Goal: Information Seeking & Learning: Learn about a topic

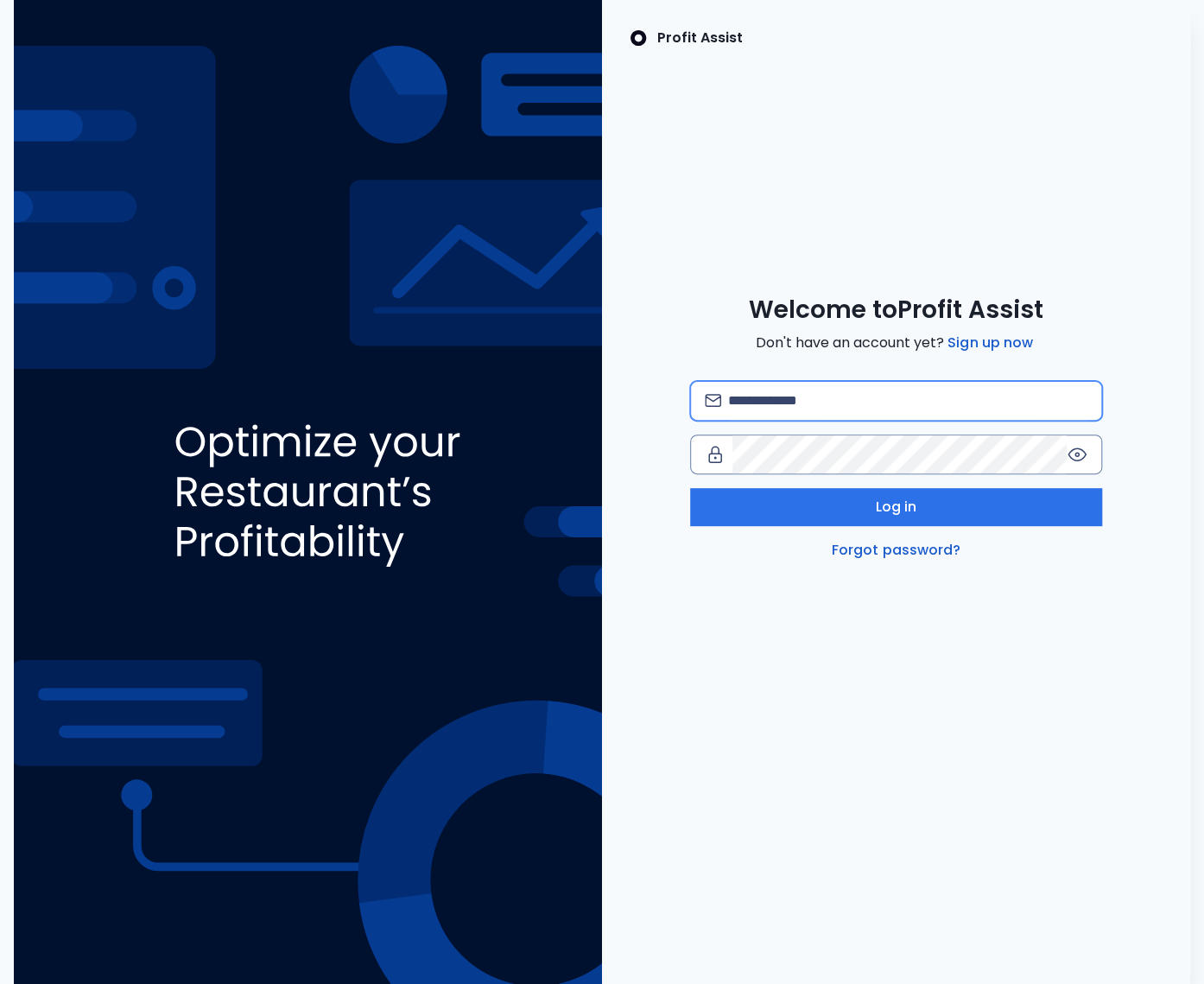
click at [791, 399] on input "email" at bounding box center [908, 400] width 359 height 38
type input "**********"
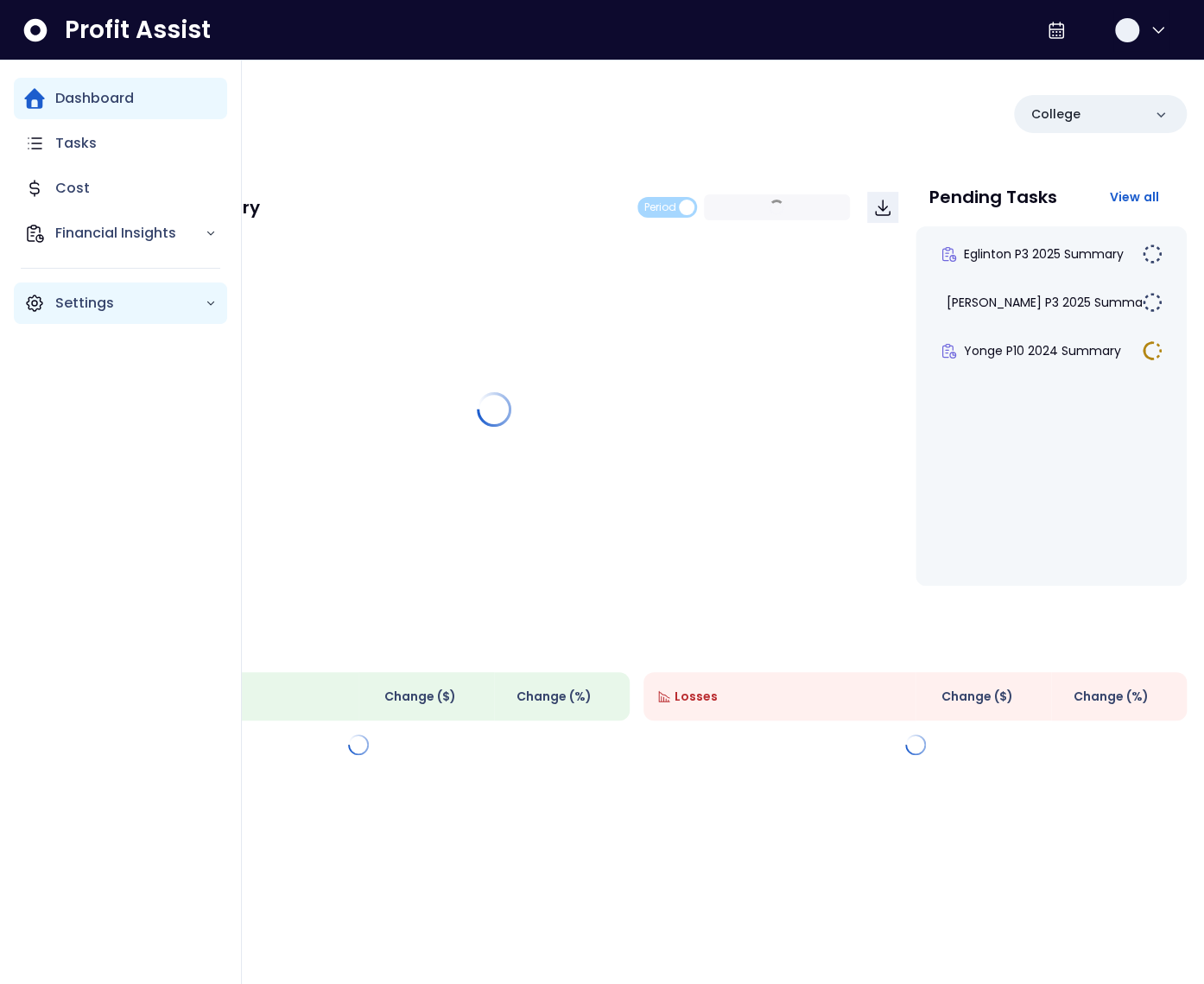
click at [37, 305] on icon "Main navigation" at bounding box center [34, 303] width 20 height 20
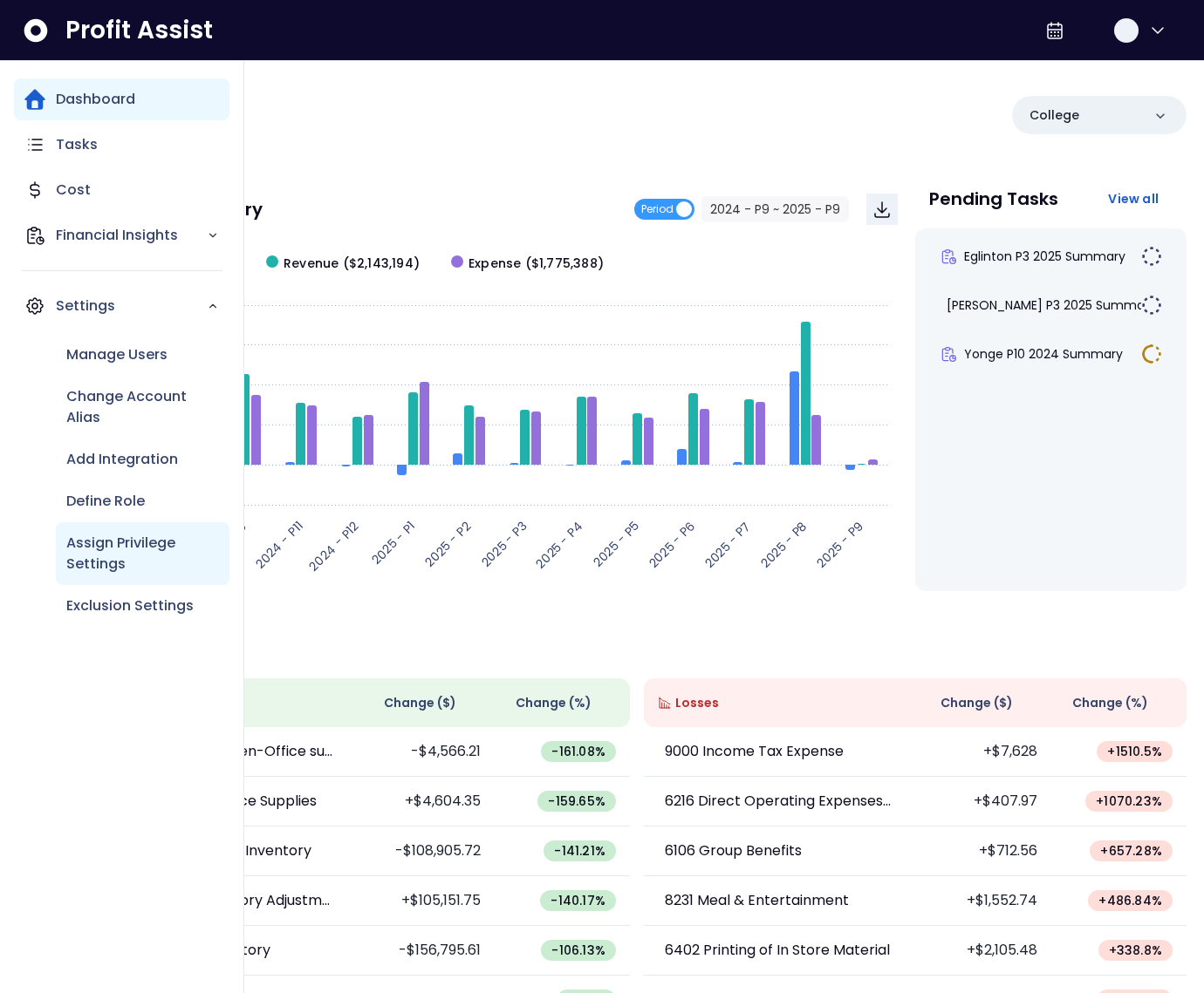
click at [149, 539] on p "Assign Privilege Settings" at bounding box center [142, 553] width 152 height 42
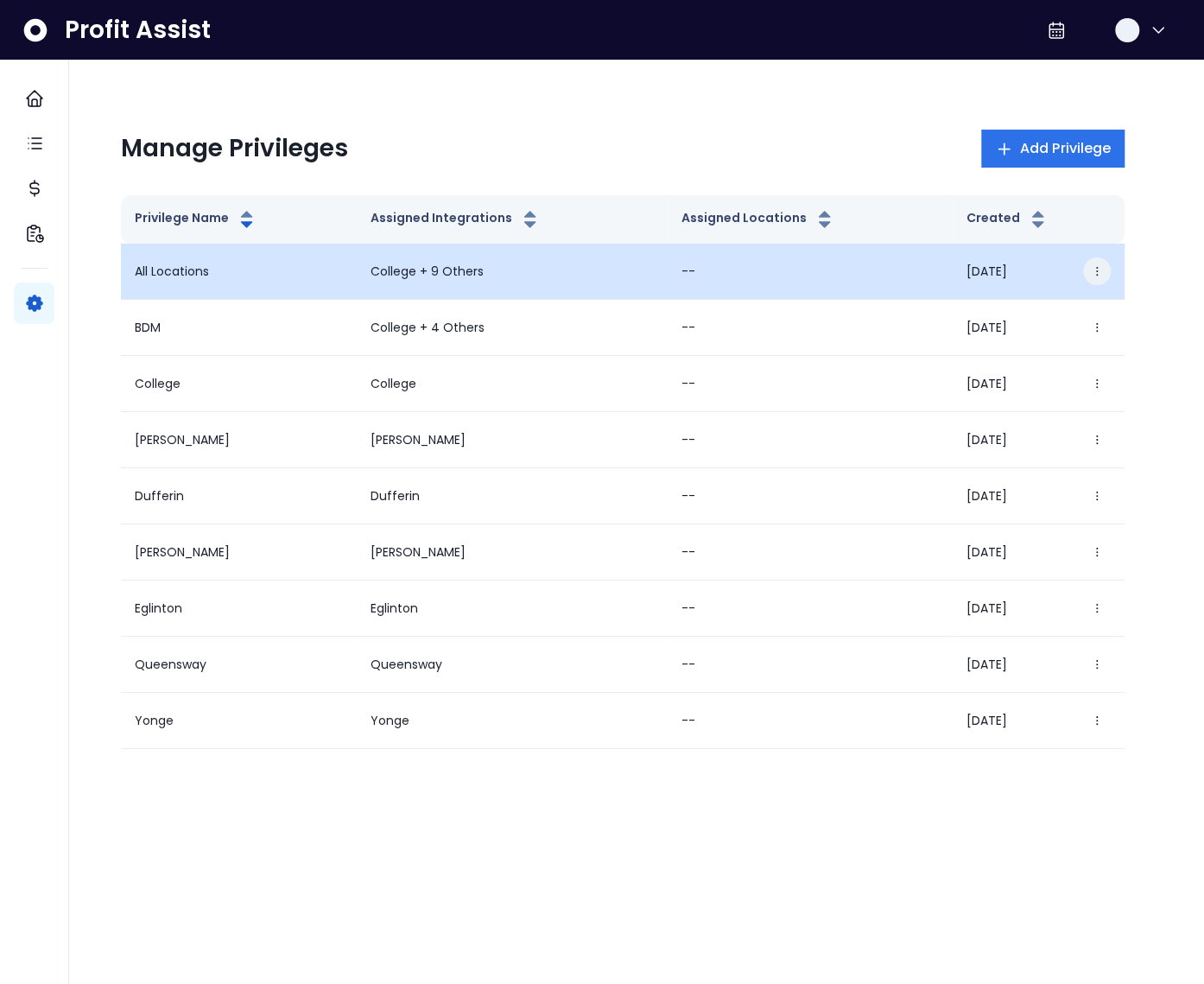
click at [1104, 268] on button "button" at bounding box center [1097, 271] width 28 height 28
click at [1035, 326] on button "Edit" at bounding box center [1014, 320] width 192 height 42
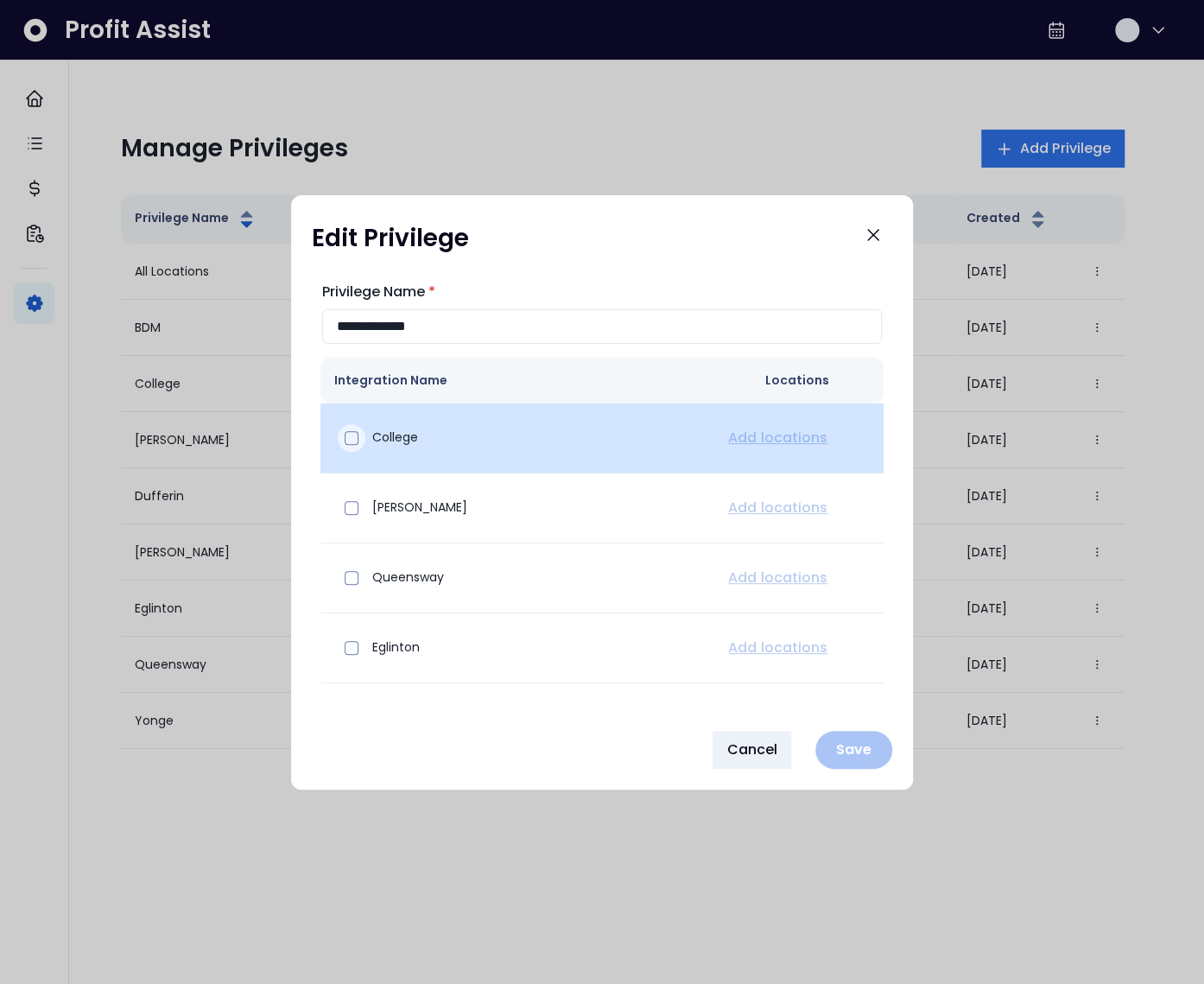
click at [350, 437] on span at bounding box center [352, 438] width 14 height 14
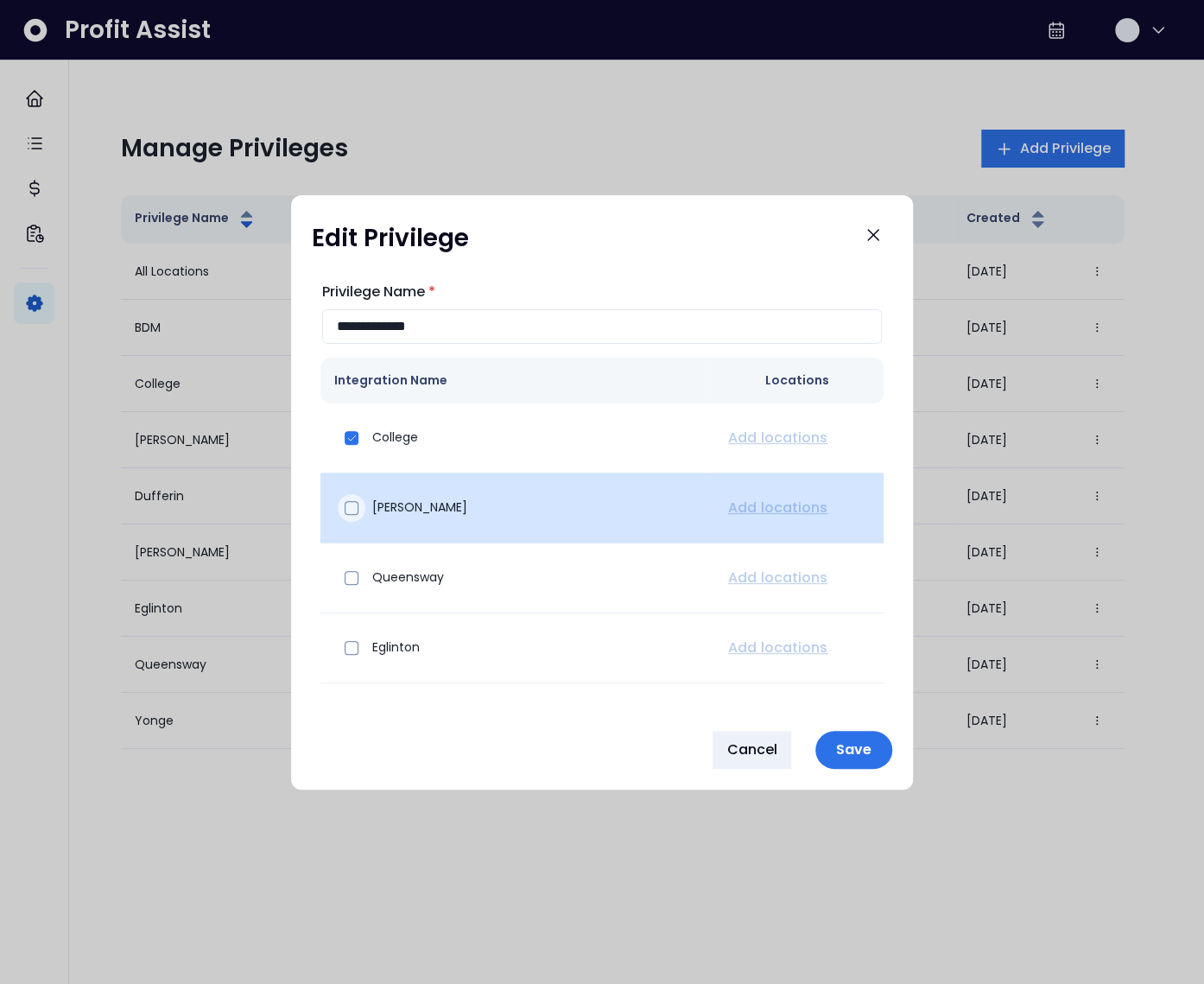
click at [348, 512] on span at bounding box center [352, 508] width 14 height 14
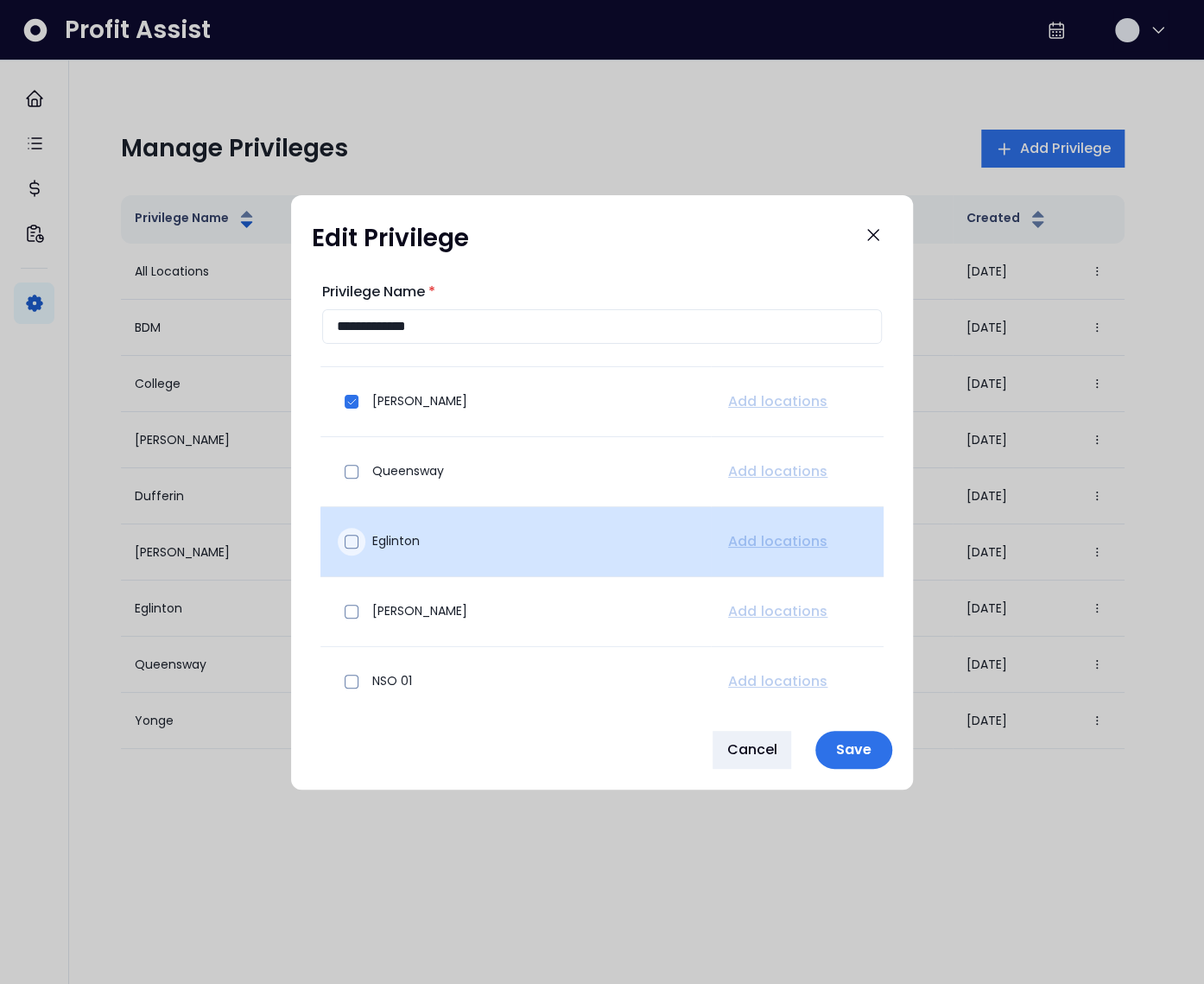
scroll to position [108, 0]
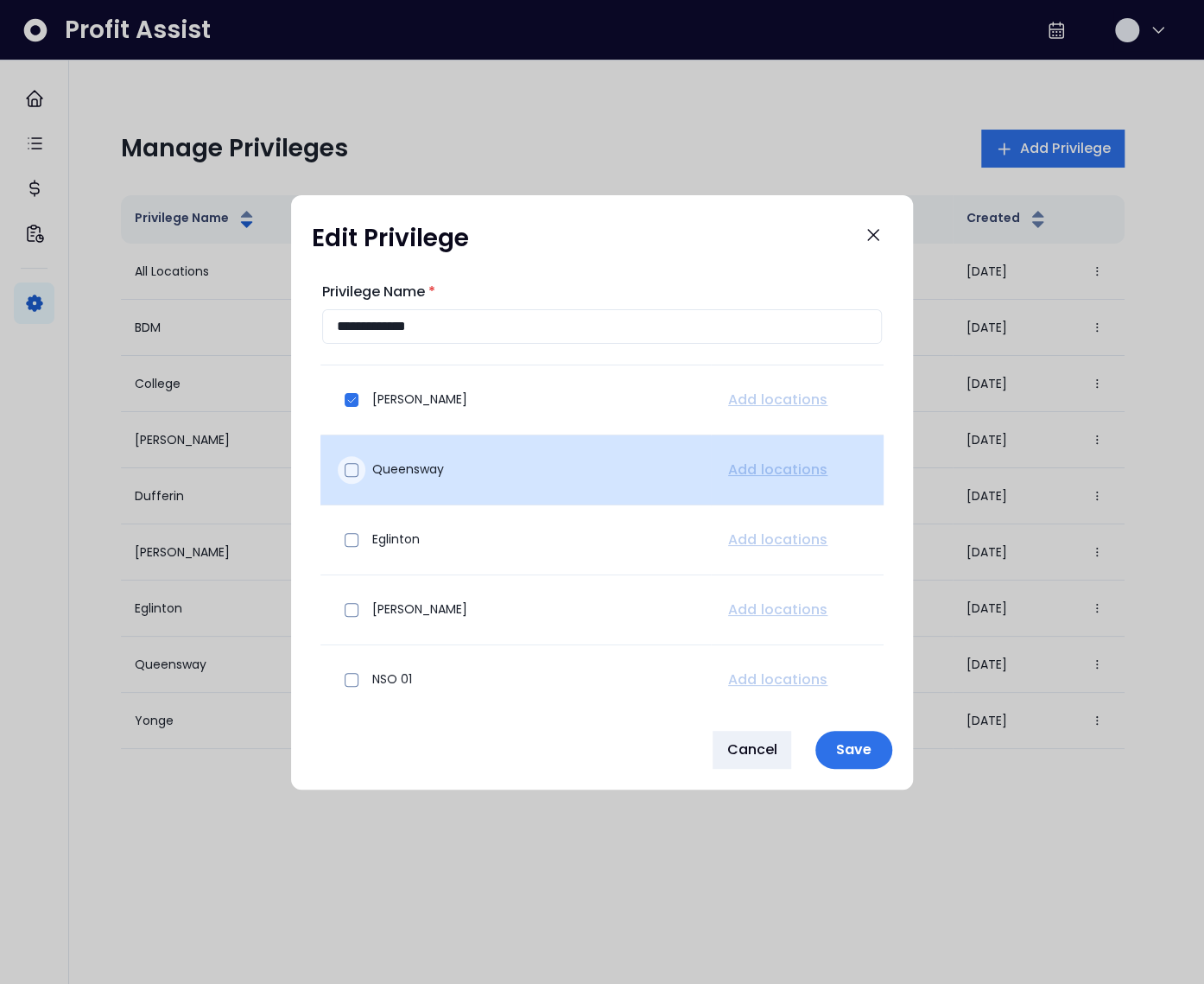
click at [355, 479] on div at bounding box center [351, 469] width 28 height 28
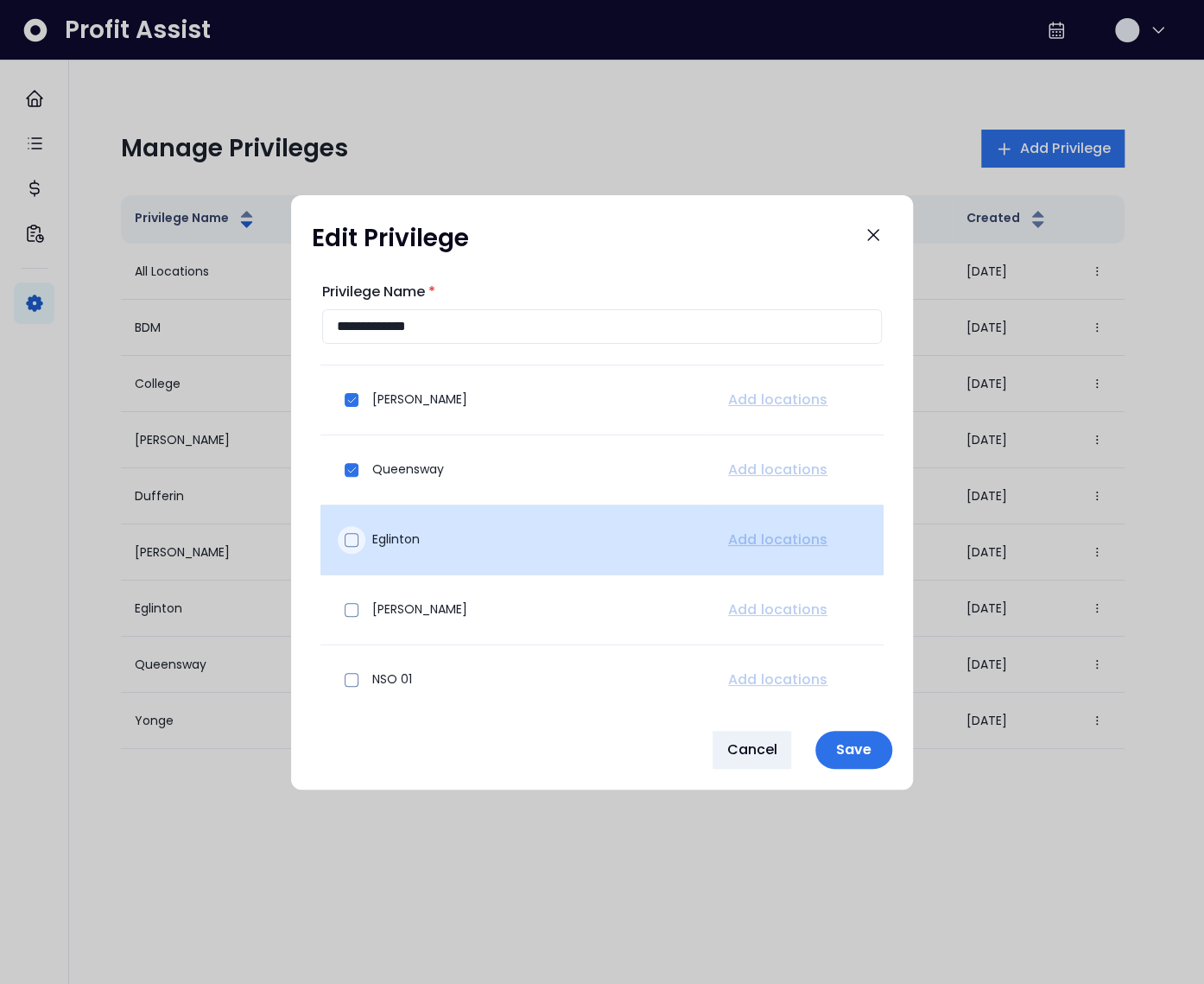
click at [350, 539] on span at bounding box center [352, 540] width 14 height 14
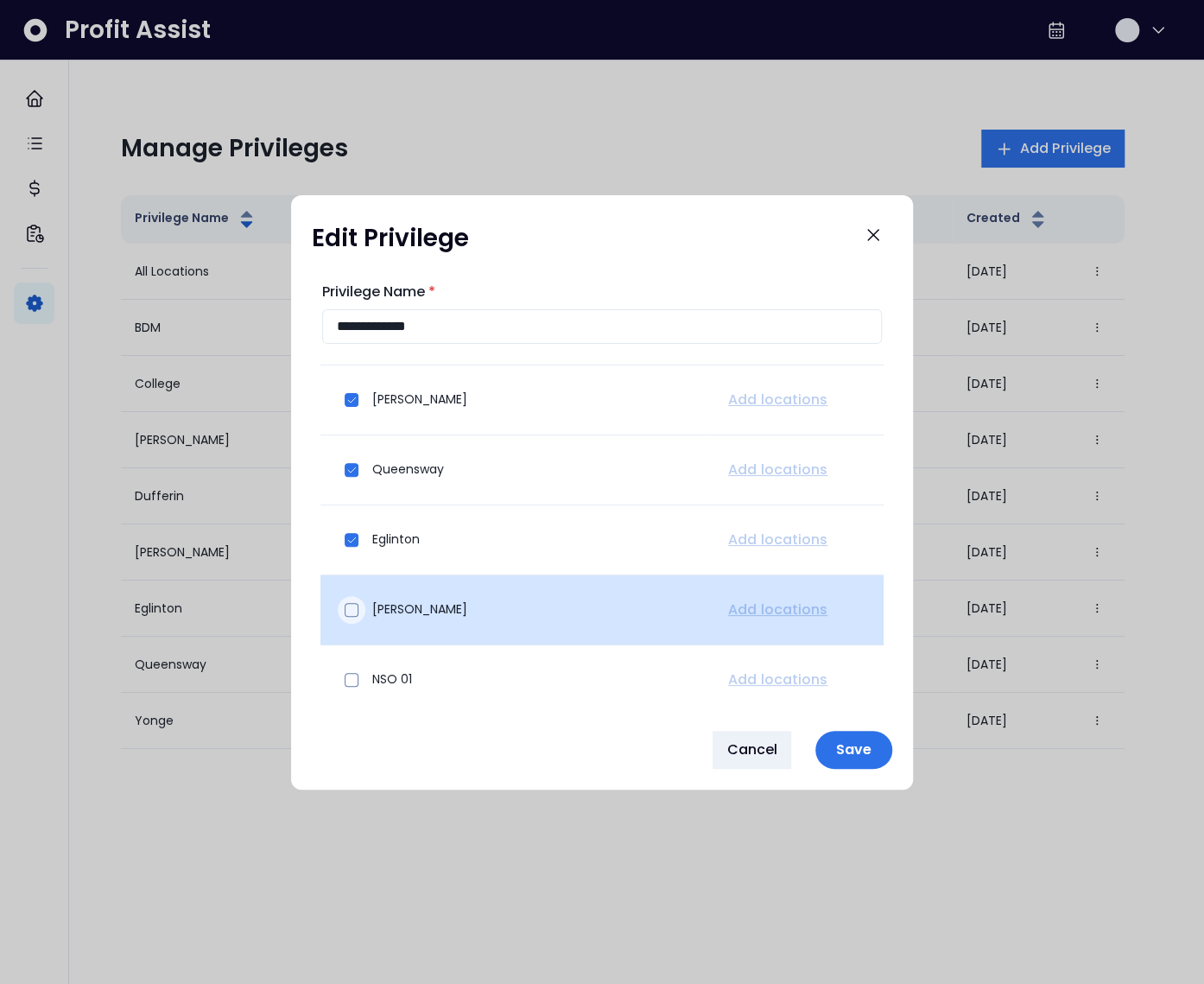
click at [353, 605] on span at bounding box center [352, 610] width 14 height 14
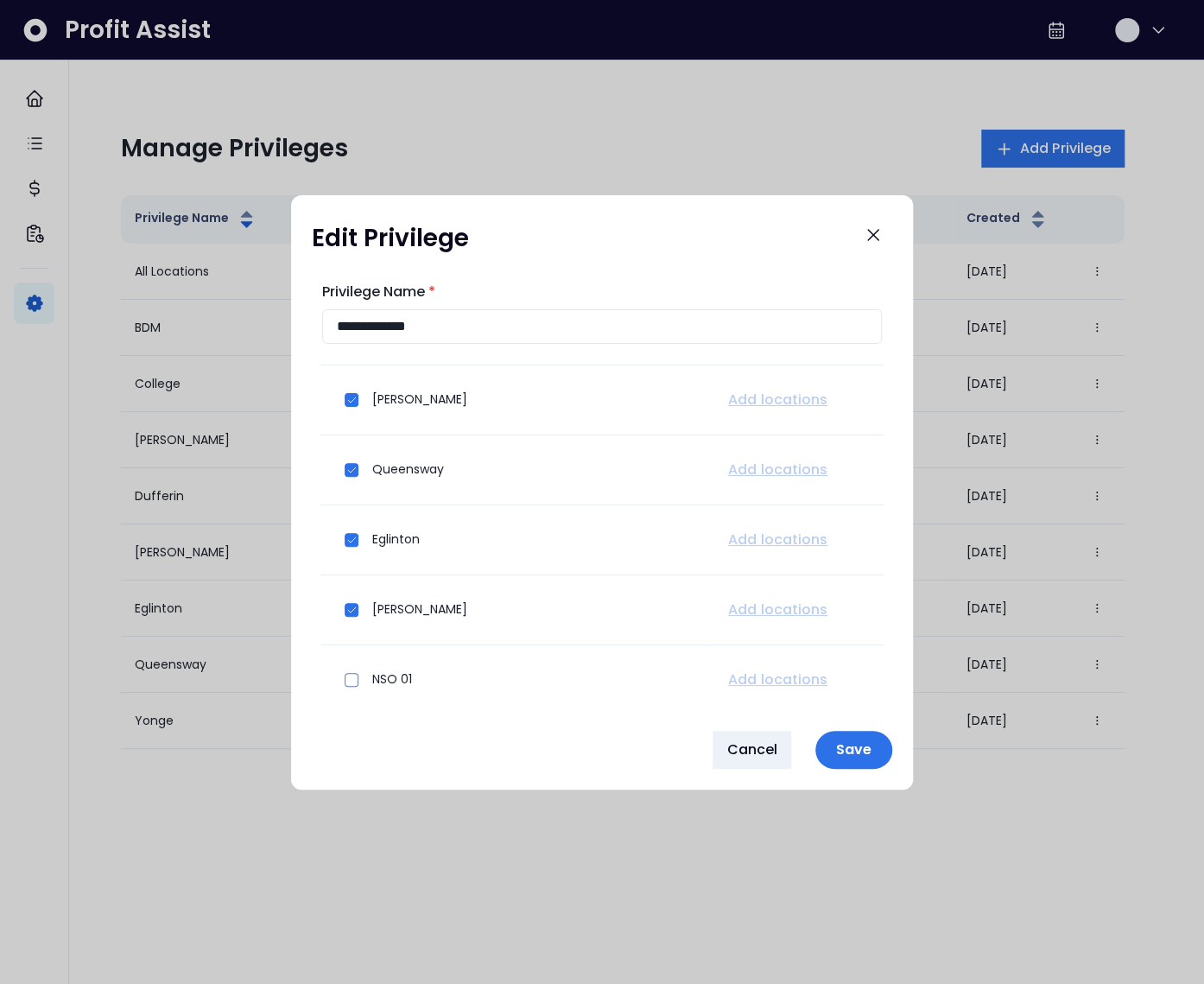
scroll to position [398, 0]
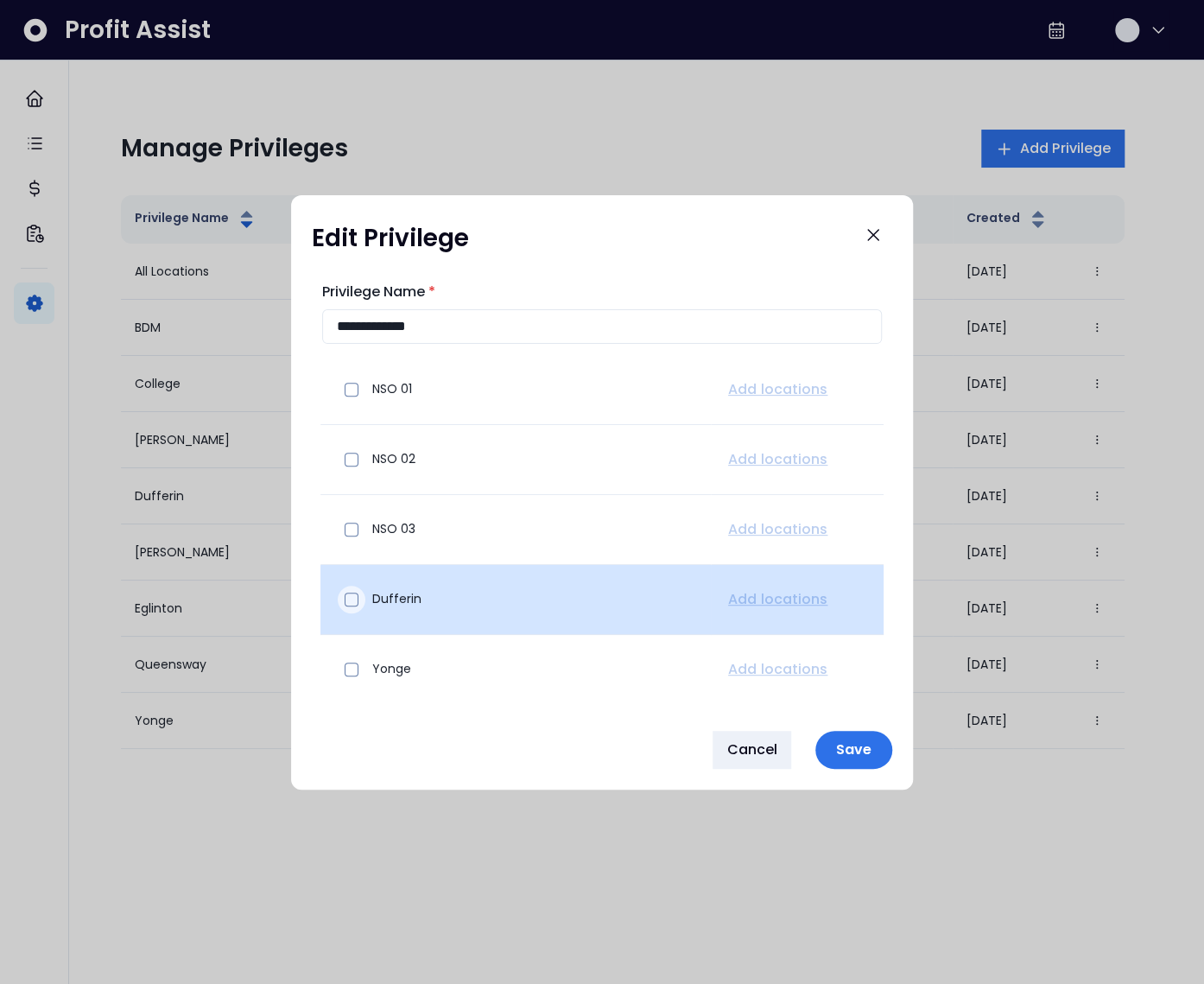
click at [347, 605] on div at bounding box center [351, 599] width 28 height 28
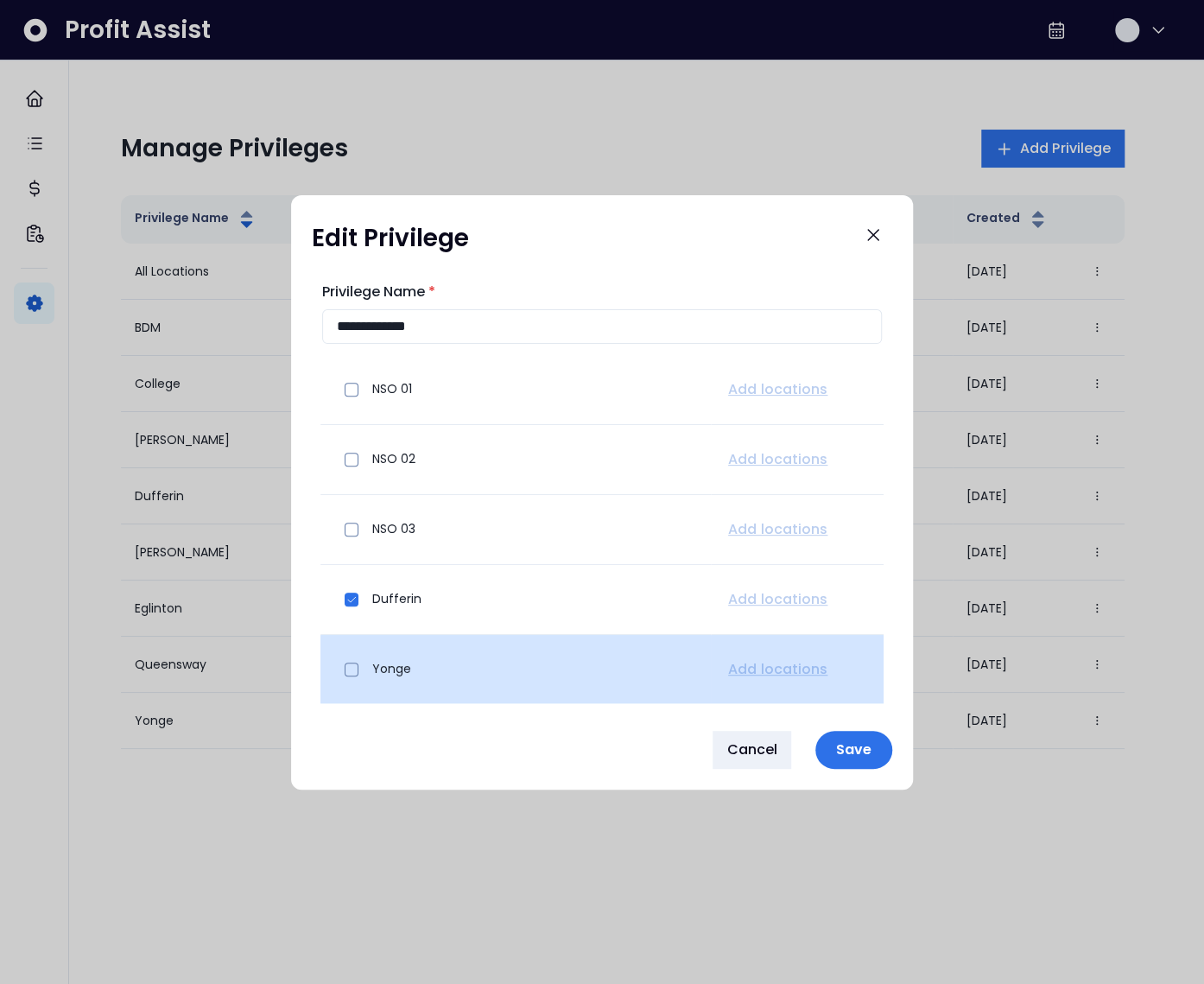
click at [355, 650] on div "Yonge" at bounding box center [515, 669] width 363 height 42
click at [353, 665] on span at bounding box center [352, 670] width 14 height 14
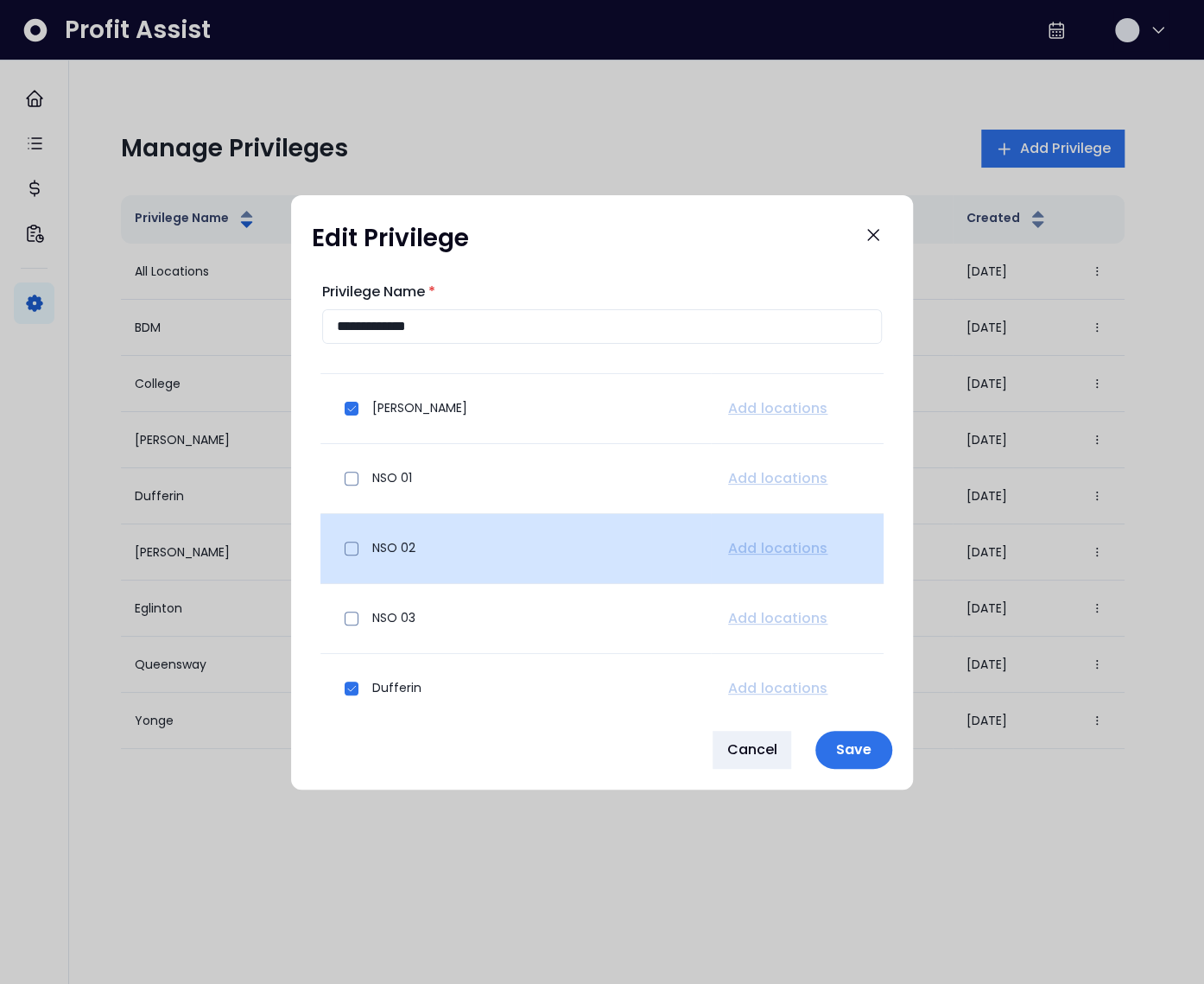
scroll to position [254, 0]
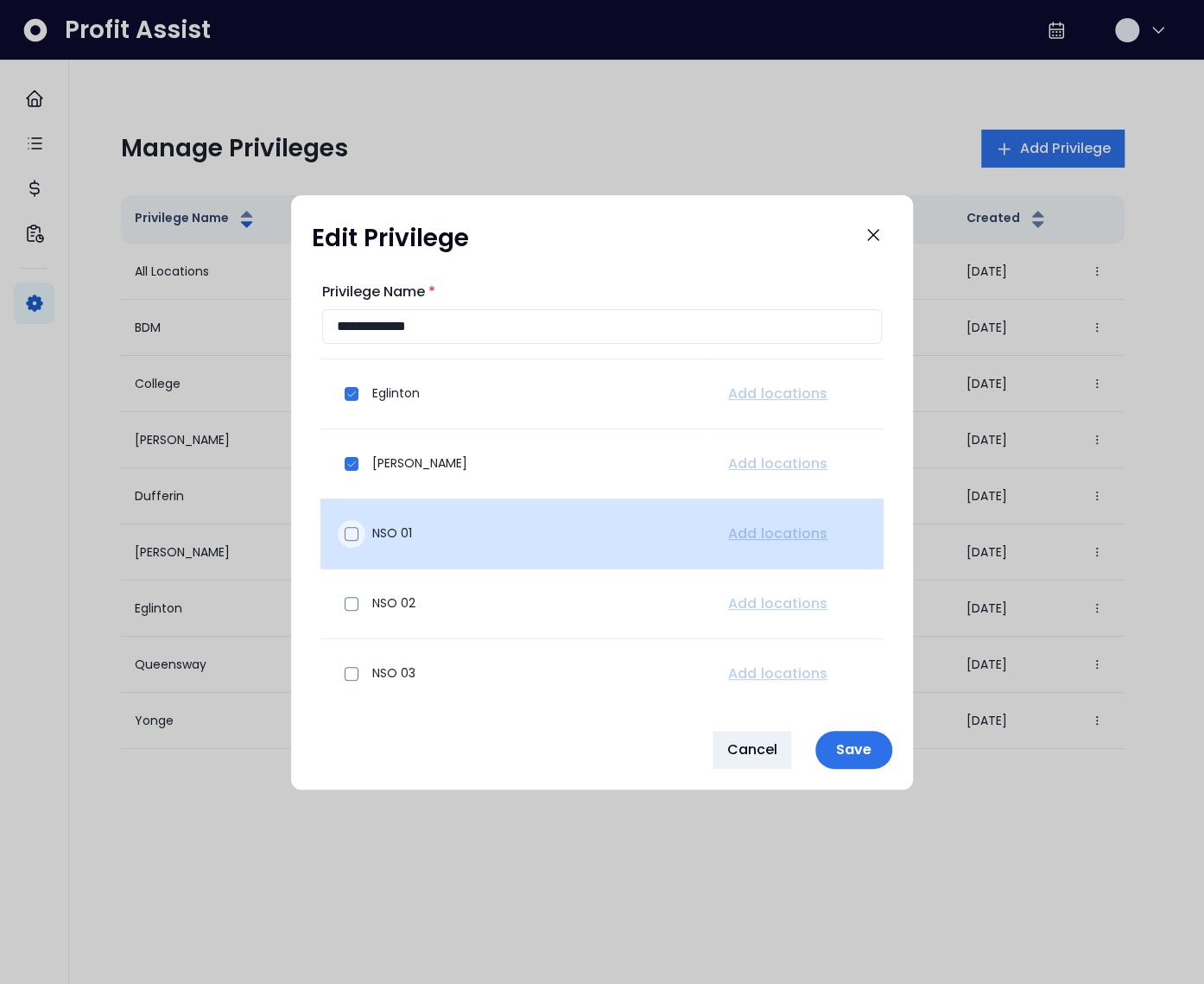
click at [352, 531] on span at bounding box center [352, 534] width 14 height 14
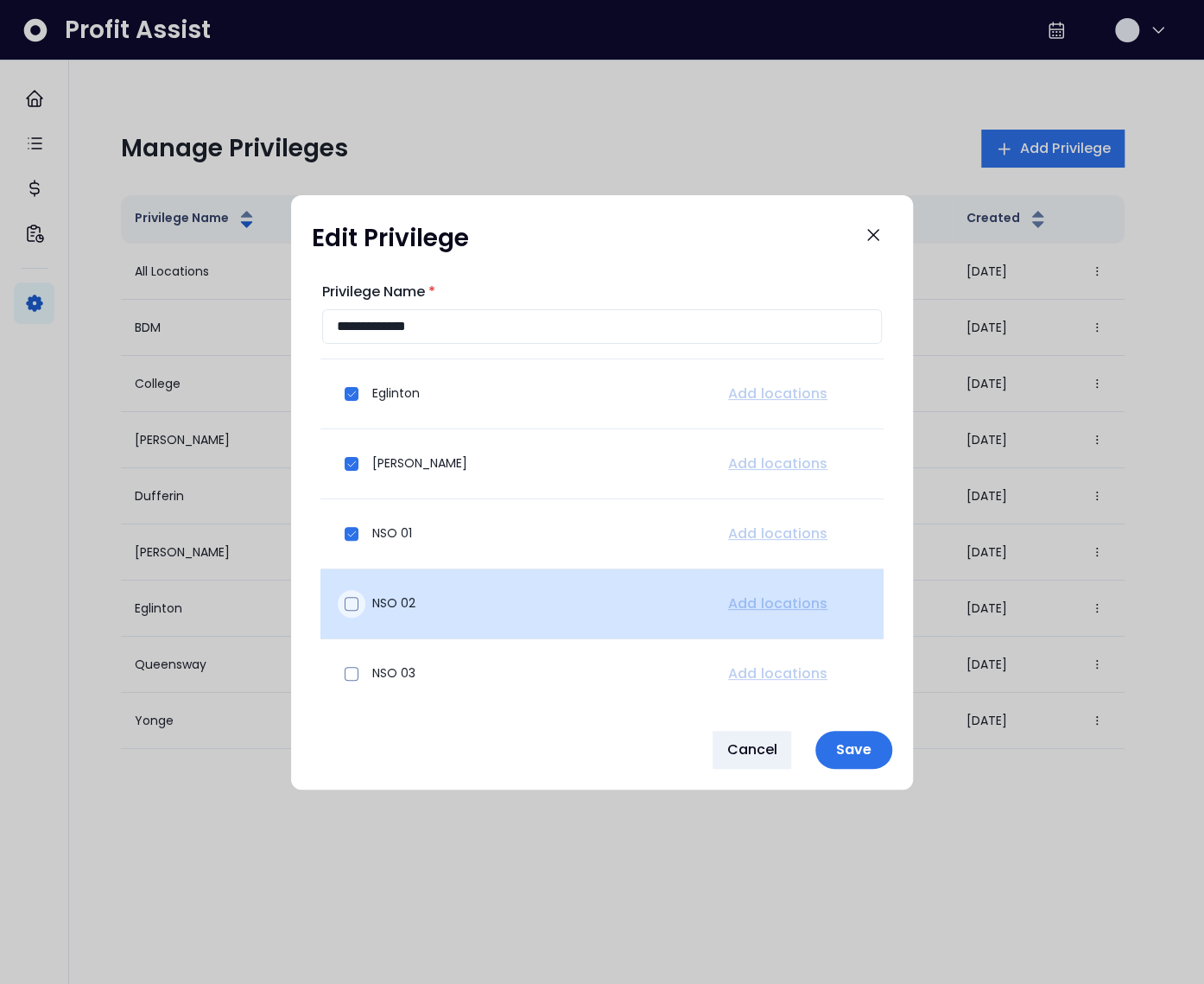
click at [355, 607] on span at bounding box center [352, 604] width 14 height 14
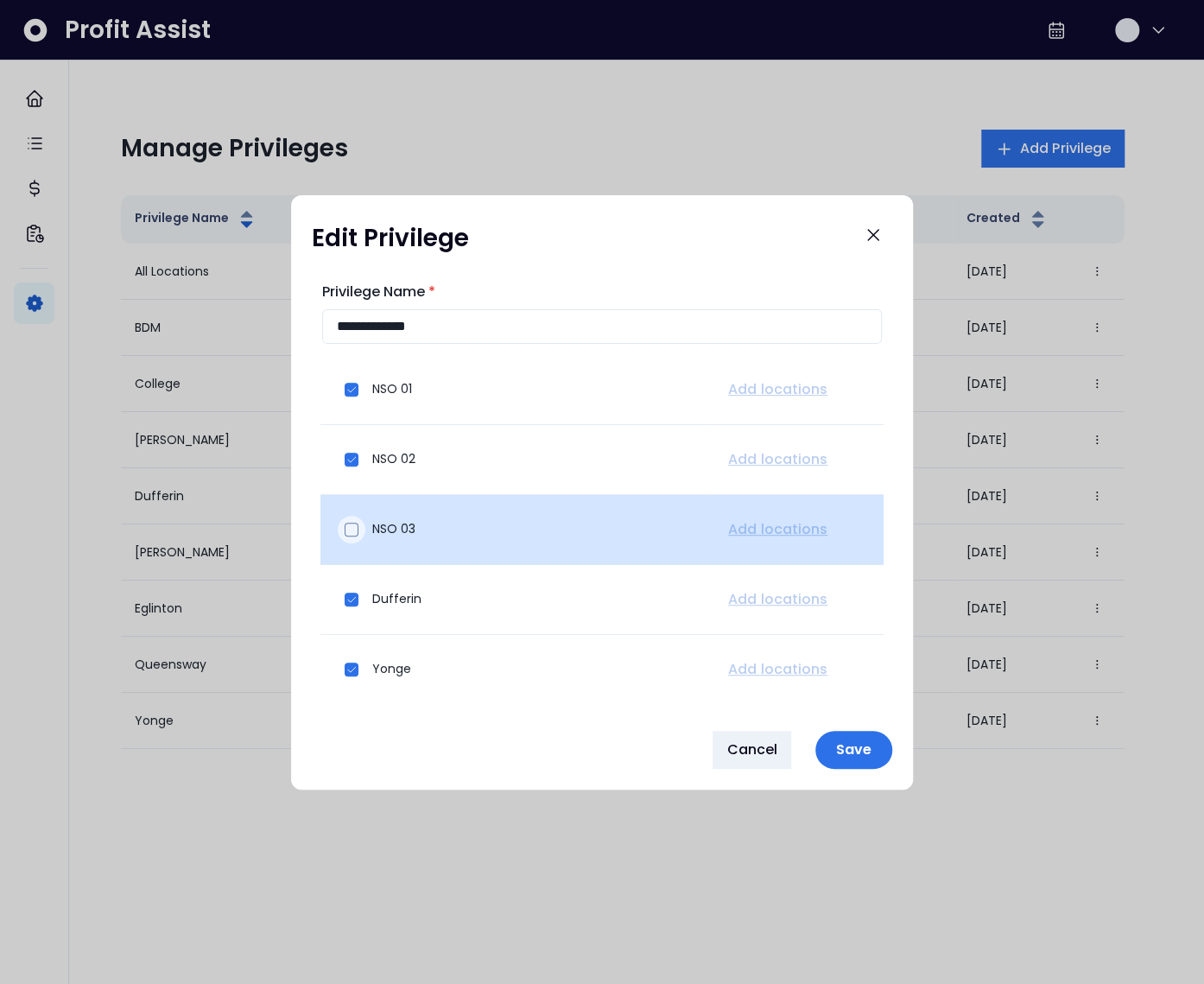
click at [351, 530] on span at bounding box center [352, 530] width 14 height 14
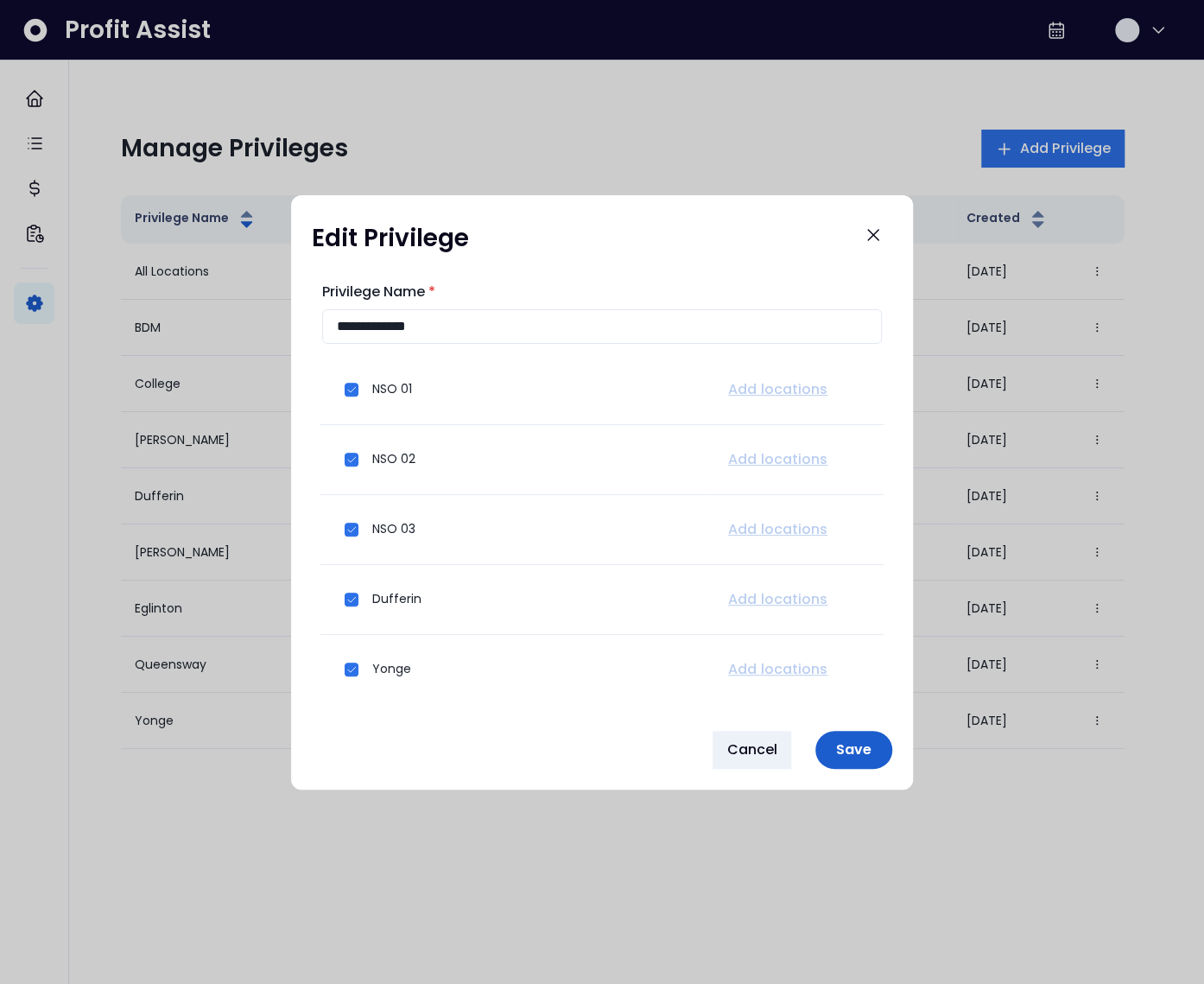
click at [850, 763] on button "Save" at bounding box center [854, 750] width 77 height 38
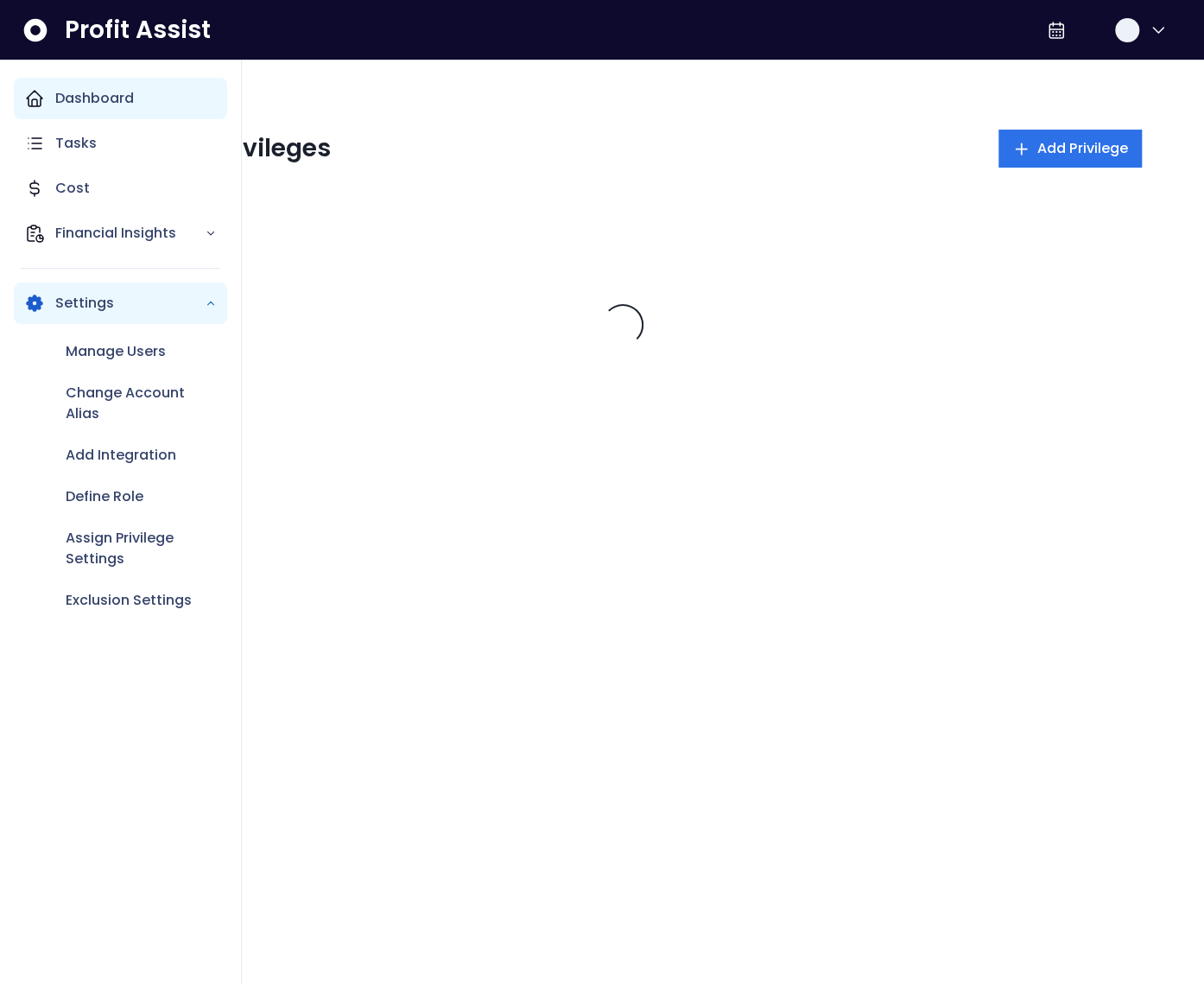
click at [43, 91] on icon "Main navigation" at bounding box center [34, 98] width 20 height 20
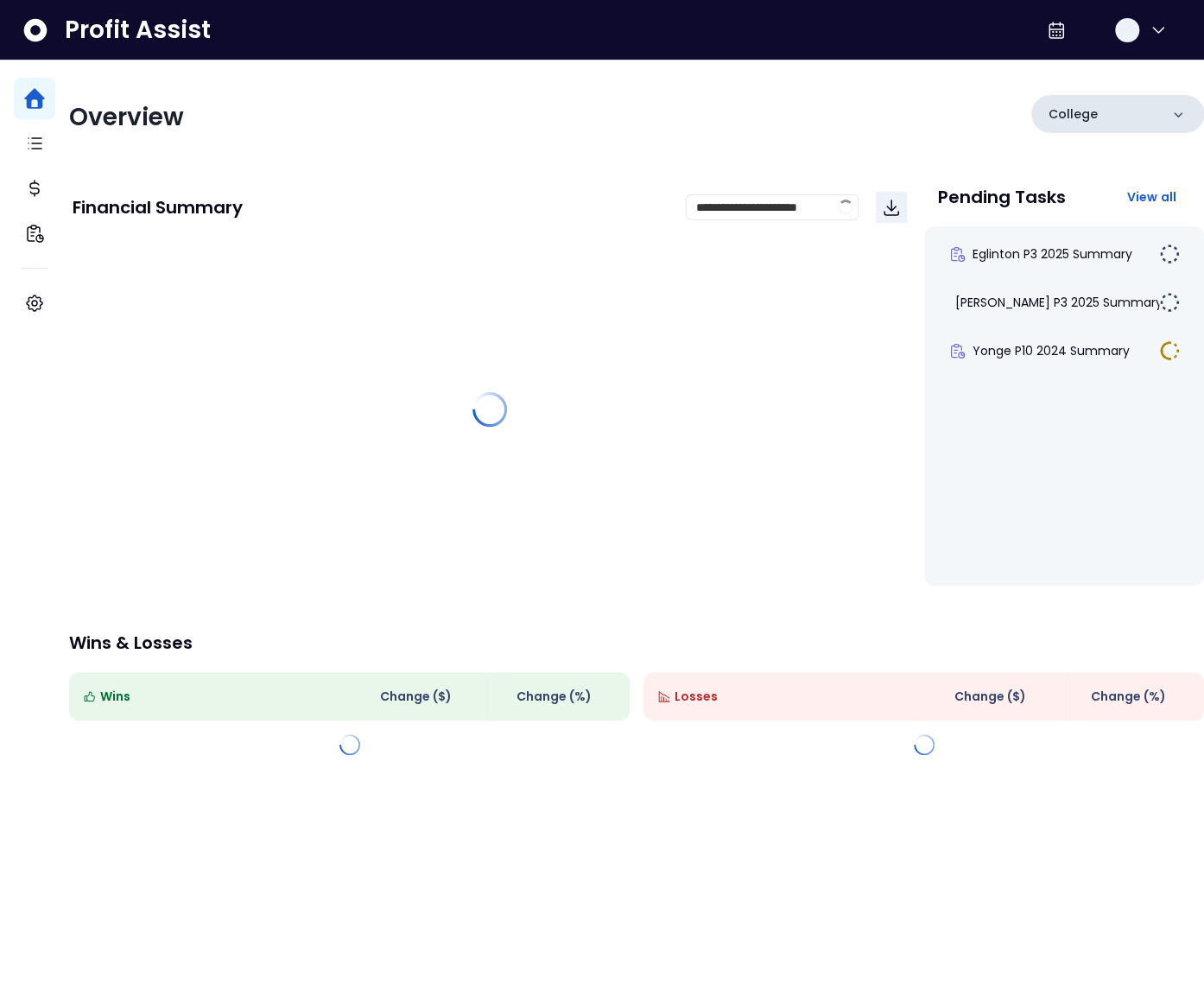
click at [1105, 128] on div "College" at bounding box center [1118, 114] width 173 height 38
click at [1086, 104] on div "College" at bounding box center [1118, 114] width 173 height 38
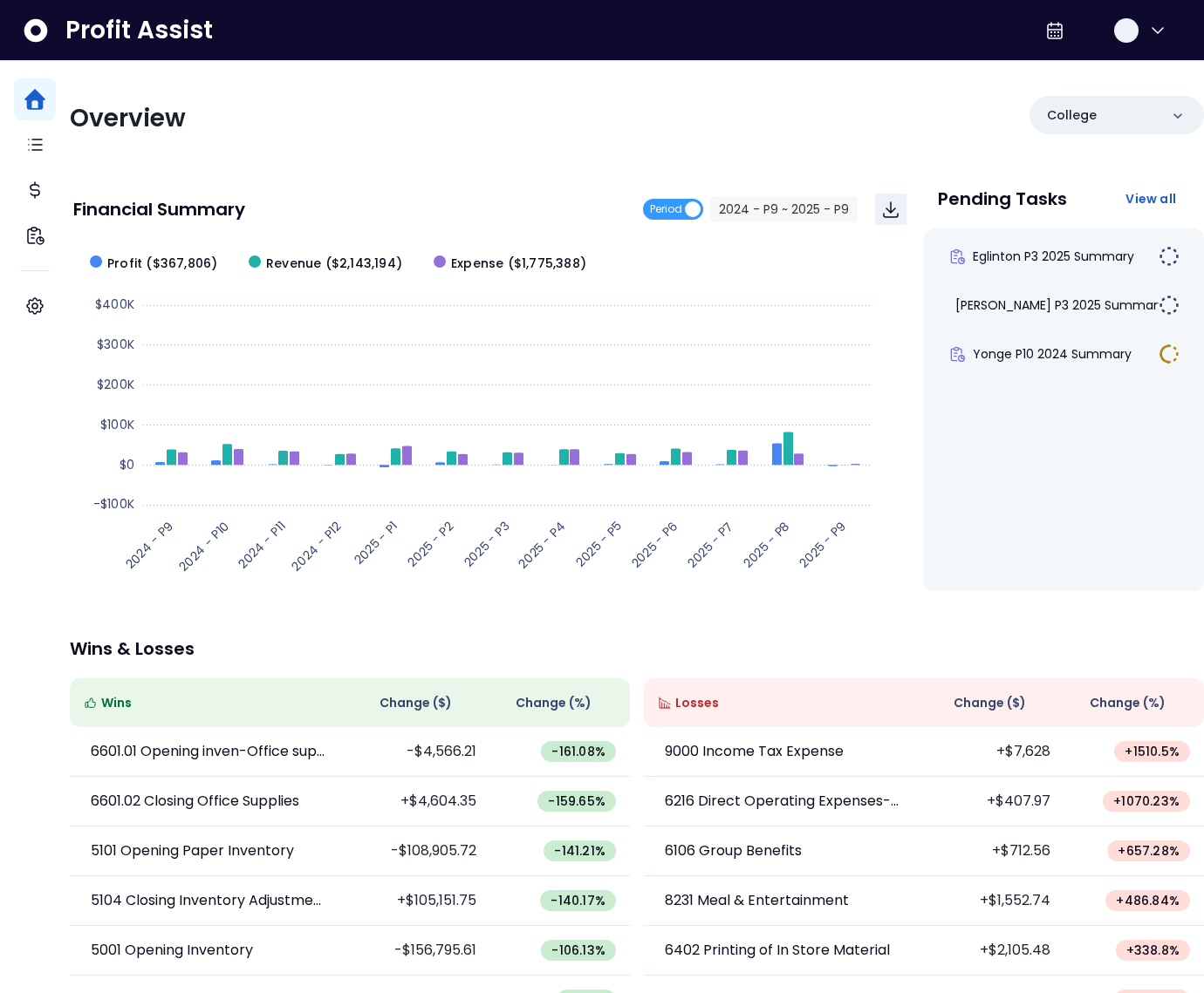
click at [1108, 90] on div "Overview College Financial Summary Period 2024 - P9 ~ 2025 - P9 Created with Hi…" at bounding box center [637, 568] width 1134 height 1014
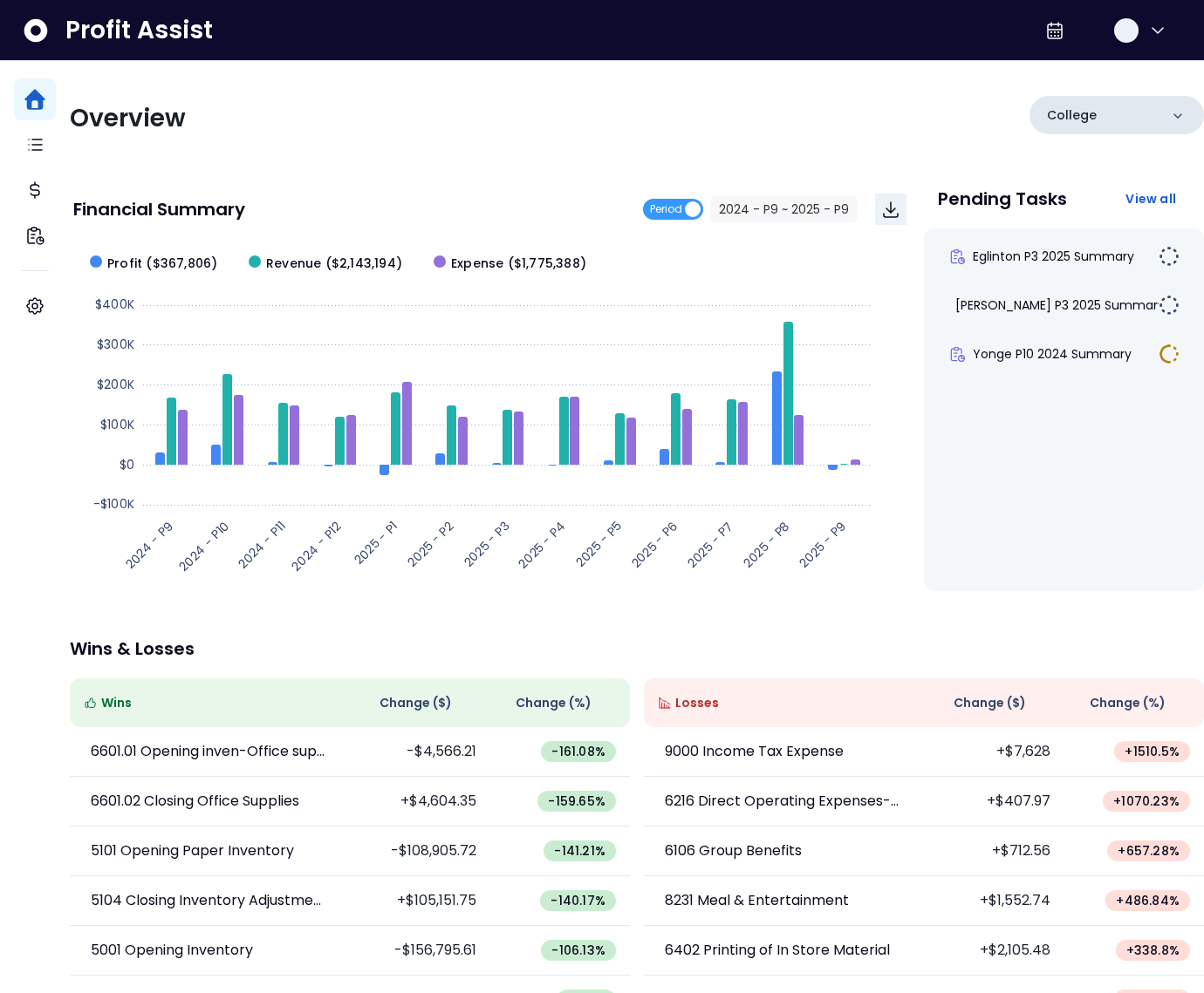
click at [1108, 113] on div "College" at bounding box center [1116, 115] width 175 height 39
click at [1085, 107] on div "College" at bounding box center [1116, 115] width 175 height 39
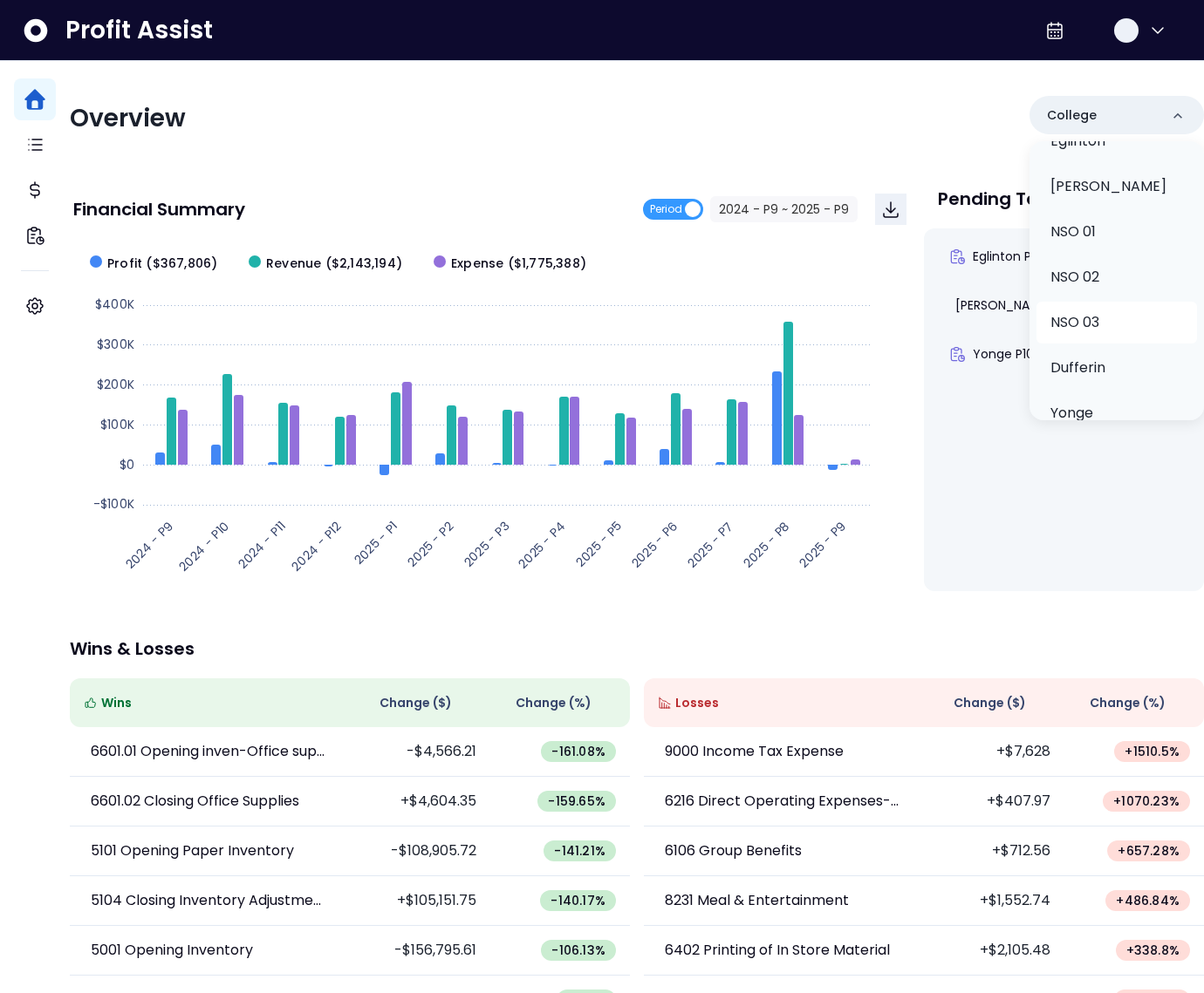
scroll to position [236, 0]
click at [1084, 350] on p "Dufferin" at bounding box center [1077, 351] width 55 height 21
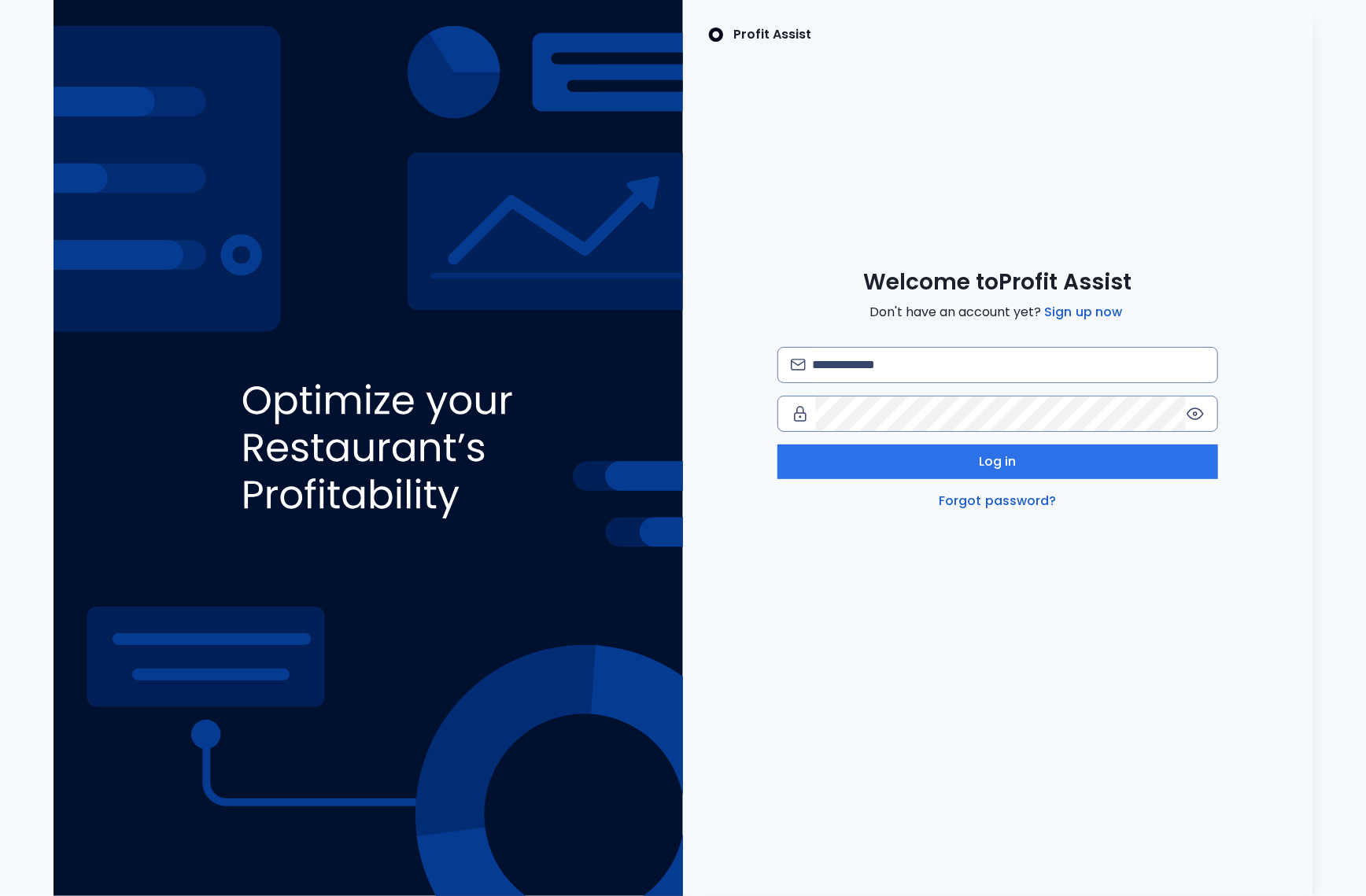
click at [860, 338] on div "Welcome to Profit Assist Don't have an account yet? Sign up now Log in Forgot p…" at bounding box center [997, 389] width 630 height 242
click at [869, 361] on input "email" at bounding box center [1009, 364] width 393 height 35
type input "**********"
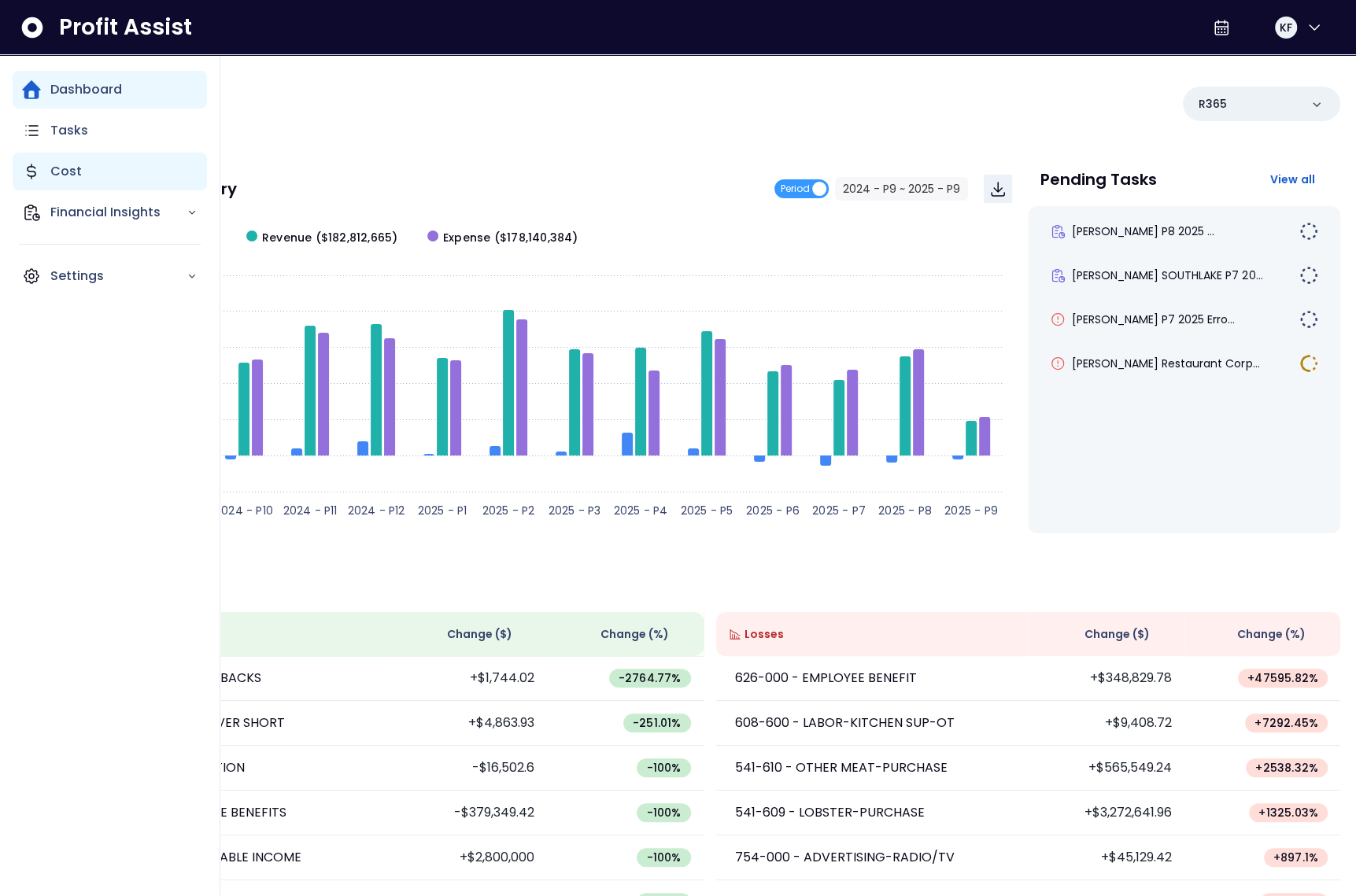
click at [53, 170] on p "Cost" at bounding box center [65, 171] width 32 height 19
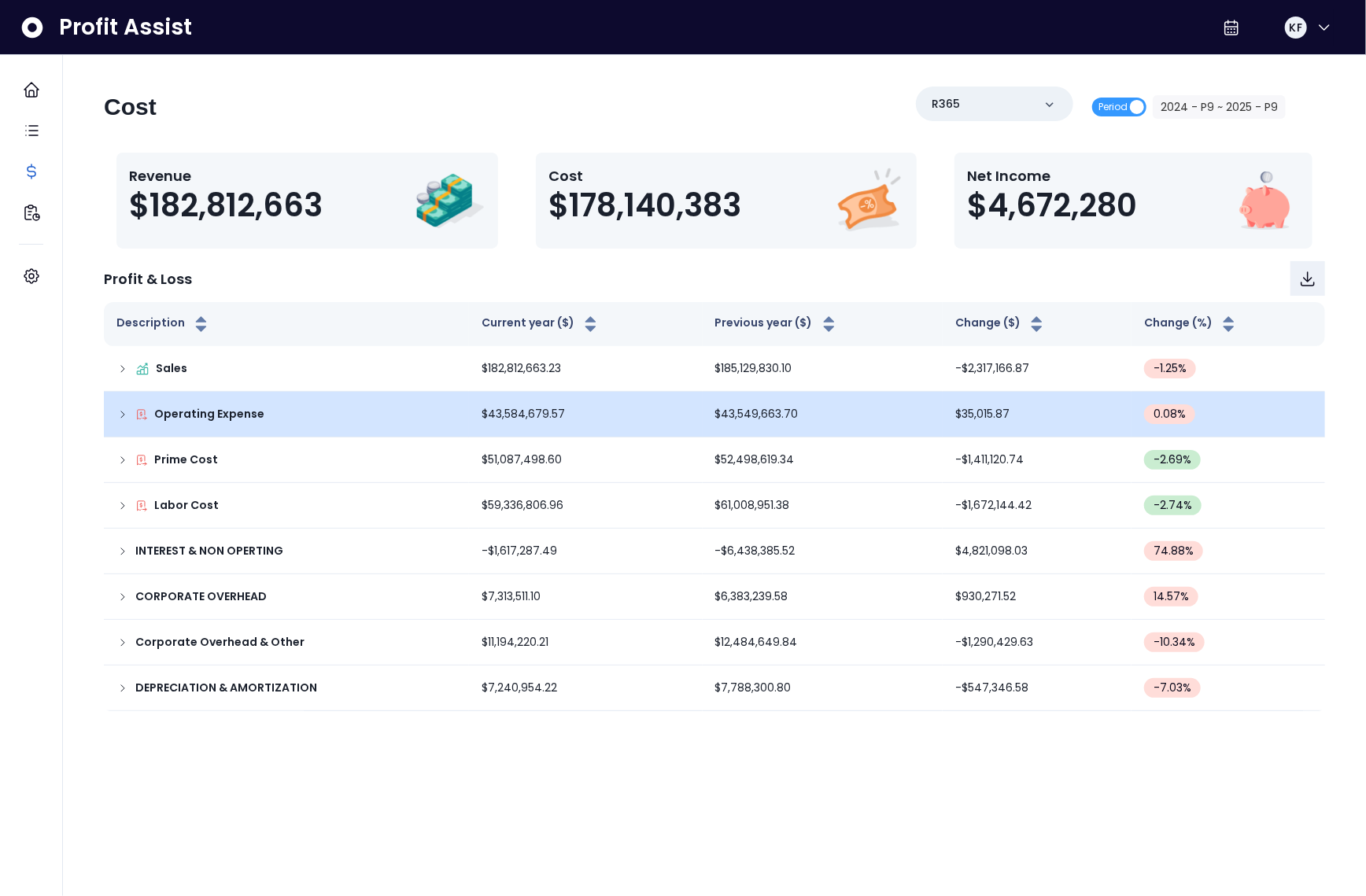
click at [124, 411] on icon at bounding box center [123, 414] width 13 height 13
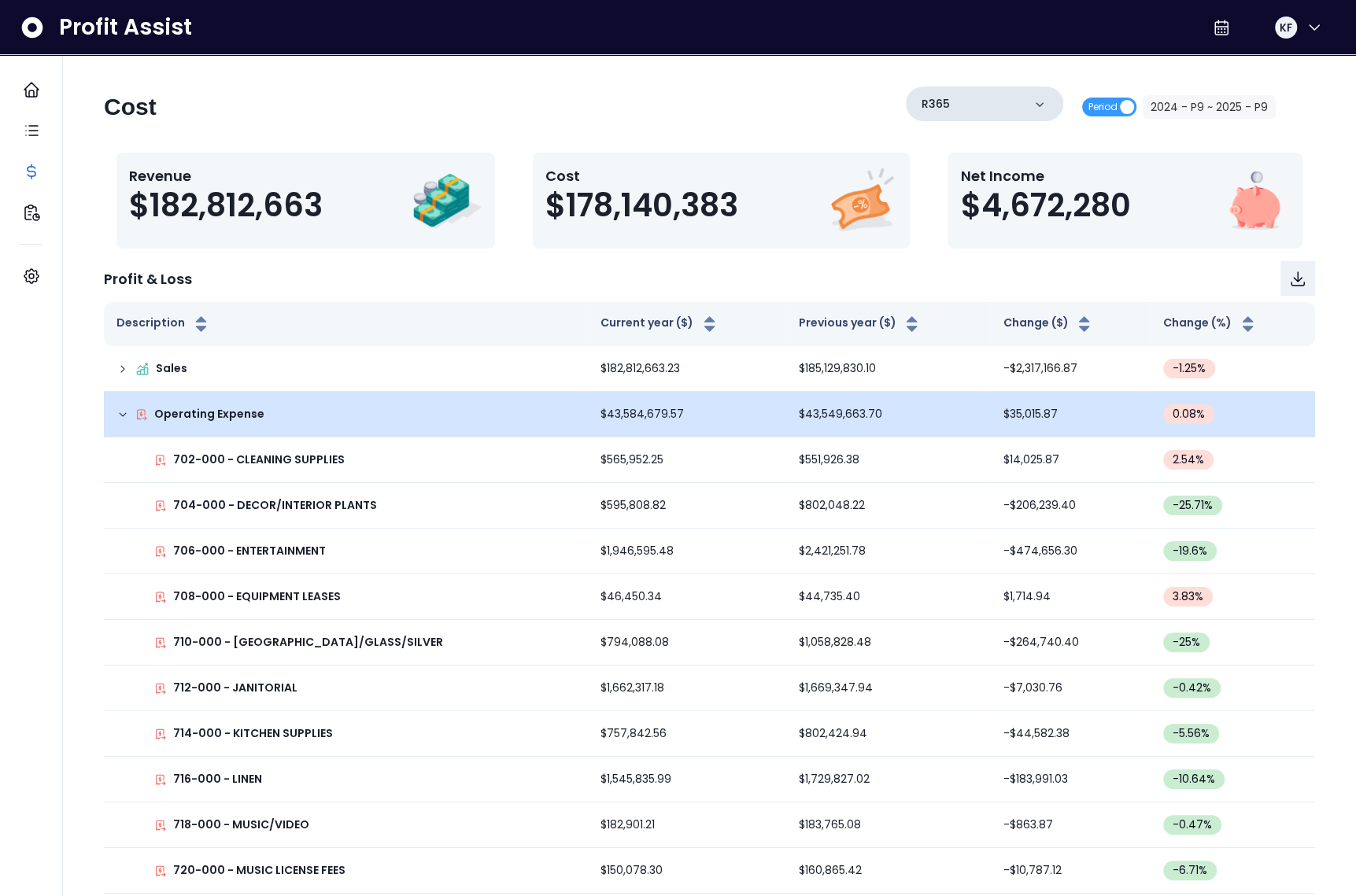
click at [1023, 104] on div "R365" at bounding box center [984, 103] width 158 height 35
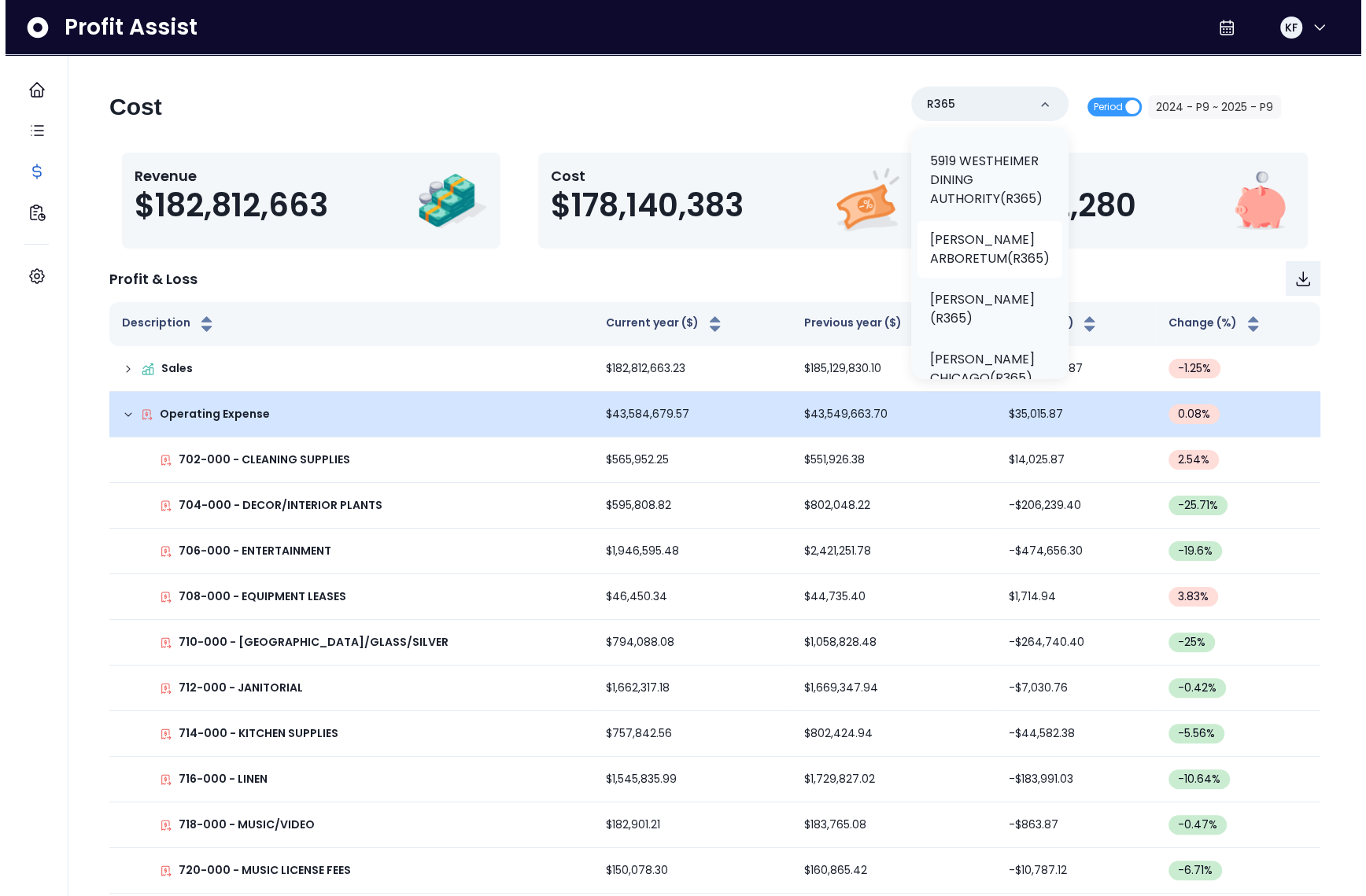
scroll to position [86, 0]
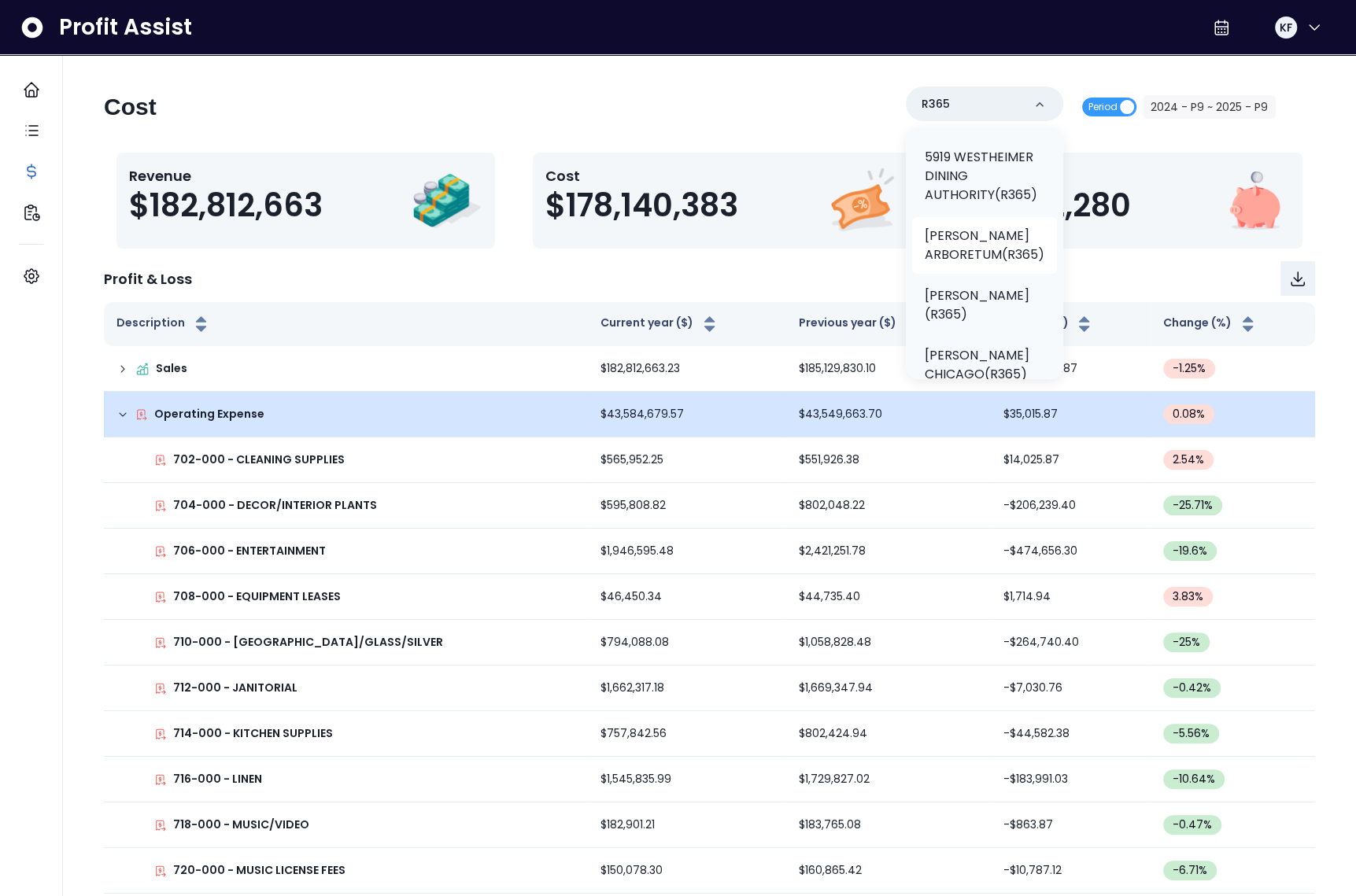
click at [963, 254] on p "TRULUCK'S ARBORETUM(R365)" at bounding box center [984, 245] width 120 height 38
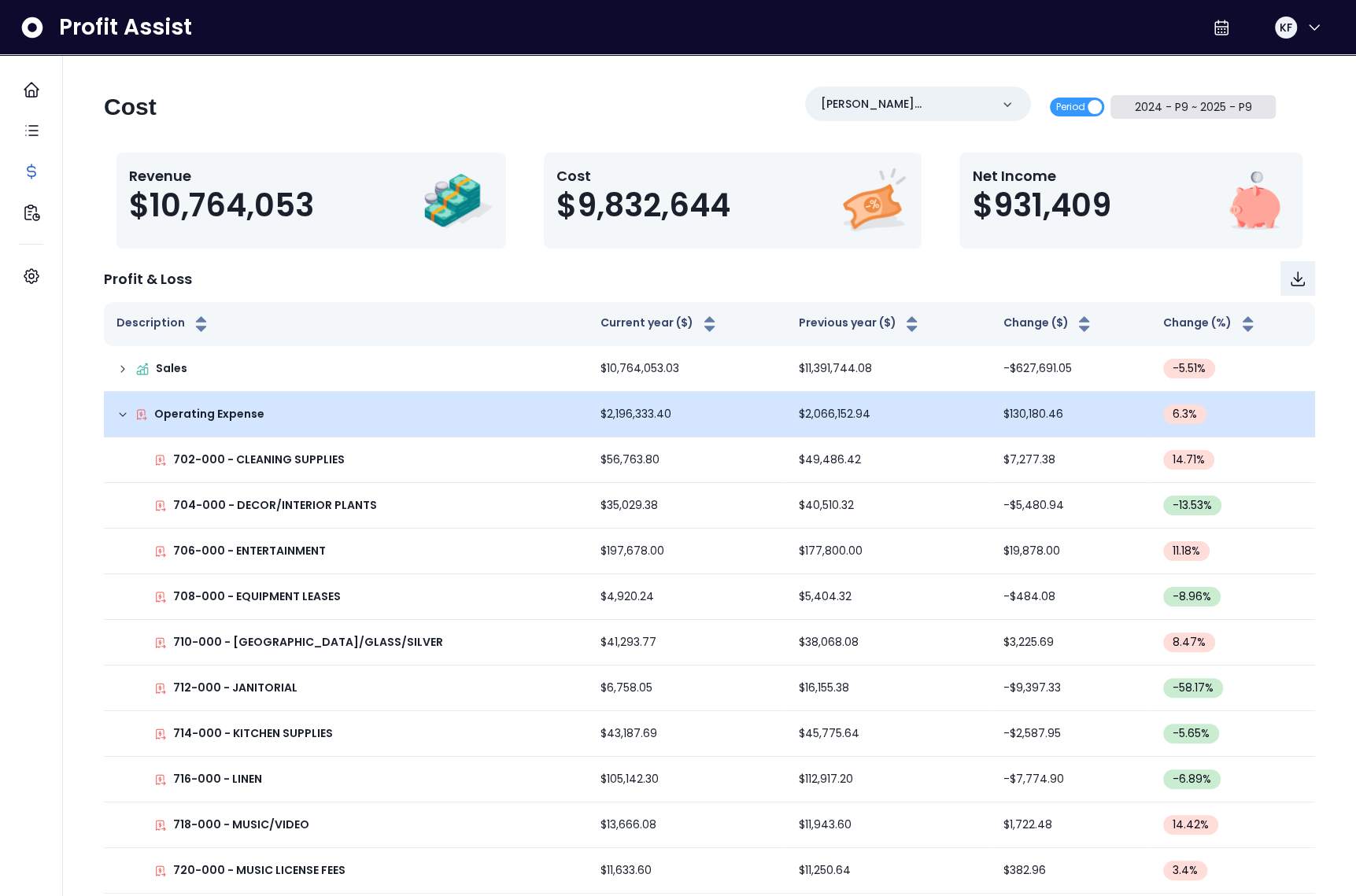
click at [1193, 105] on button "2024 - P9 ~ 2025 - P9" at bounding box center [1193, 107] width 165 height 23
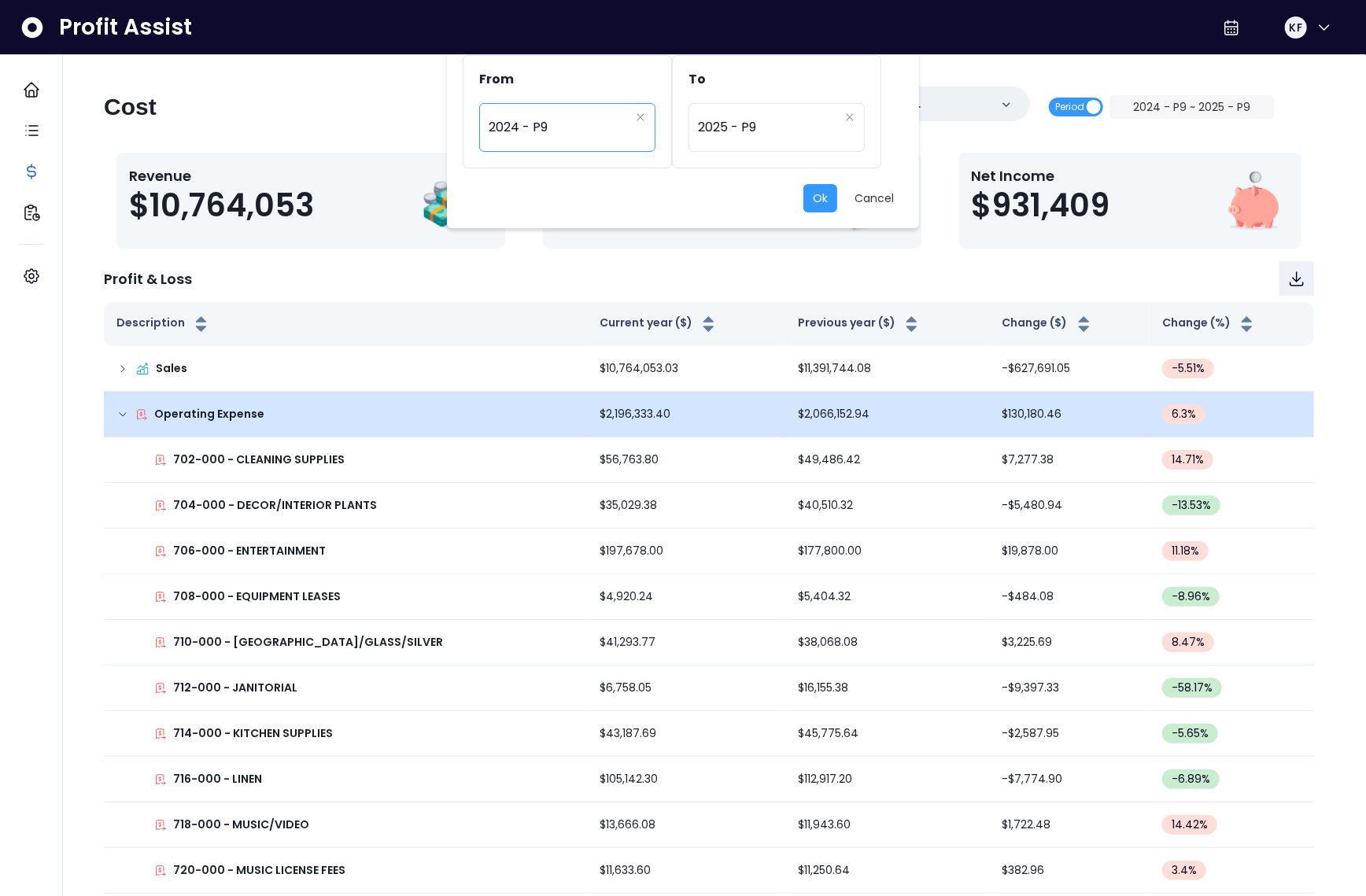
click at [543, 133] on span "2024 - P9" at bounding box center [559, 127] width 141 height 36
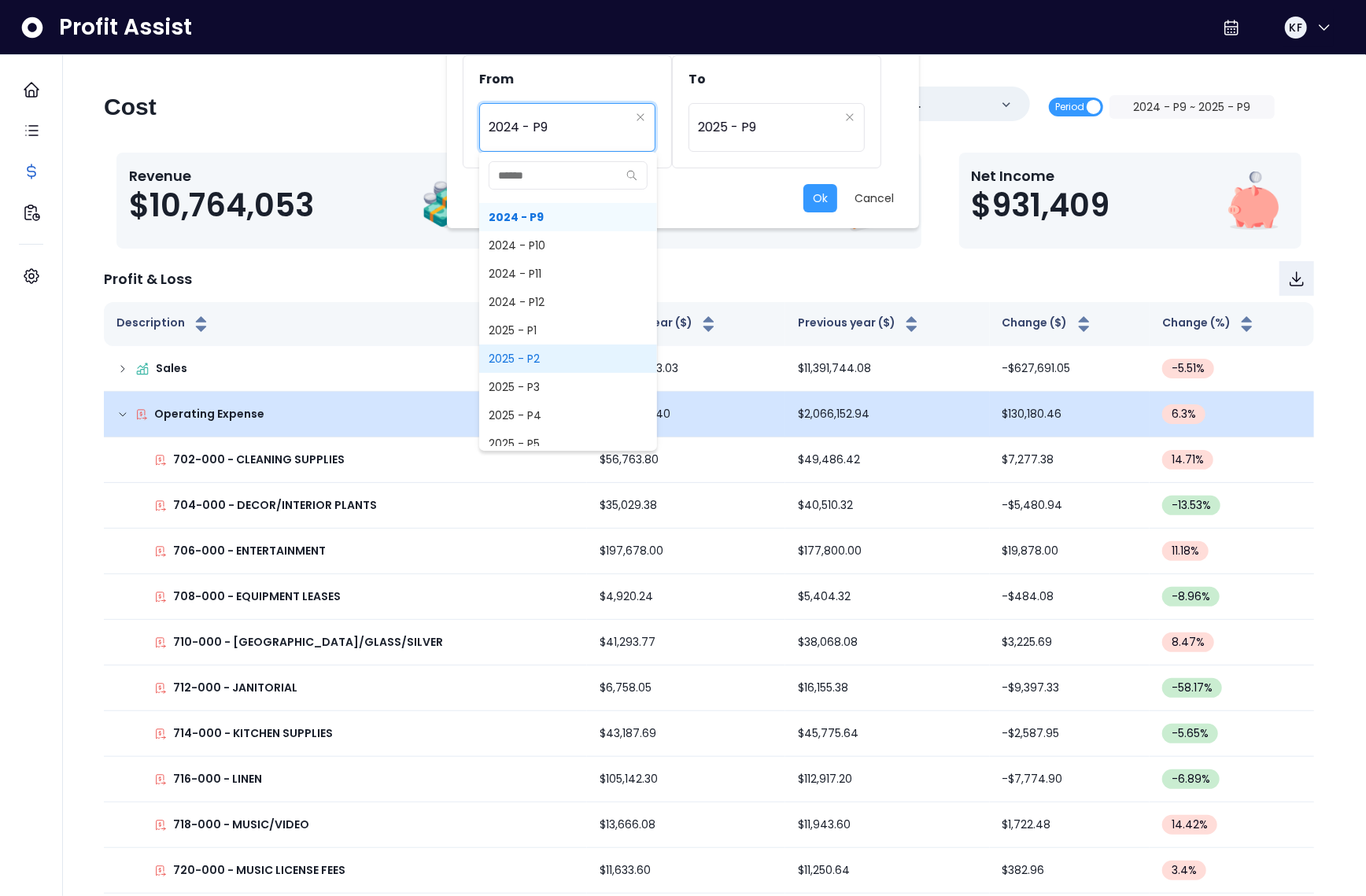
scroll to position [1023, 0]
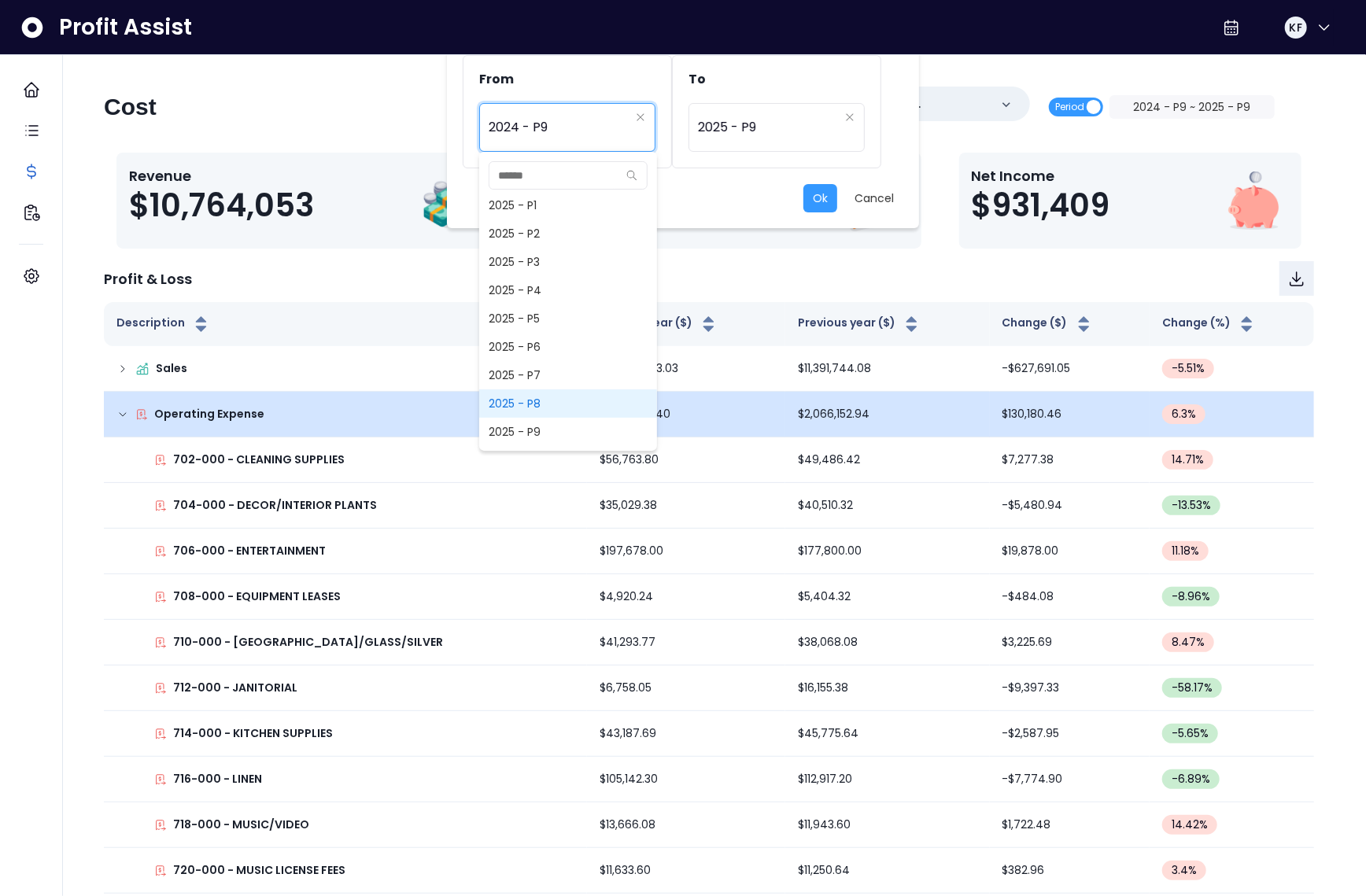
click at [535, 402] on span "2025 - P8" at bounding box center [568, 403] width 178 height 28
type input "*********"
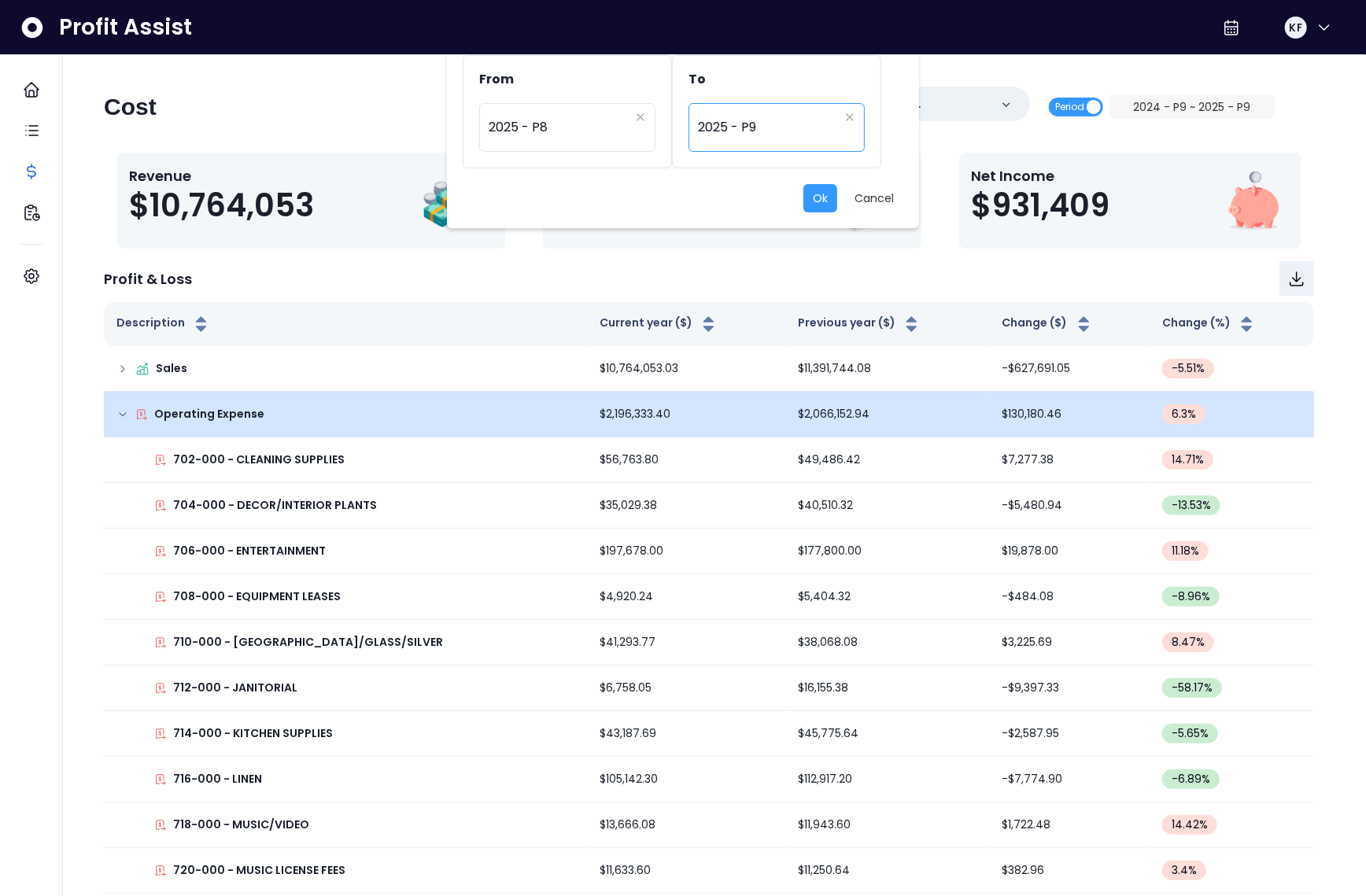
click at [735, 120] on span "2025 - P9" at bounding box center [769, 127] width 141 height 36
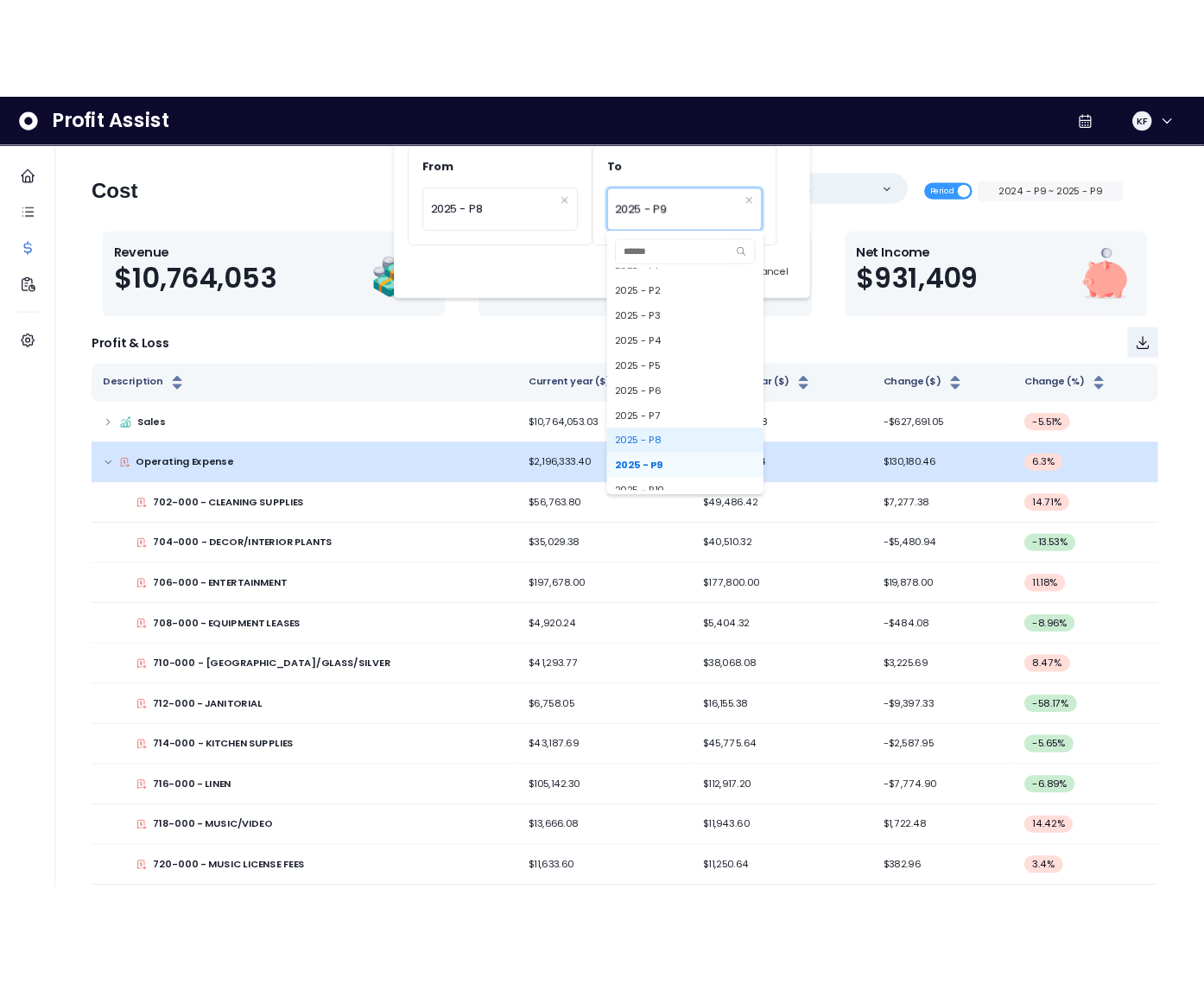
scroll to position [1146, 0]
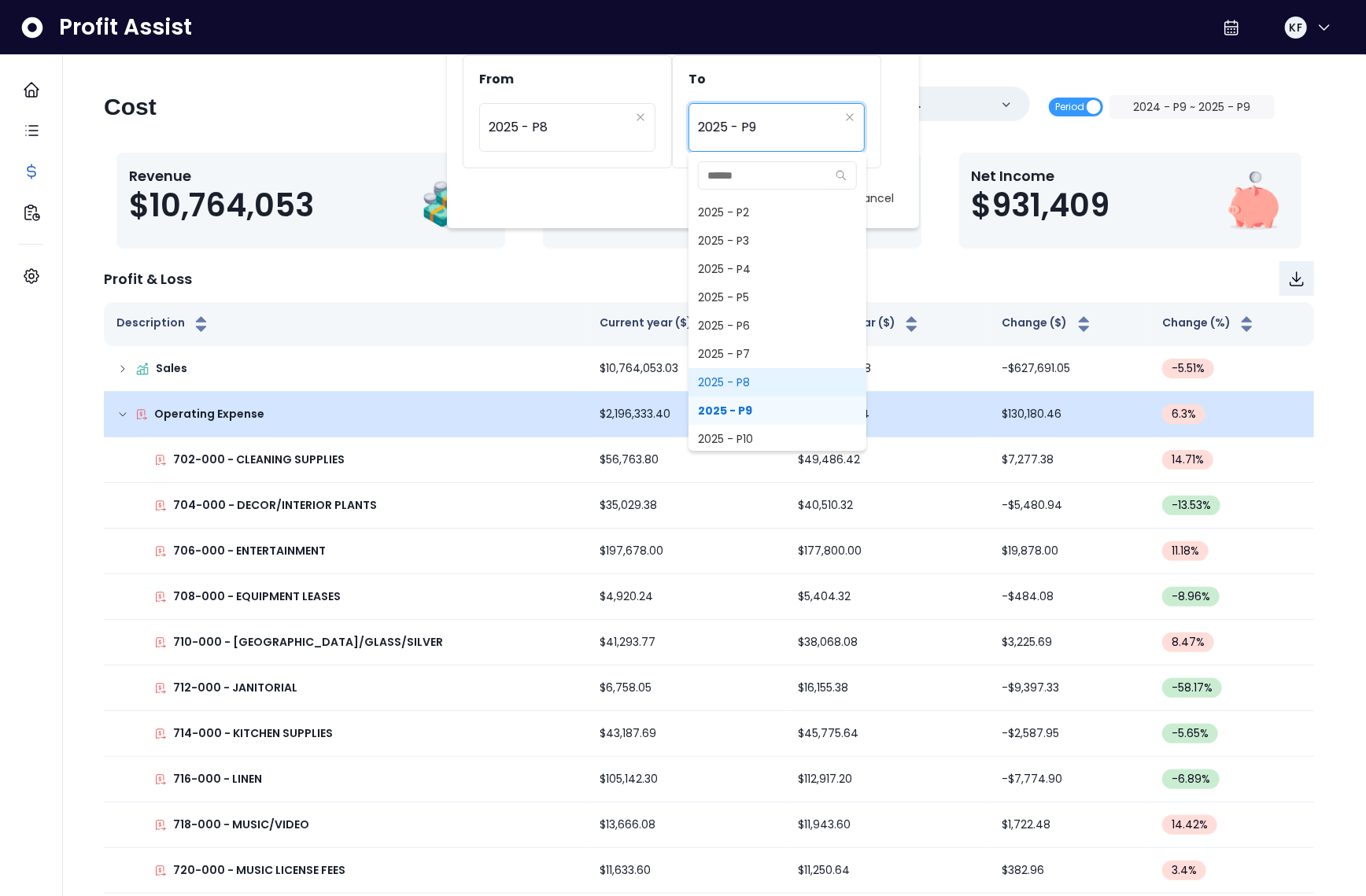
click at [742, 380] on span "2025 - P8" at bounding box center [778, 382] width 178 height 28
type input "*********"
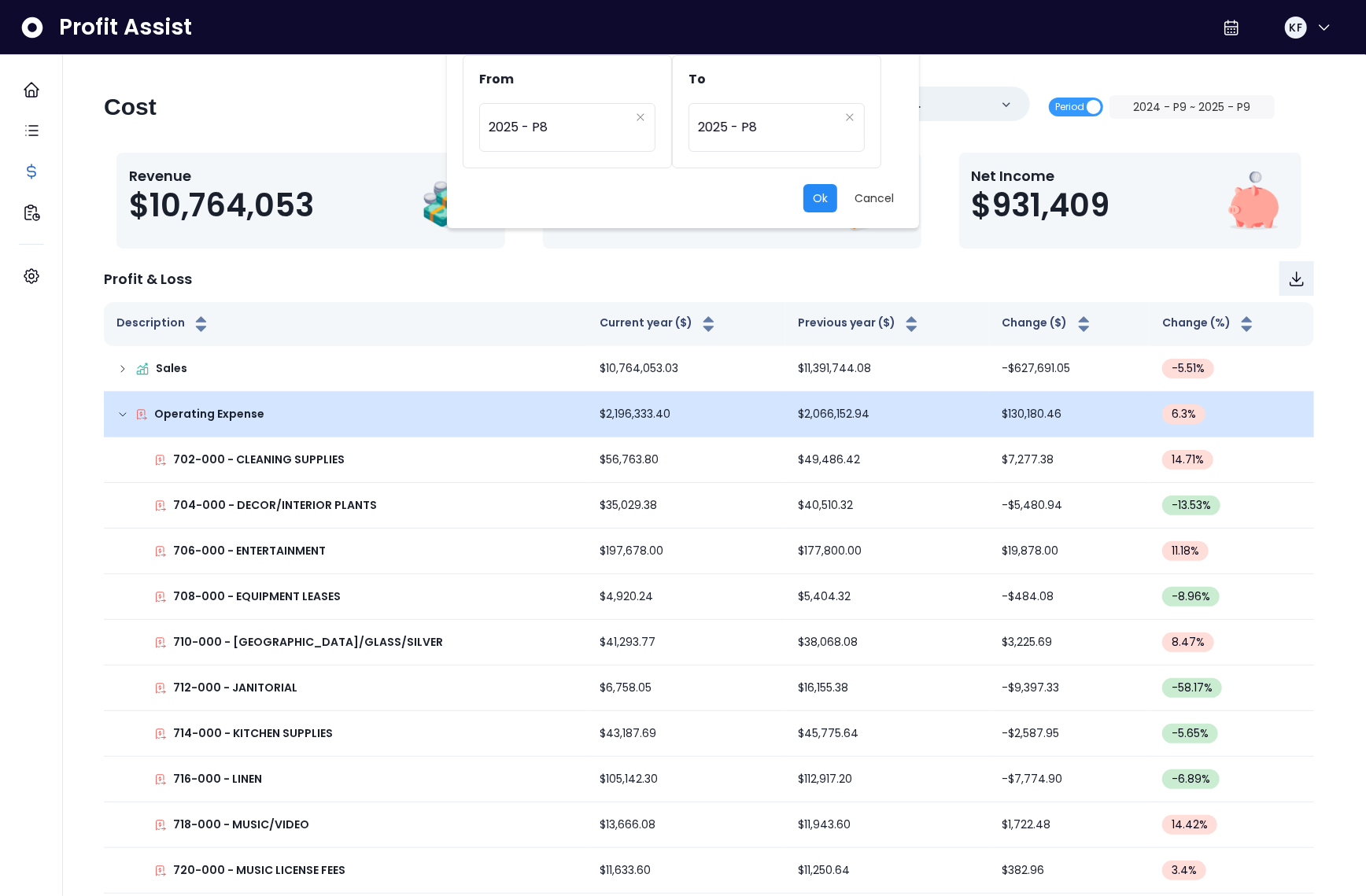
click at [828, 198] on button "Ok" at bounding box center [820, 198] width 34 height 28
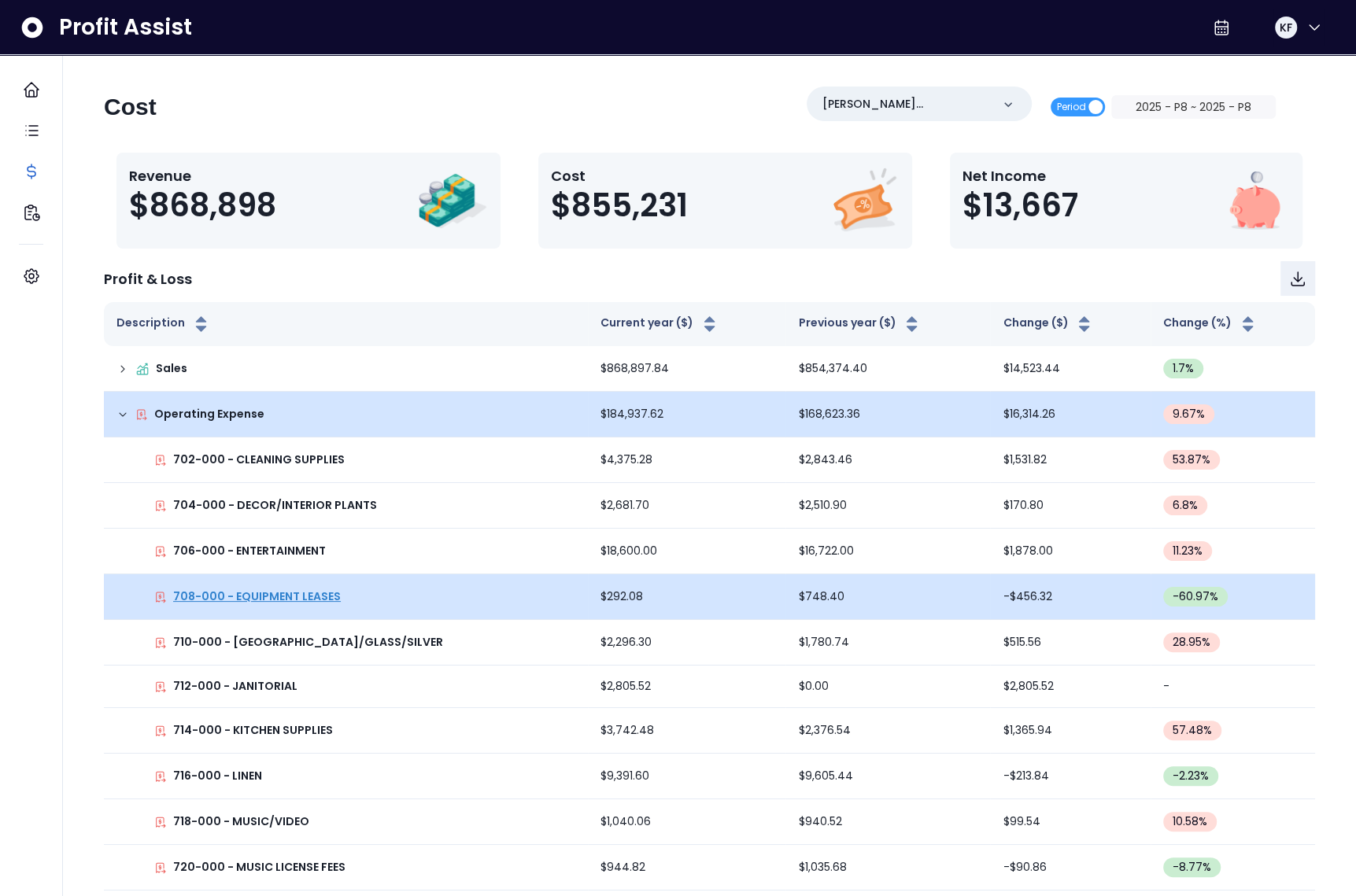
click at [301, 598] on p "708-000 - EQUIPMENT LEASES" at bounding box center [256, 596] width 167 height 16
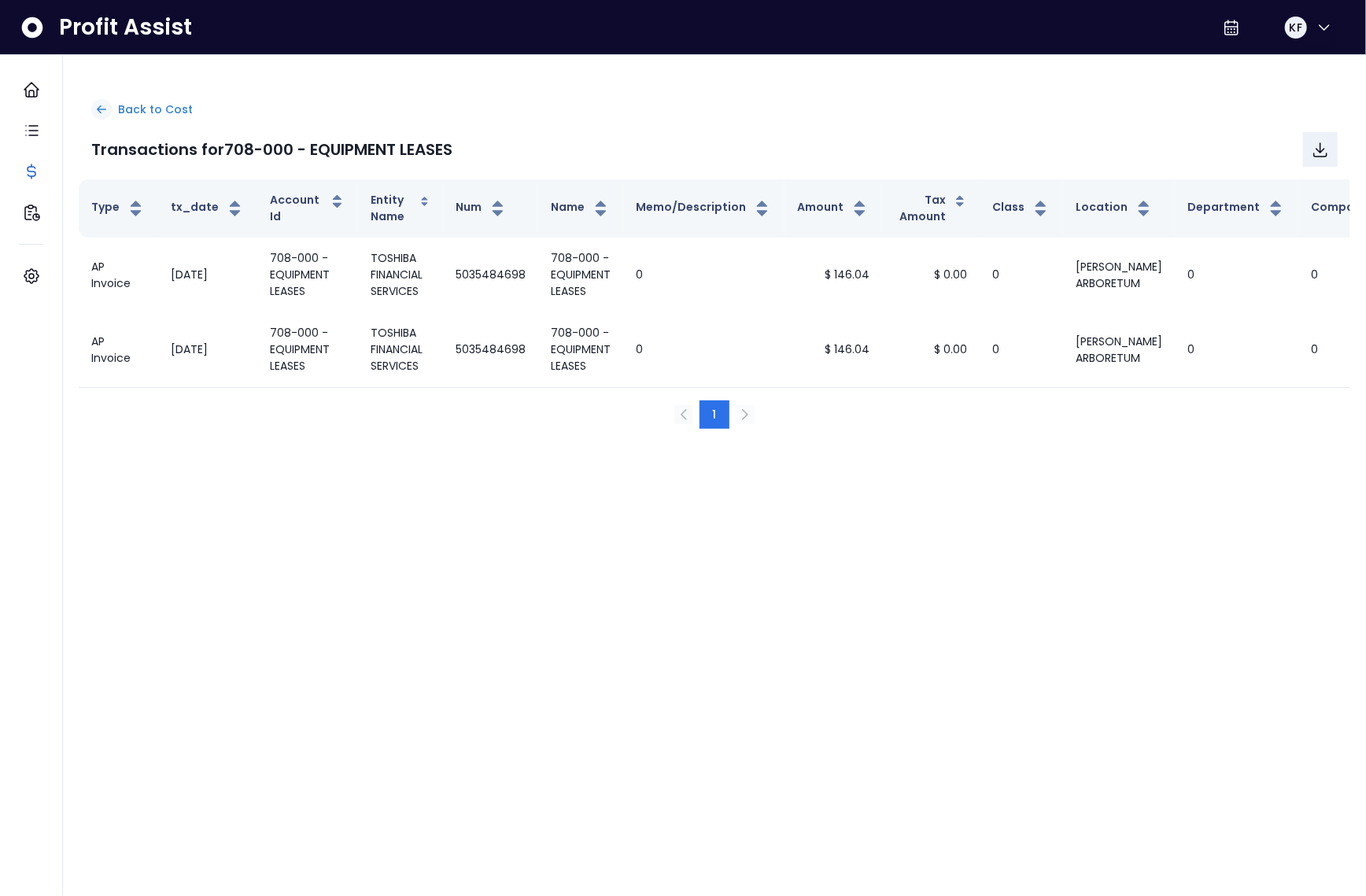
click at [151, 118] on div "Back to Cost" at bounding box center [715, 109] width 1246 height 20
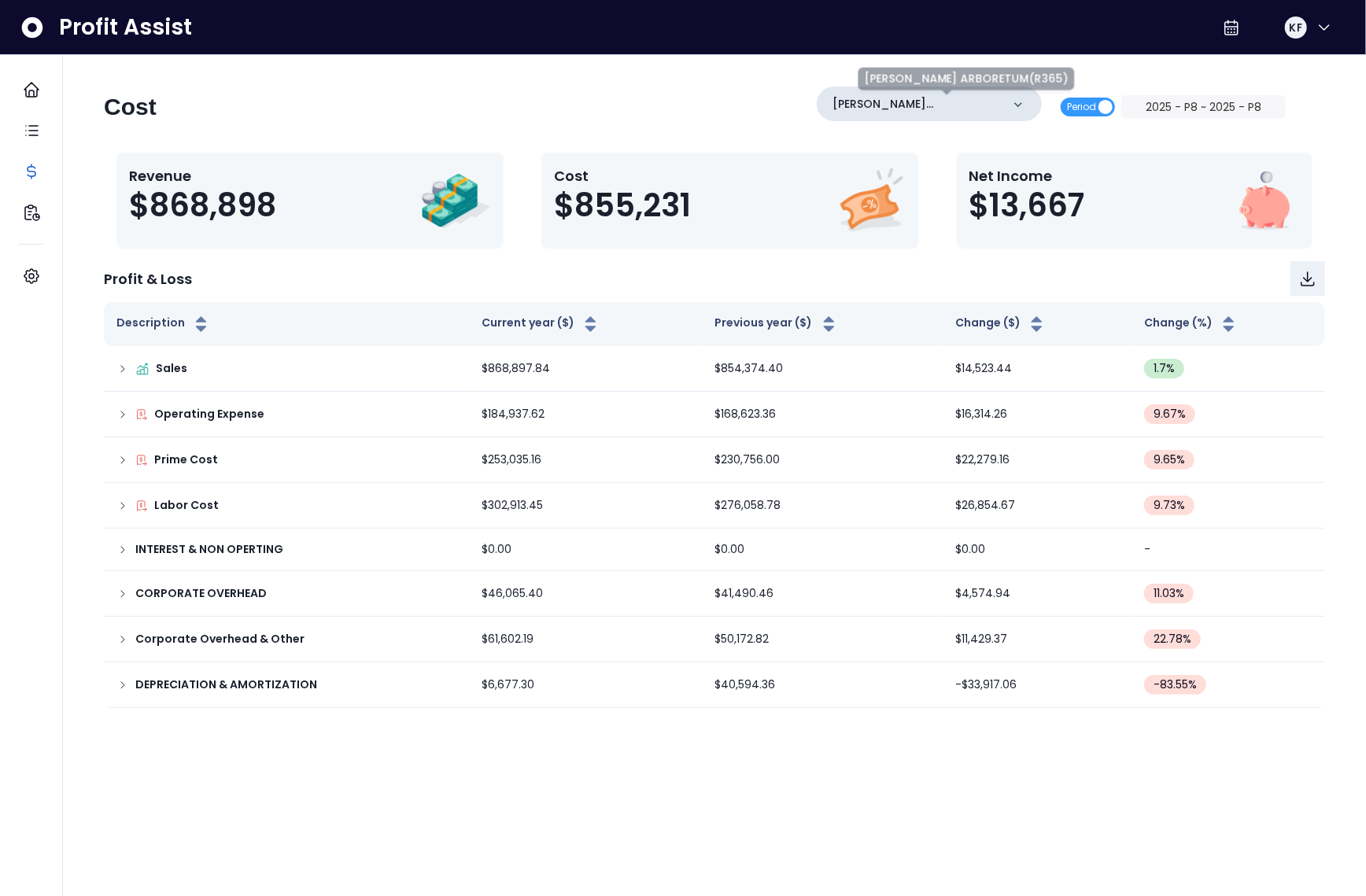
click at [996, 111] on p "TRULUCK'S ARBORETUM(R365)" at bounding box center [917, 104] width 168 height 16
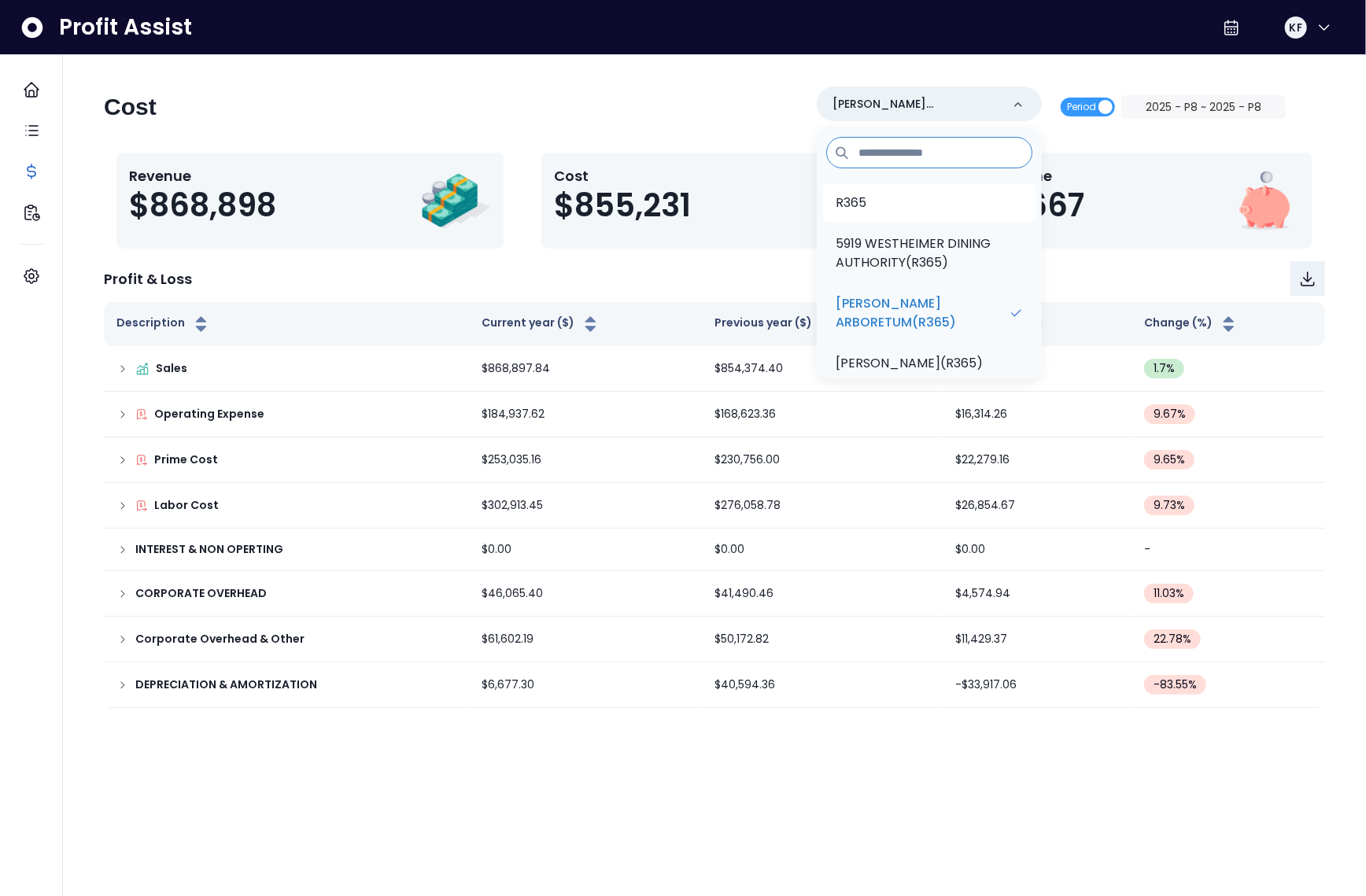
click at [915, 213] on li "R365" at bounding box center [930, 203] width 213 height 38
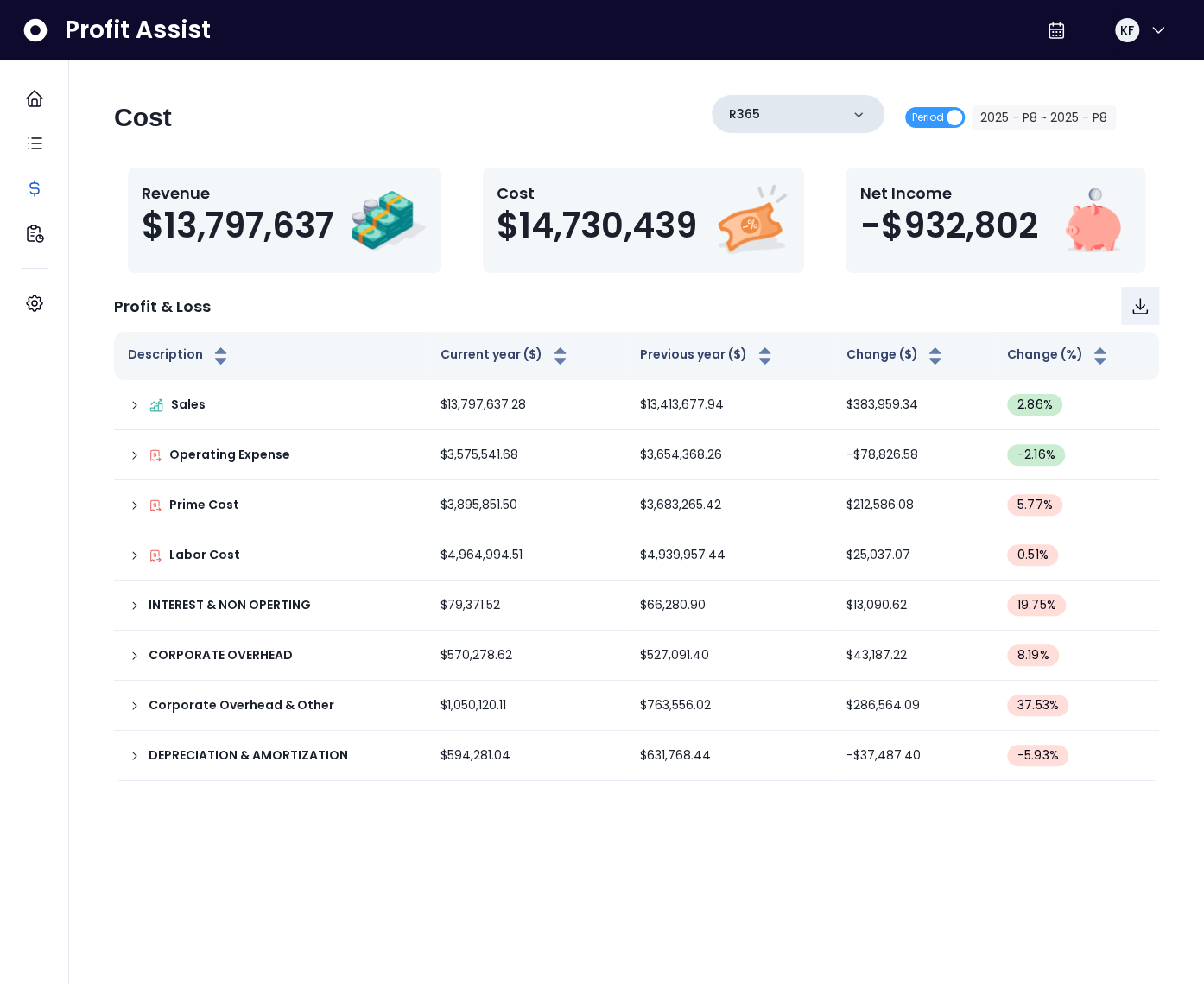
click at [766, 122] on div "R365" at bounding box center [798, 114] width 173 height 38
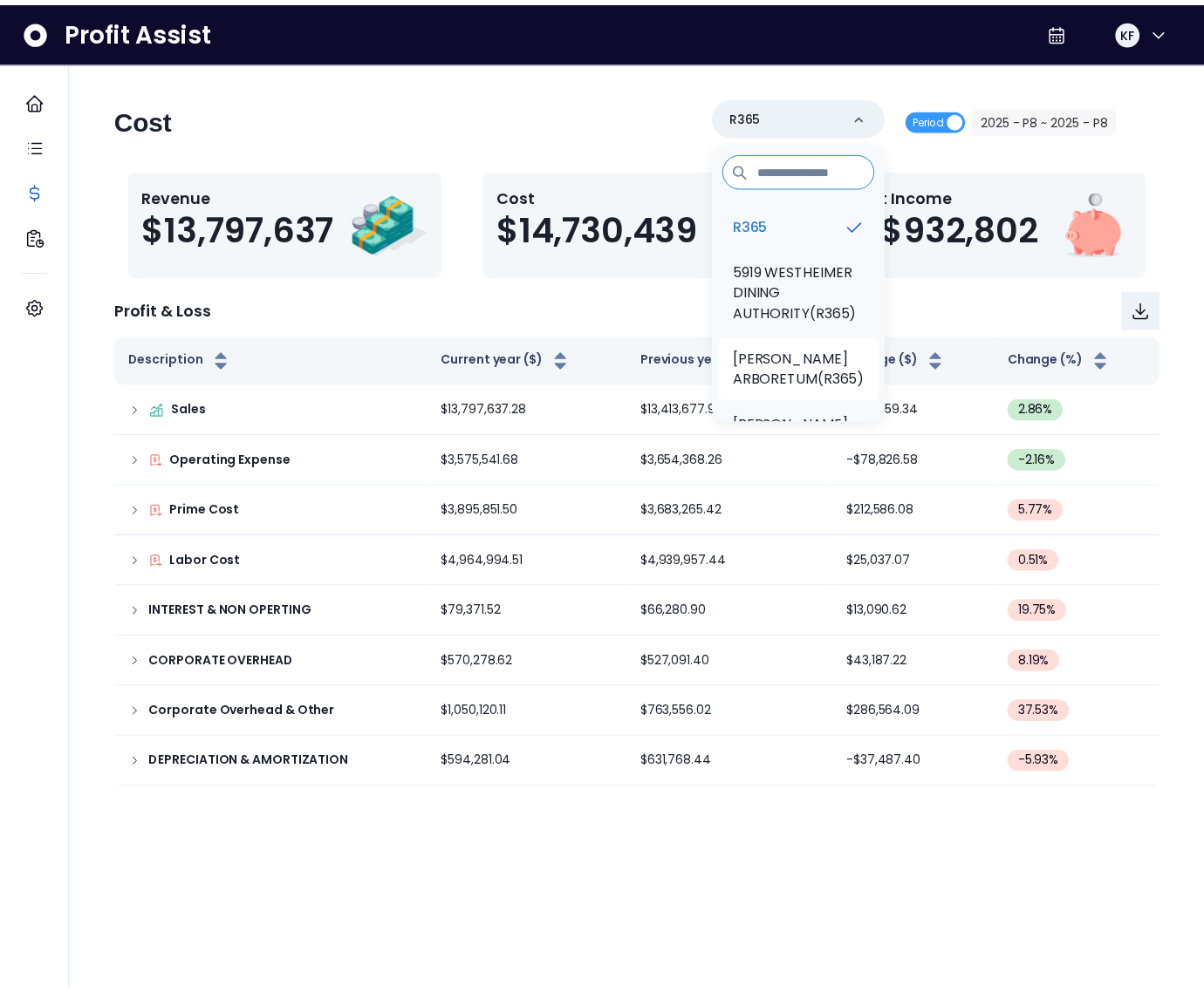
scroll to position [3, 0]
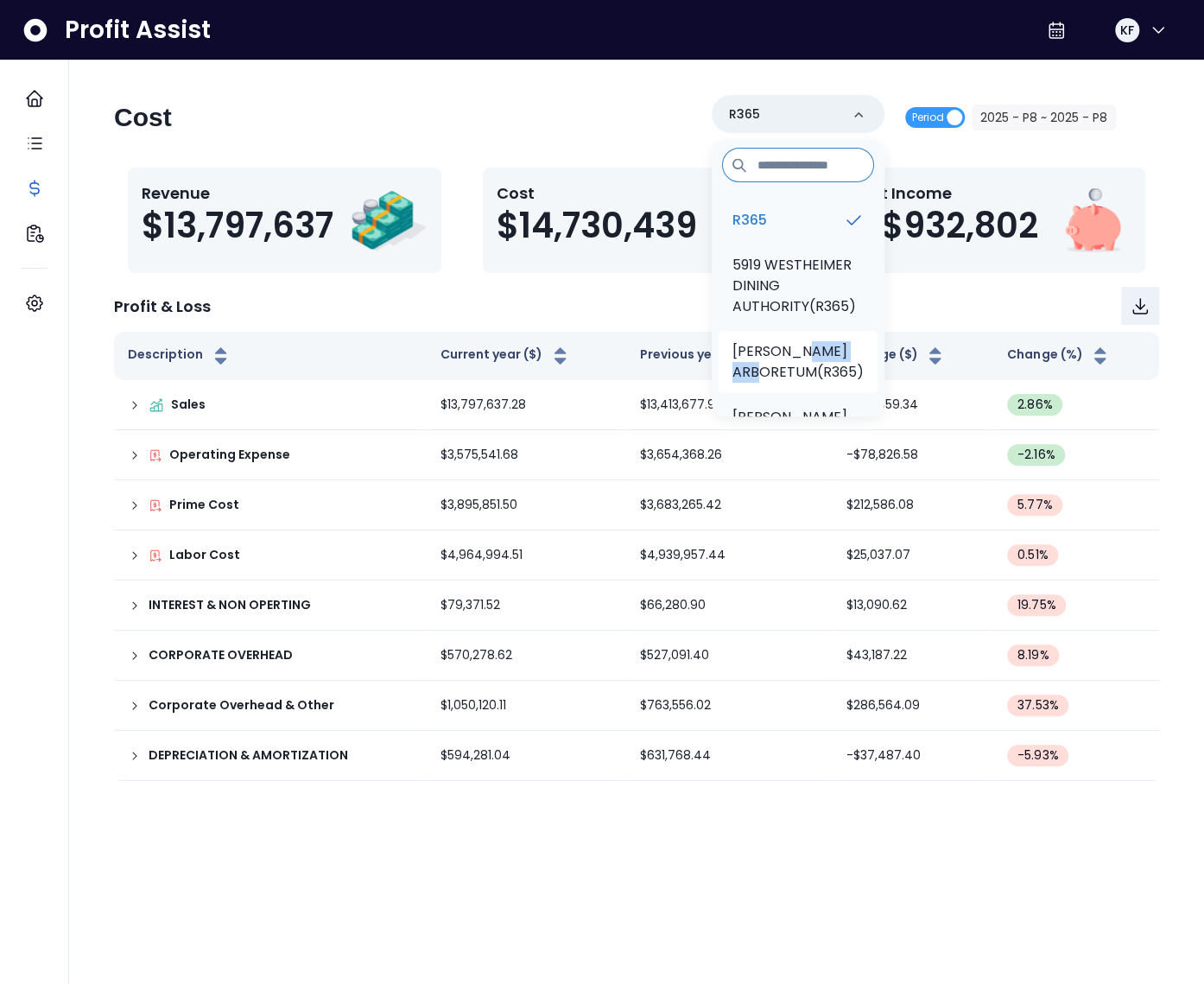
drag, startPoint x: 799, startPoint y: 358, endPoint x: 793, endPoint y: 371, distance: 14.3
click at [793, 371] on p "TRULUCK'S ARBORETUM(R365)" at bounding box center [799, 362] width 131 height 42
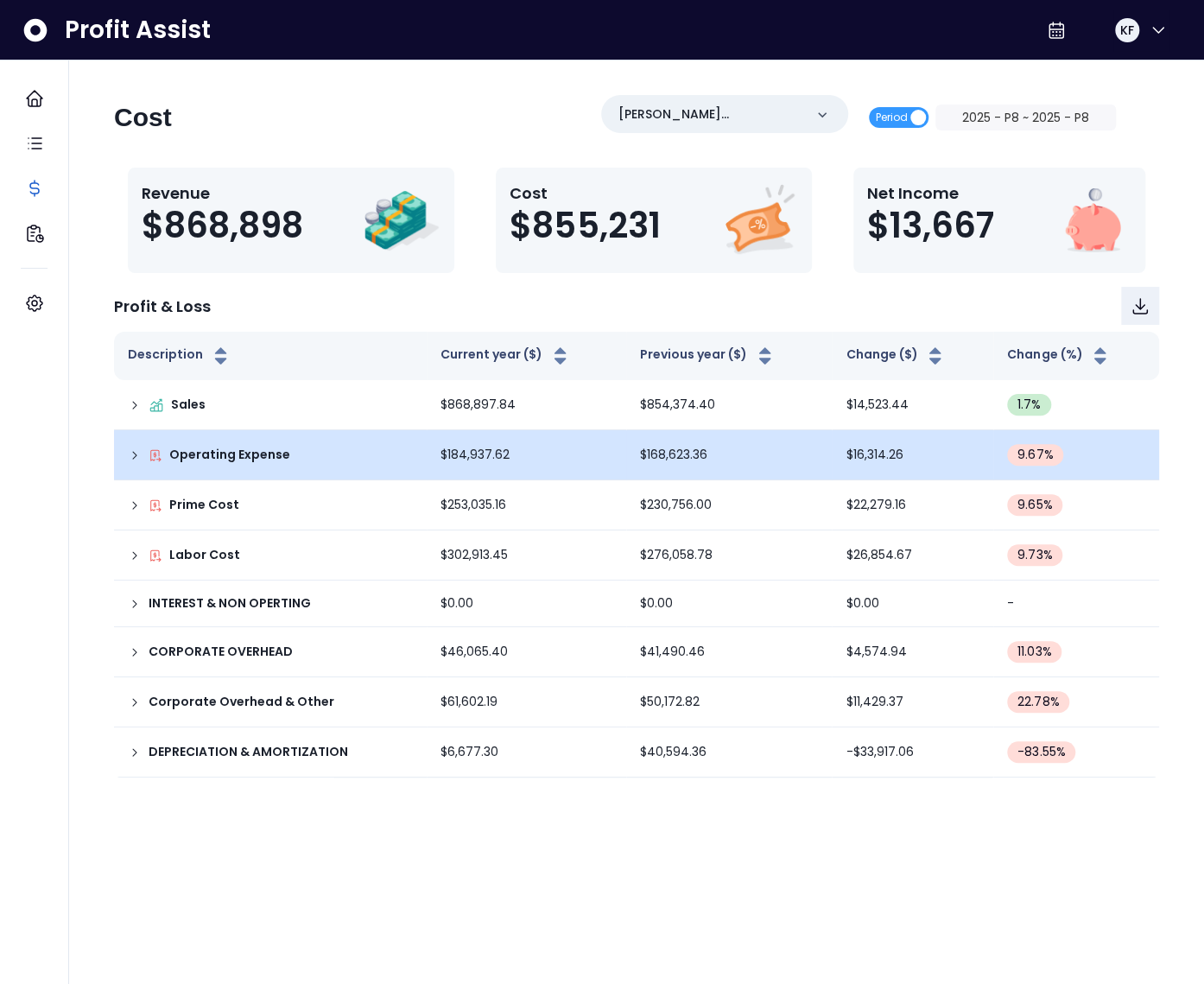
click at [135, 454] on icon at bounding box center [135, 455] width 14 height 14
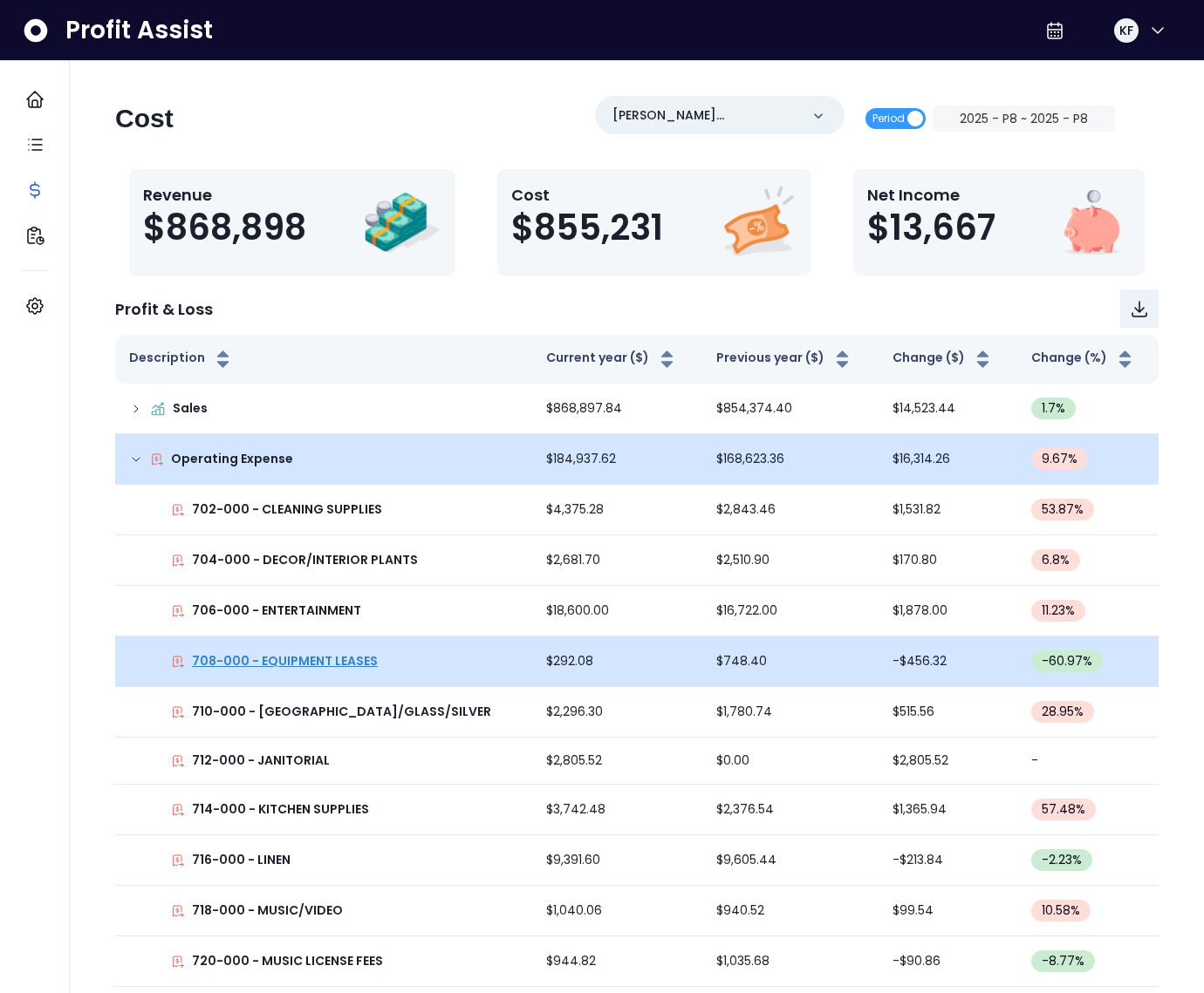
click at [339, 662] on p "708-000 - EQUIPMENT LEASES" at bounding box center [284, 661] width 185 height 18
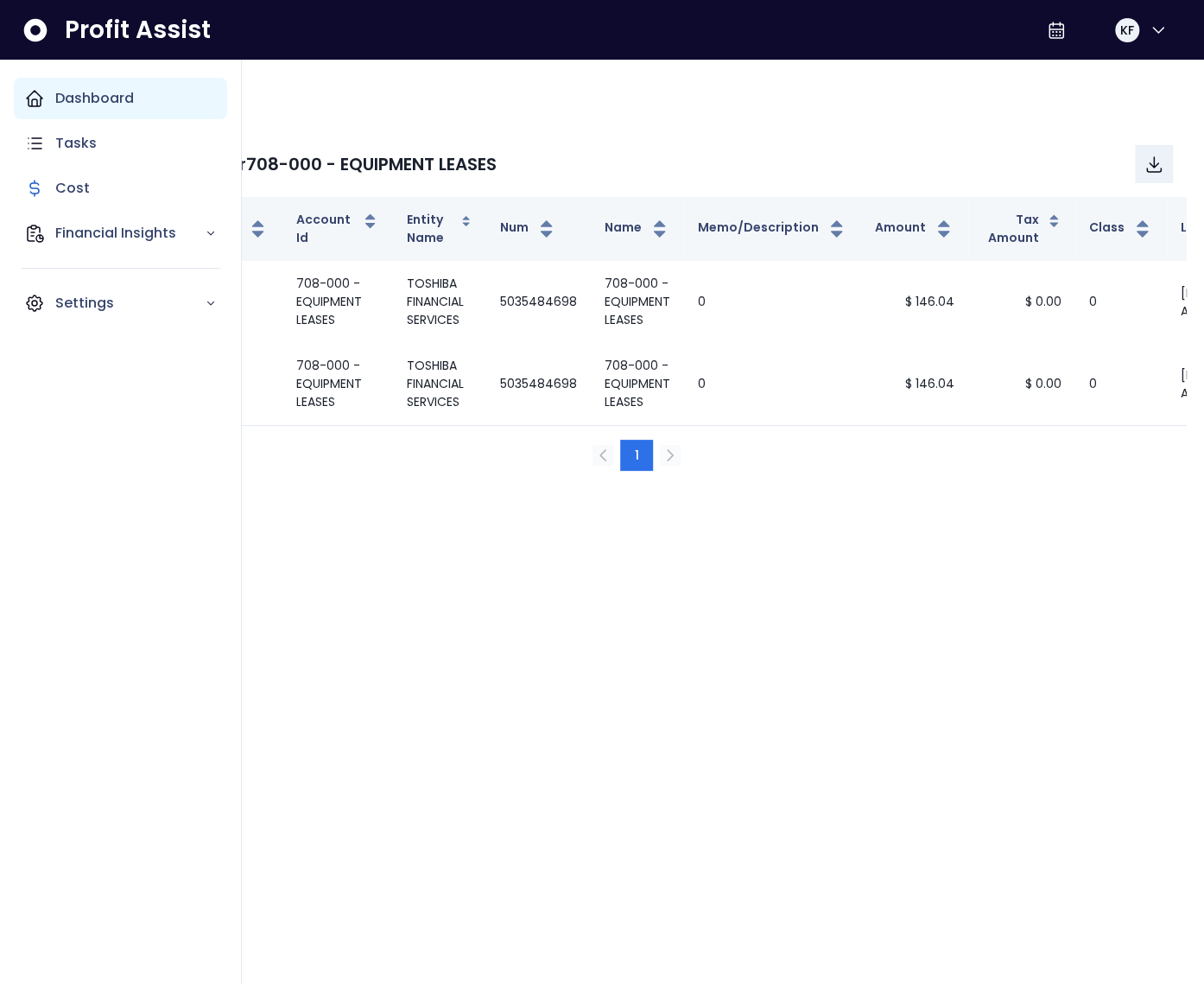
click at [35, 101] on icon "Main navigation" at bounding box center [34, 98] width 20 height 20
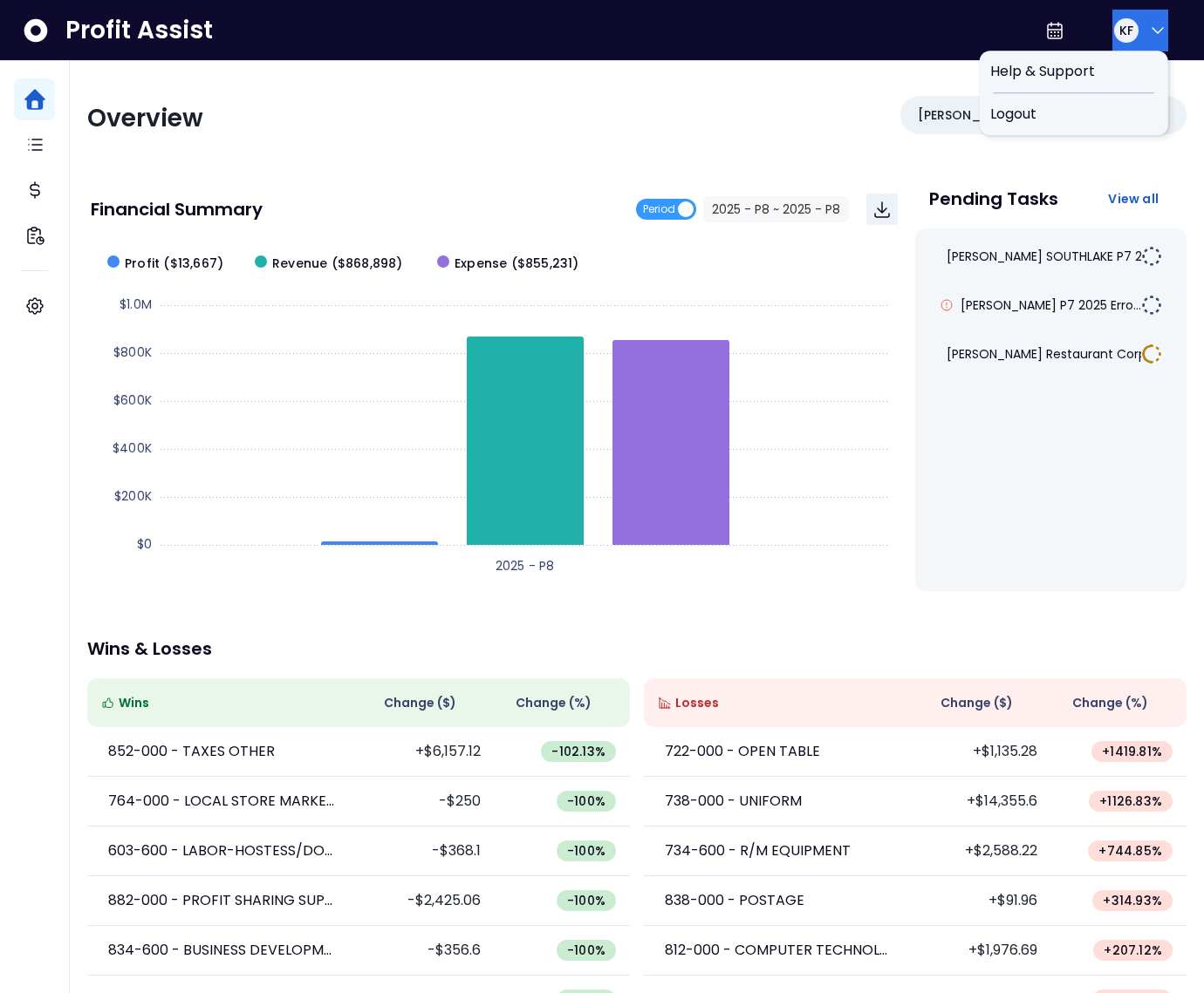
click at [1148, 34] on icon "button" at bounding box center [1157, 30] width 21 height 21
click at [1103, 116] on span "Logout" at bounding box center [1073, 114] width 168 height 21
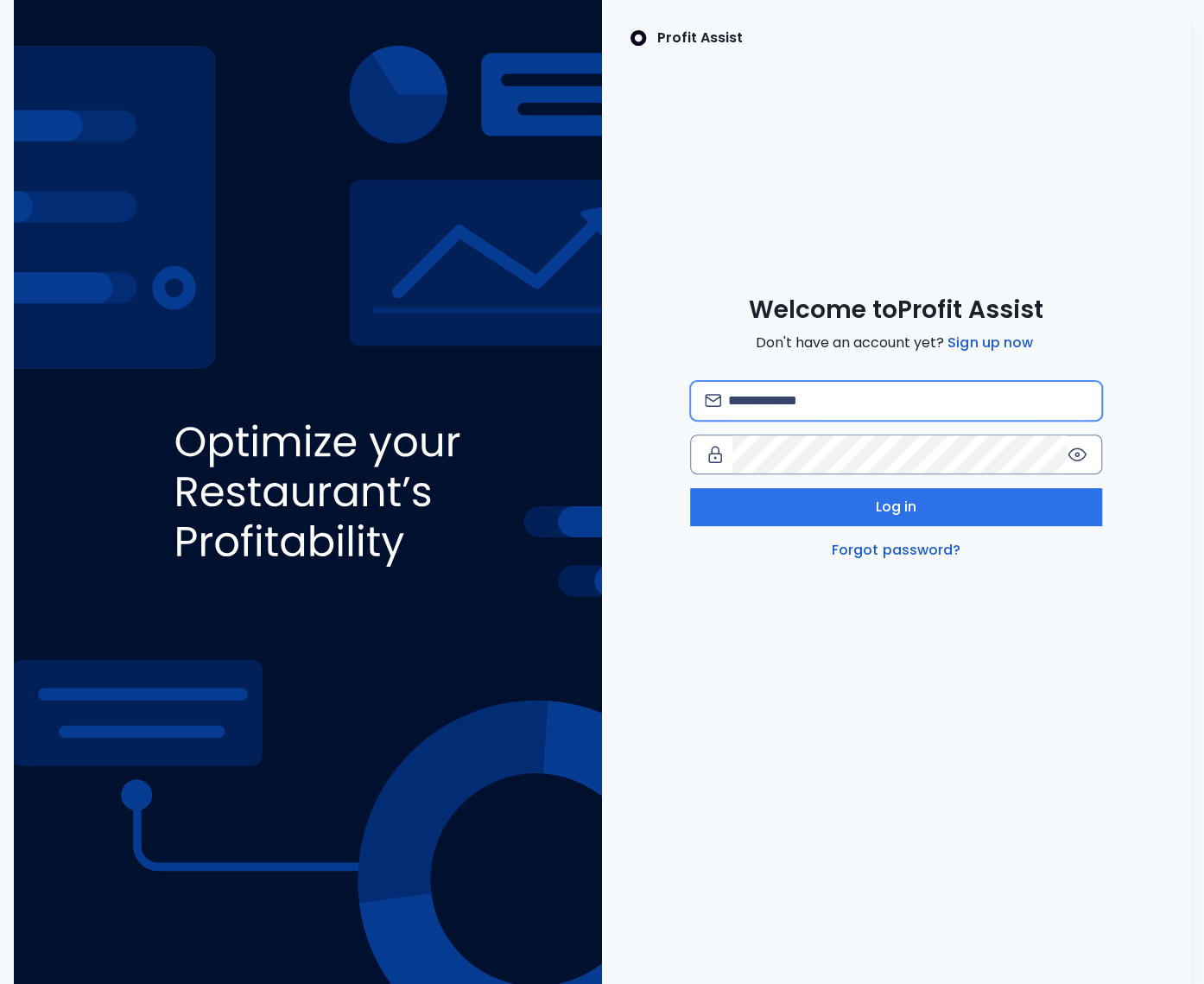
click at [778, 402] on input "email" at bounding box center [908, 400] width 359 height 38
click at [986, 402] on input "**********" at bounding box center [908, 400] width 359 height 38
click at [930, 400] on input "**********" at bounding box center [908, 400] width 359 height 38
type input "**********"
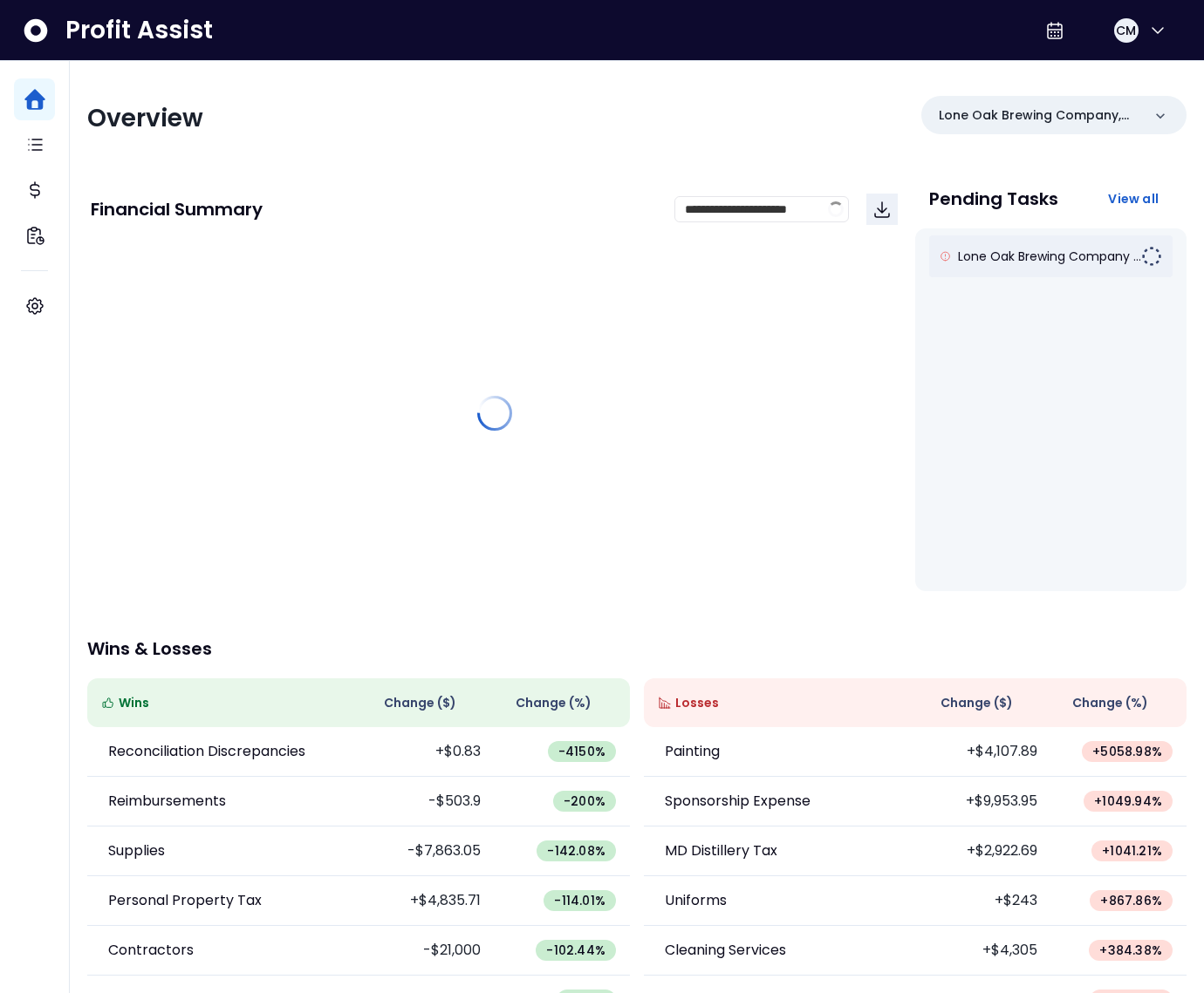
click at [1062, 259] on span "Lone Oak Brewing Company ..." at bounding box center [1049, 256] width 183 height 17
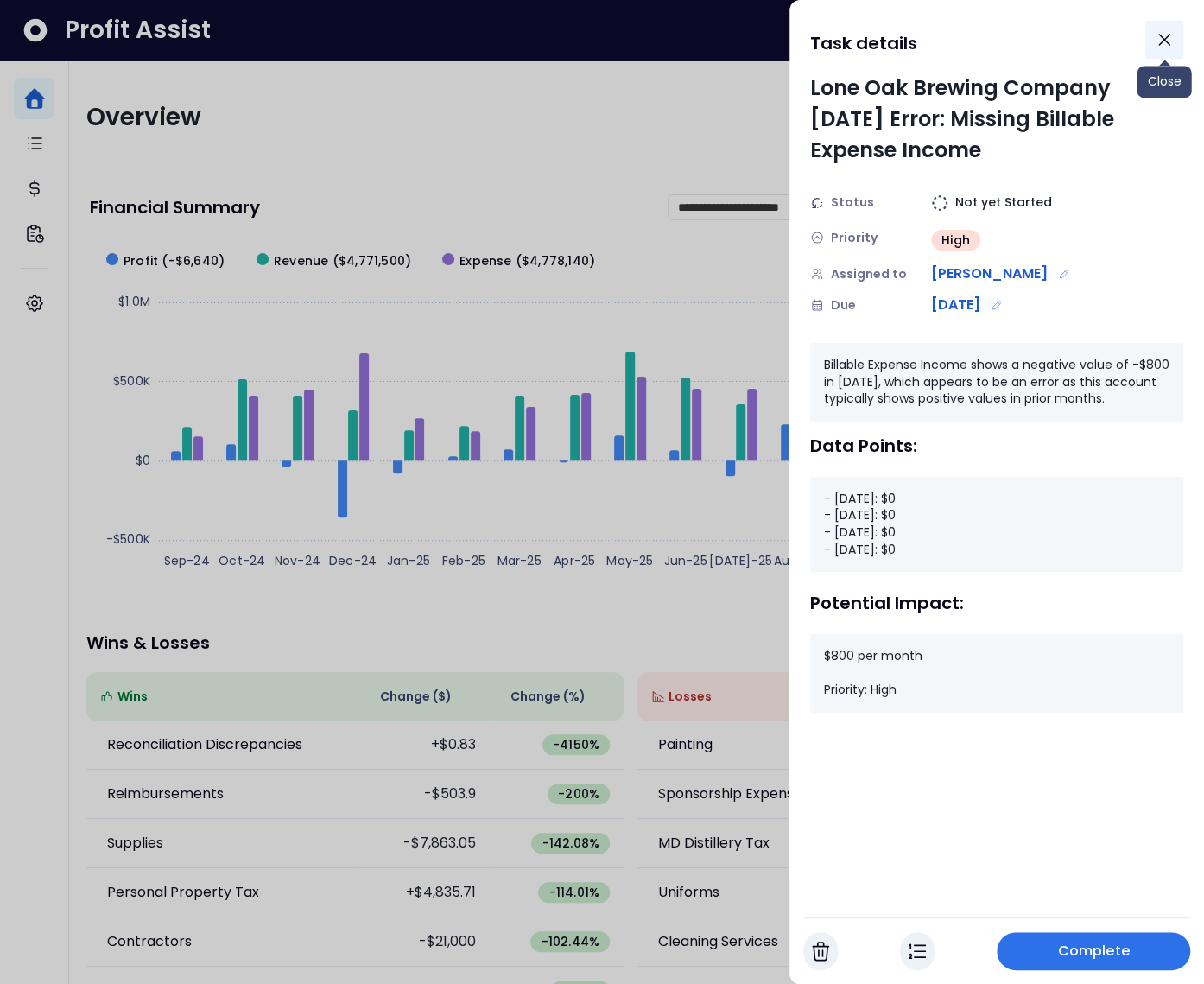
click at [1170, 42] on icon "Close" at bounding box center [1164, 39] width 20 height 20
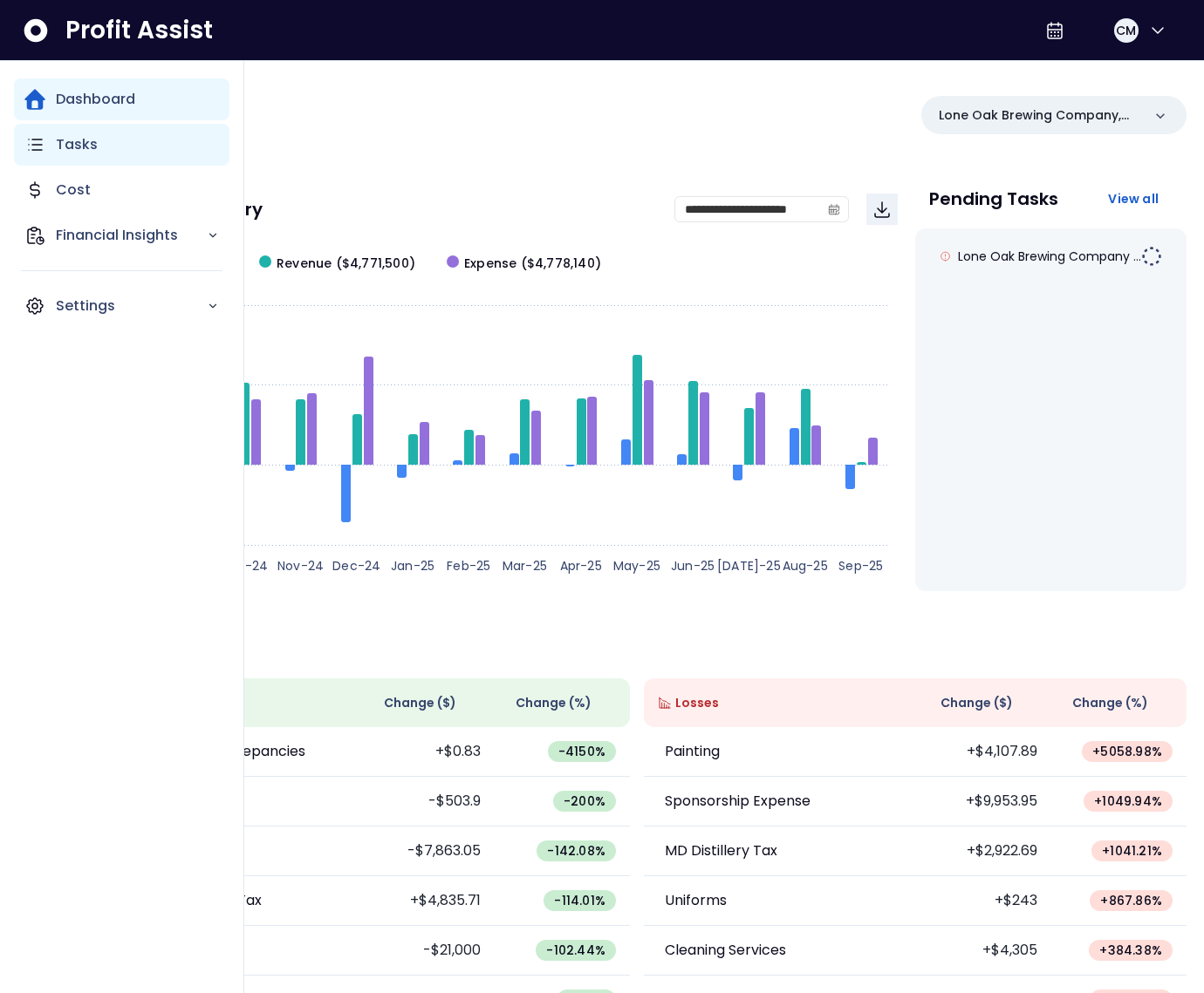
click at [48, 158] on div "Tasks" at bounding box center [122, 144] width 216 height 42
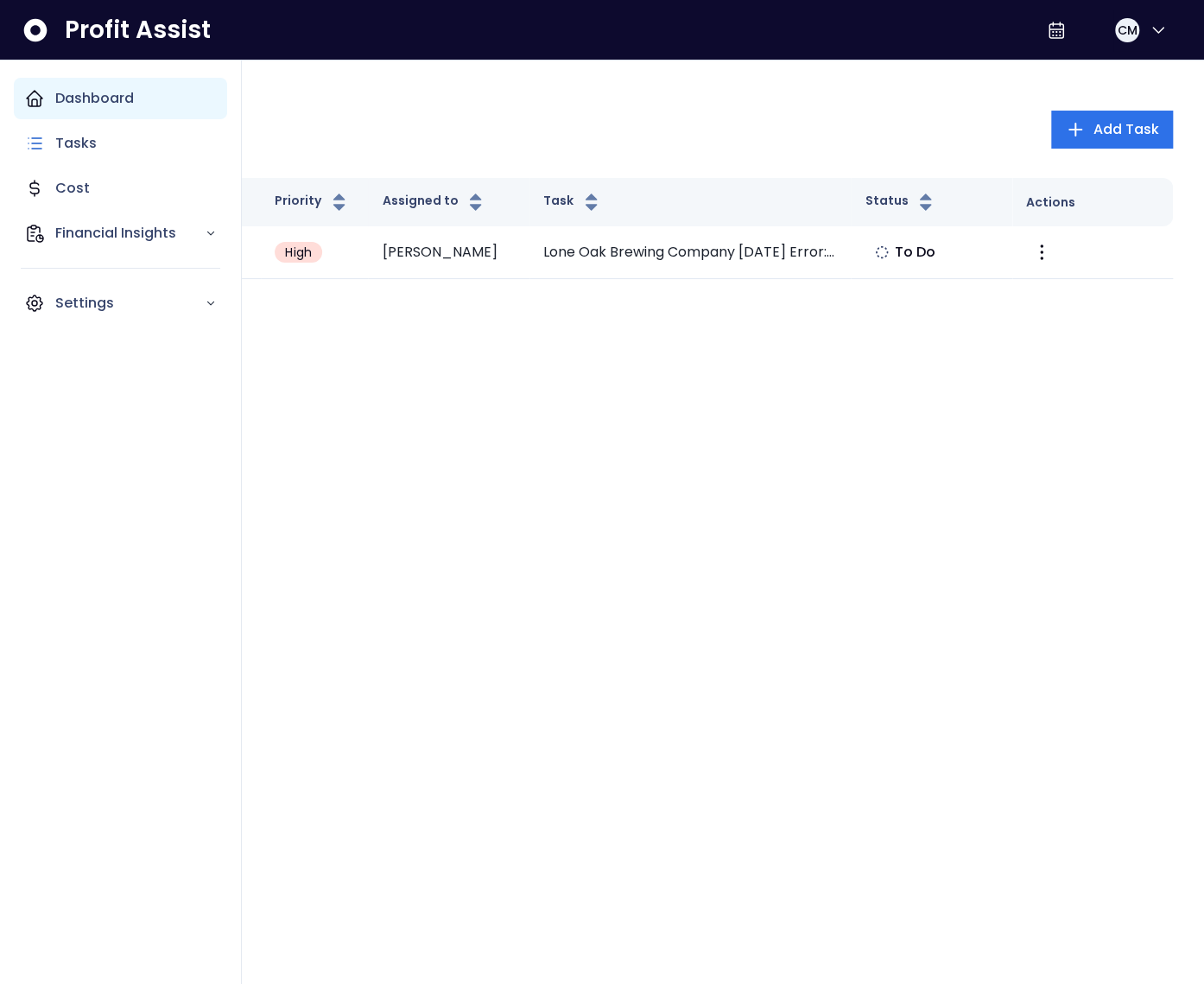
click at [121, 117] on div "Dashboard" at bounding box center [121, 98] width 214 height 42
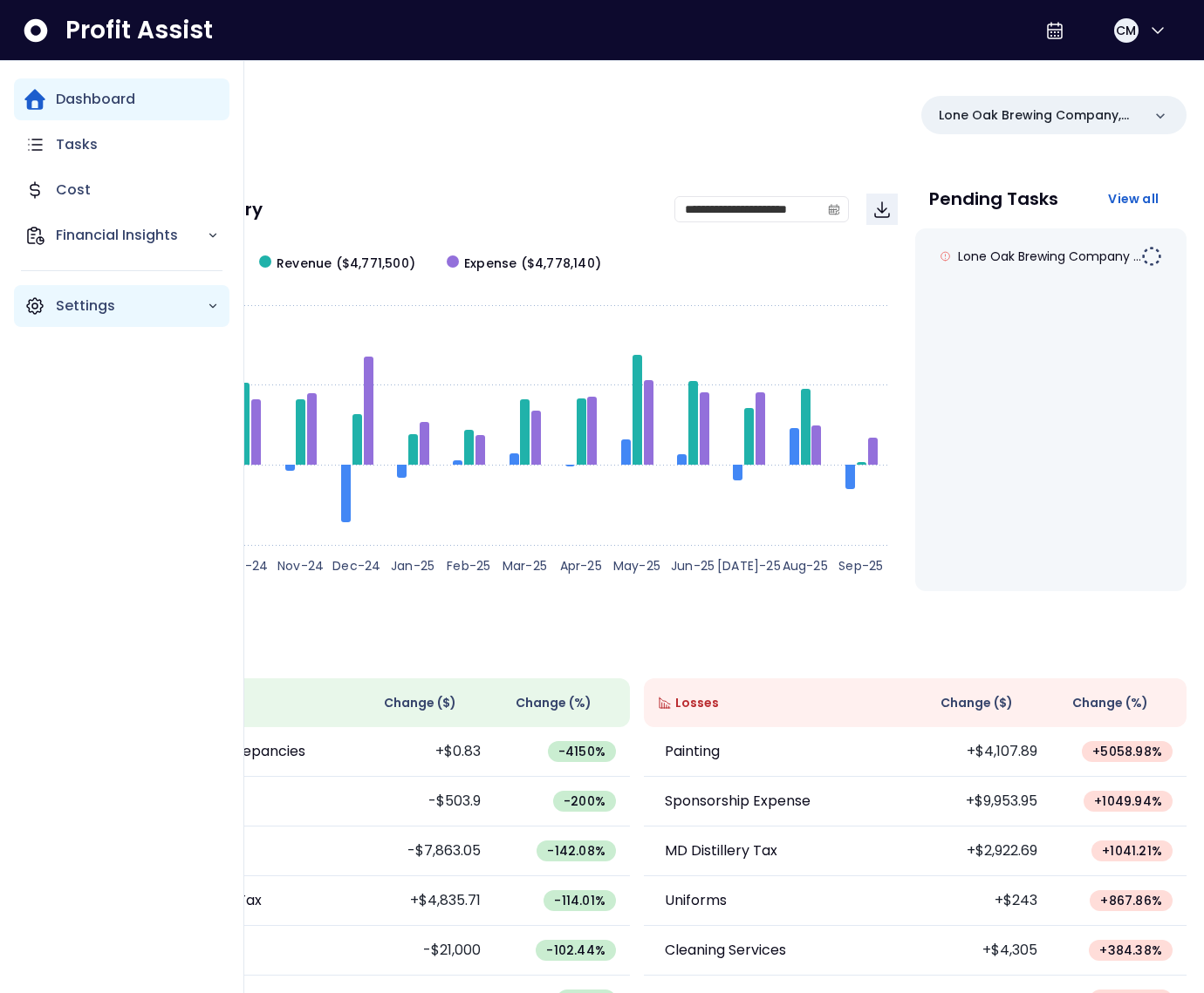
click at [47, 312] on div "Settings" at bounding box center [122, 305] width 216 height 42
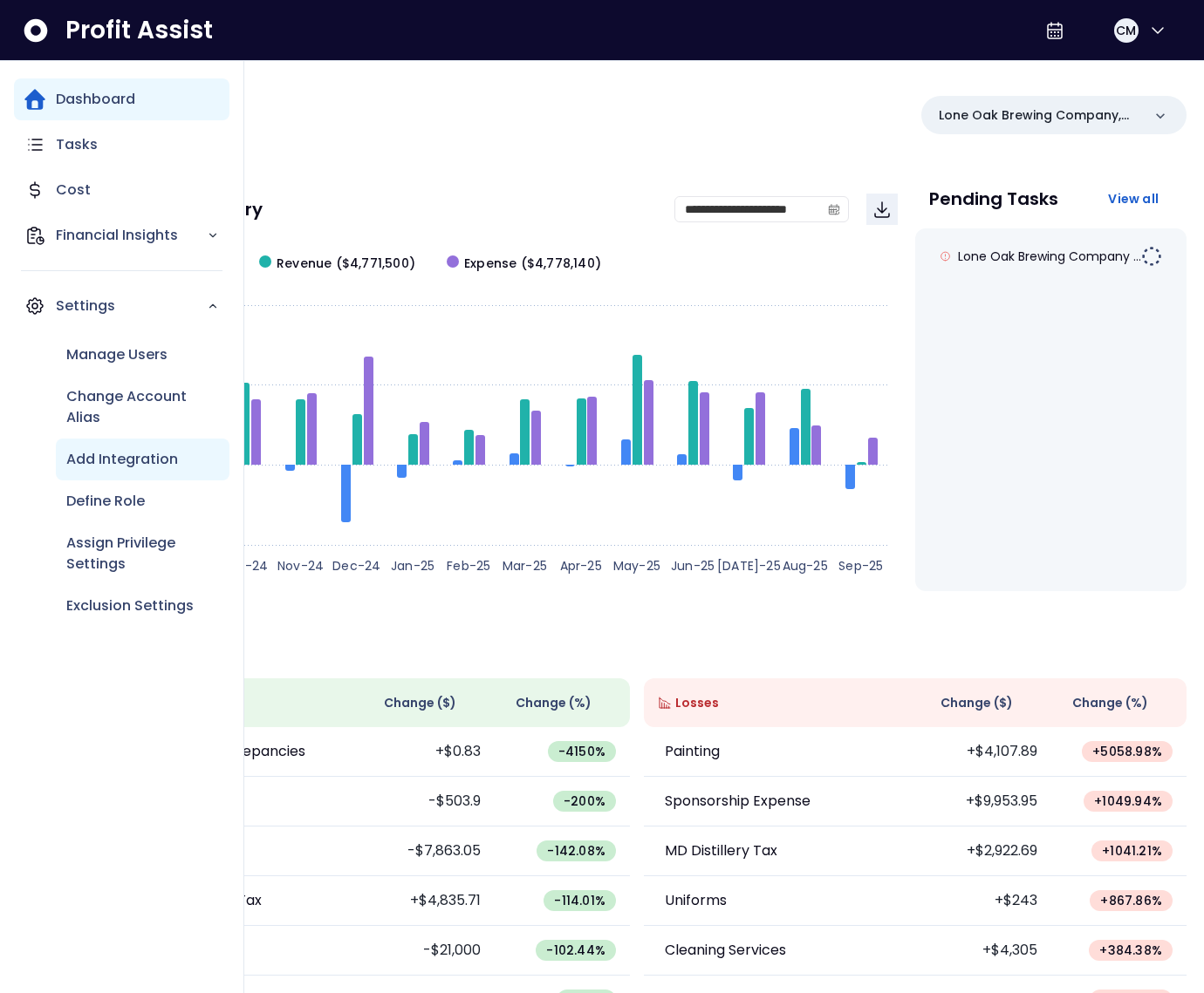
click at [138, 457] on p "Add Integration" at bounding box center [122, 458] width 112 height 21
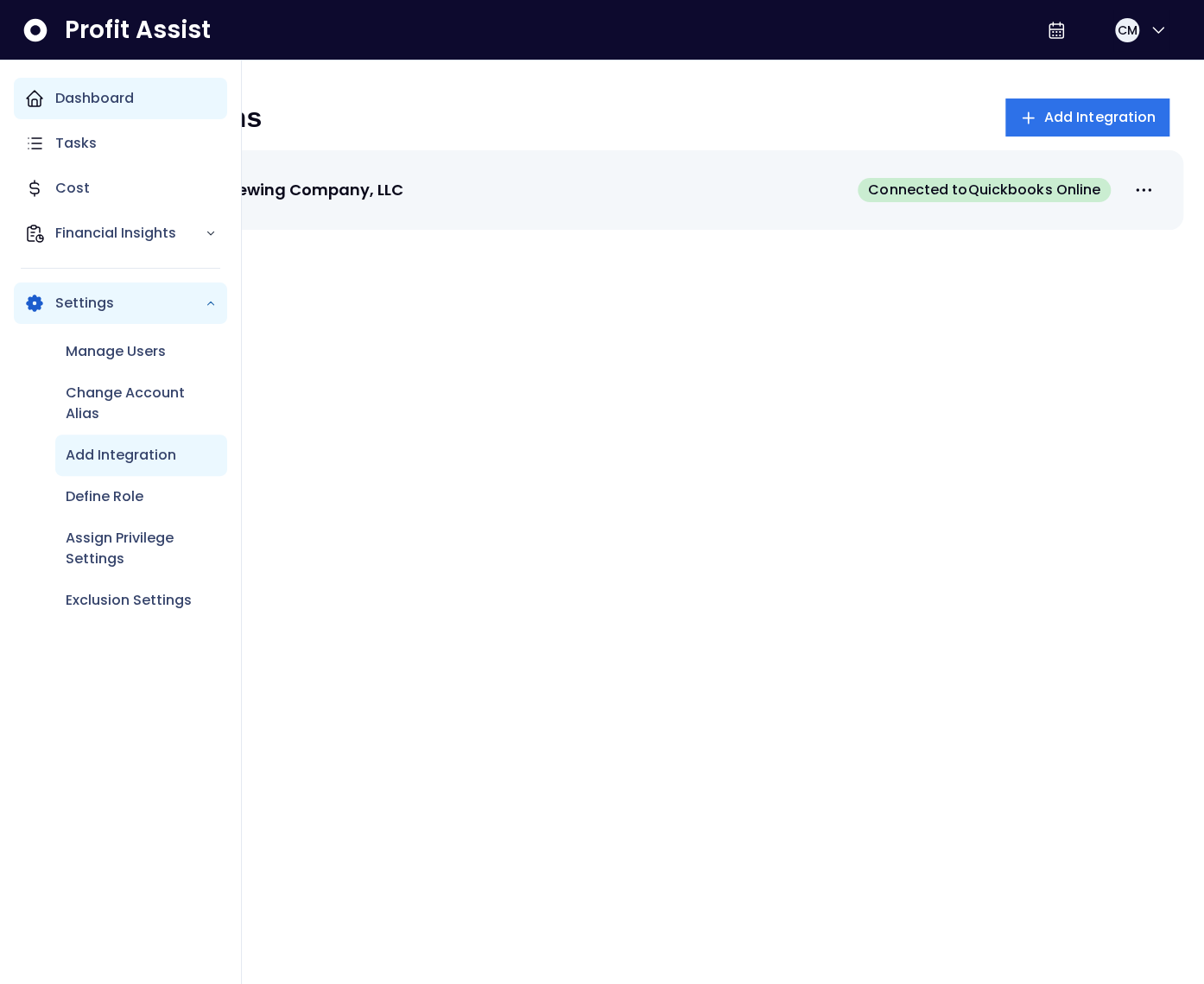
click at [41, 112] on div "Dashboard" at bounding box center [121, 98] width 214 height 42
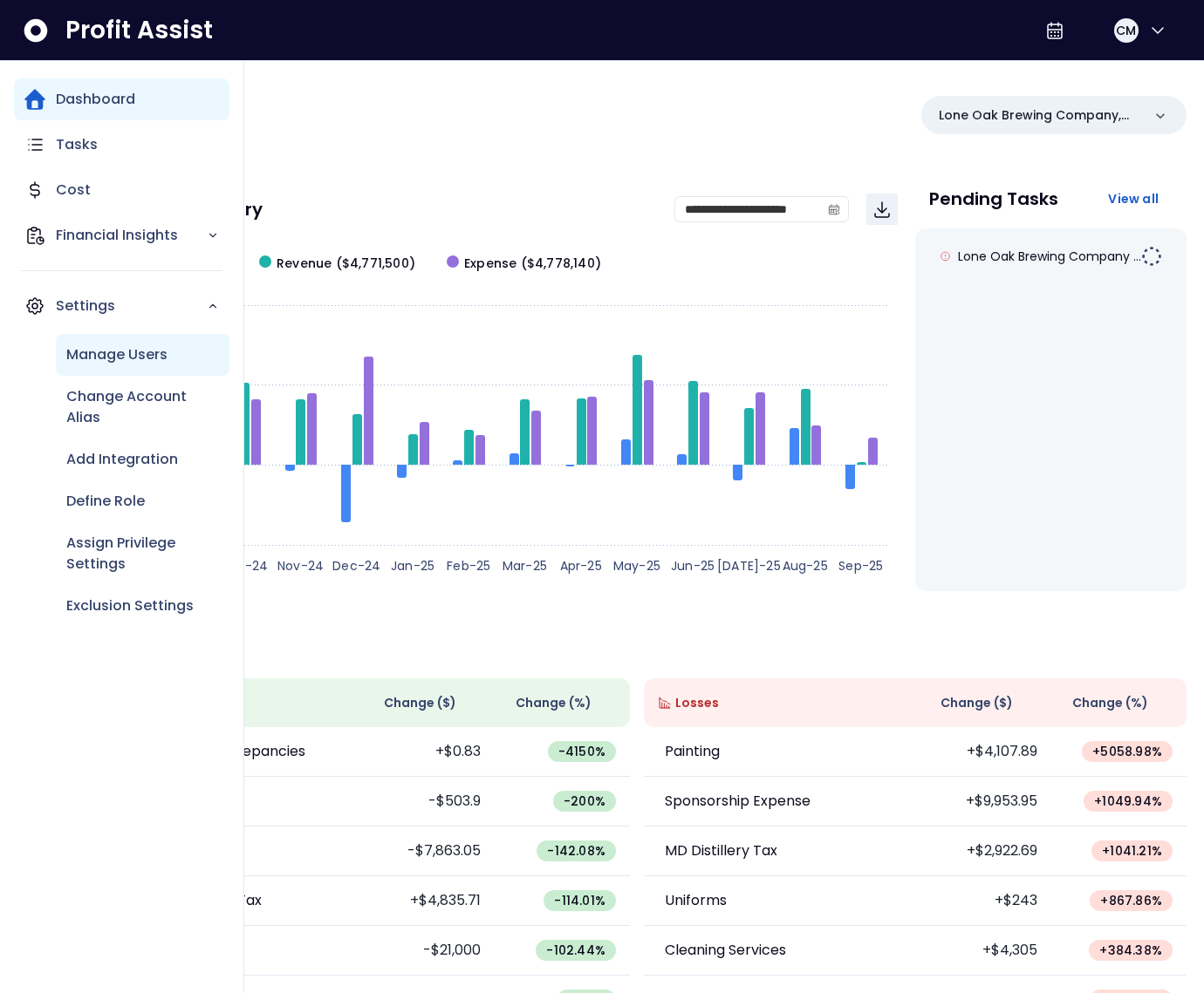
click at [123, 367] on div "Manage Users" at bounding box center [142, 355] width 174 height 42
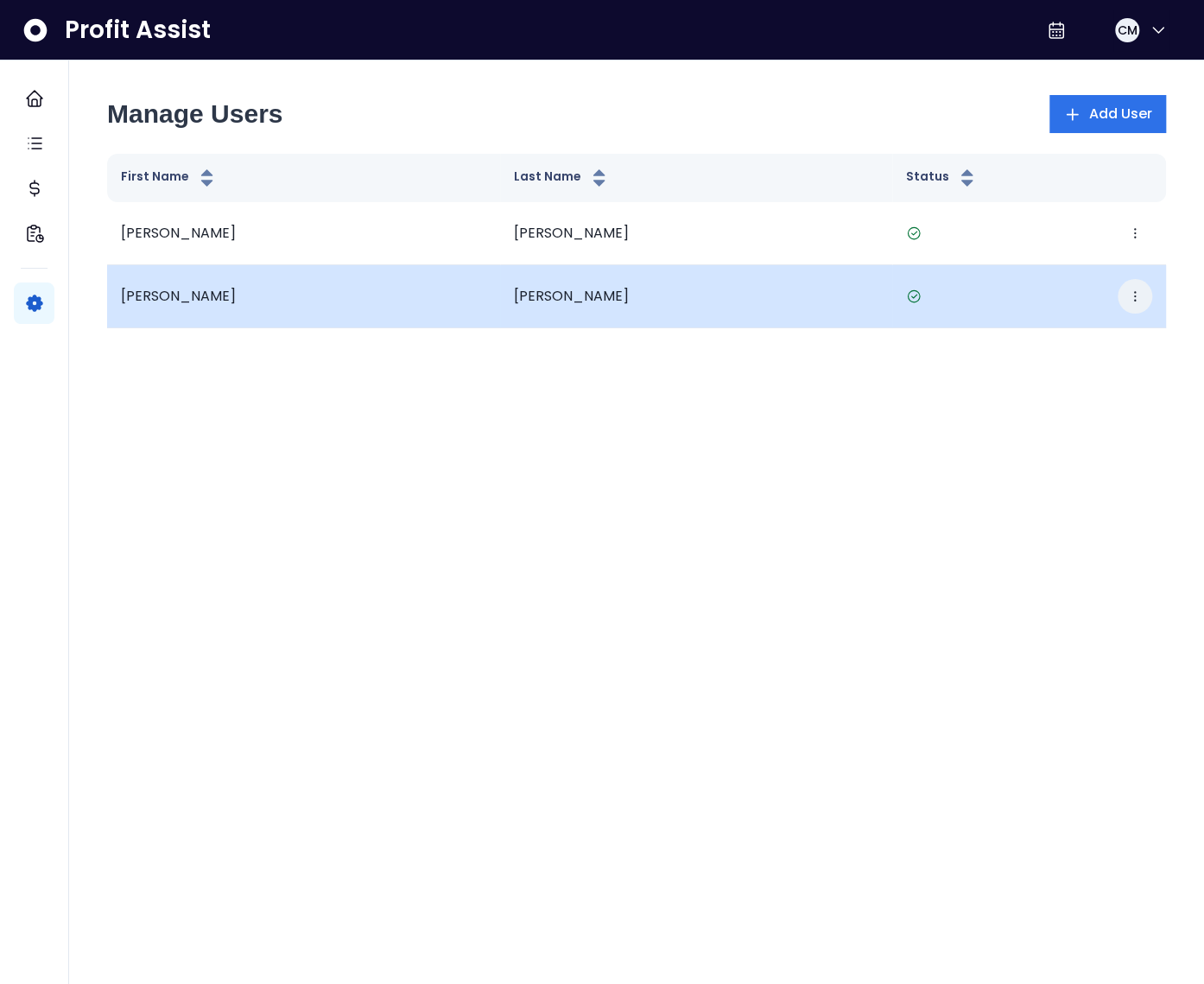
click at [1134, 292] on icon "button" at bounding box center [1136, 296] width 14 height 14
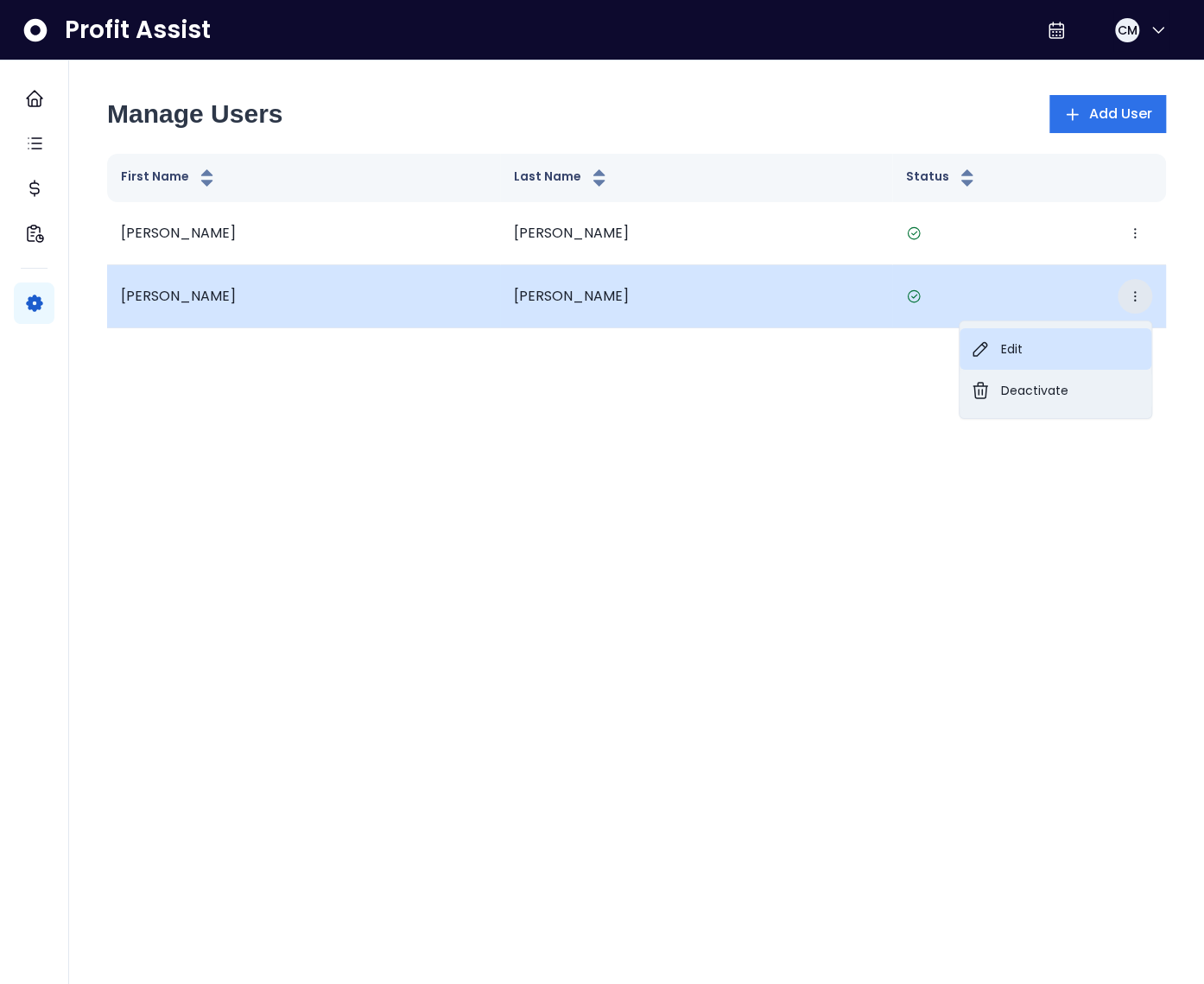
click at [1082, 342] on button "Edit" at bounding box center [1056, 349] width 192 height 42
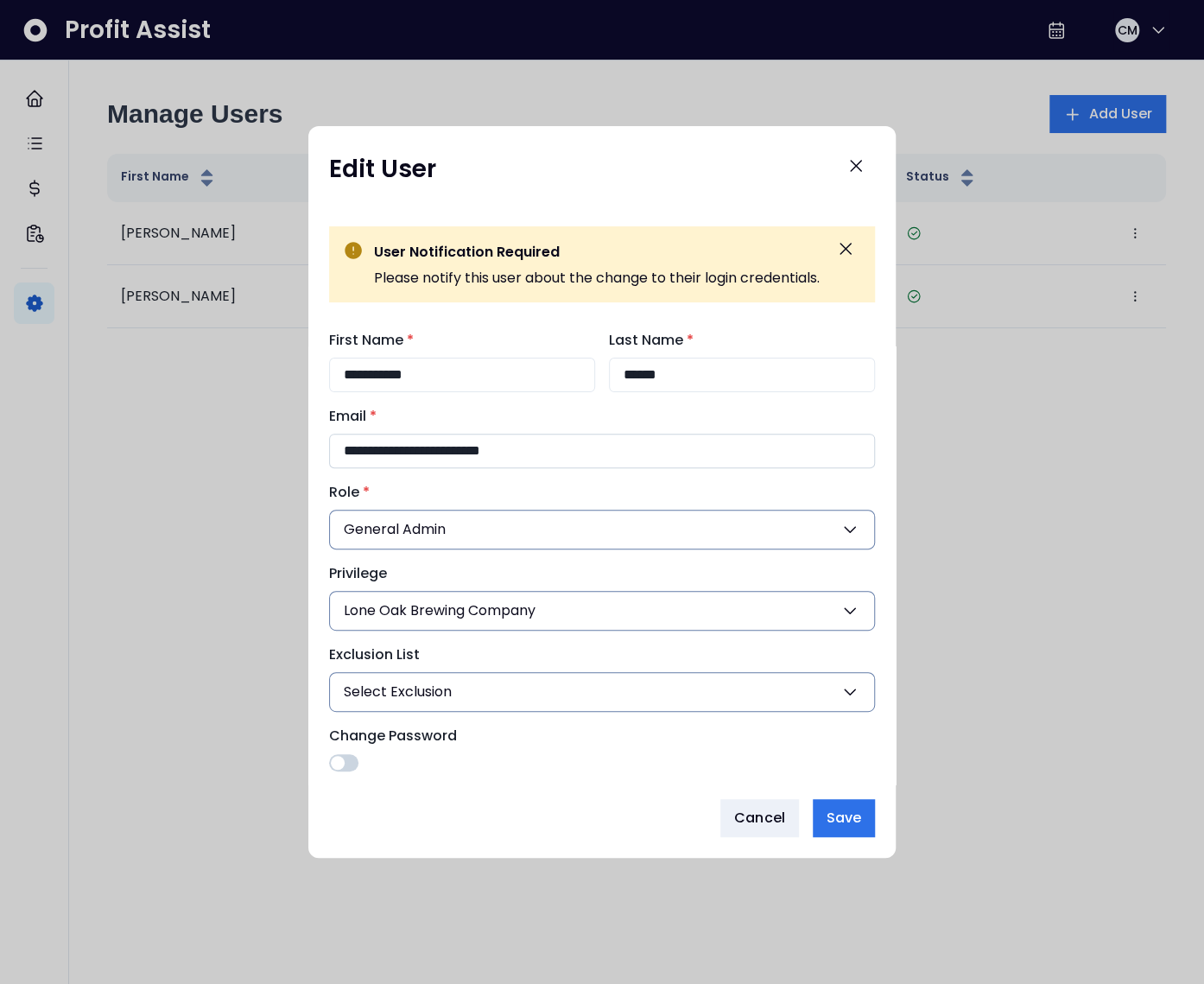
click at [548, 454] on input "**********" at bounding box center [602, 451] width 546 height 35
click at [875, 169] on button "Close" at bounding box center [856, 166] width 38 height 38
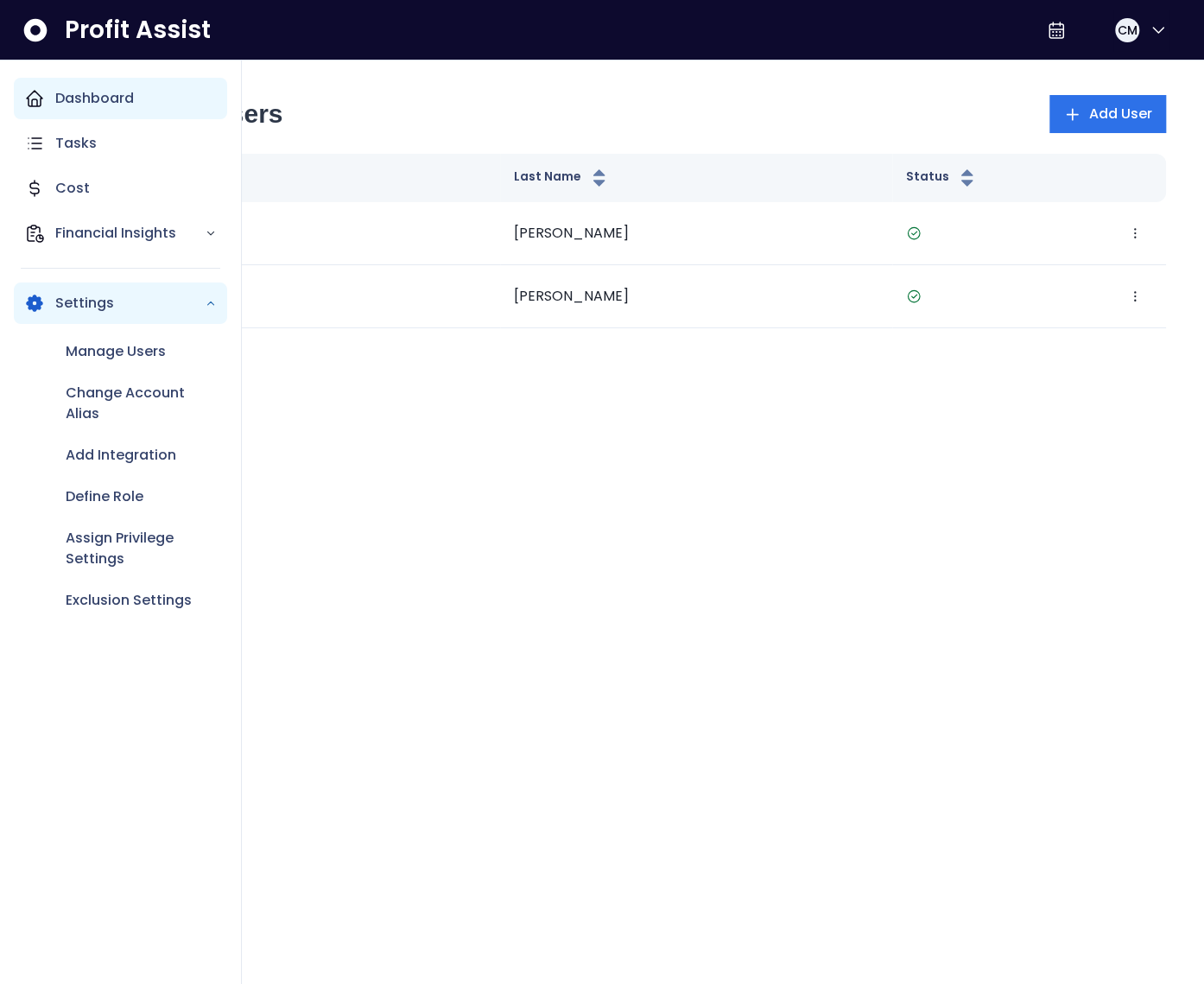
click at [38, 99] on icon "Main navigation" at bounding box center [34, 98] width 20 height 20
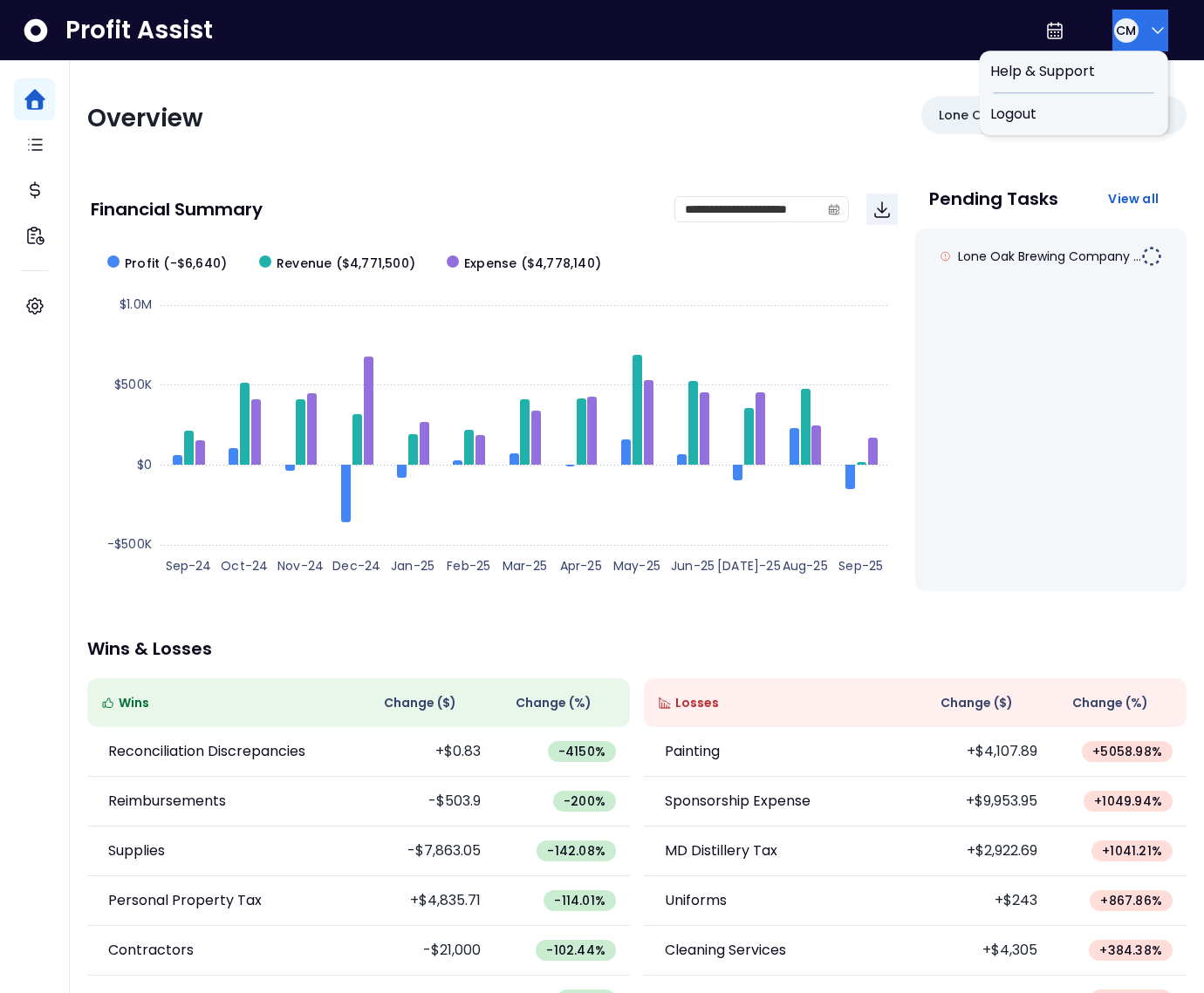
click at [1131, 25] on div "CM" at bounding box center [1126, 30] width 28 height 28
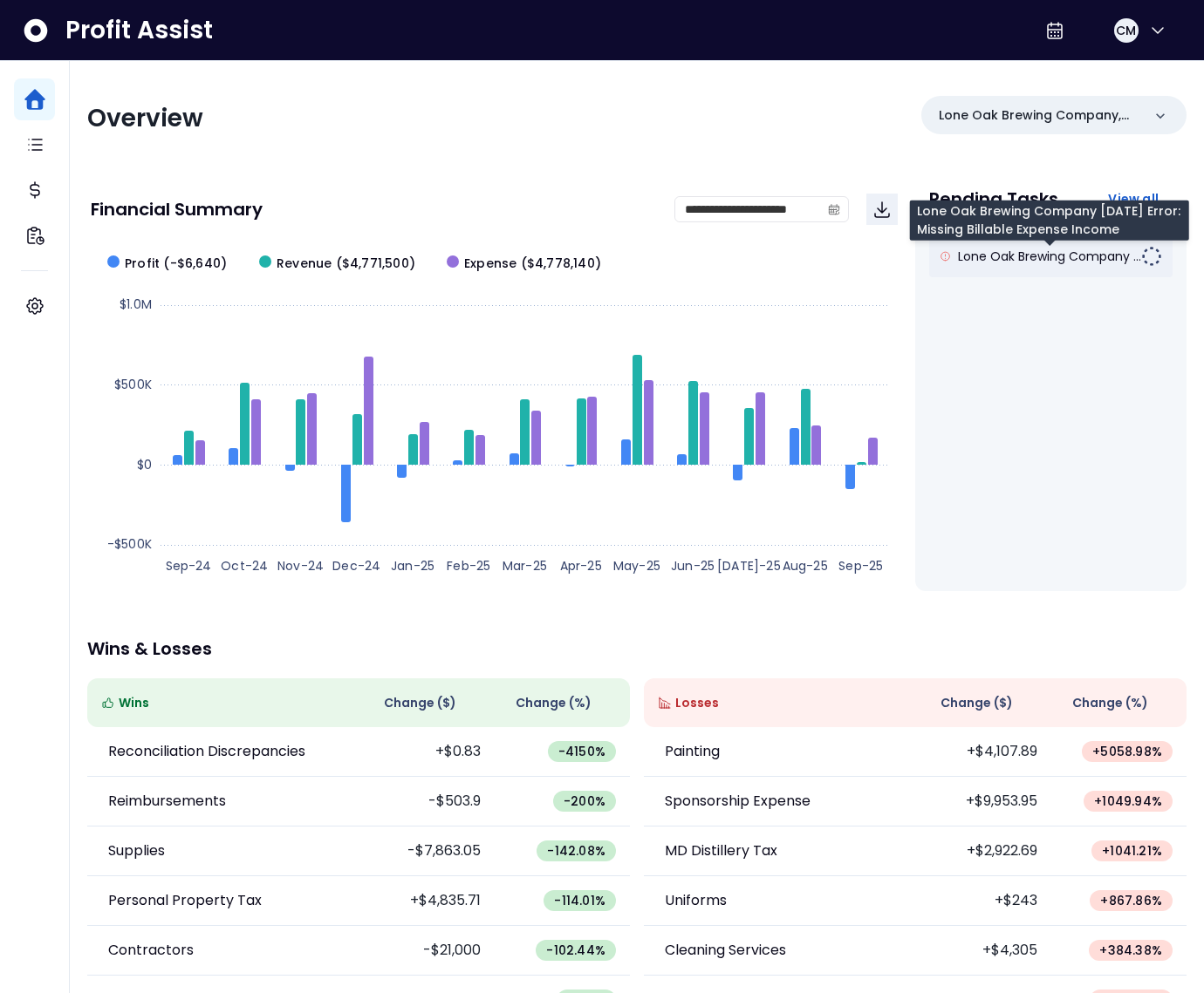
click at [1048, 258] on span "Lone Oak Brewing Company ..." at bounding box center [1049, 256] width 183 height 17
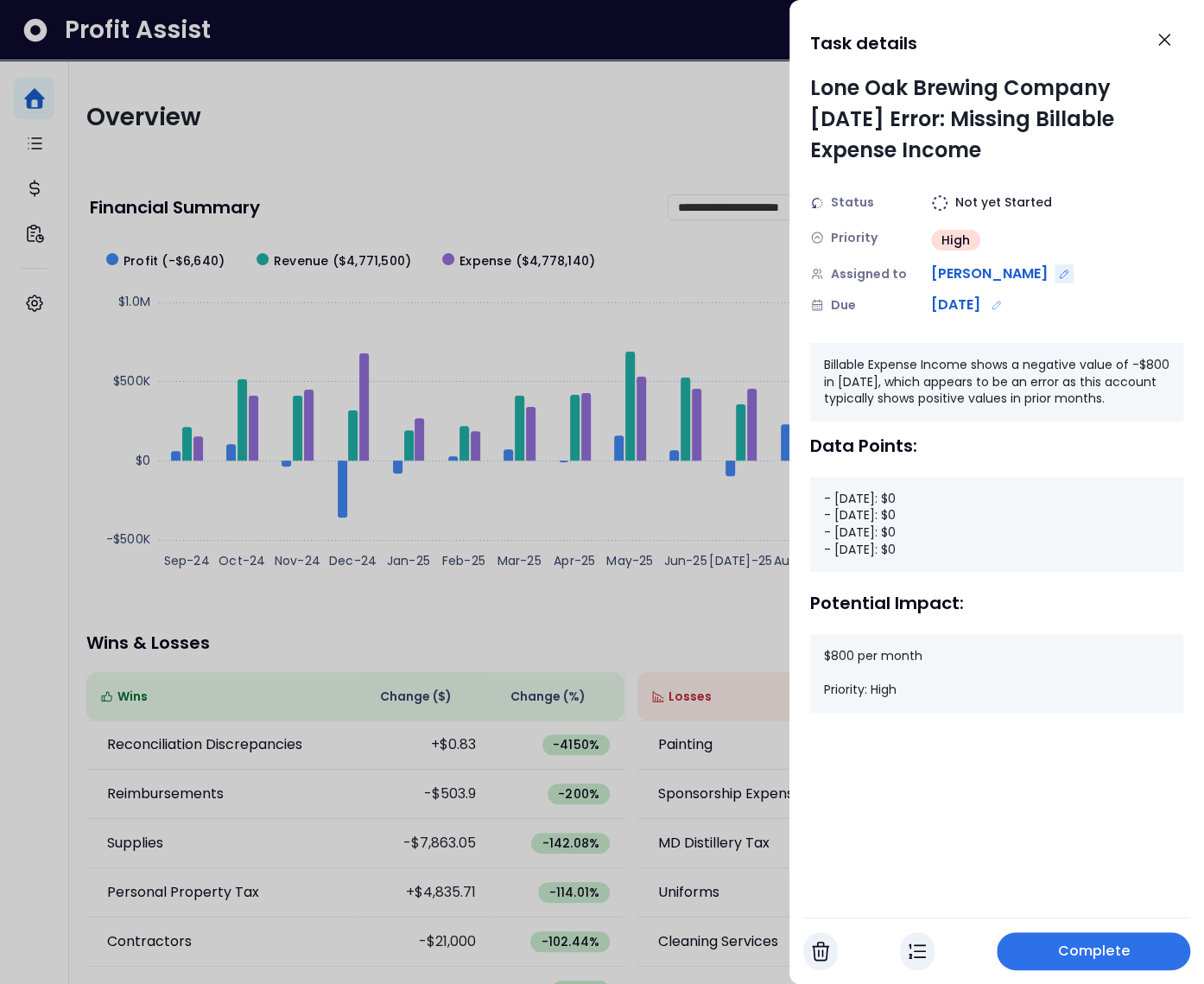
click at [1058, 275] on icon "Edit assignment" at bounding box center [1065, 274] width 12 height 12
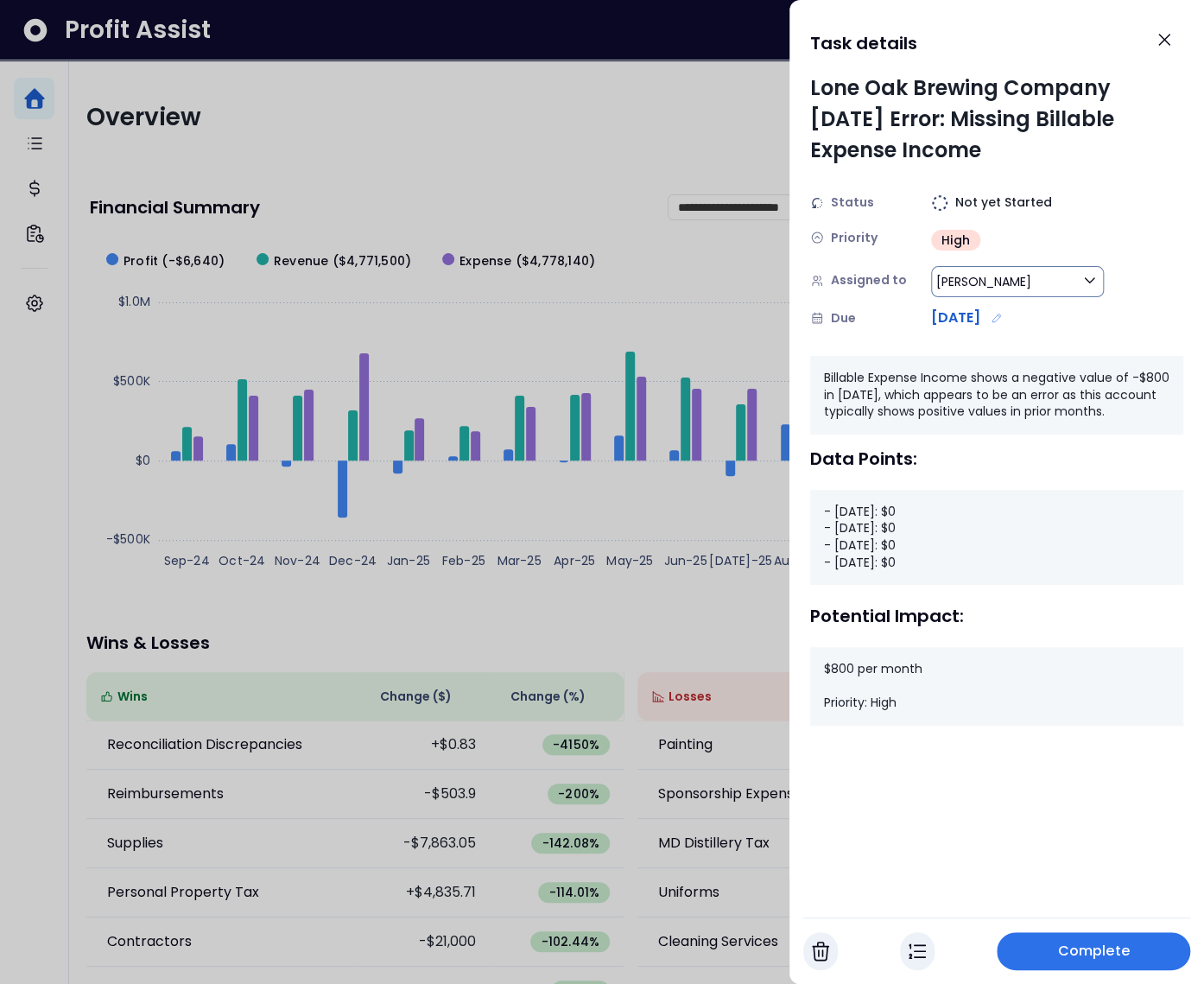
click at [972, 282] on span "Christopher" at bounding box center [984, 281] width 95 height 20
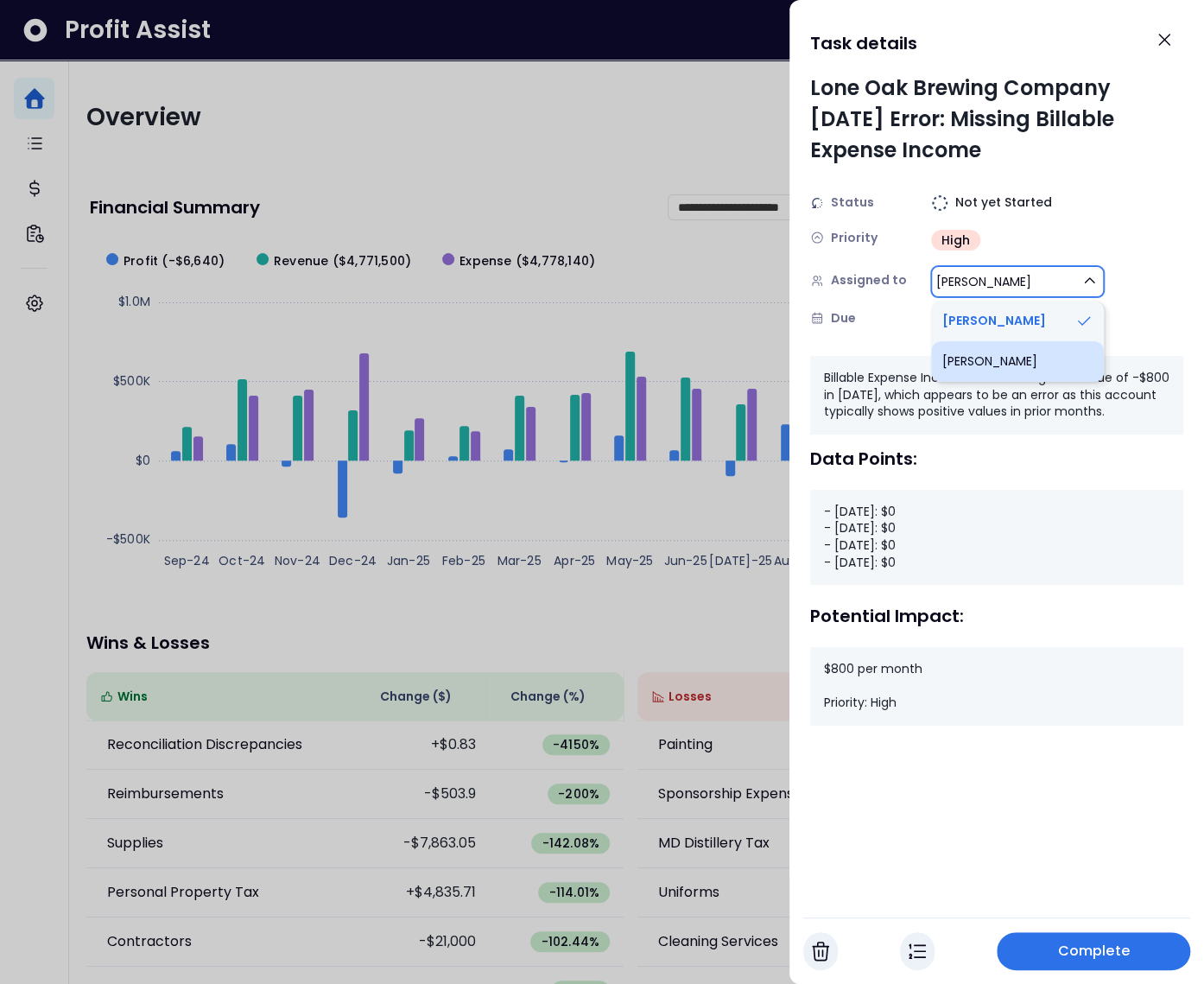
click at [993, 362] on li "Christopher" at bounding box center [1018, 362] width 173 height 41
type input "***"
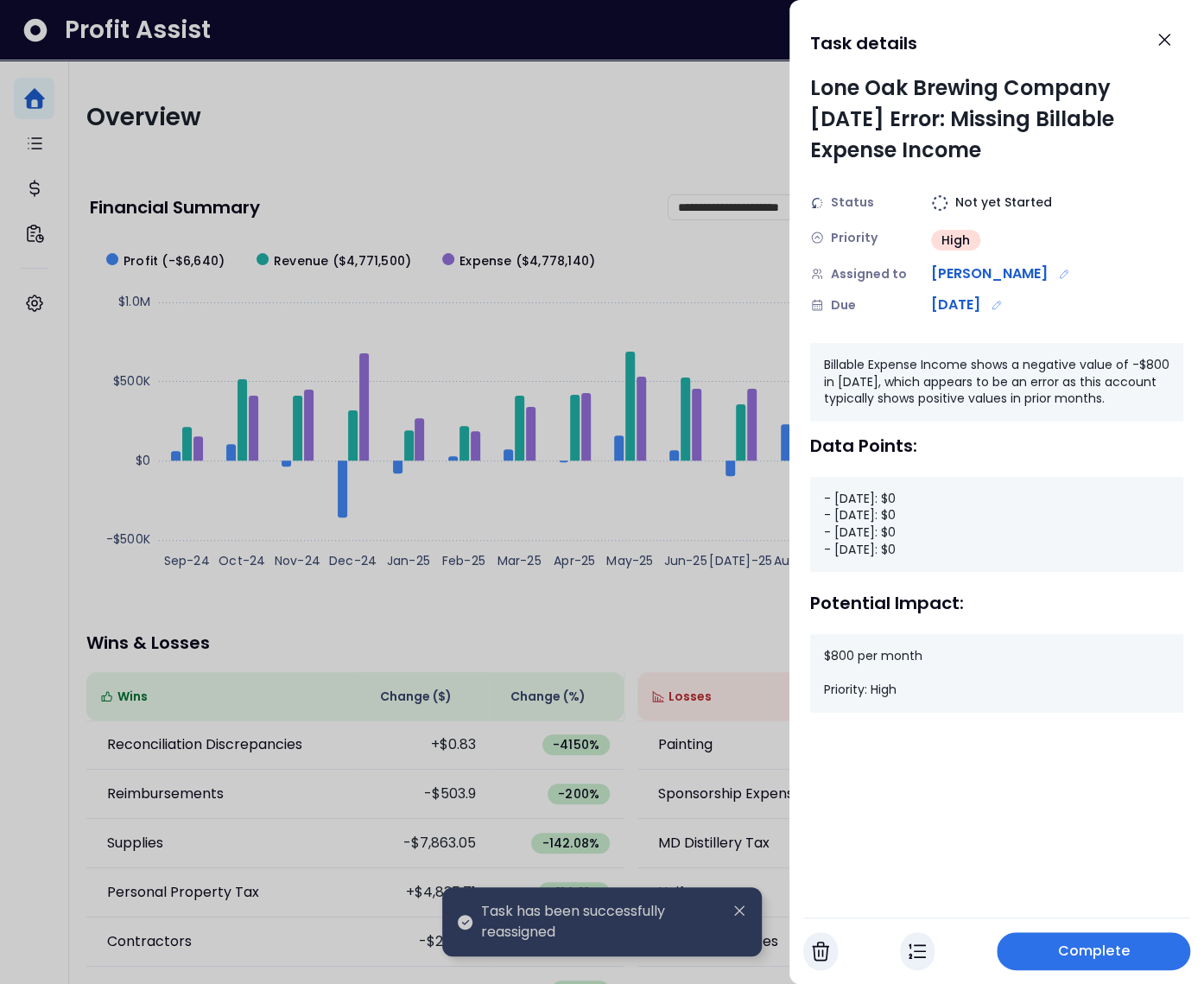
click at [699, 246] on div at bounding box center [602, 492] width 1204 height 984
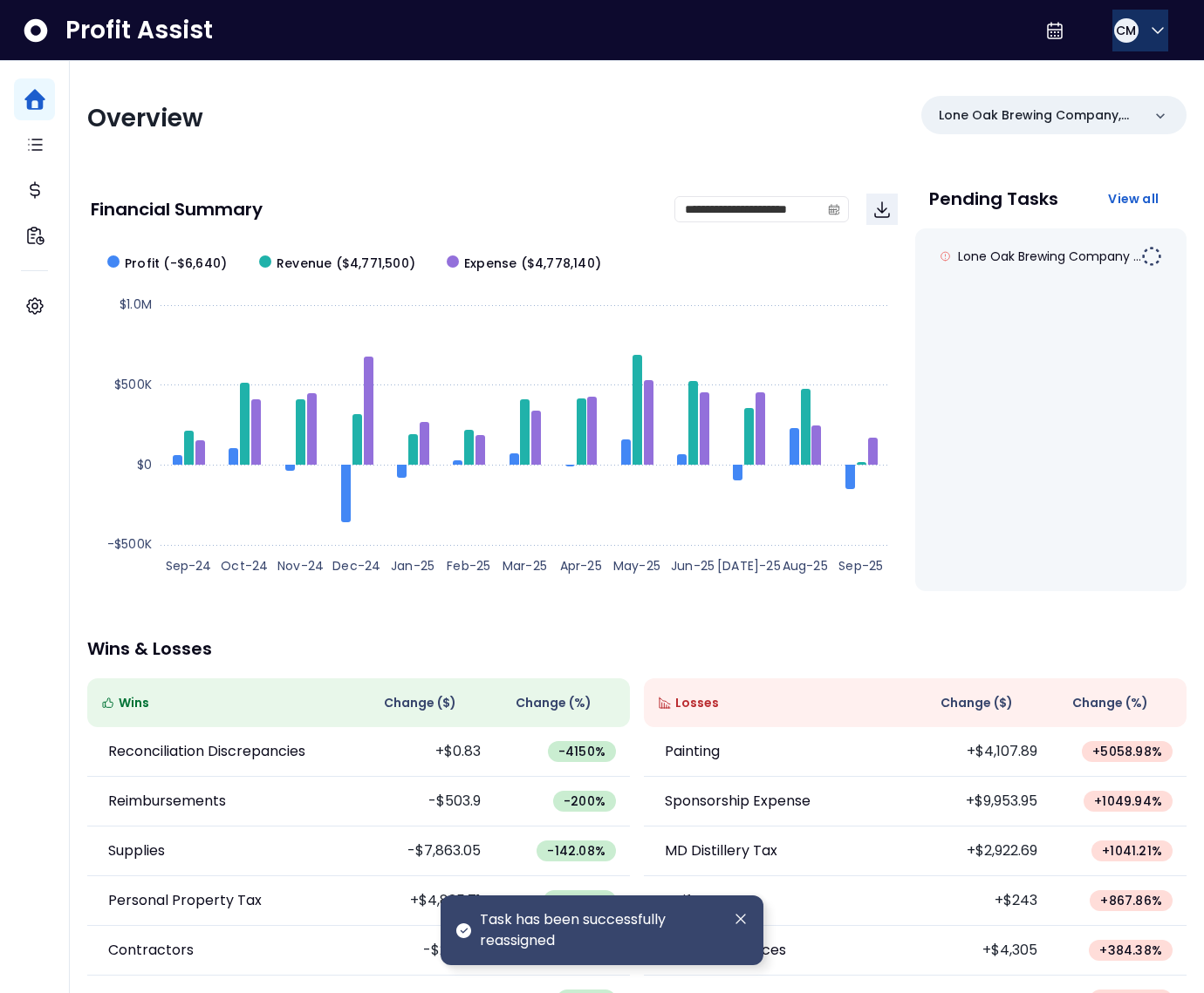
drag, startPoint x: 1137, startPoint y: 25, endPoint x: 1128, endPoint y: 39, distance: 16.6
click at [1138, 25] on button "CM" at bounding box center [1140, 30] width 56 height 42
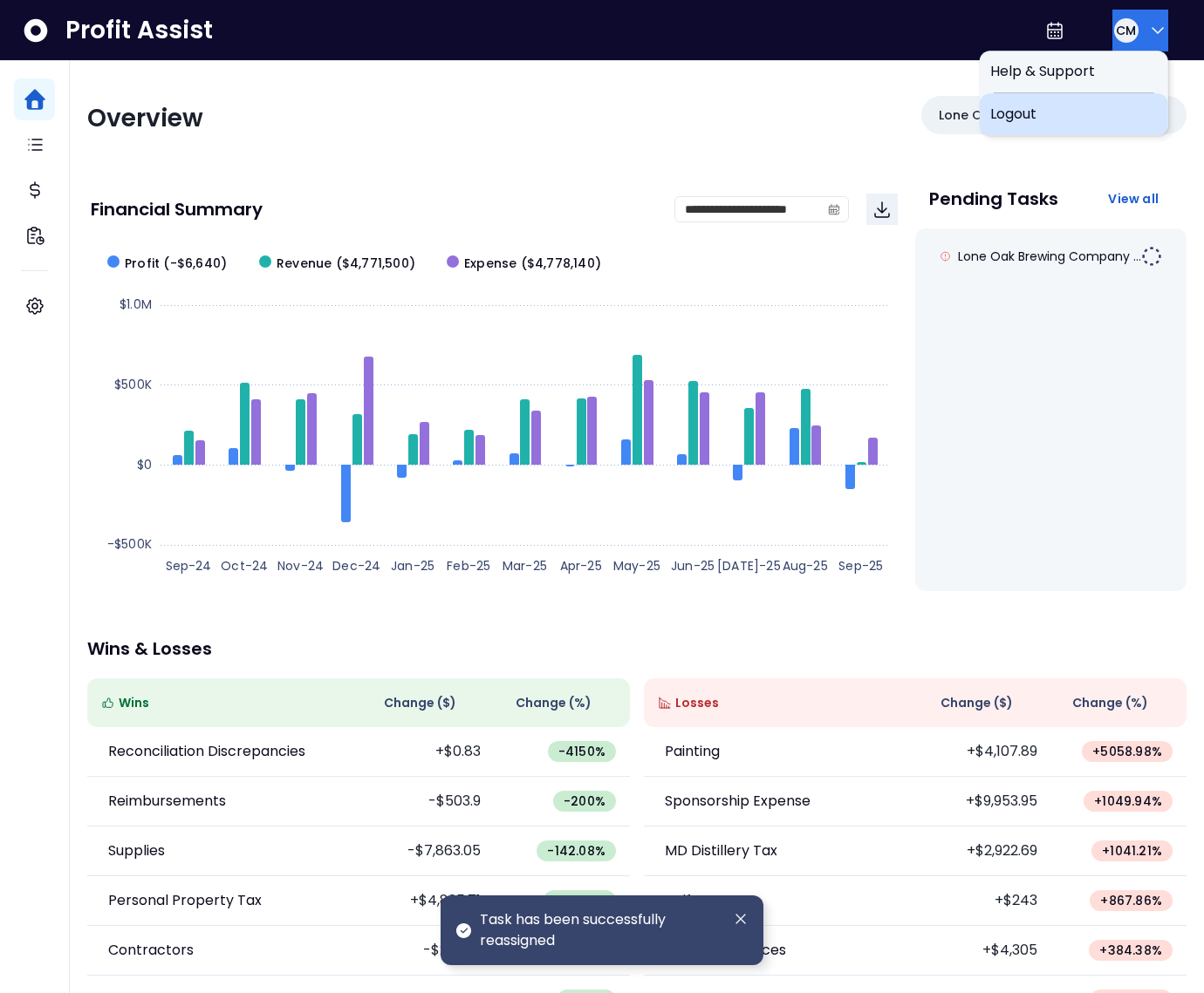
click at [1079, 106] on span "Logout" at bounding box center [1073, 114] width 168 height 21
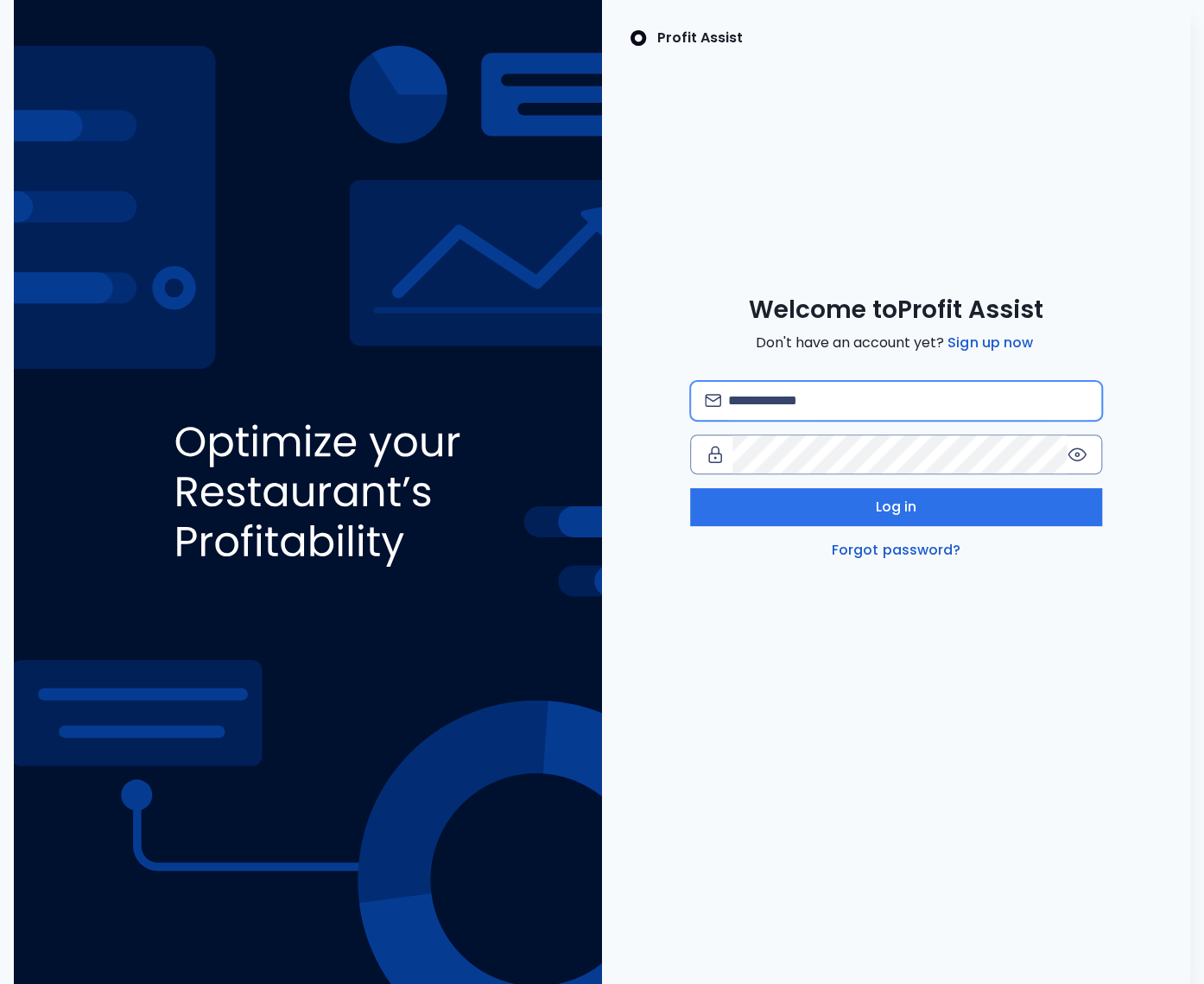
click at [814, 399] on input "email" at bounding box center [908, 400] width 359 height 38
paste input "**********"
type input "**********"
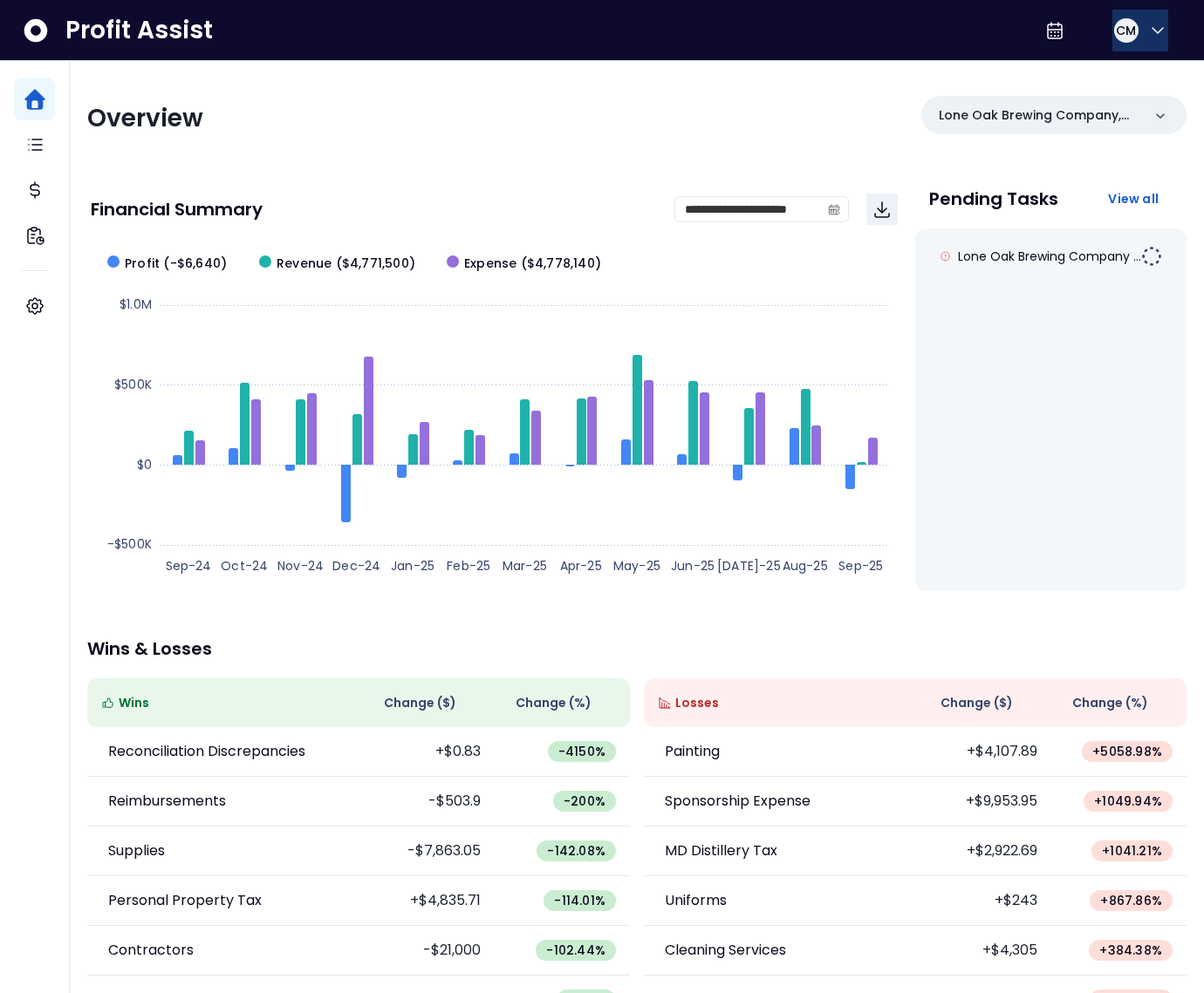
click at [1131, 30] on div "CM" at bounding box center [1126, 30] width 24 height 24
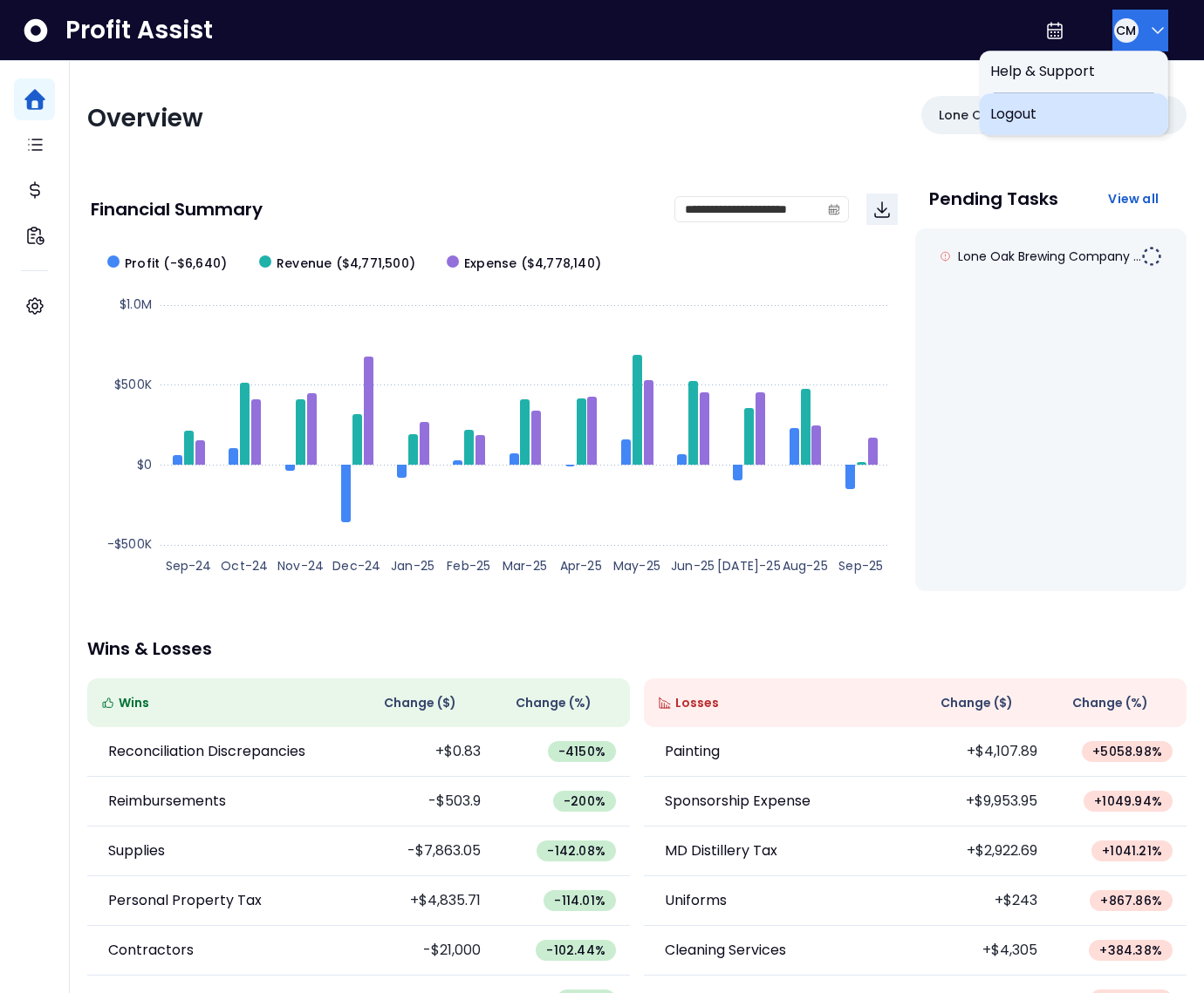
click at [1084, 119] on span "Logout" at bounding box center [1073, 114] width 168 height 21
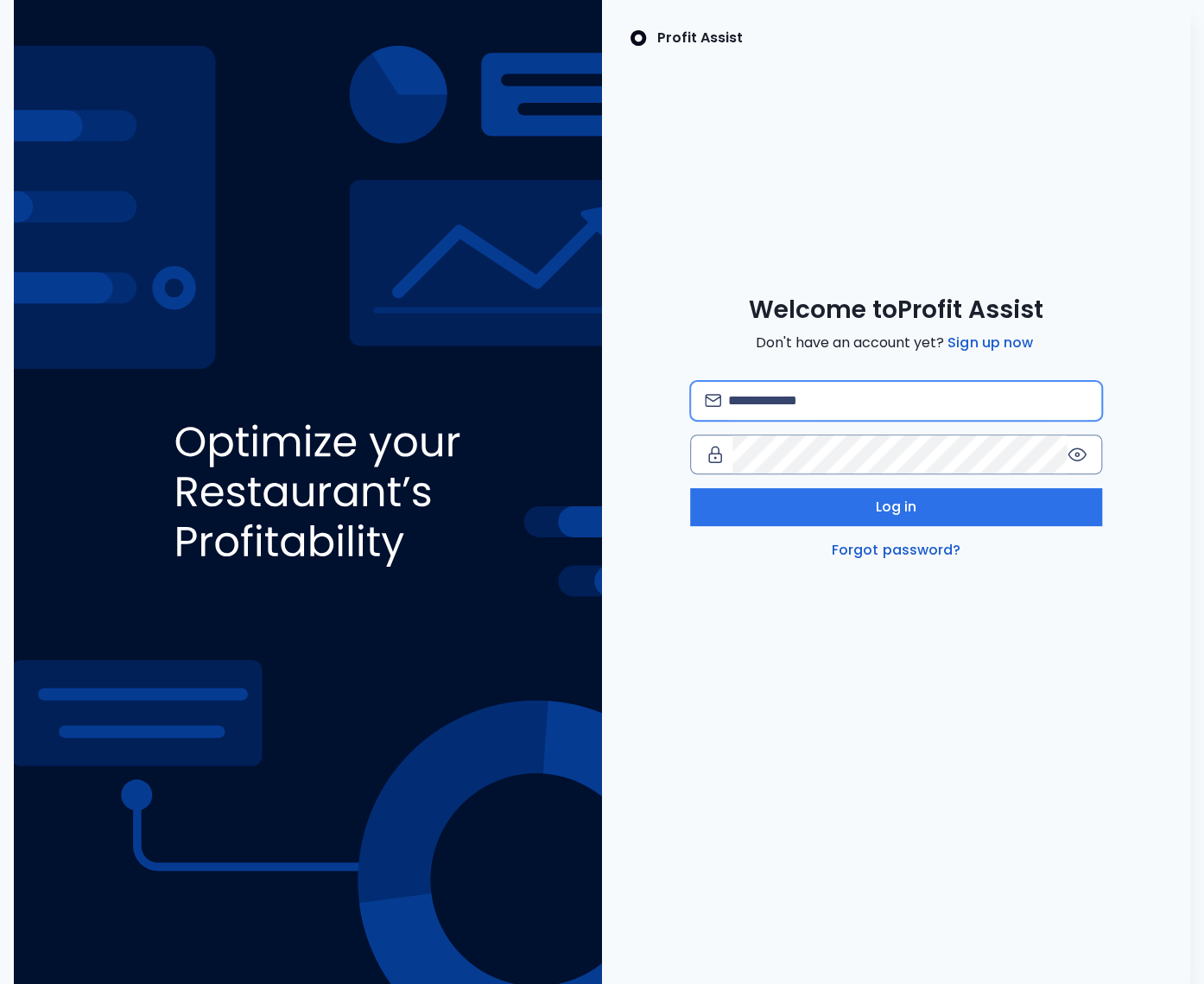
click at [793, 405] on input "email" at bounding box center [908, 400] width 359 height 38
paste input "**********"
type input "**********"
click at [656, 295] on div "**********" at bounding box center [896, 428] width 588 height 266
click at [1079, 456] on icon at bounding box center [1077, 454] width 20 height 20
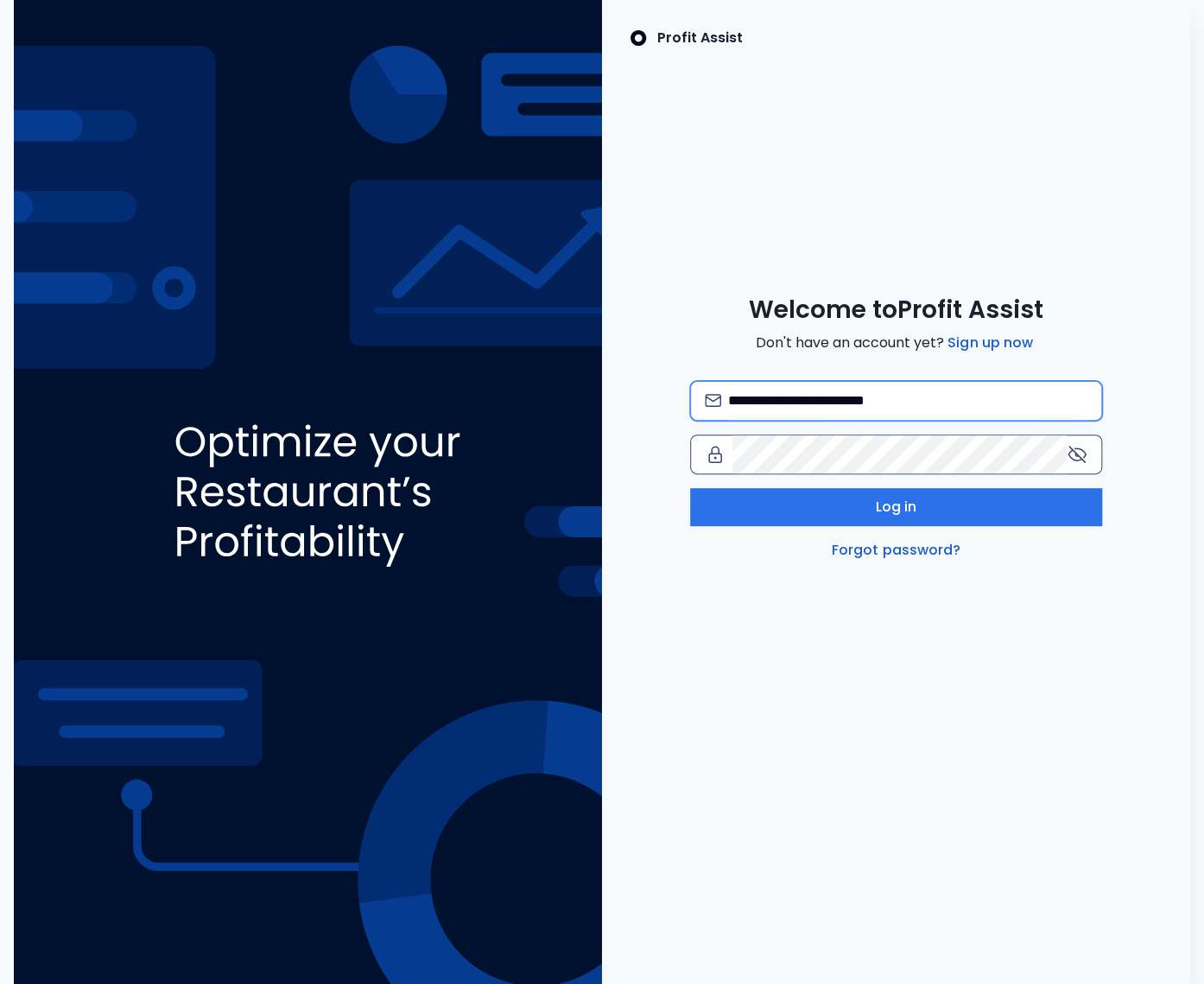
click at [731, 401] on input "**********" at bounding box center [908, 400] width 359 height 38
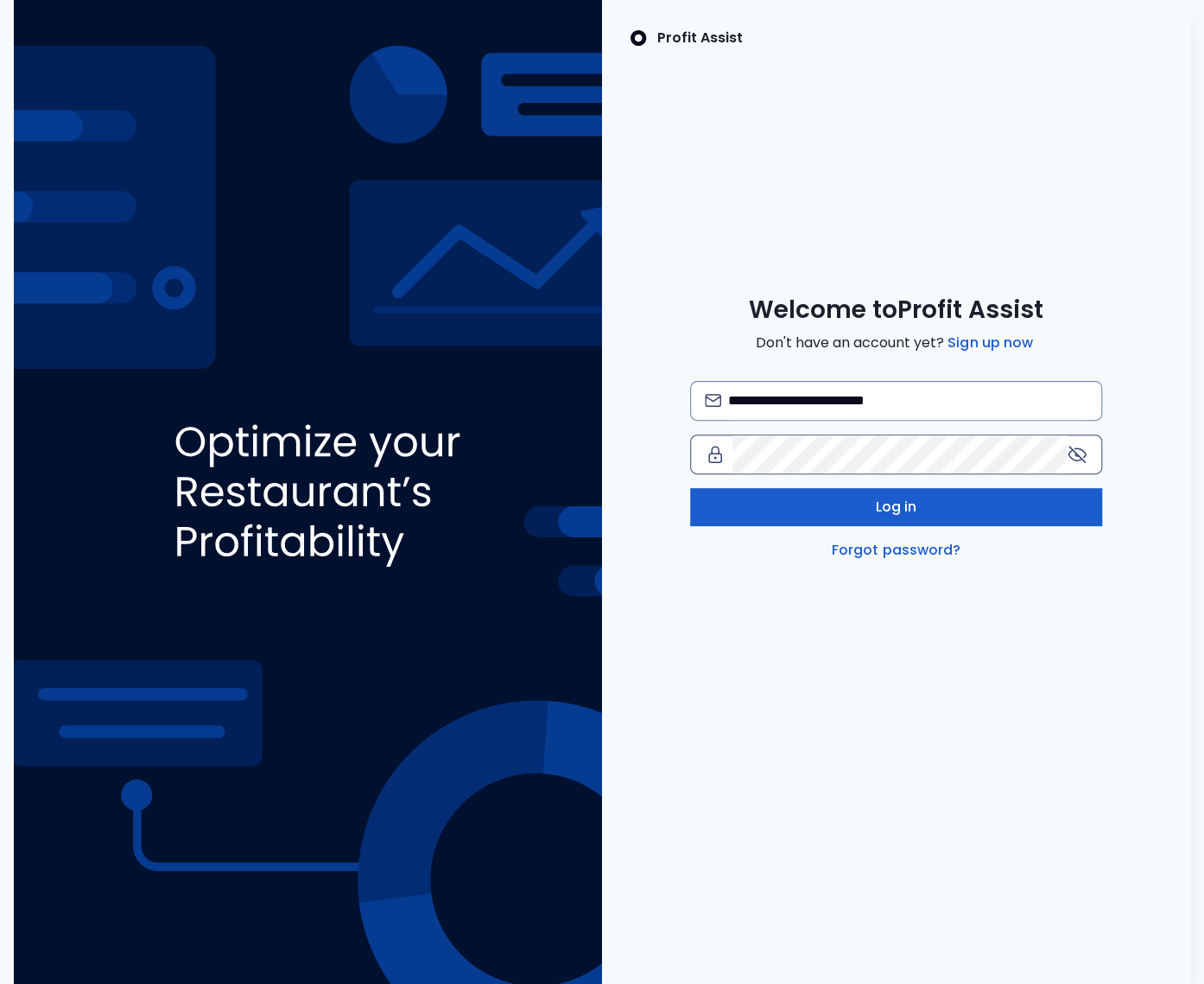
click at [775, 504] on button "Log in" at bounding box center [896, 507] width 412 height 38
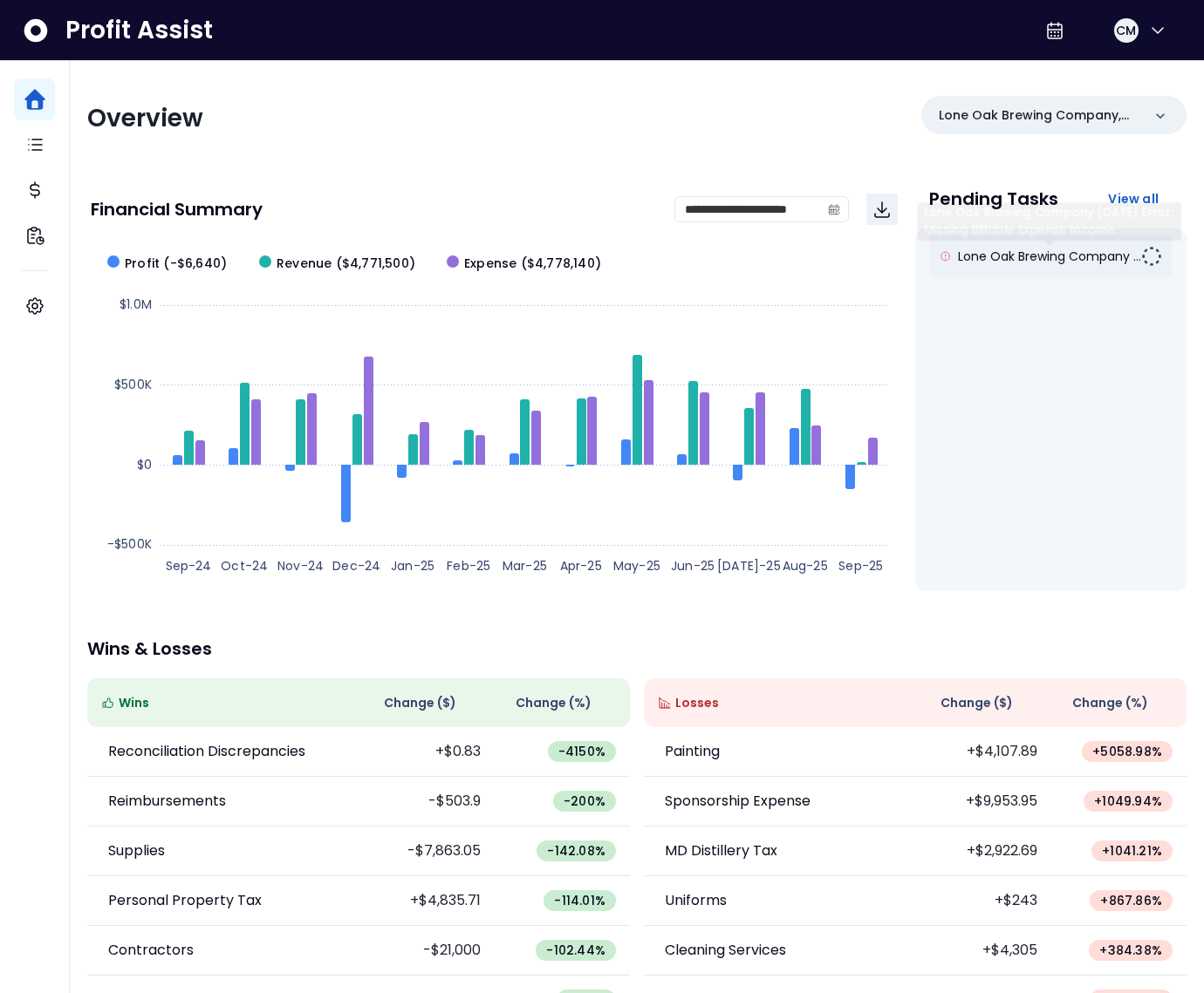
click at [1008, 264] on span "Lone Oak Brewing Company ..." at bounding box center [1049, 256] width 183 height 17
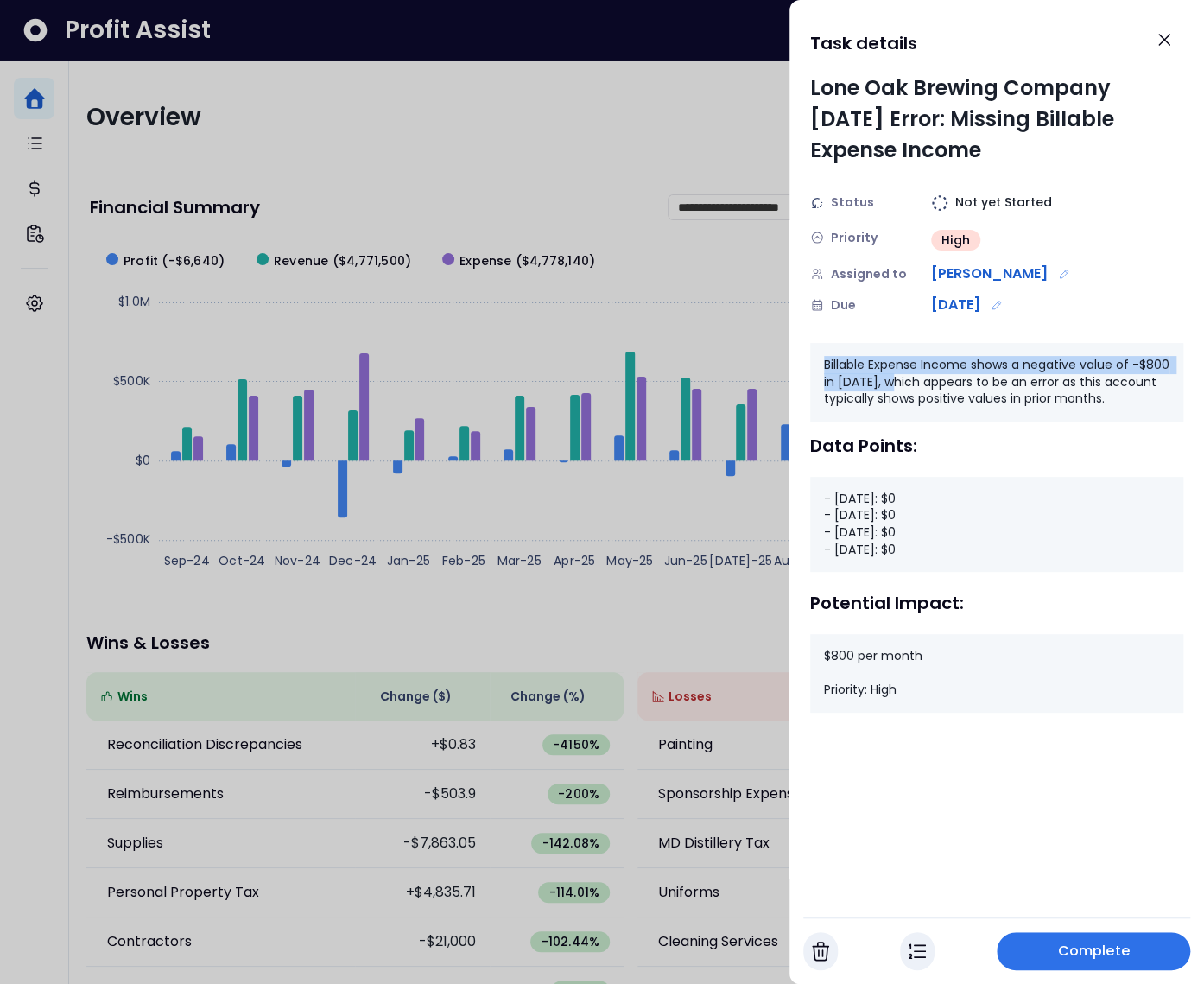
drag, startPoint x: 824, startPoint y: 366, endPoint x: 893, endPoint y: 383, distance: 71.1
click at [893, 383] on div "Billable Expense Income shows a negative value of -$800 in July 2025, which app…" at bounding box center [996, 382] width 374 height 79
drag, startPoint x: 929, startPoint y: 556, endPoint x: 812, endPoint y: 492, distance: 133.4
click at [812, 492] on div "- July 2024: $0 - April 2025: $0 - May 2025: $0 - June 2025: $0" at bounding box center [996, 524] width 374 height 95
click at [872, 509] on div "- July 2024: $0 - April 2025: $0 - May 2025: $0 - June 2025: $0" at bounding box center [996, 524] width 374 height 95
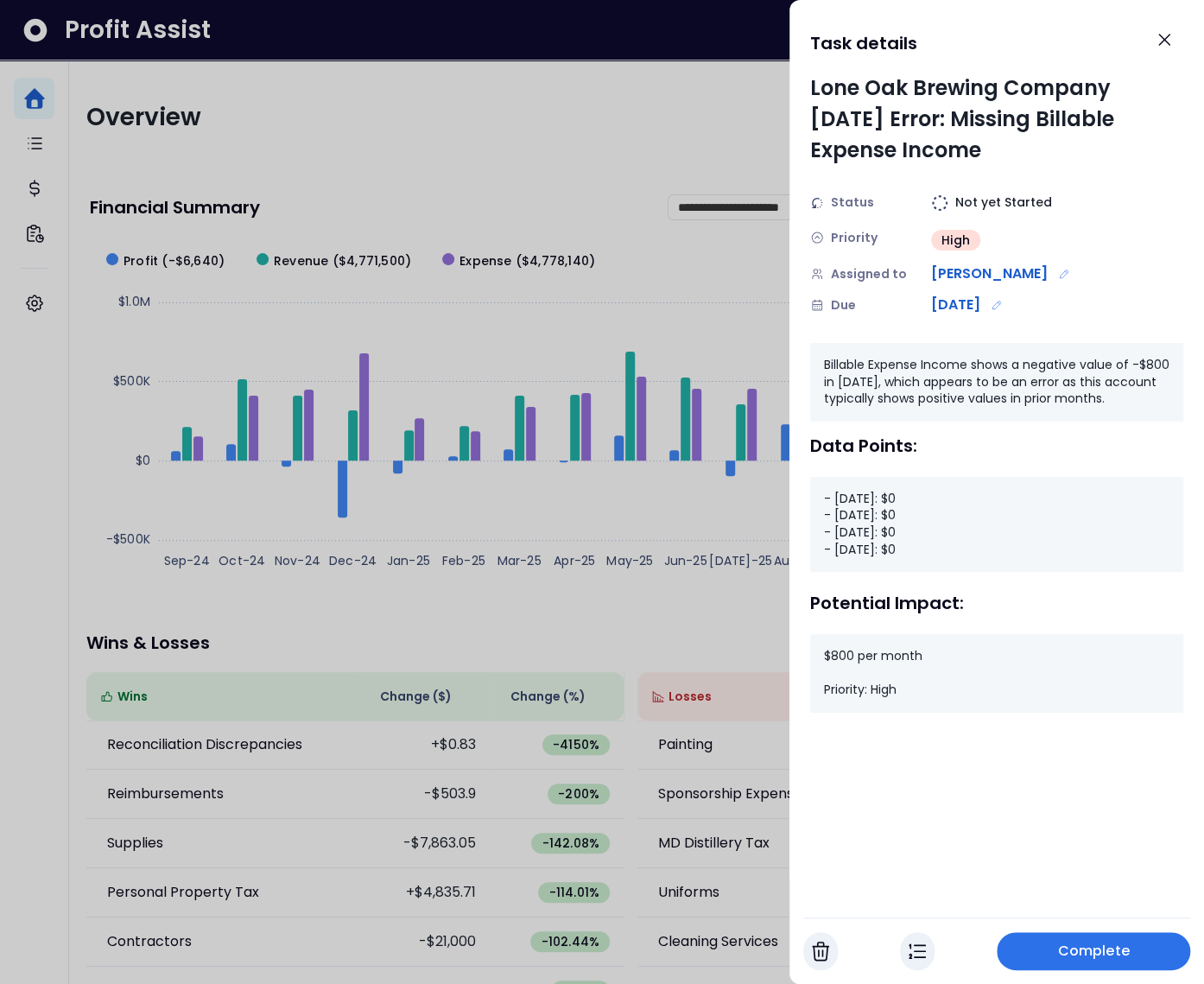
click at [694, 279] on div at bounding box center [602, 492] width 1204 height 984
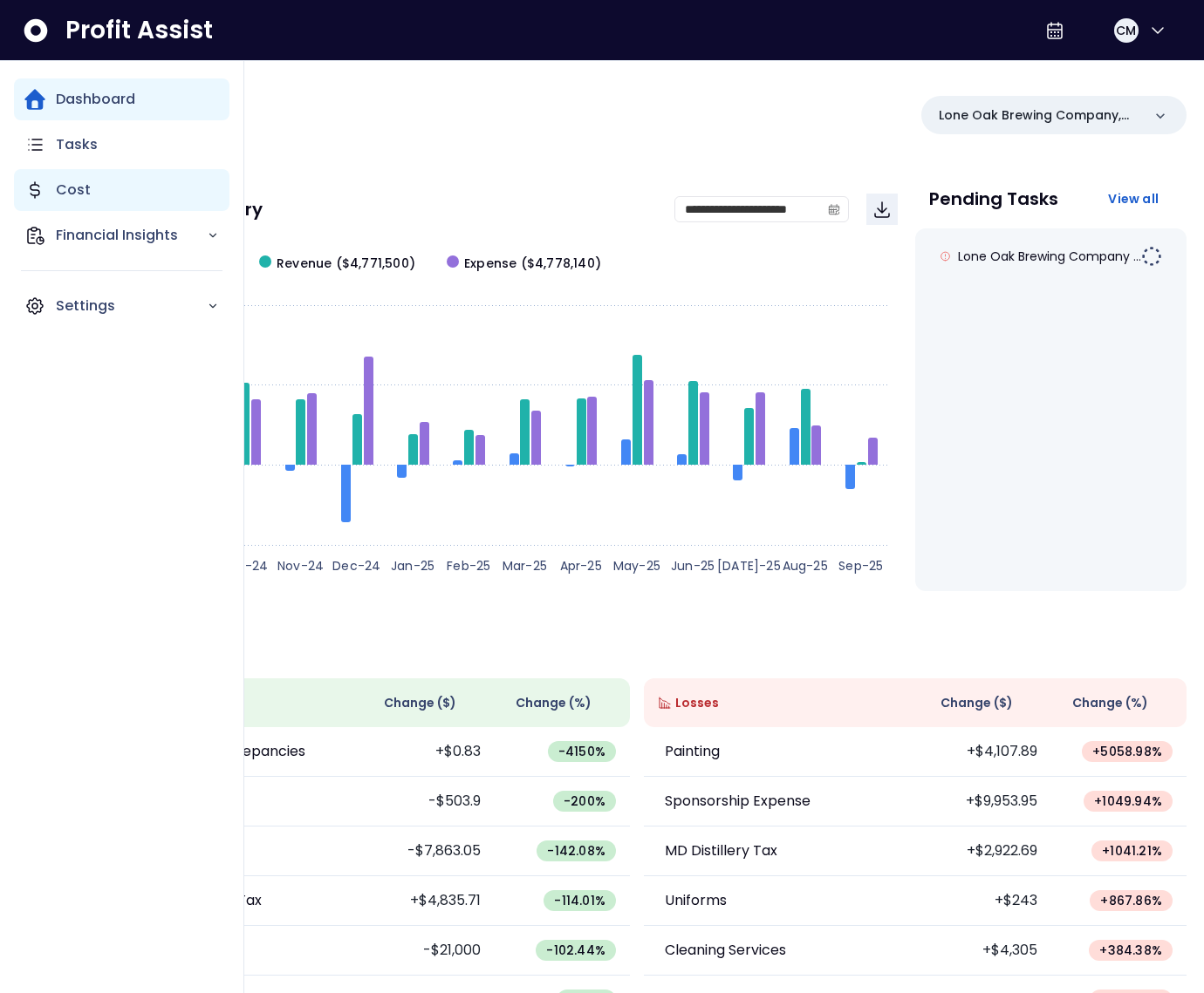
click at [77, 185] on p "Cost" at bounding box center [73, 190] width 35 height 21
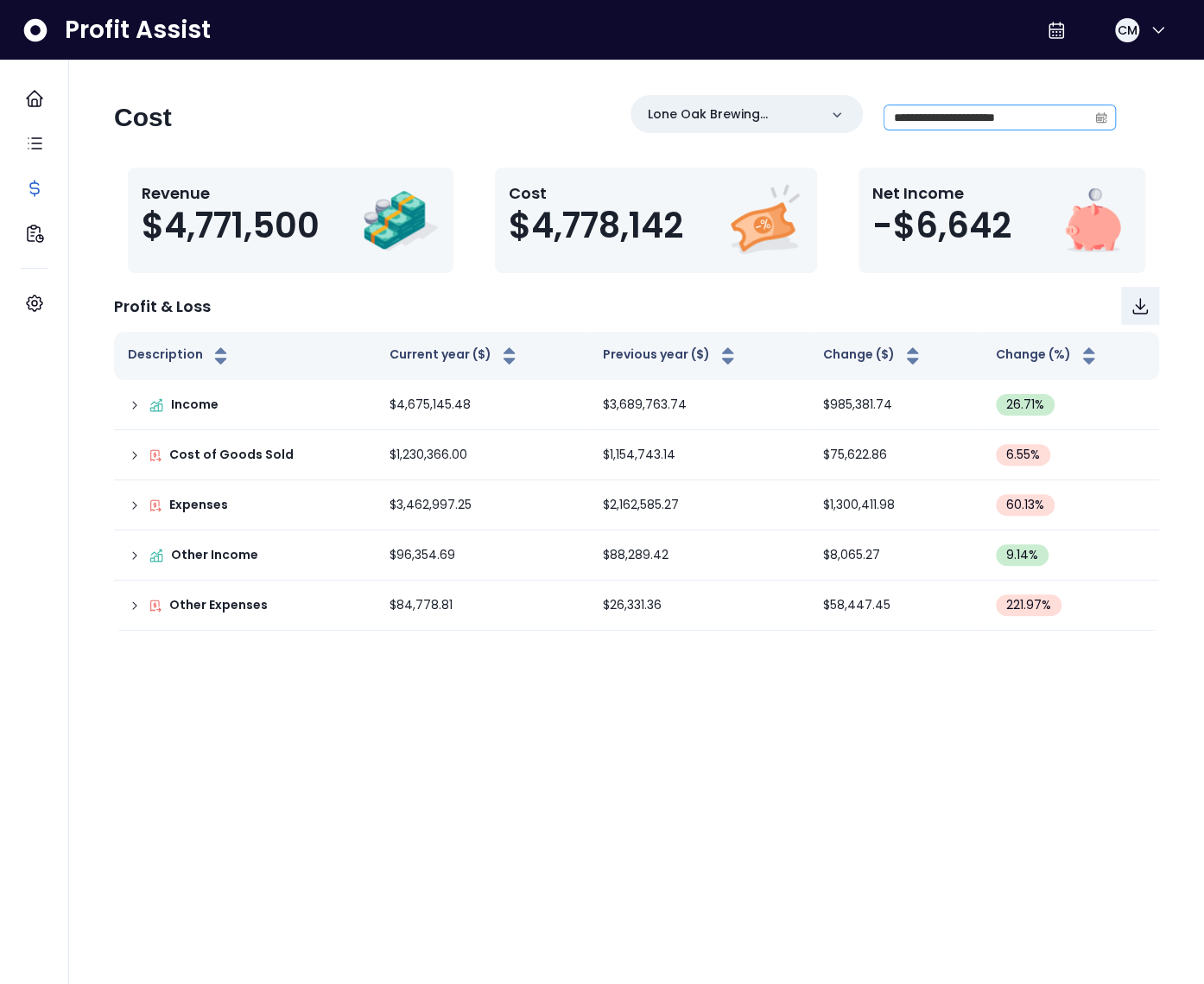
click at [1106, 120] on icon "calendar" at bounding box center [1102, 118] width 12 height 12
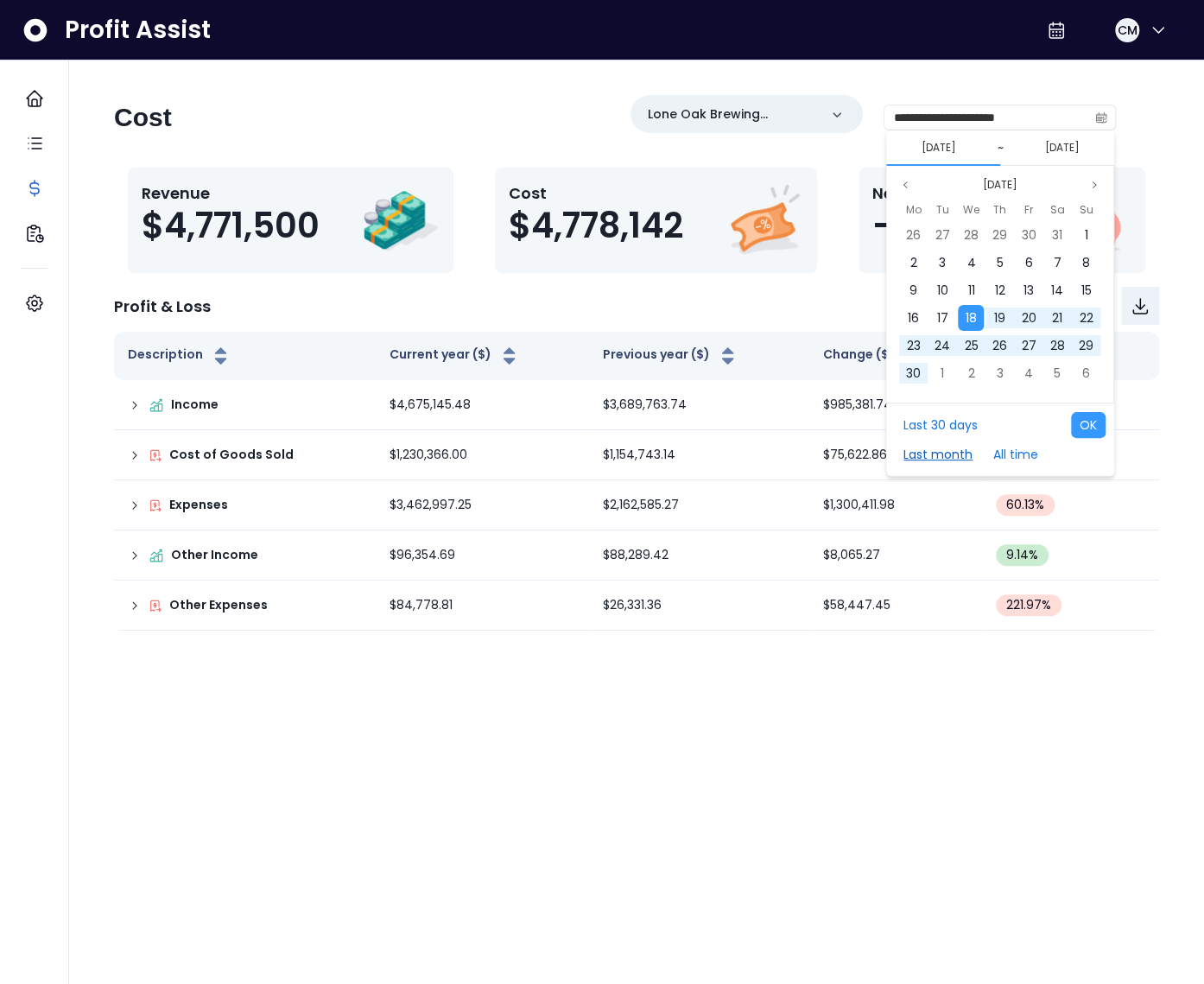
drag, startPoint x: 957, startPoint y: 445, endPoint x: 1000, endPoint y: 416, distance: 51.9
click at [1000, 416] on div "Last 30 days Last month All time" at bounding box center [977, 439] width 164 height 55
click at [904, 177] on button "Previous month" at bounding box center [905, 185] width 20 height 20
click at [1015, 181] on button "Aug 2024" at bounding box center [1001, 185] width 64 height 20
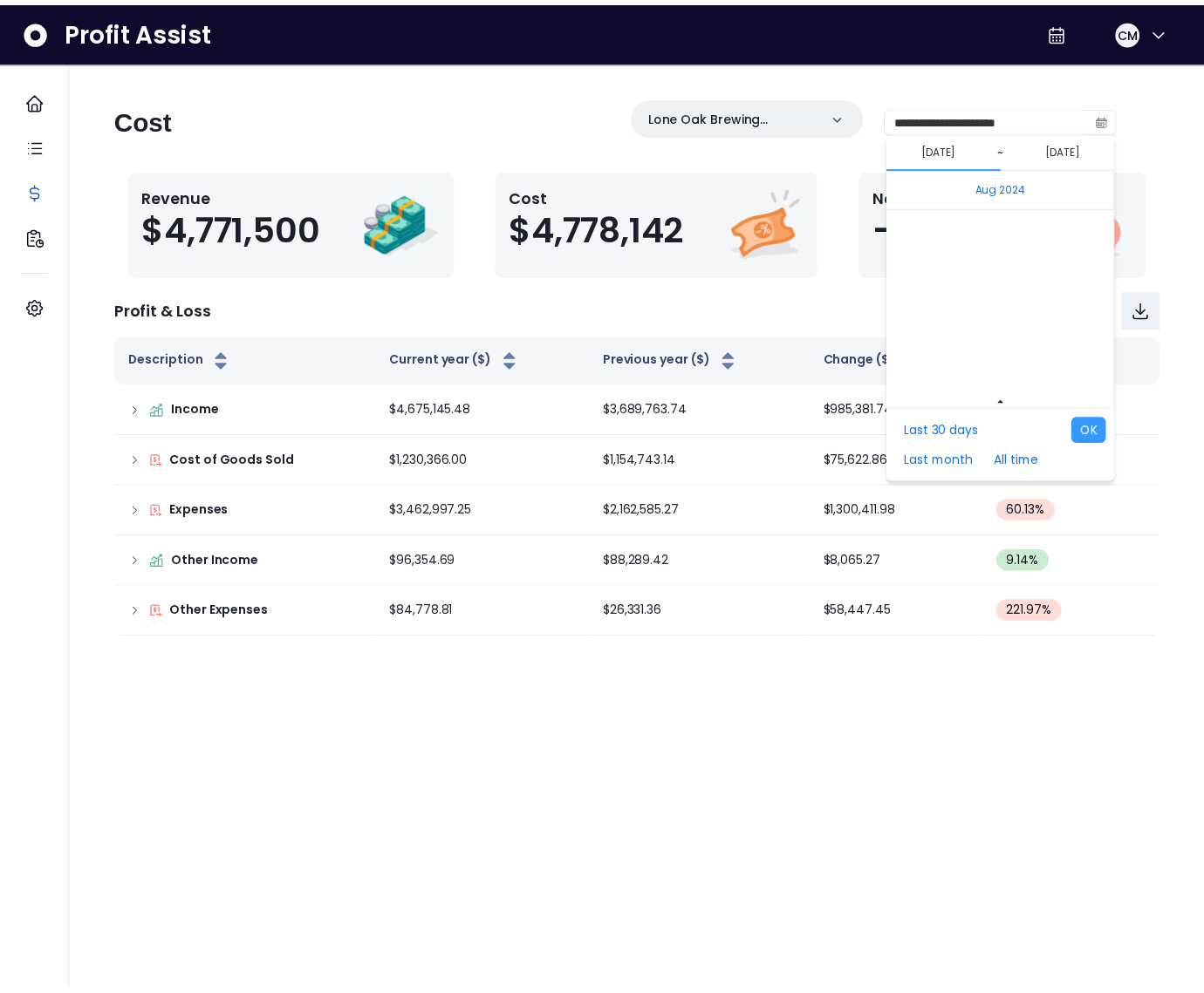
scroll to position [11676, 0]
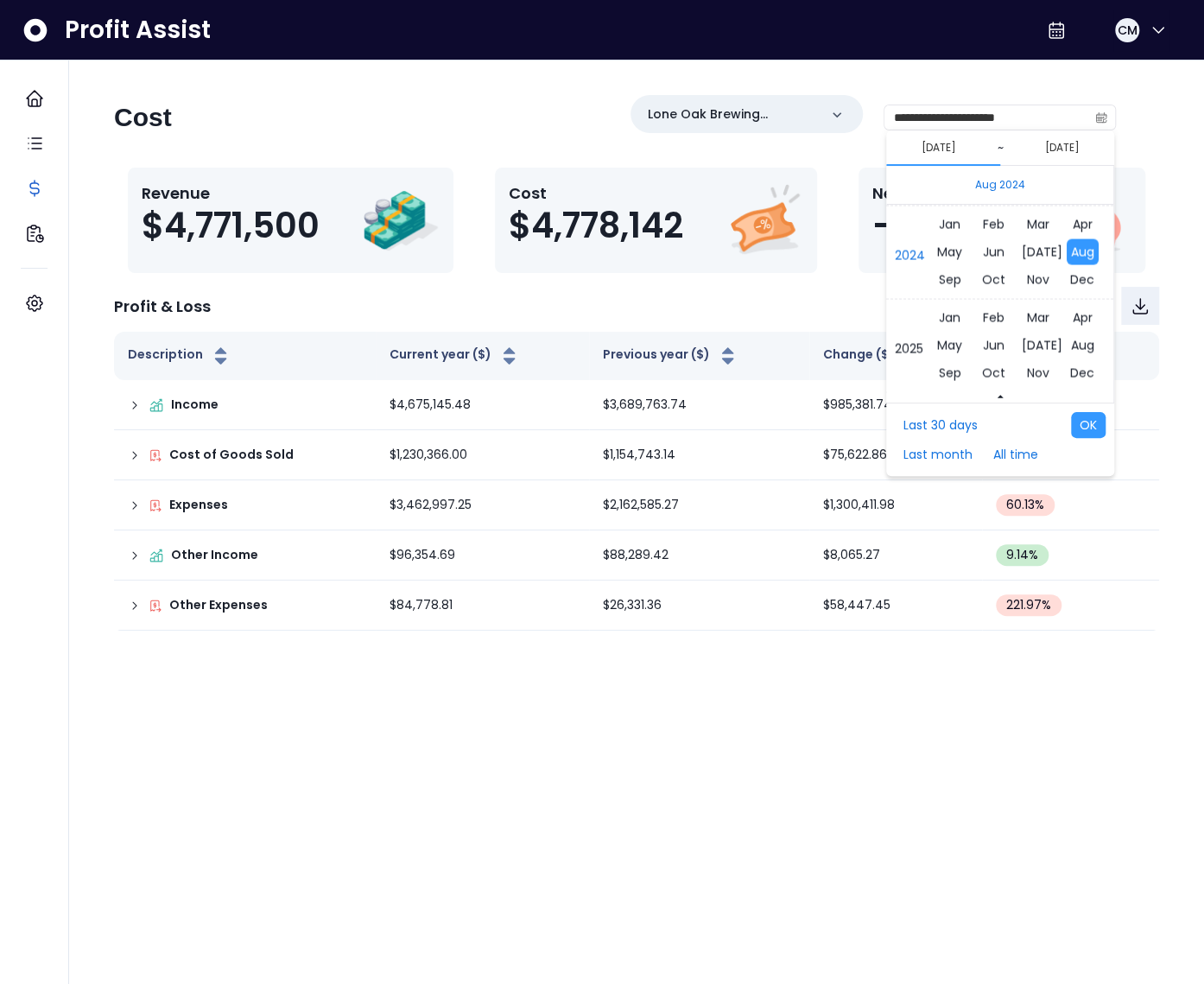
click at [675, 158] on div "**********" at bounding box center [636, 363] width 1101 height 536
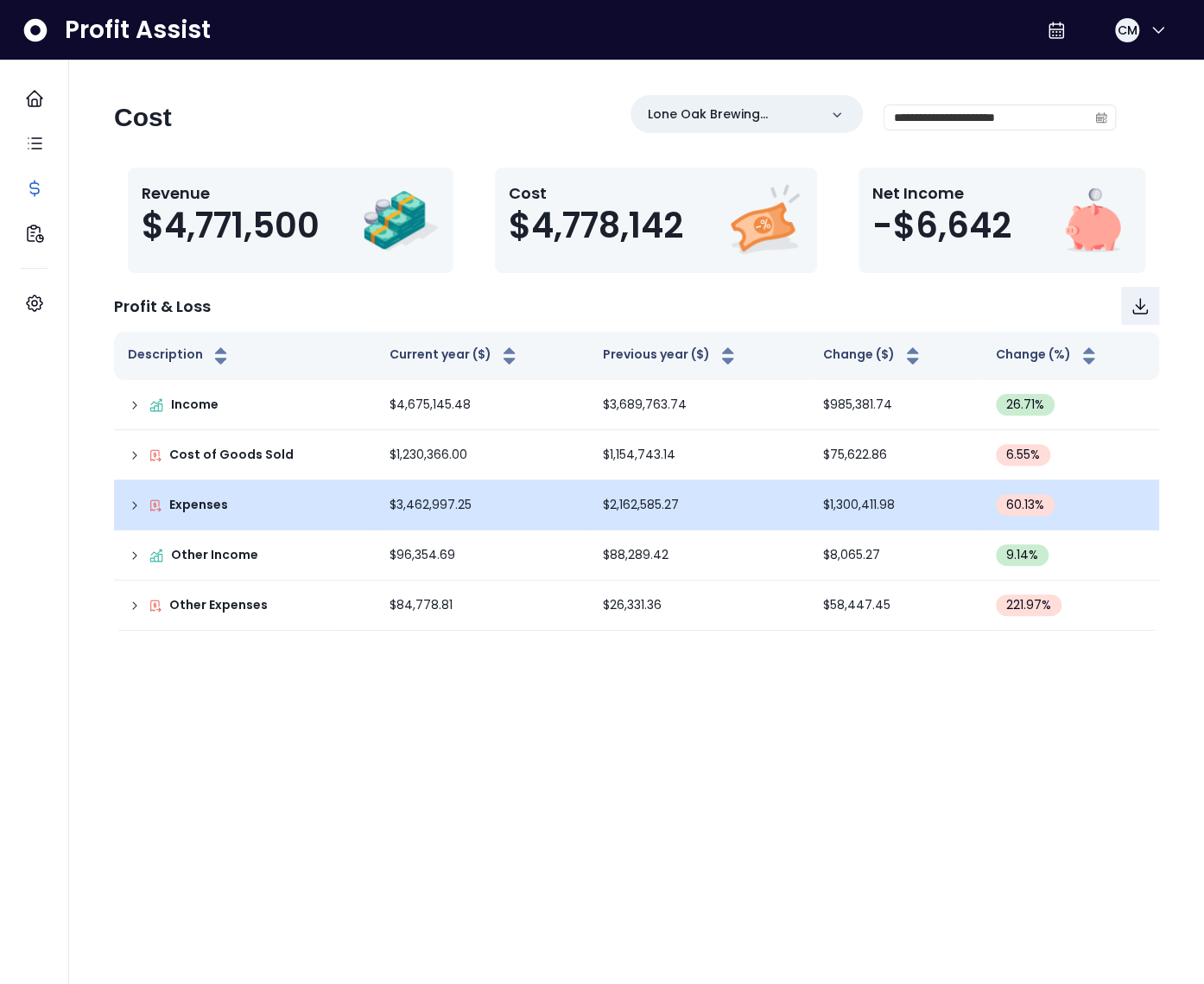
click at [133, 506] on icon at bounding box center [135, 506] width 14 height 14
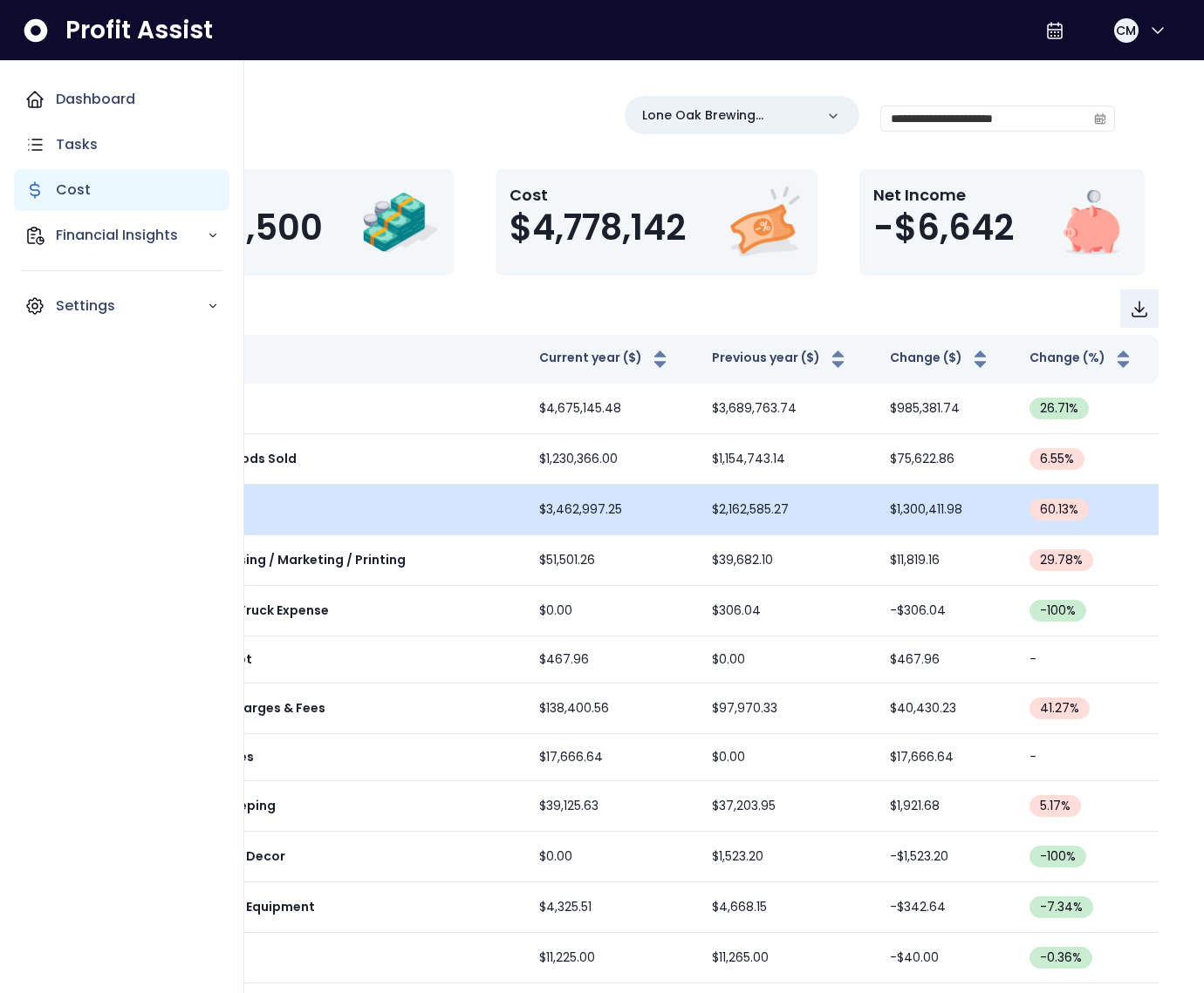
click at [46, 195] on div "Cost" at bounding box center [122, 190] width 216 height 42
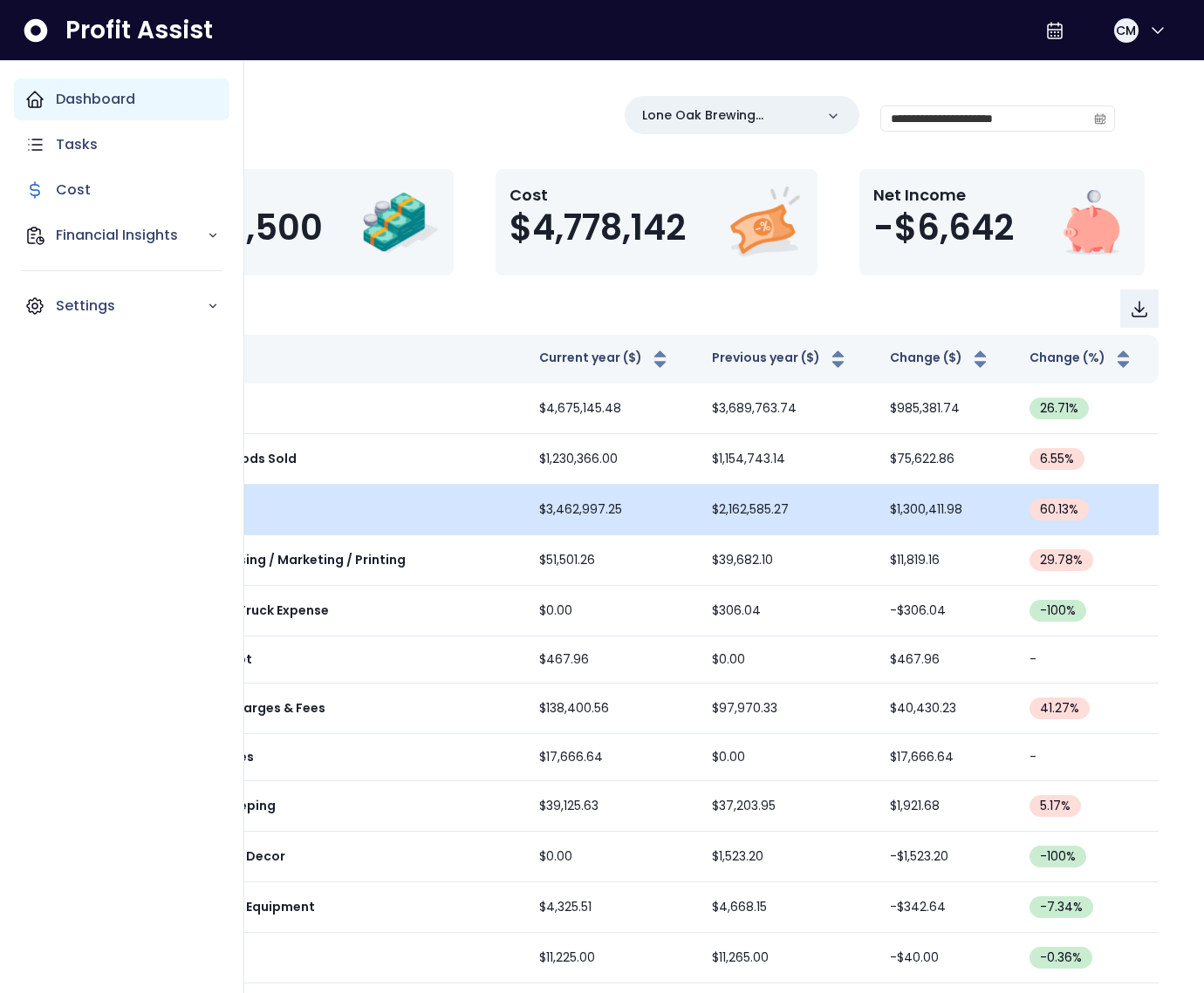
click at [65, 80] on div "Dashboard" at bounding box center [122, 99] width 216 height 42
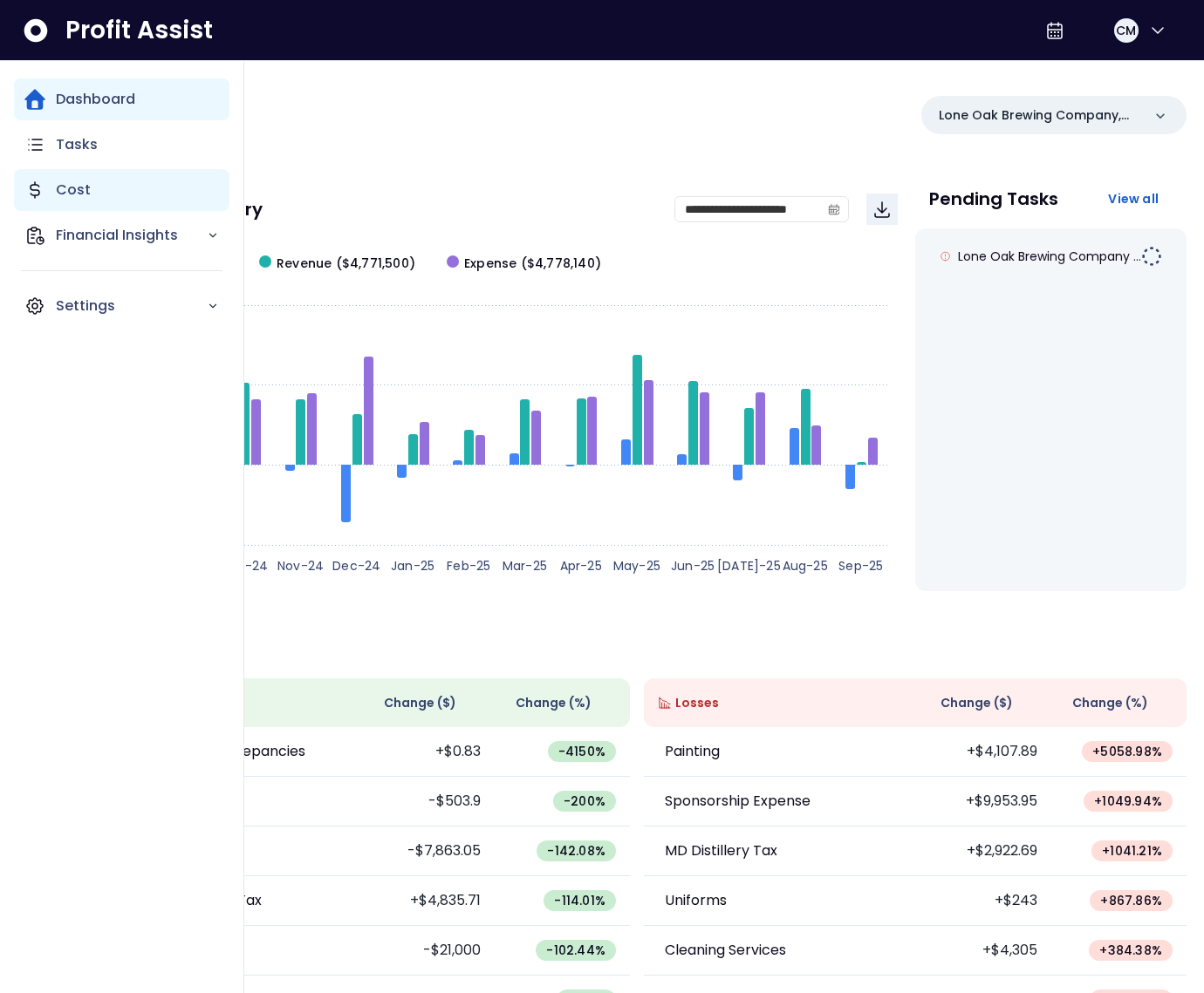
click at [71, 190] on p "Cost" at bounding box center [73, 190] width 35 height 21
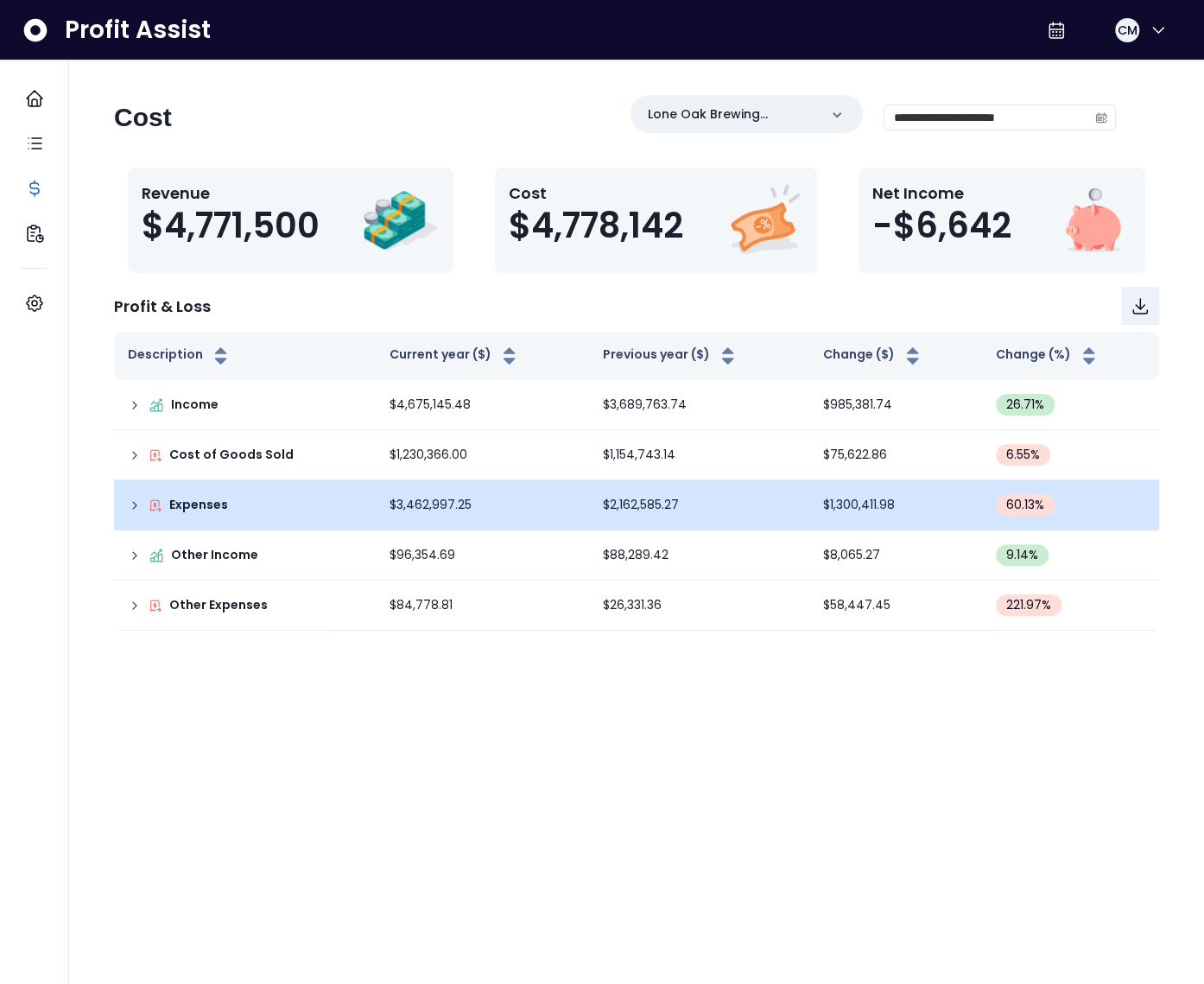
click at [132, 504] on icon at bounding box center [135, 506] width 14 height 14
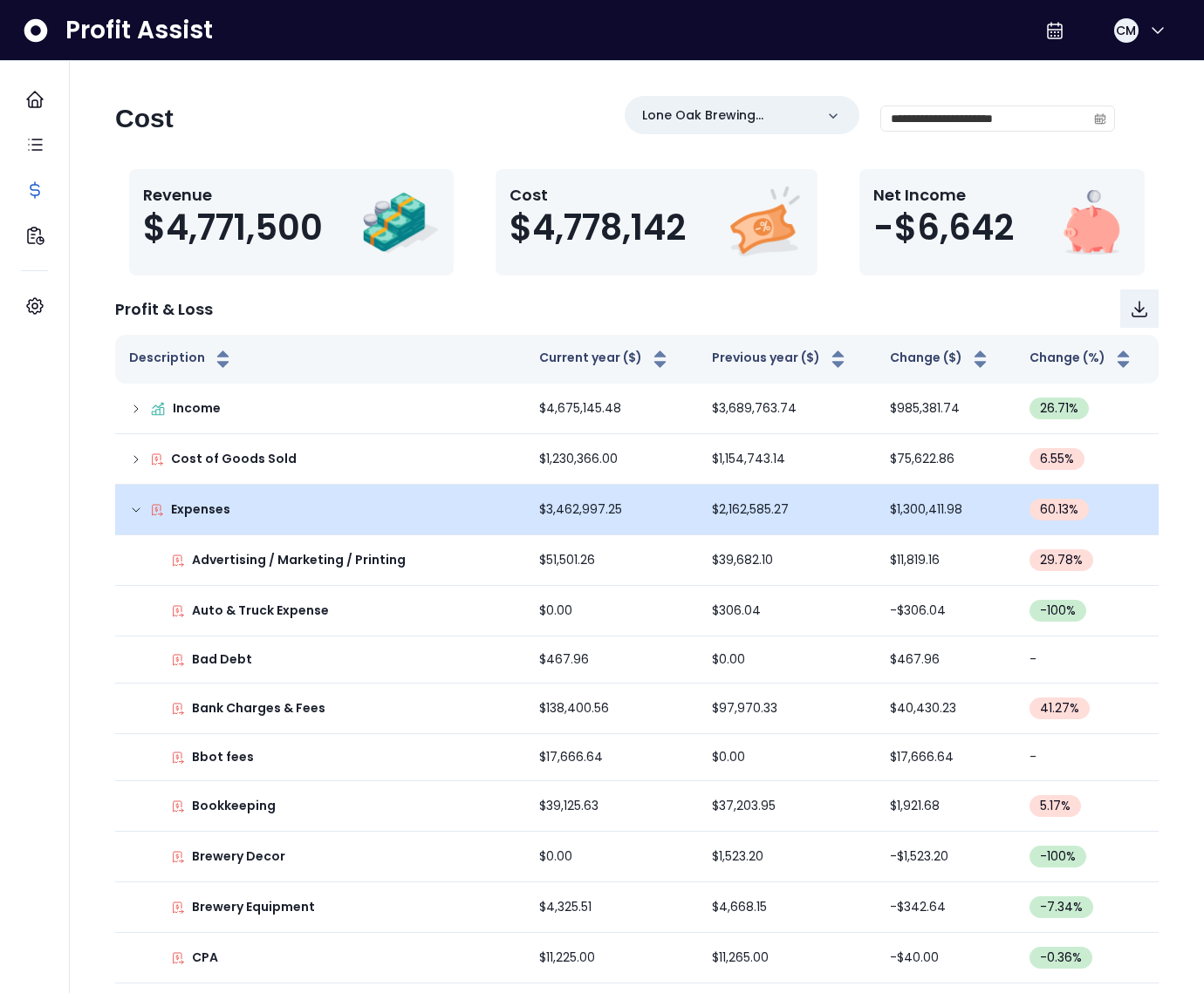
click at [130, 511] on icon at bounding box center [136, 510] width 14 height 14
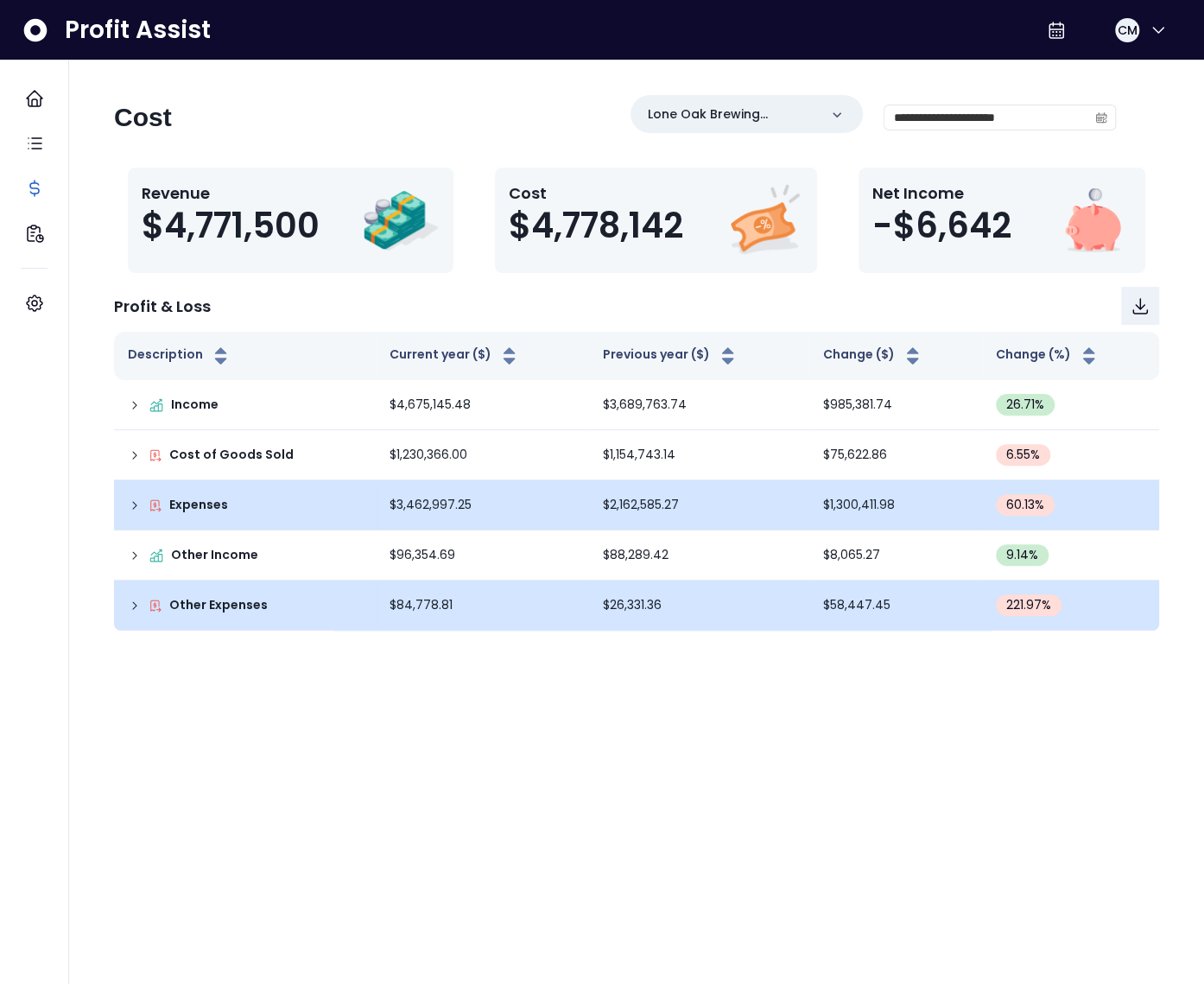
click at [134, 605] on icon at bounding box center [135, 606] width 14 height 14
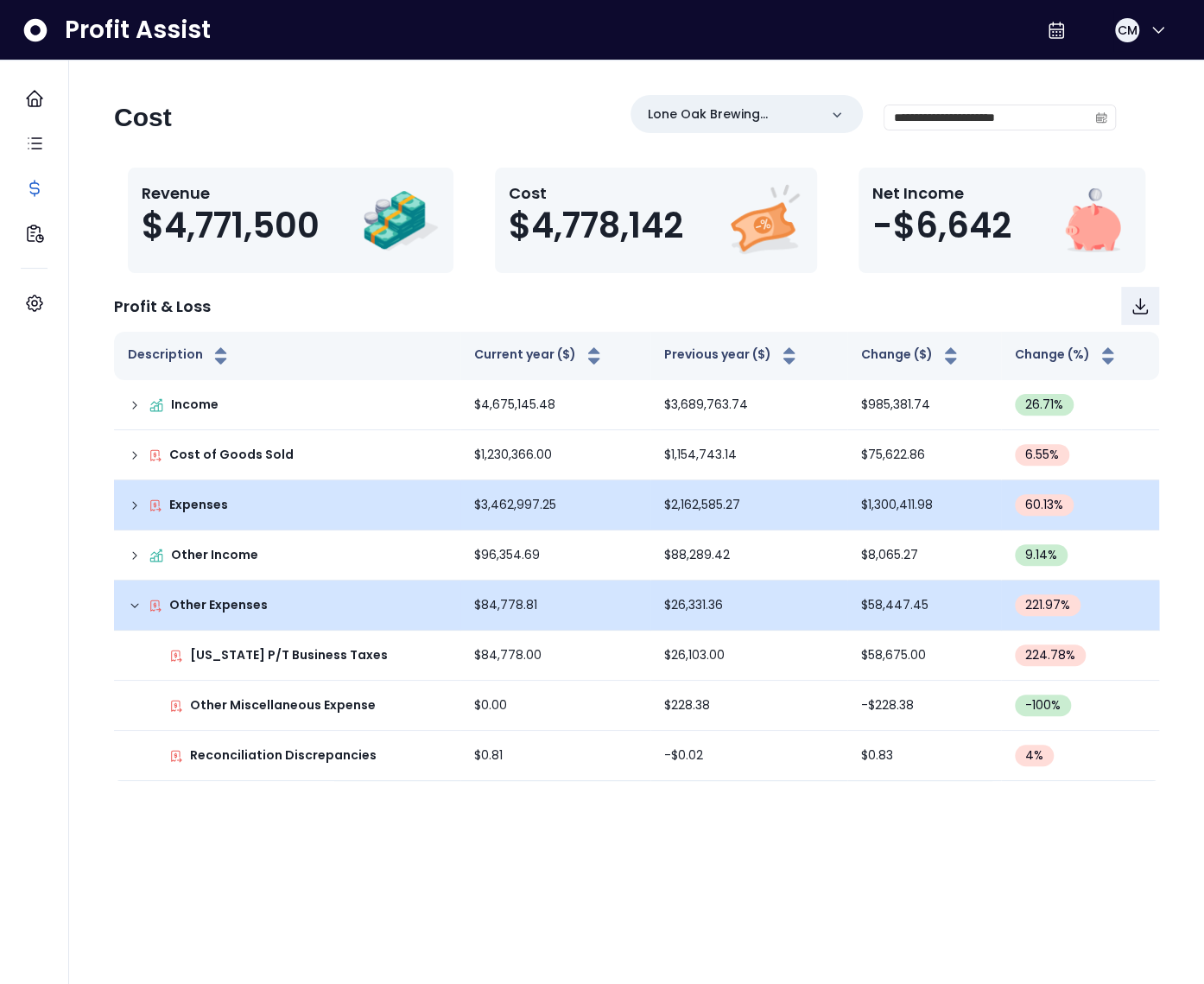
click at [128, 610] on icon at bounding box center [135, 606] width 14 height 14
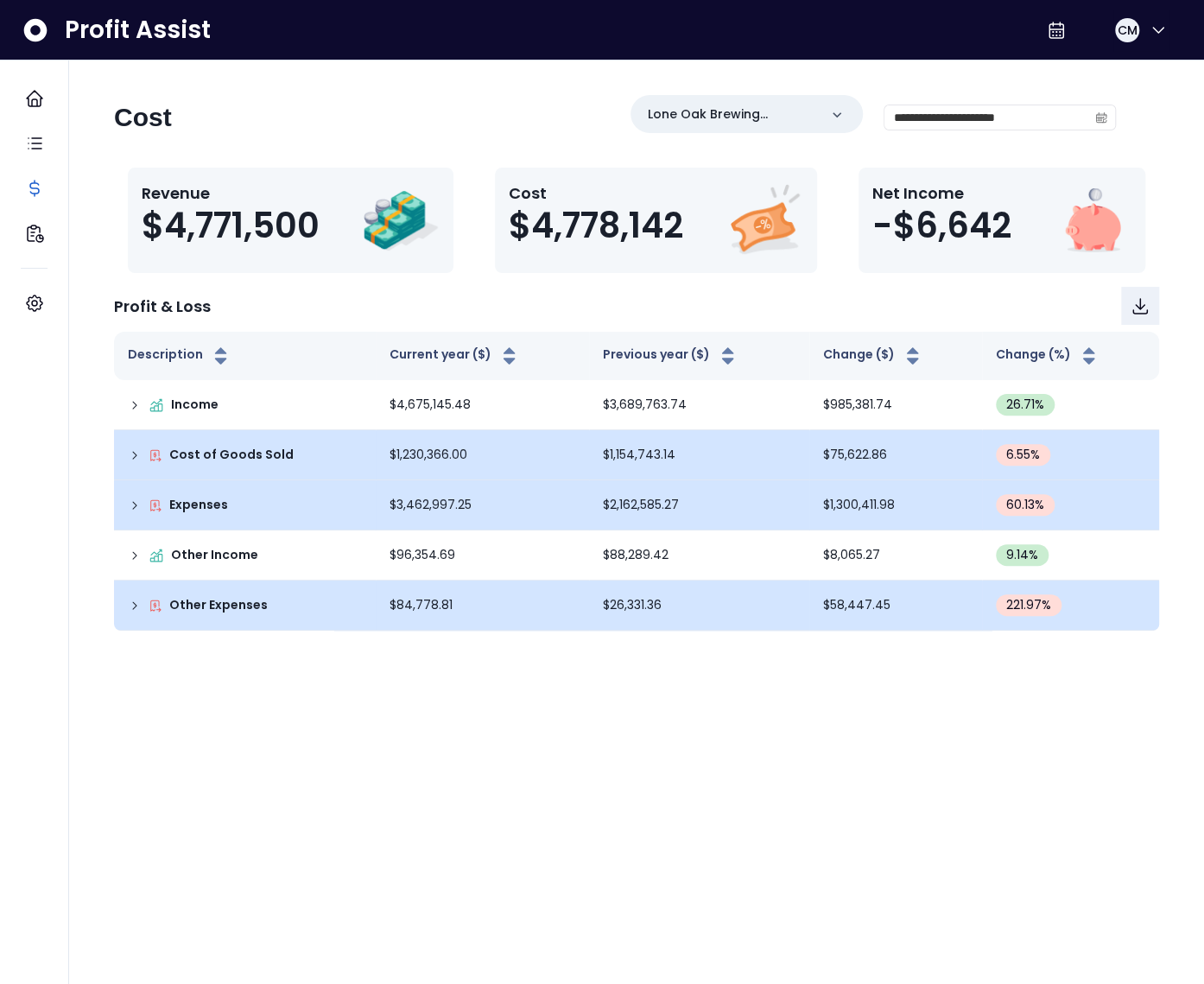
click at [138, 445] on div "Cost of Goods Sold" at bounding box center [245, 454] width 234 height 18
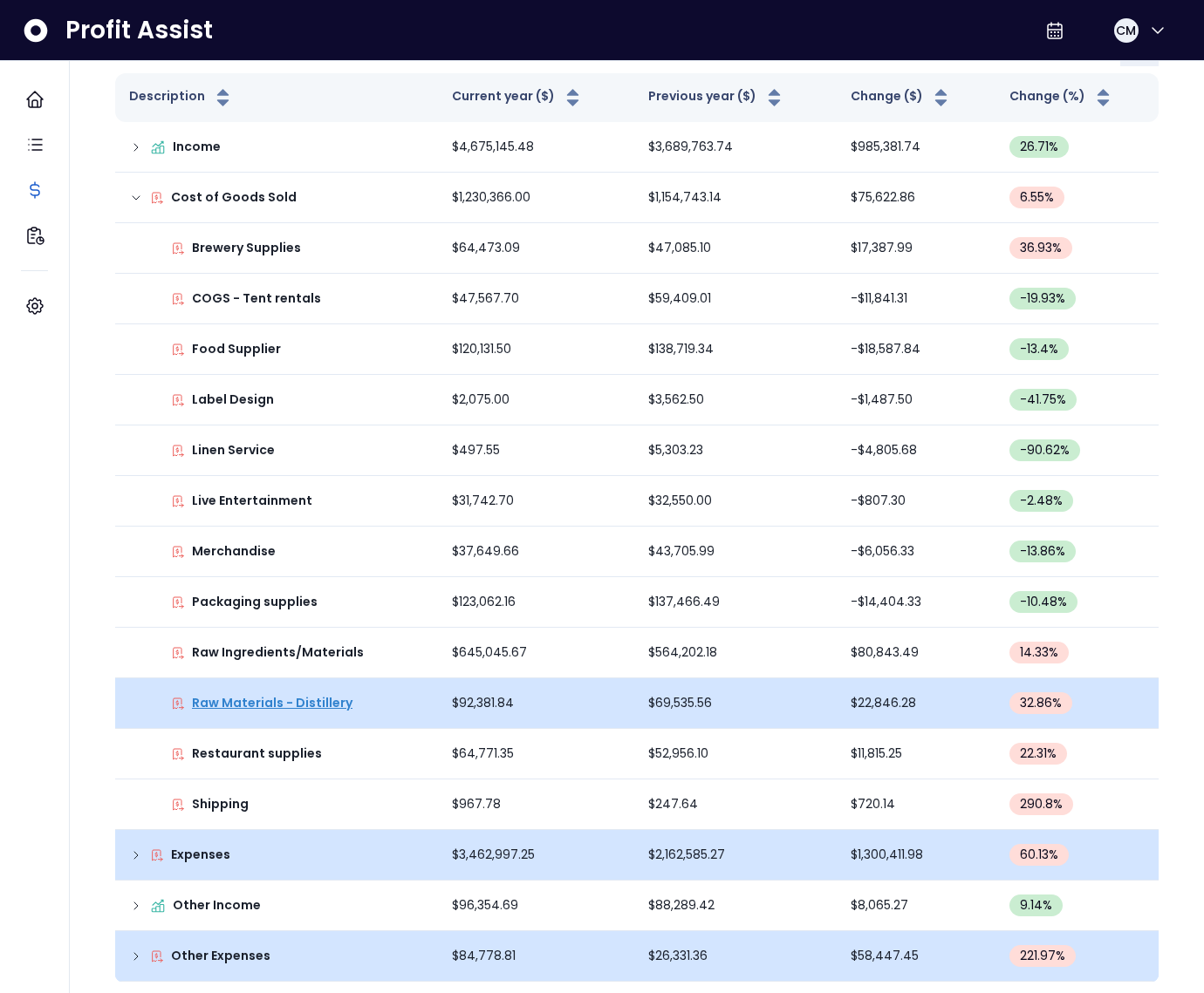
scroll to position [265, 0]
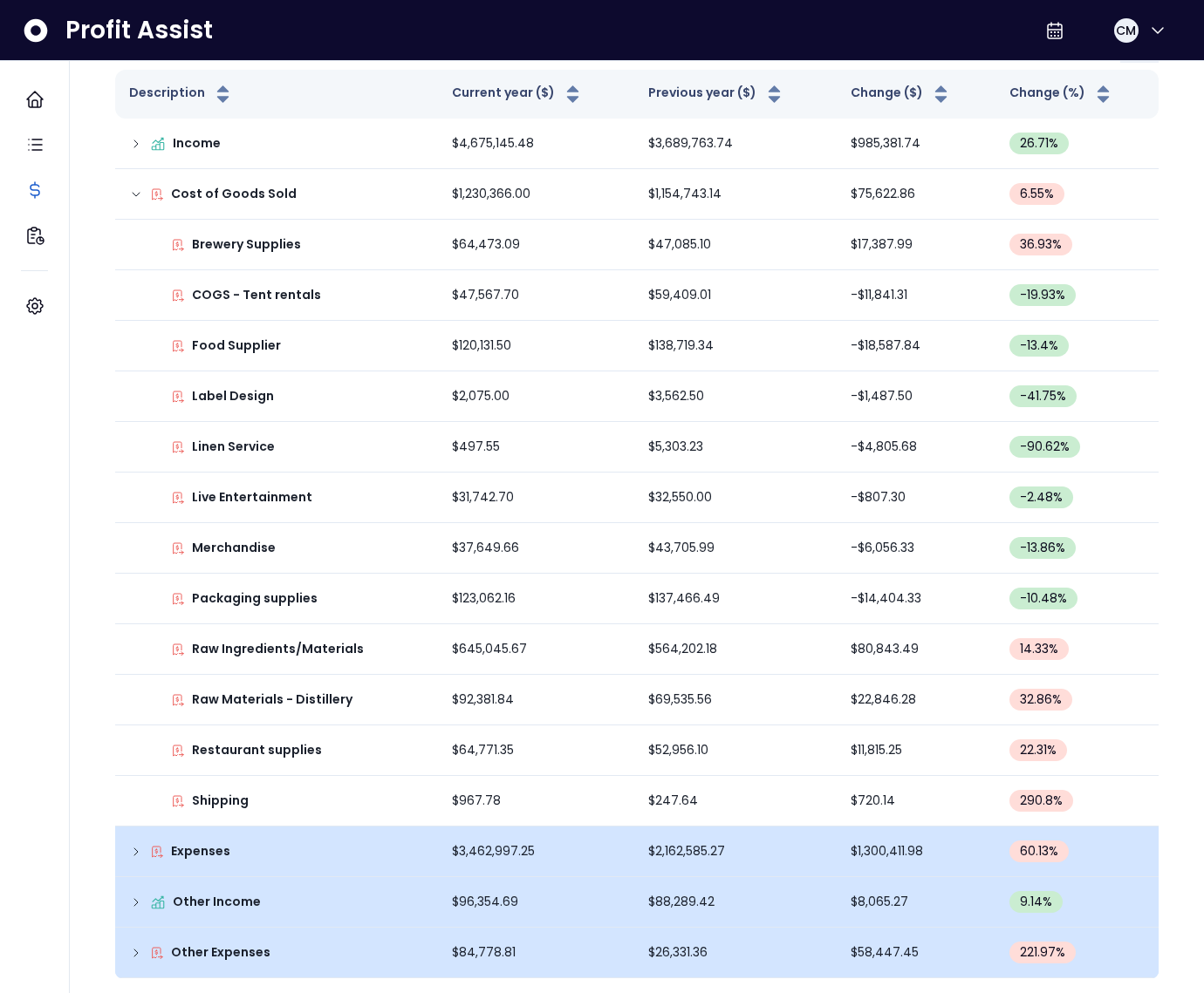
click at [143, 902] on div "Other Income" at bounding box center [276, 902] width 295 height 18
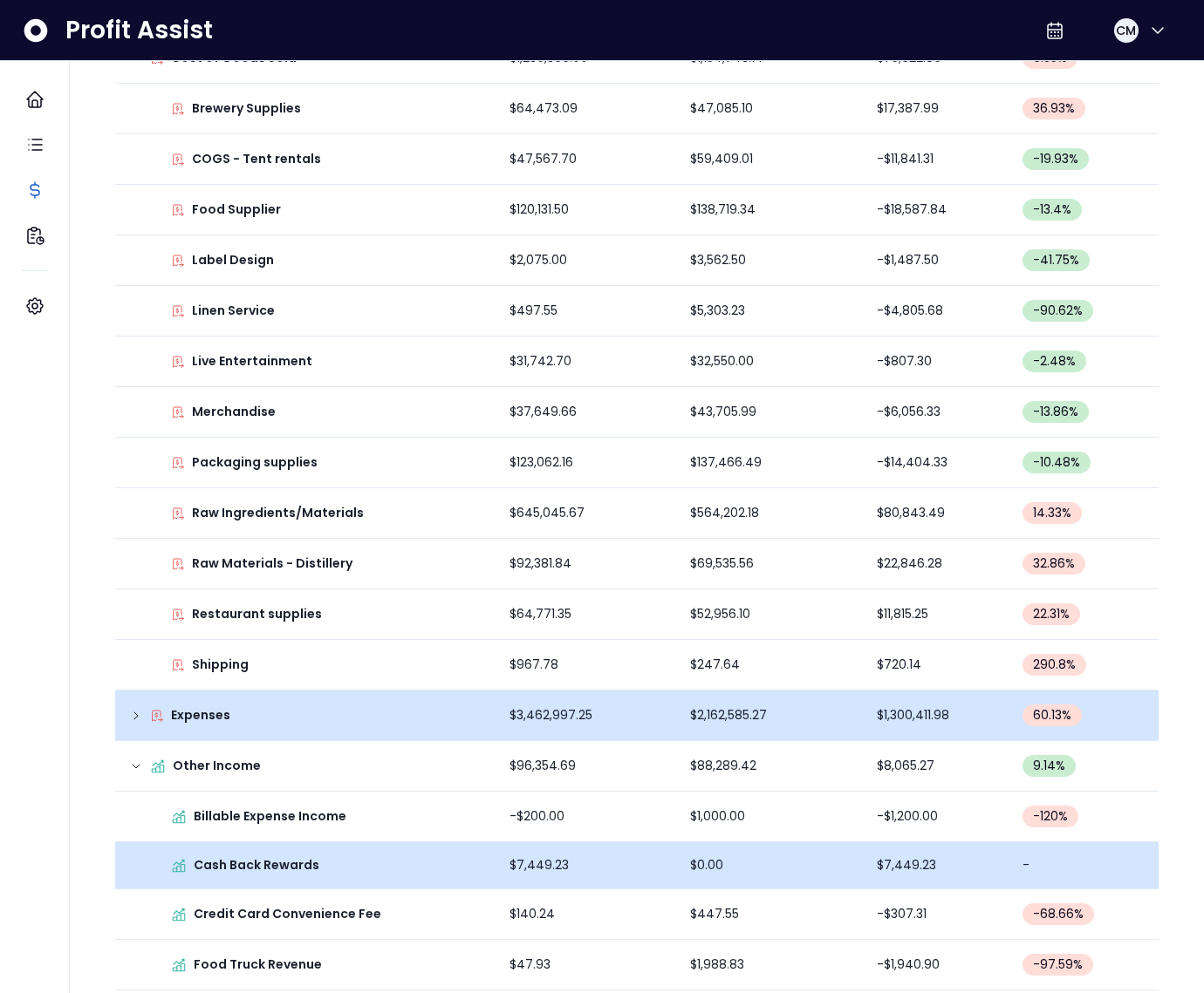
scroll to position [405, 0]
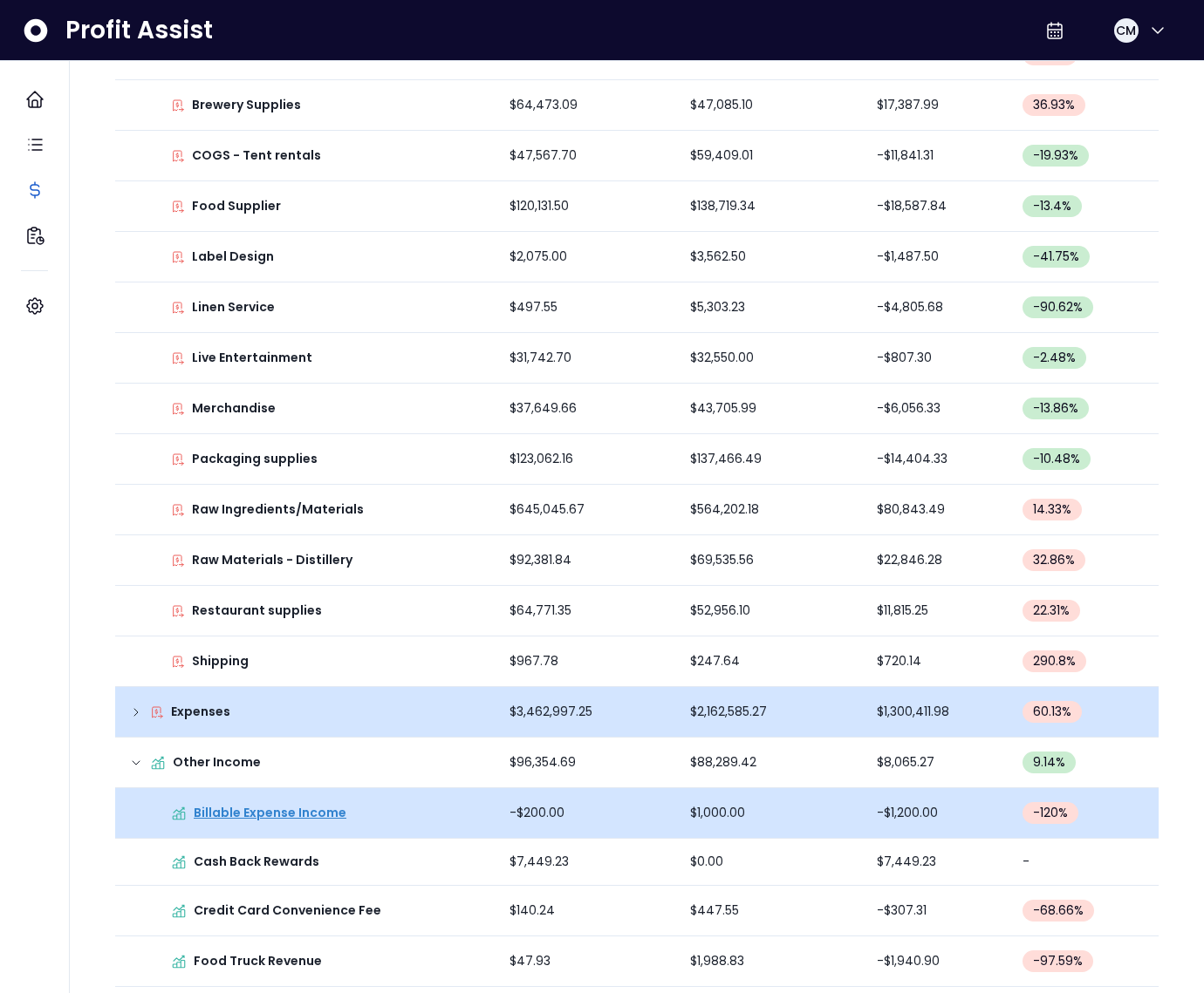
click at [286, 810] on p "Billable Expense Income" at bounding box center [270, 813] width 152 height 18
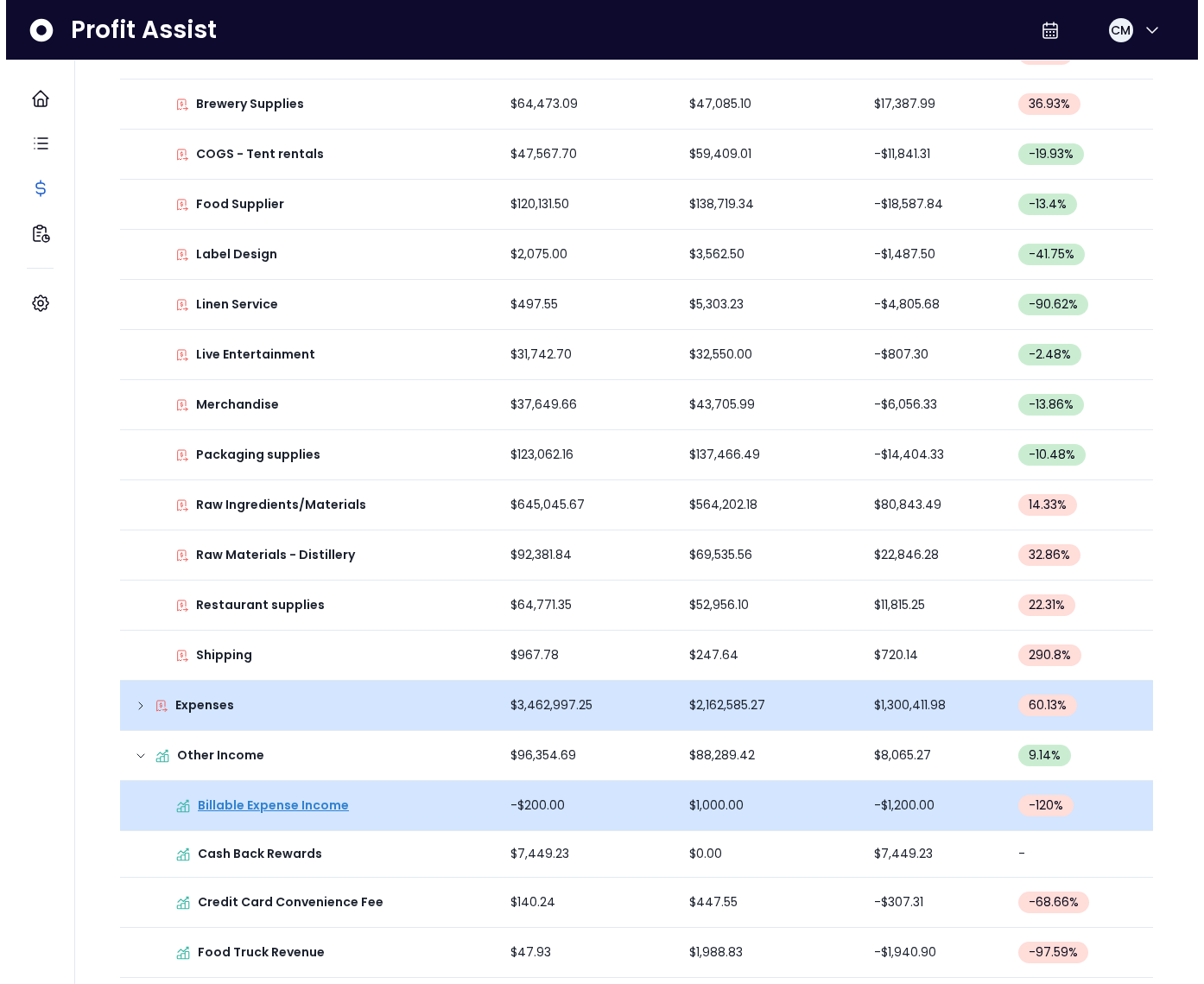
scroll to position [0, 0]
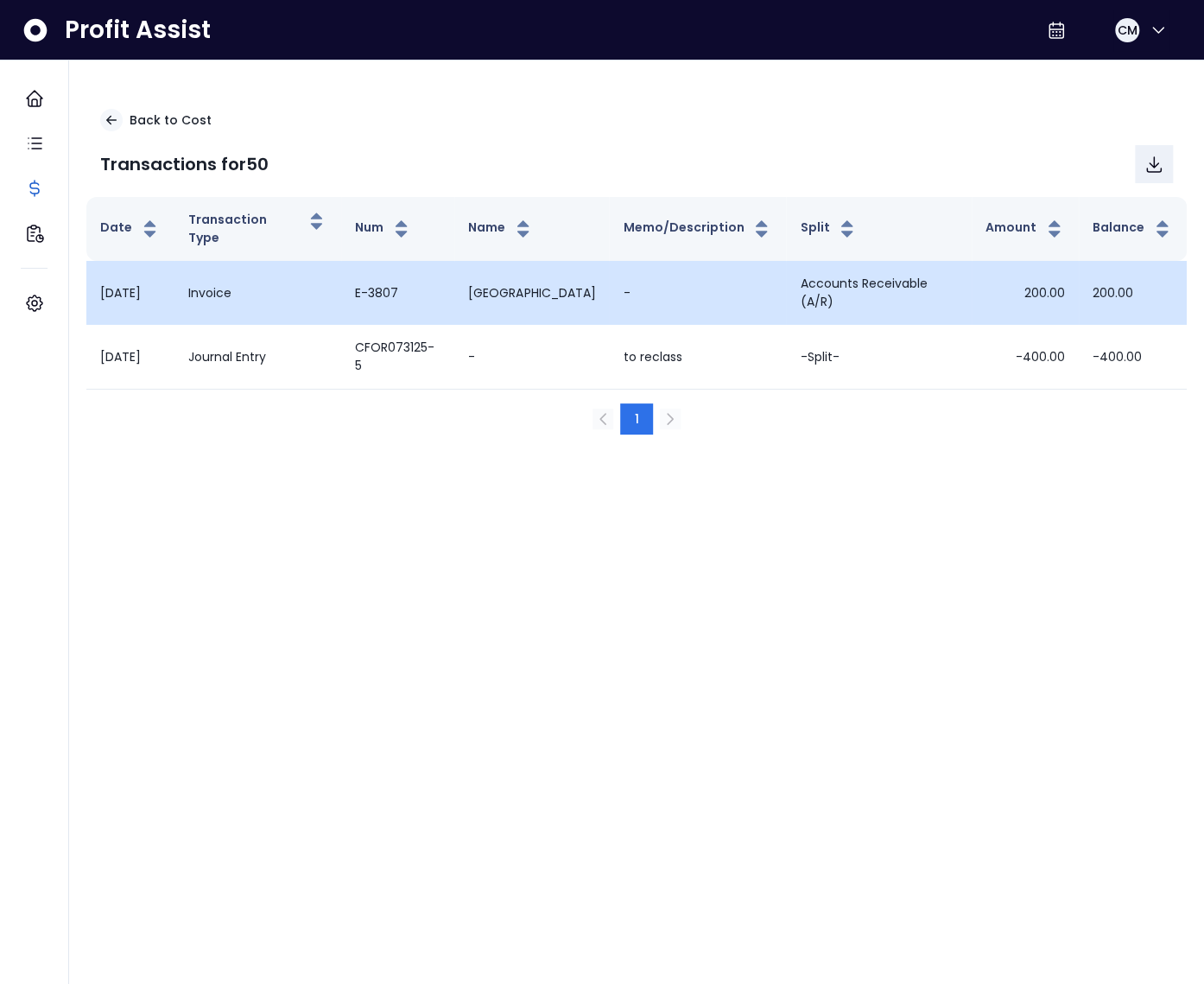
drag, startPoint x: 101, startPoint y: 270, endPoint x: 177, endPoint y: 270, distance: 76.0
click at [175, 270] on td "09-23-2024" at bounding box center [130, 293] width 88 height 64
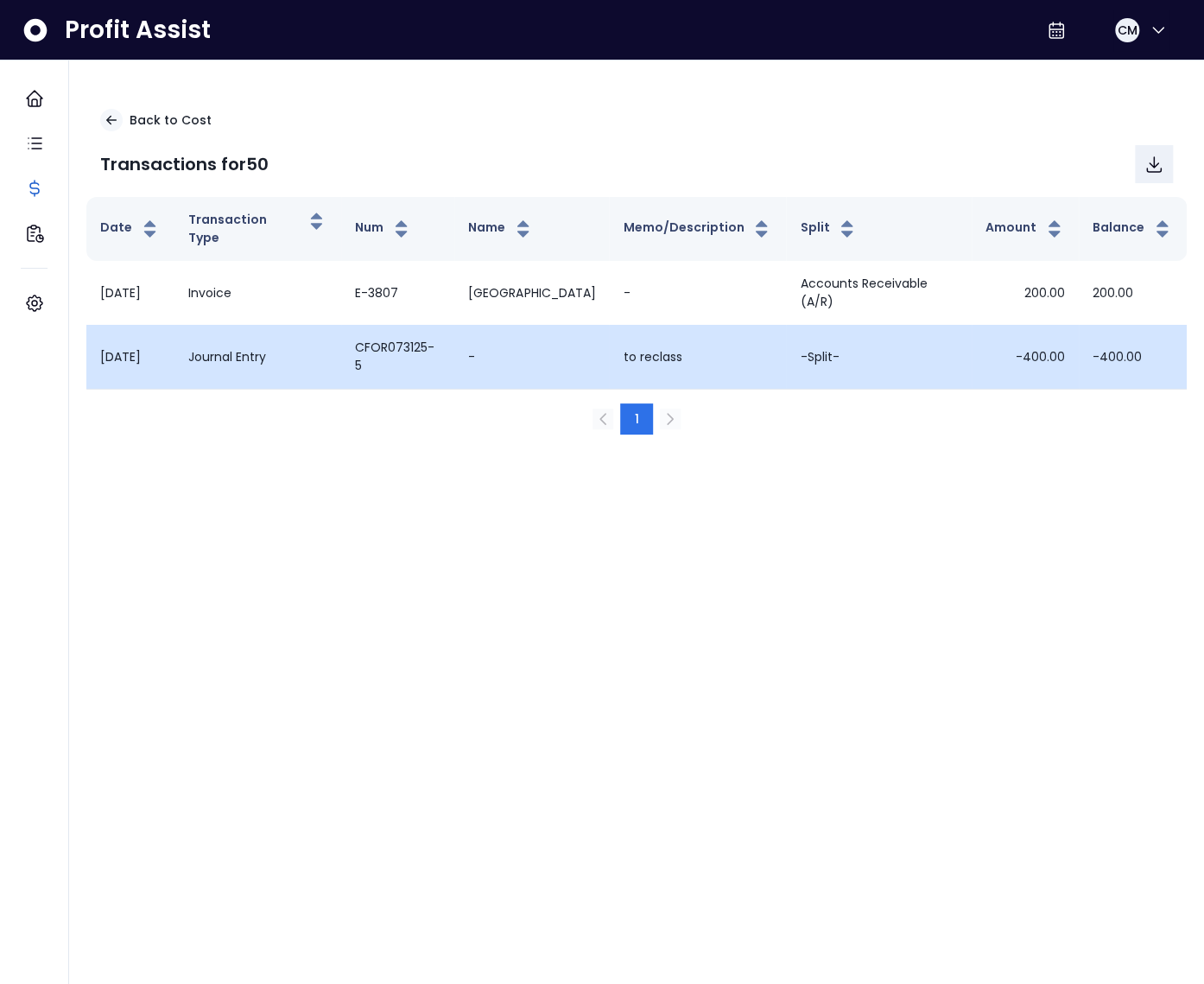
click at [110, 325] on td "07-31-2025" at bounding box center [130, 357] width 88 height 64
drag, startPoint x: 101, startPoint y: 314, endPoint x: 1183, endPoint y: 318, distance: 1082.0
click at [1183, 325] on tr "07-31-2025 Journal Entry CFOR073125-5 - to reclass -Split- -400.00 -400.00" at bounding box center [636, 357] width 1101 height 64
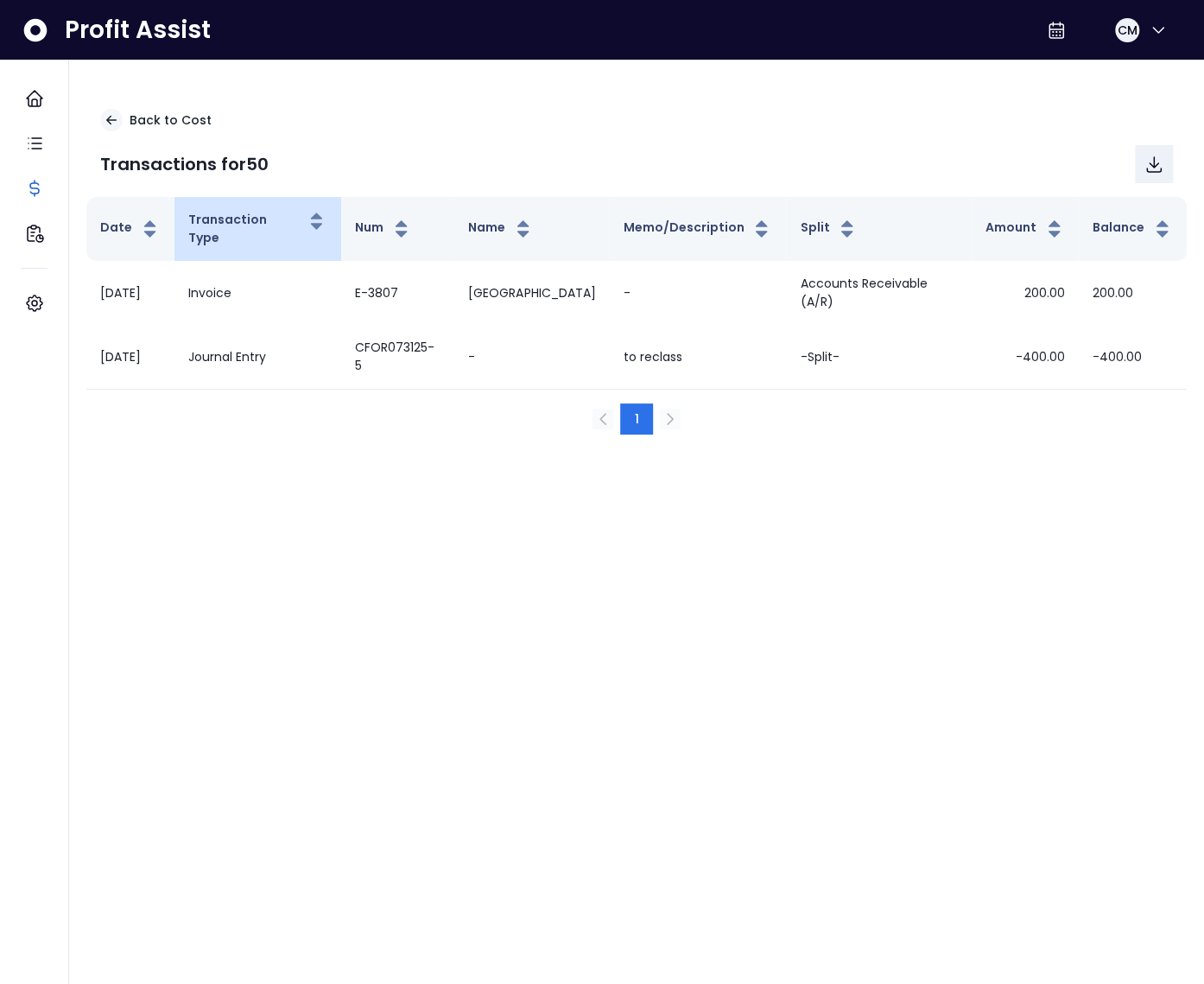
drag, startPoint x: 313, startPoint y: 366, endPoint x: 230, endPoint y: 233, distance: 156.8
click at [313, 404] on div "1" at bounding box center [636, 419] width 1073 height 31
click at [140, 118] on p "Back to Cost" at bounding box center [170, 121] width 83 height 18
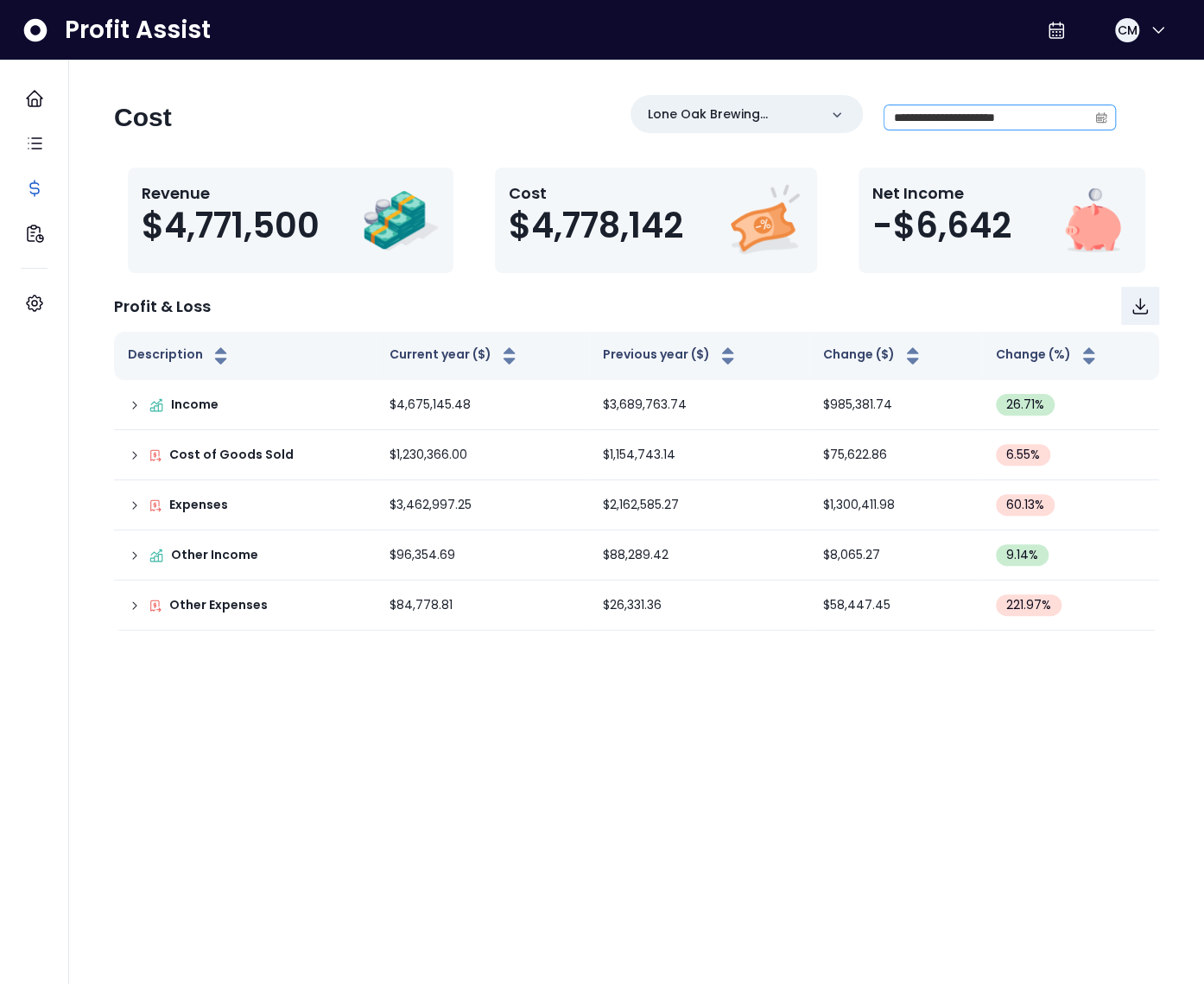
click at [1096, 118] on icon "calendar" at bounding box center [1102, 118] width 12 height 12
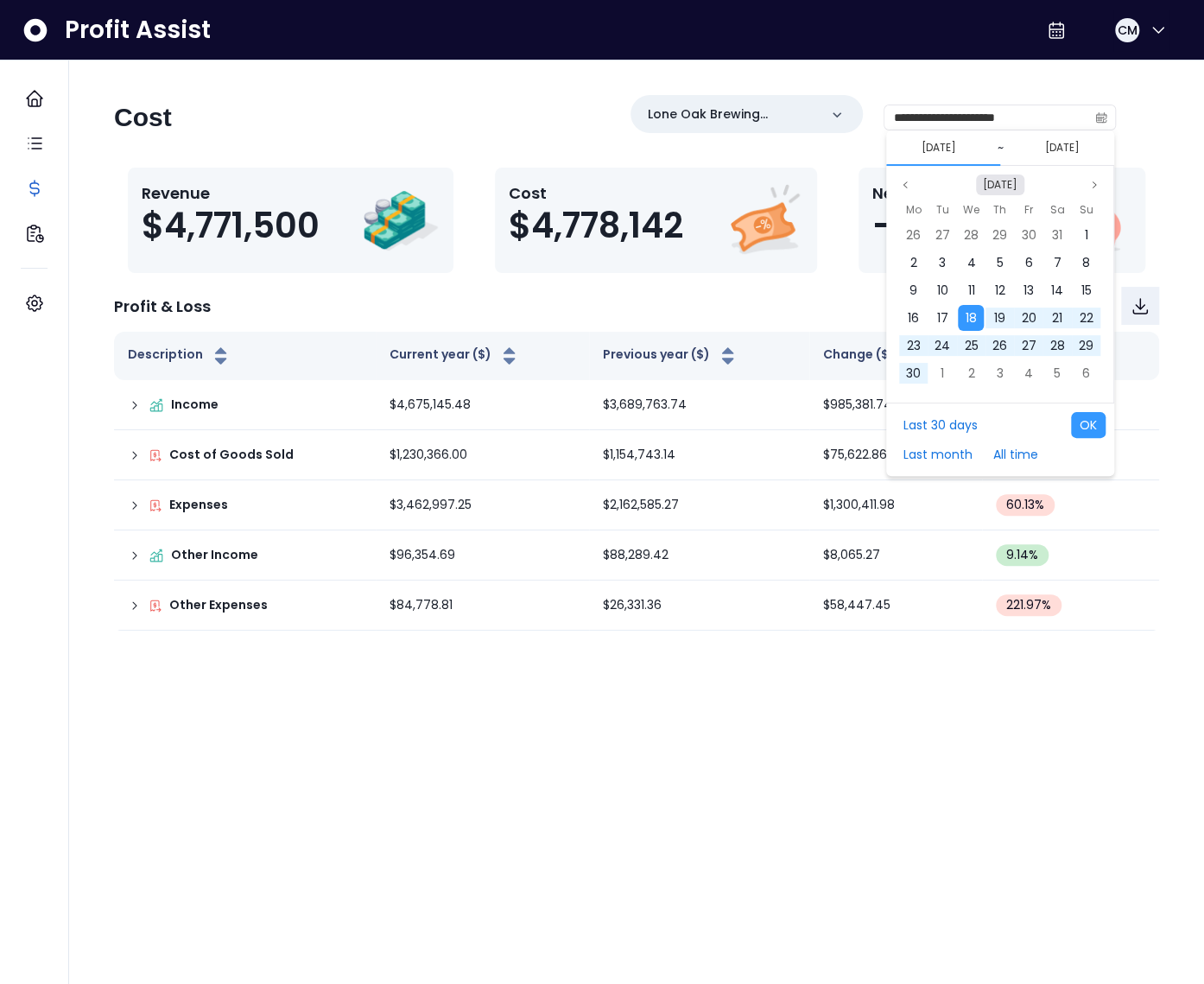
click at [991, 186] on button "[DATE]" at bounding box center [1000, 185] width 49 height 20
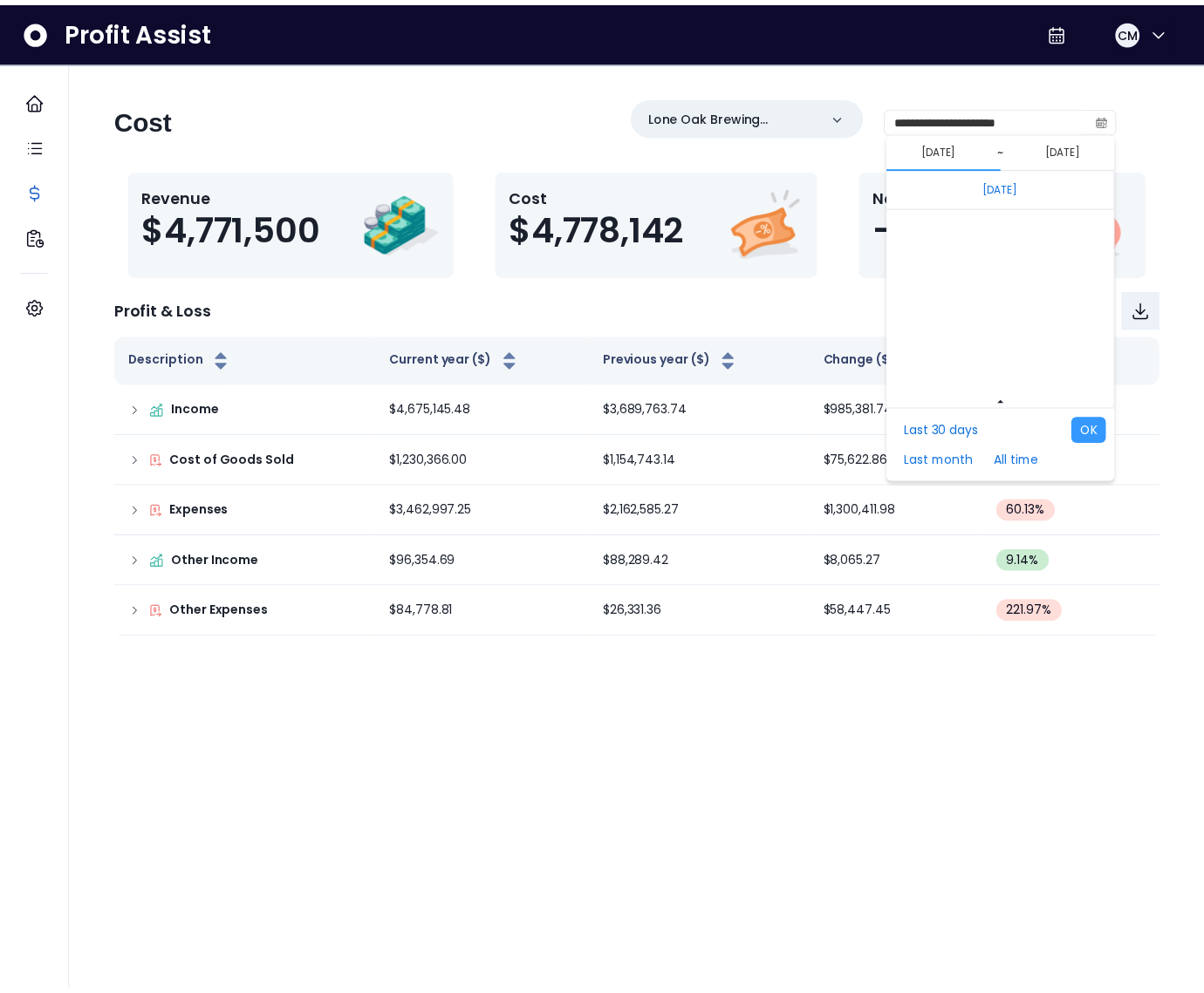
scroll to position [11676, 0]
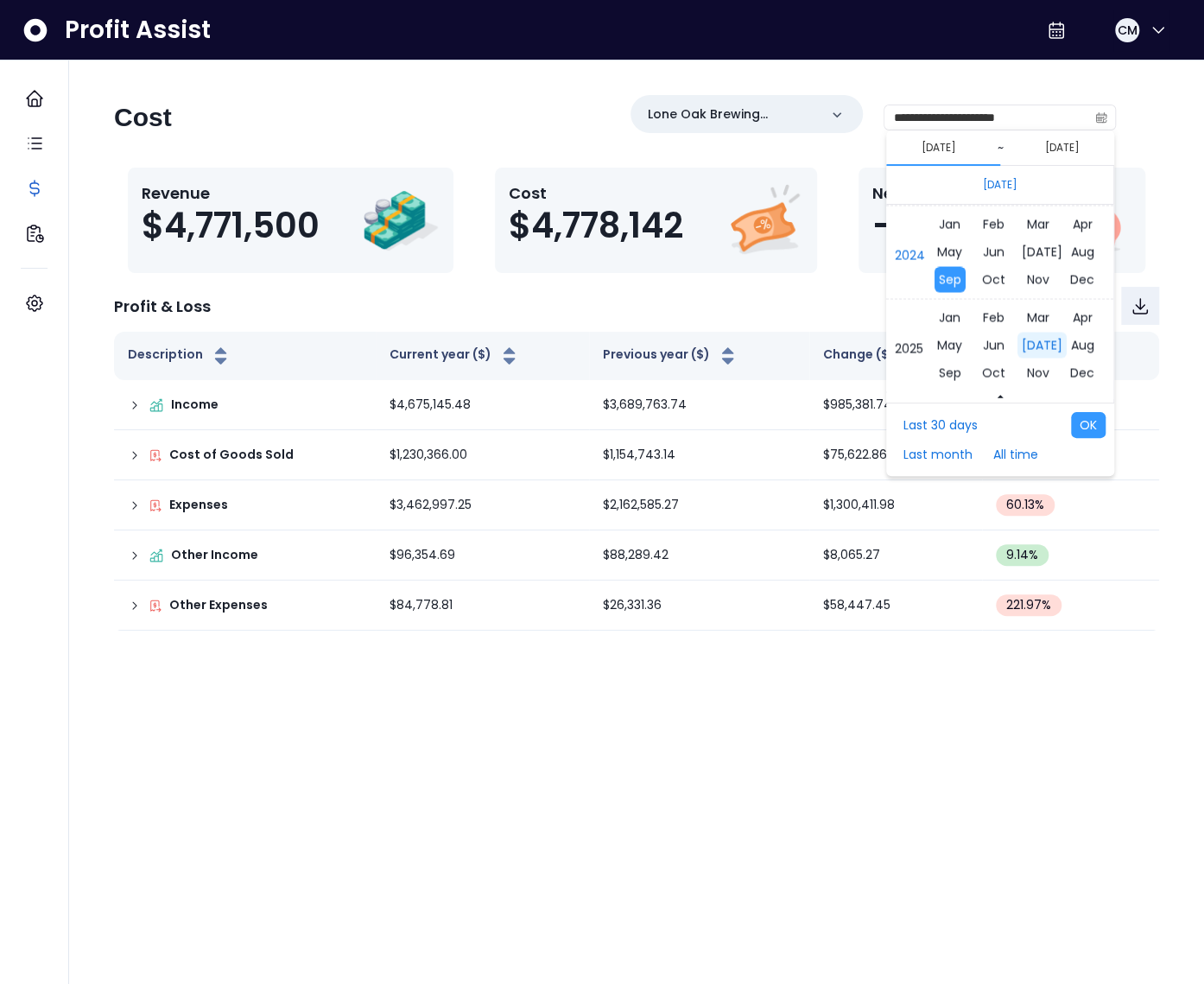
click at [1028, 342] on span "Jul" at bounding box center [1043, 344] width 50 height 26
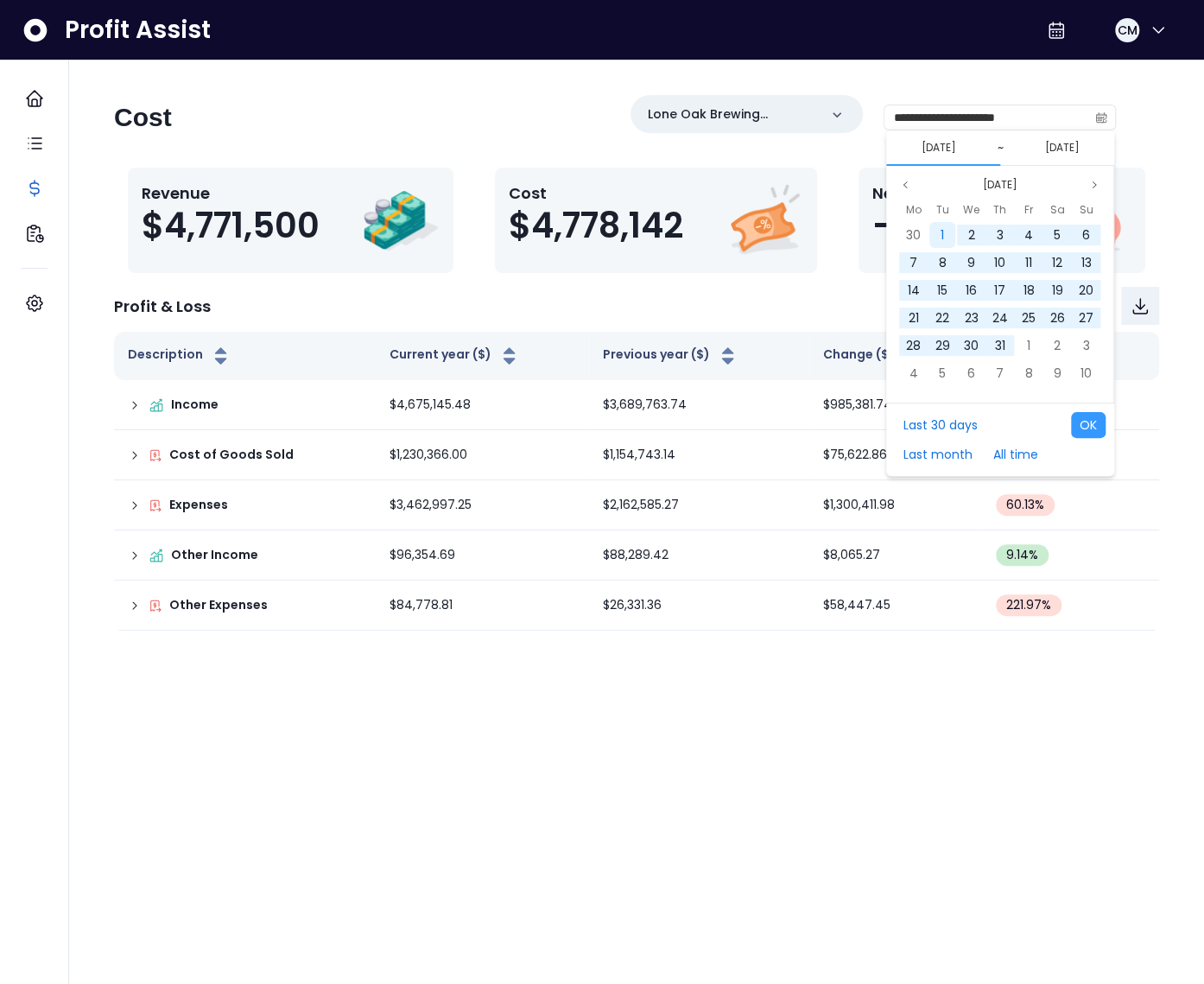
click at [947, 229] on div "1" at bounding box center [942, 234] width 26 height 26
click at [999, 294] on span "18" at bounding box center [1000, 289] width 12 height 17
click at [1085, 416] on button "OK" at bounding box center [1088, 424] width 35 height 26
type input "**********"
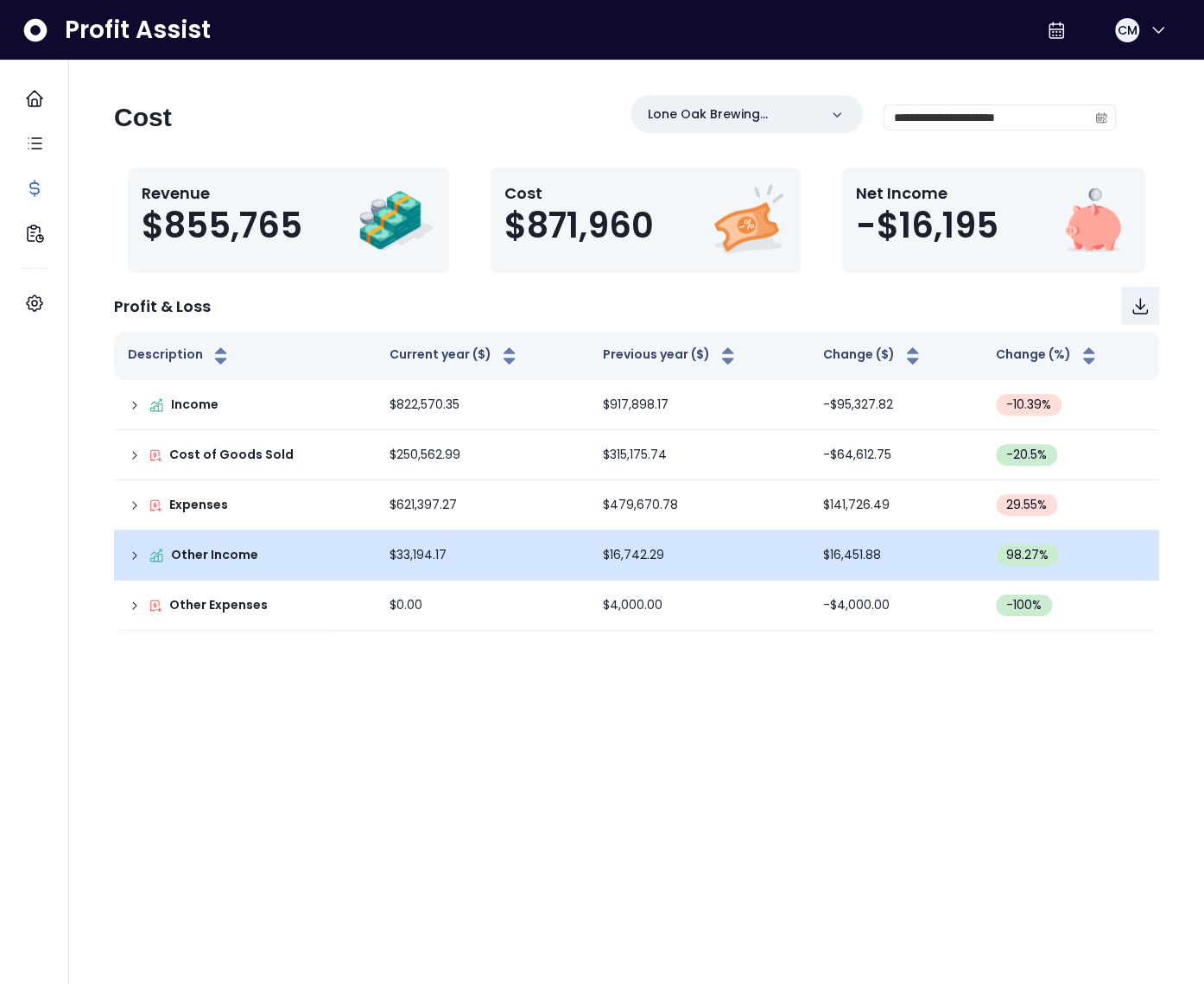
click at [136, 554] on icon at bounding box center [135, 555] width 4 height 7
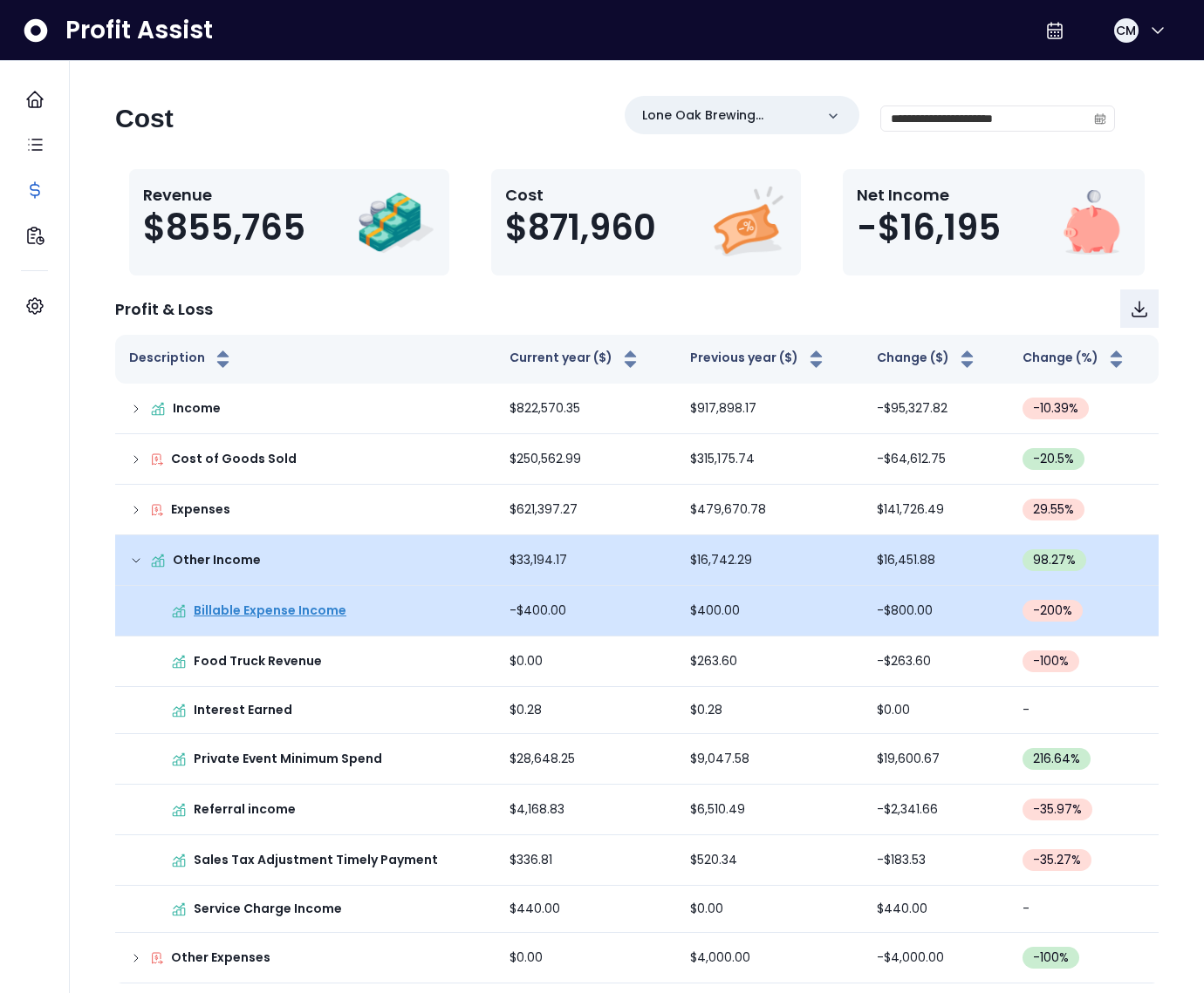
click at [244, 609] on p "Billable Expense Income" at bounding box center [270, 611] width 152 height 18
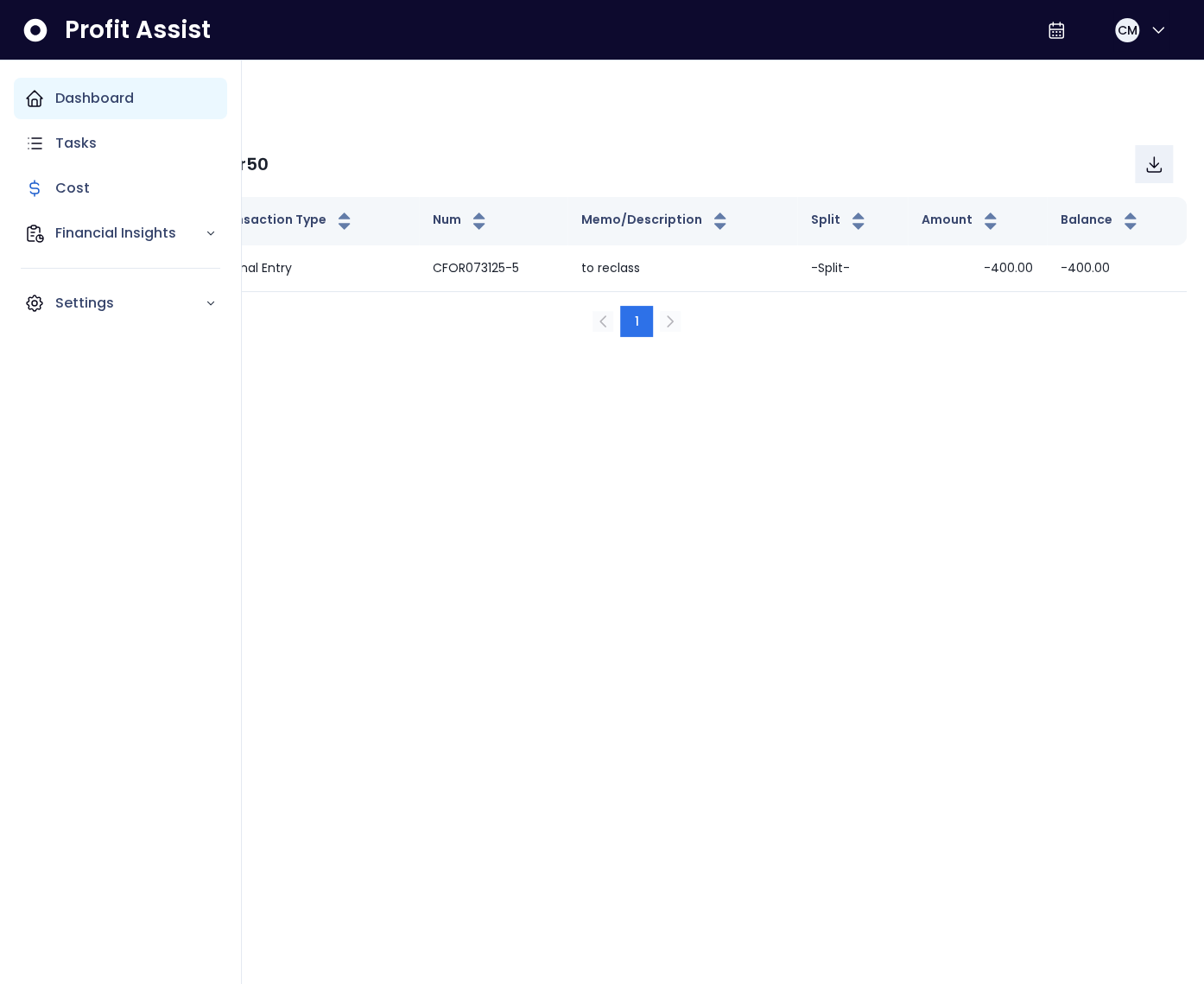
click at [33, 88] on icon "Main navigation" at bounding box center [34, 98] width 20 height 20
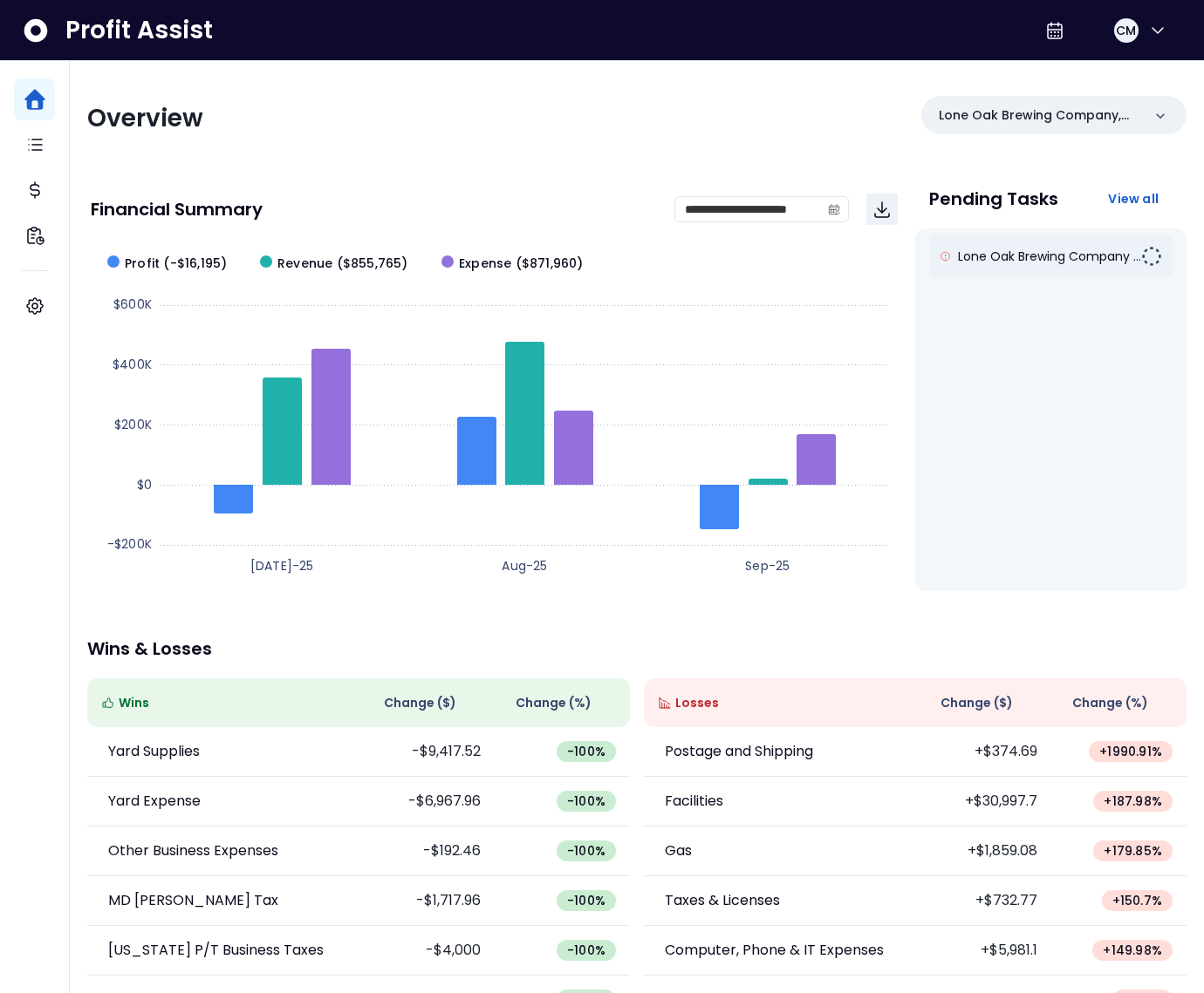
click at [992, 245] on div "Lone Oak Brewing Company ..." at bounding box center [1051, 256] width 244 height 42
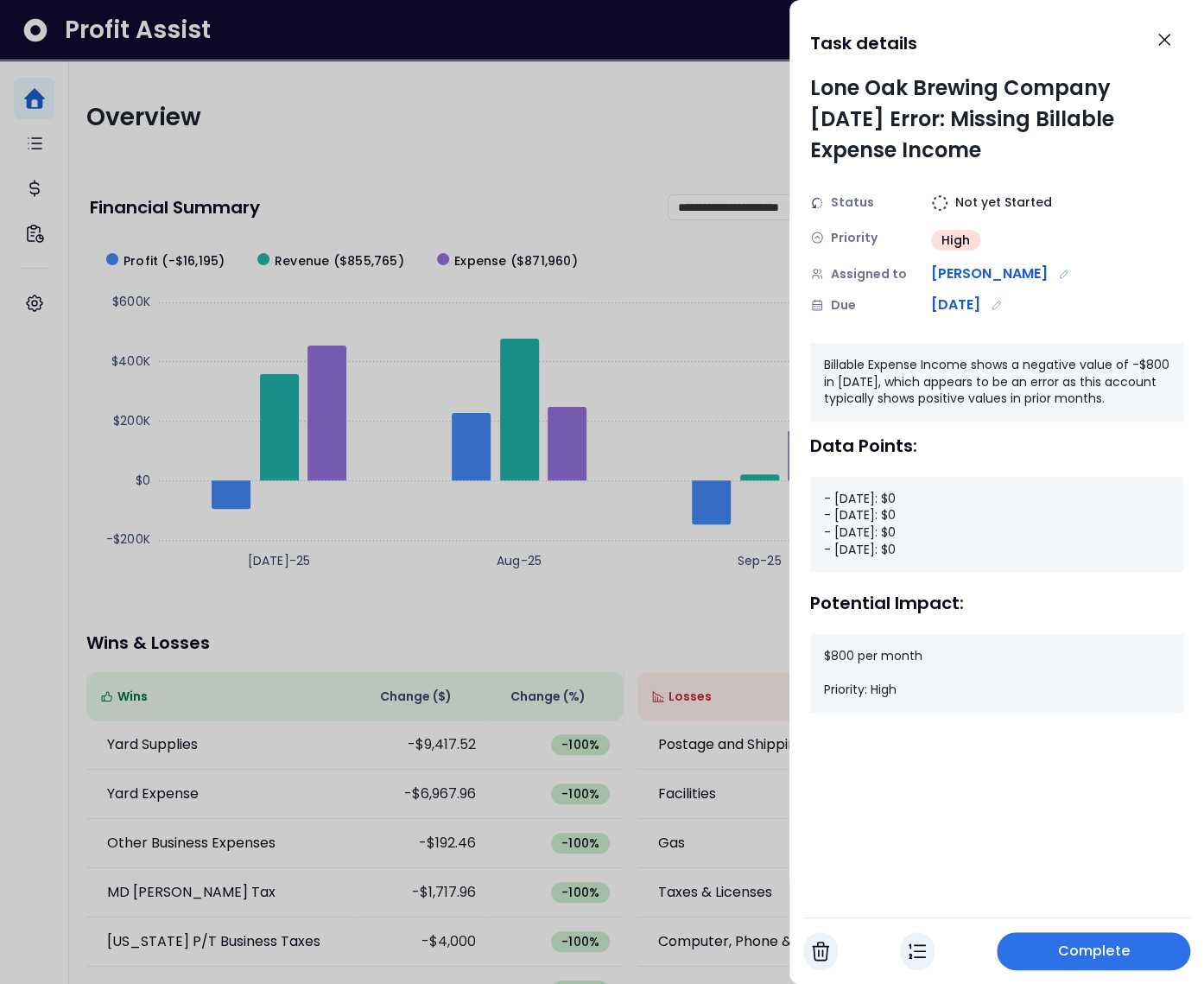
click at [662, 96] on div at bounding box center [602, 492] width 1204 height 984
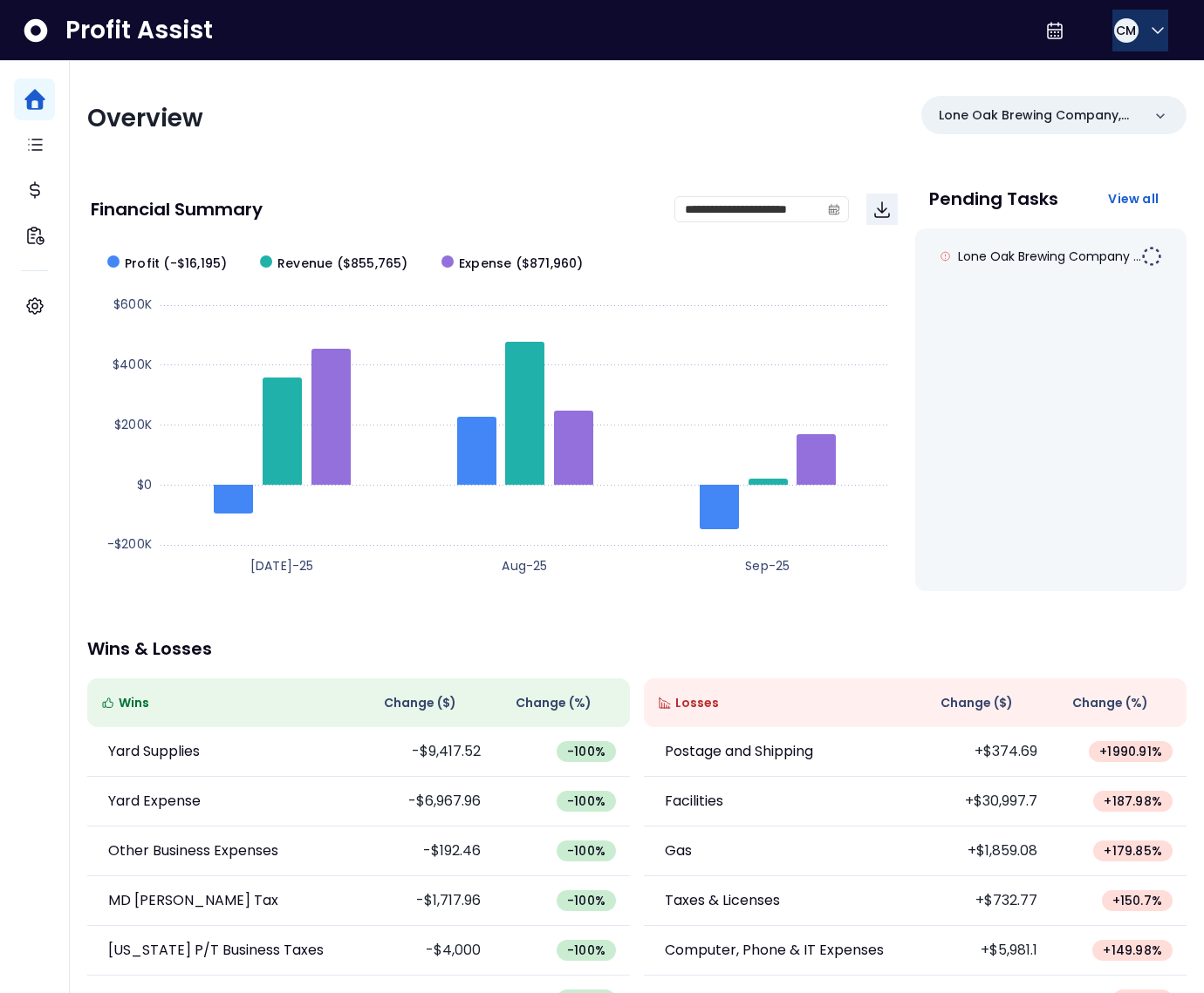
click at [1113, 37] on button "CM" at bounding box center [1140, 30] width 56 height 42
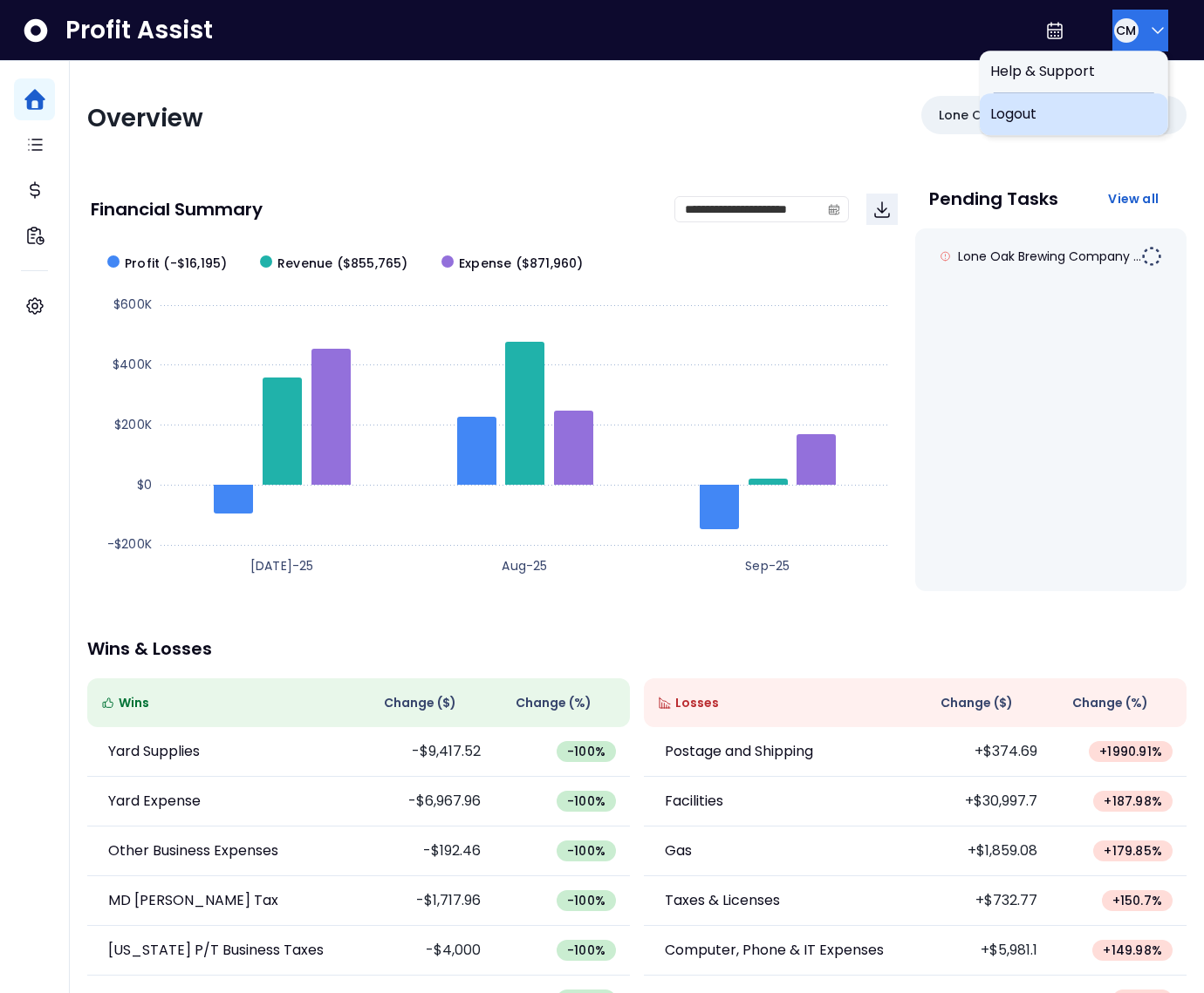
click at [1076, 122] on span "Logout" at bounding box center [1073, 114] width 168 height 21
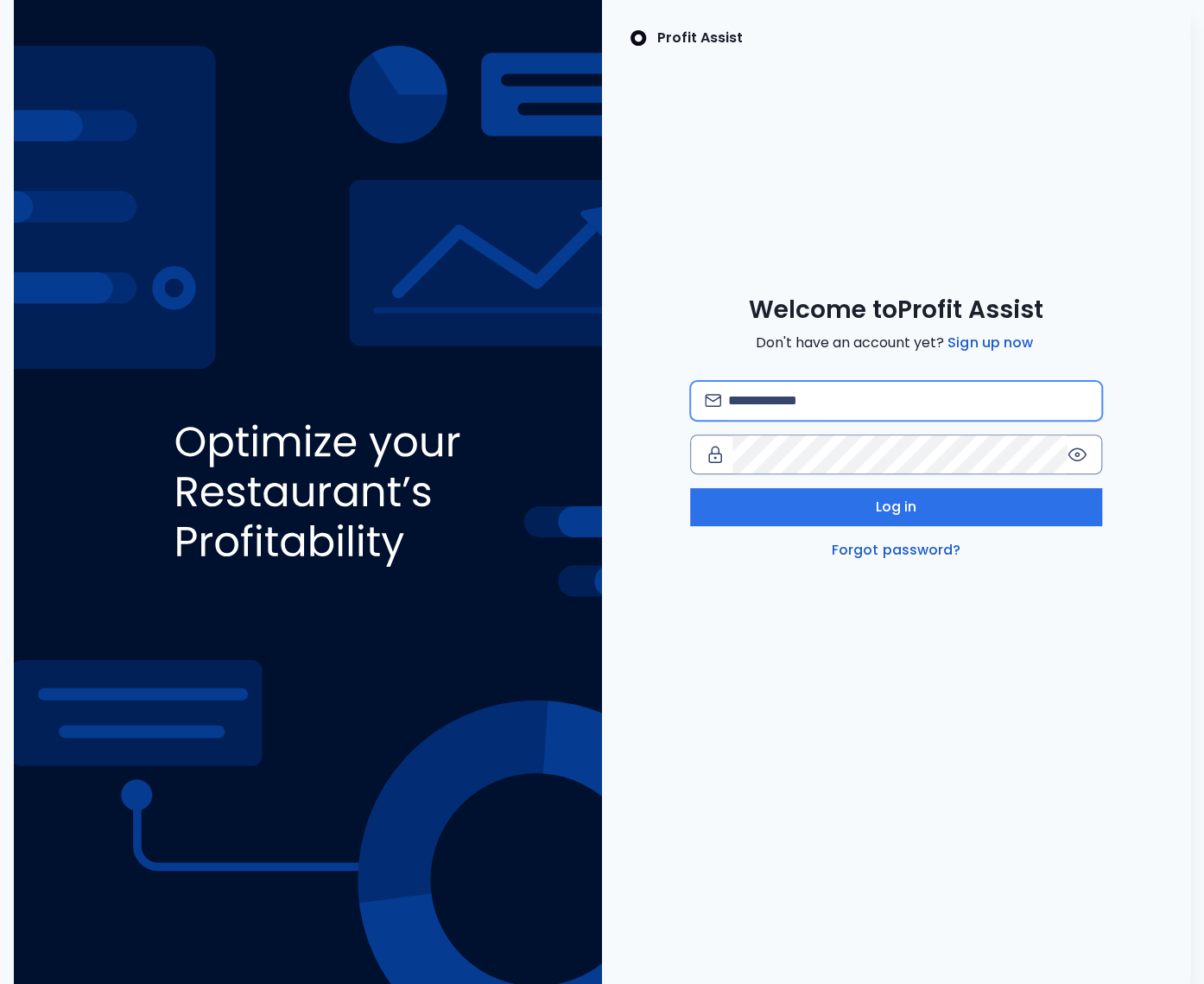
click at [797, 389] on input "email" at bounding box center [908, 400] width 359 height 38
type input "**********"
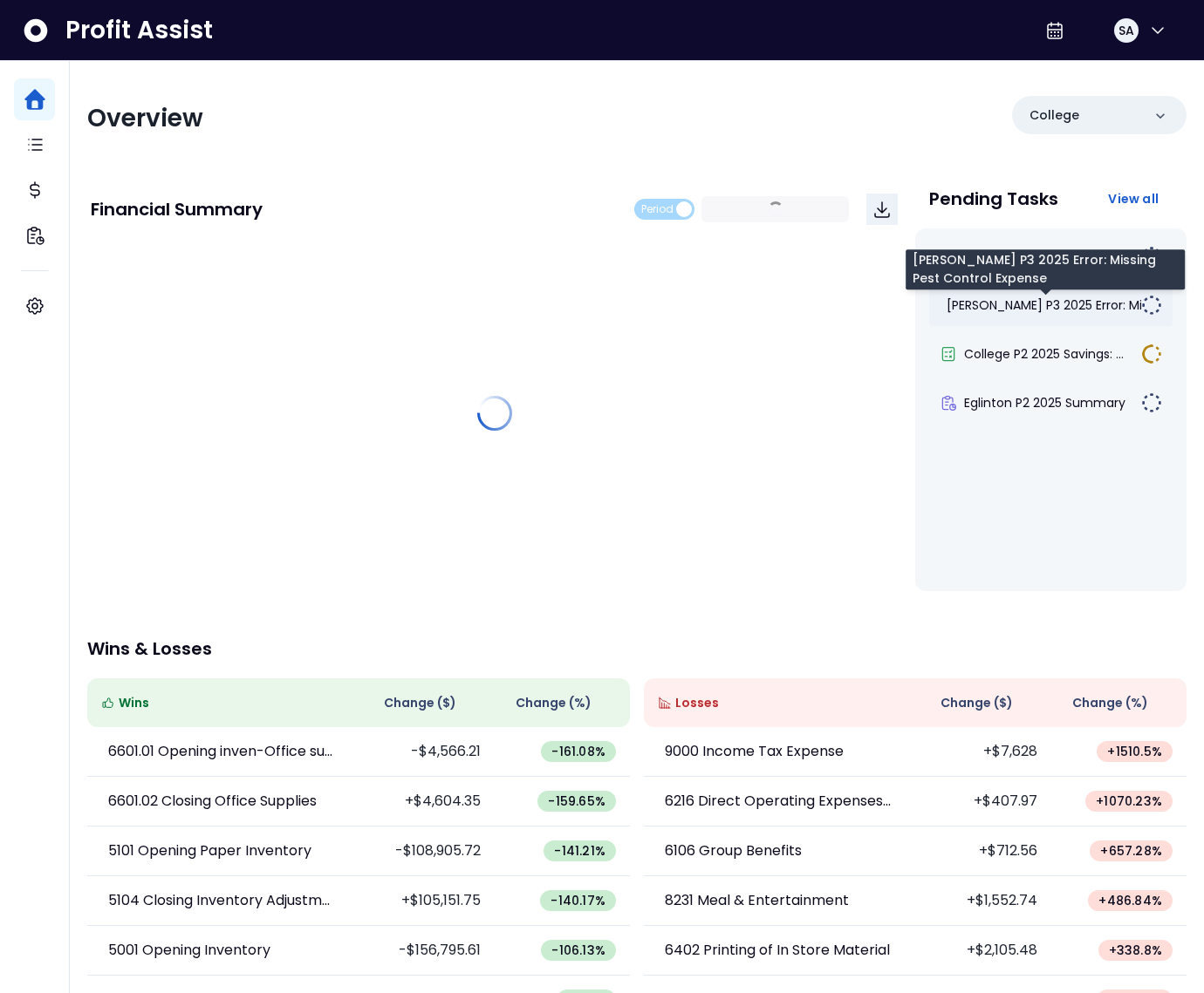
click at [1033, 307] on span "[PERSON_NAME] P3 2025 Error: Mis..." at bounding box center [1052, 304] width 210 height 17
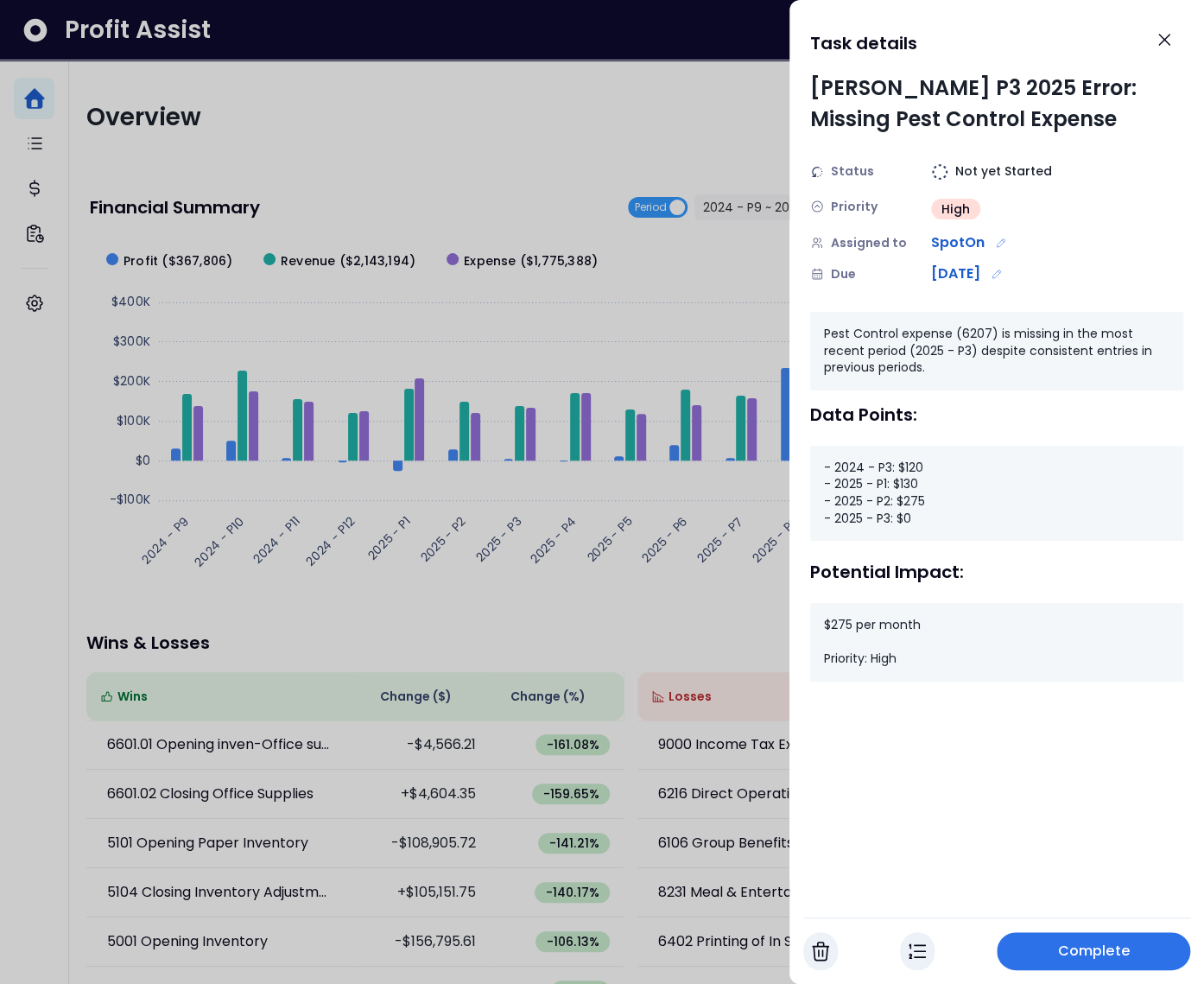
click at [704, 153] on div at bounding box center [602, 492] width 1204 height 984
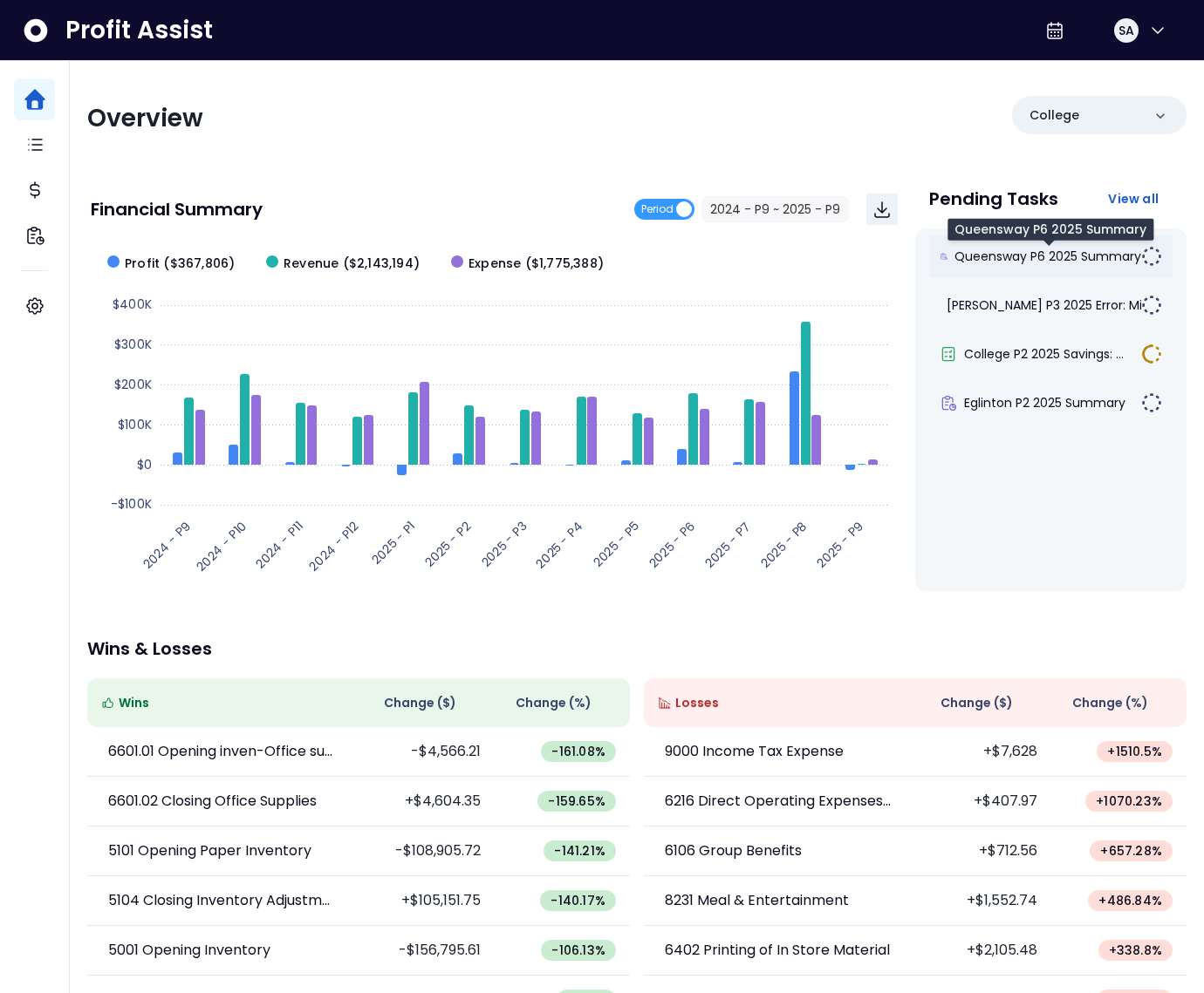
click at [1023, 255] on span "Queensway P6 2025 Summary" at bounding box center [1047, 256] width 186 height 17
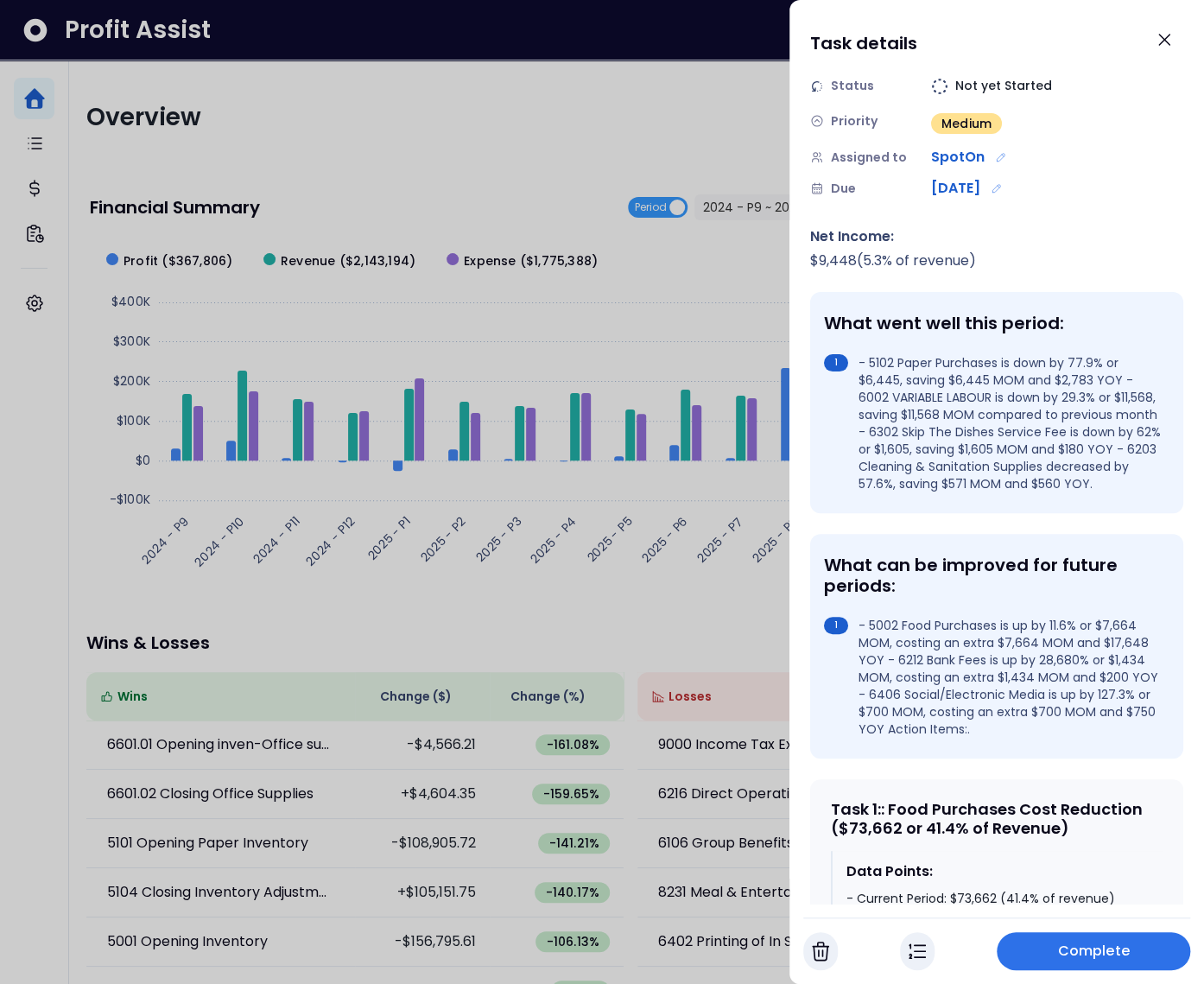
scroll to position [60, 0]
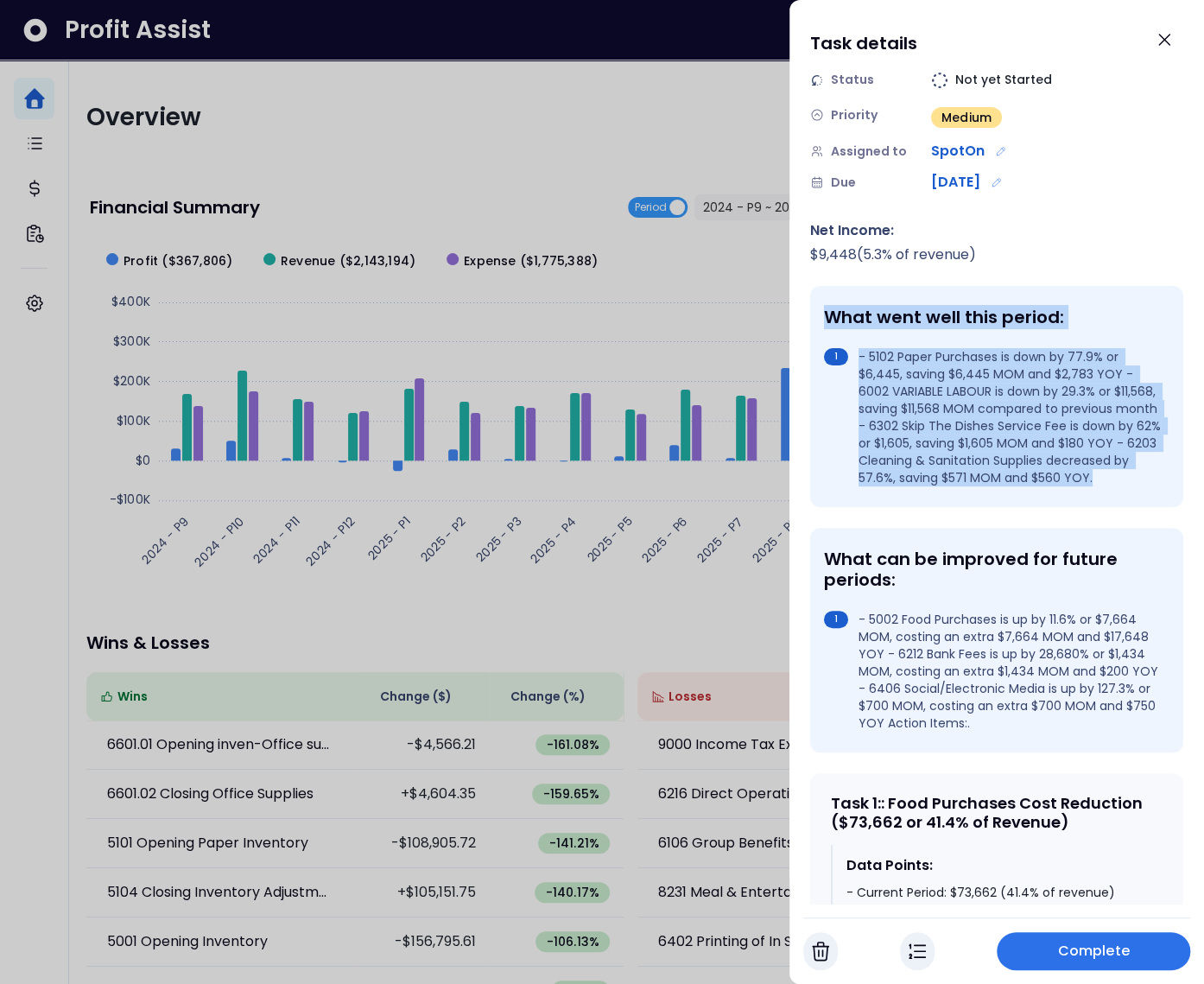
drag, startPoint x: 827, startPoint y: 315, endPoint x: 1000, endPoint y: 509, distance: 259.9
click at [1000, 508] on div "What went well this period: - 5102 Paper Purchases is down by 77.9% or $6,445, …" at bounding box center [996, 396] width 374 height 221
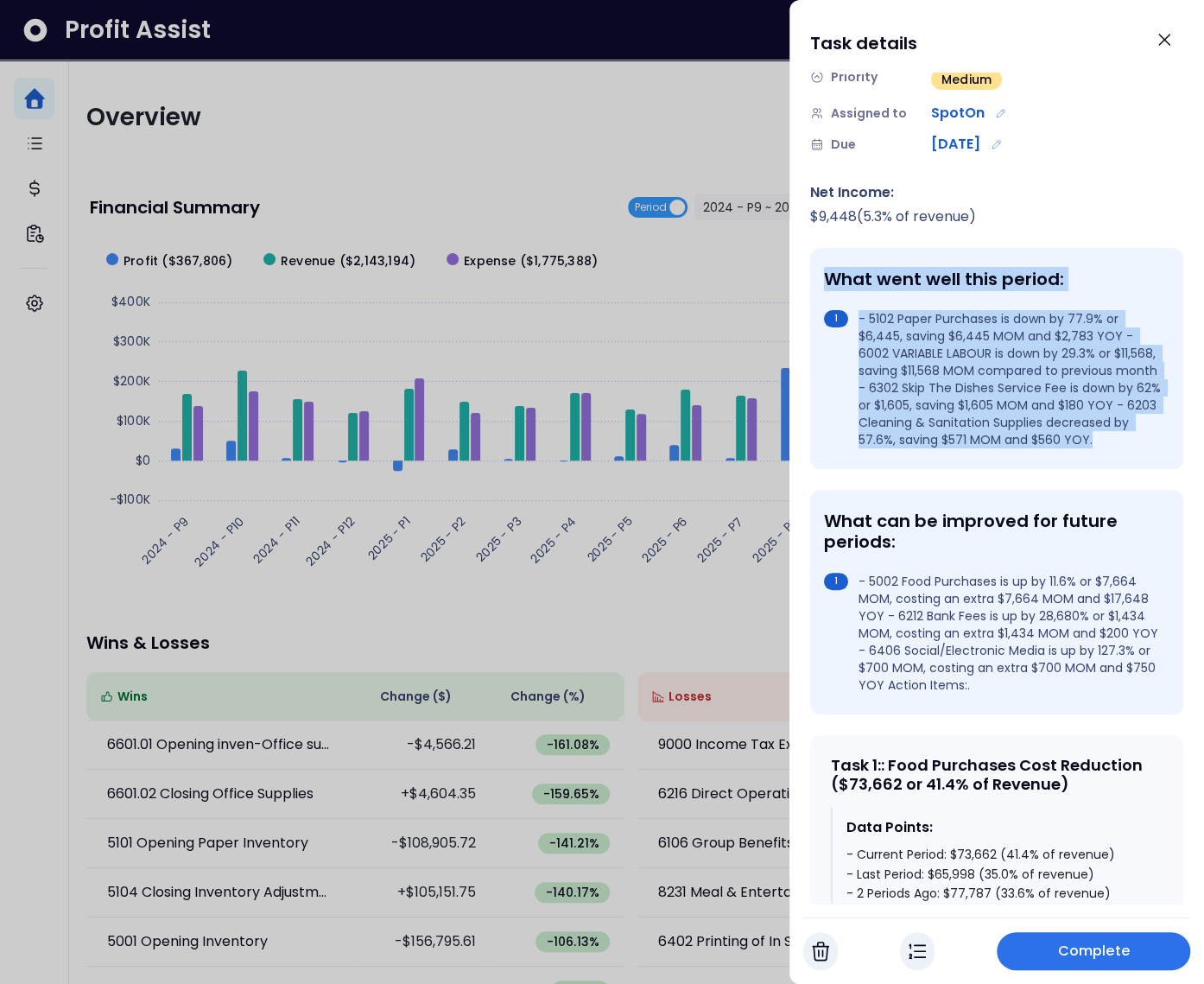
scroll to position [307, 0]
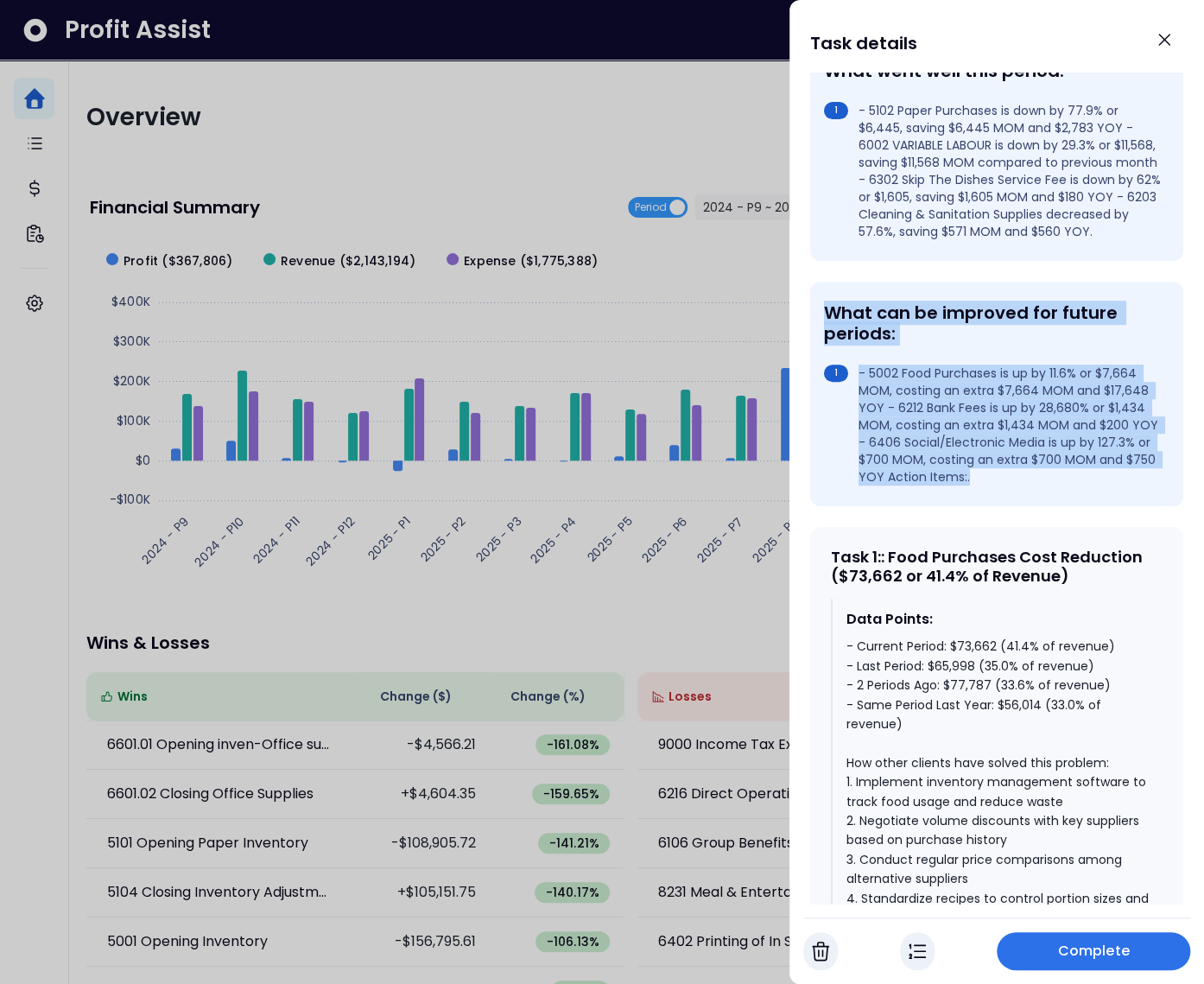
drag, startPoint x: 829, startPoint y: 321, endPoint x: 1072, endPoint y: 509, distance: 307.2
click at [1072, 507] on div "What can be improved for future periods: - 5002 Food Purchases is up by 11.6% o…" at bounding box center [996, 393] width 374 height 224
click at [1041, 485] on li "- 5002 Food Purchases is up by 11.6% or $7,664 MOM, costing an extra $7,664 MOM…" at bounding box center [994, 425] width 339 height 121
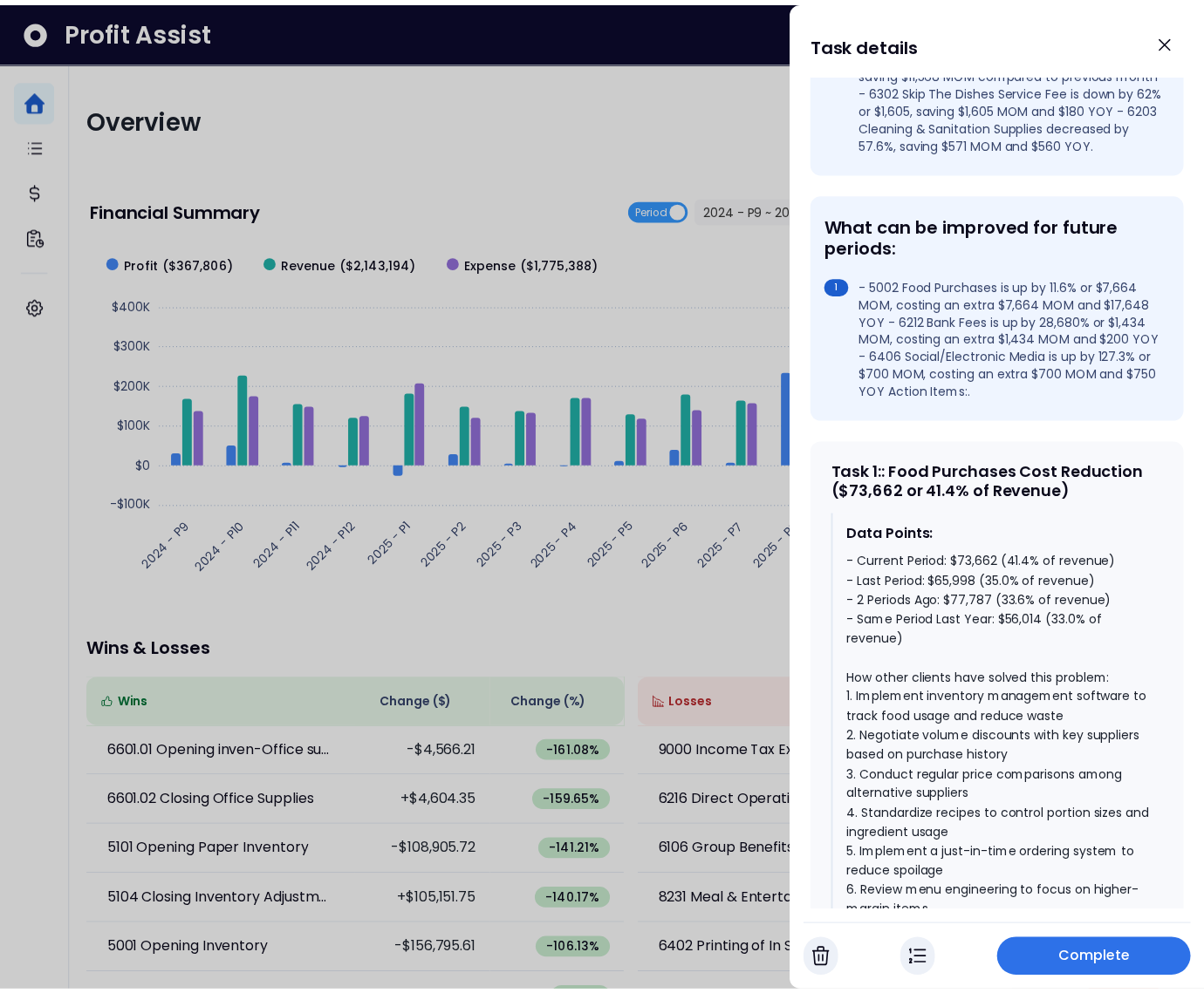
scroll to position [621, 0]
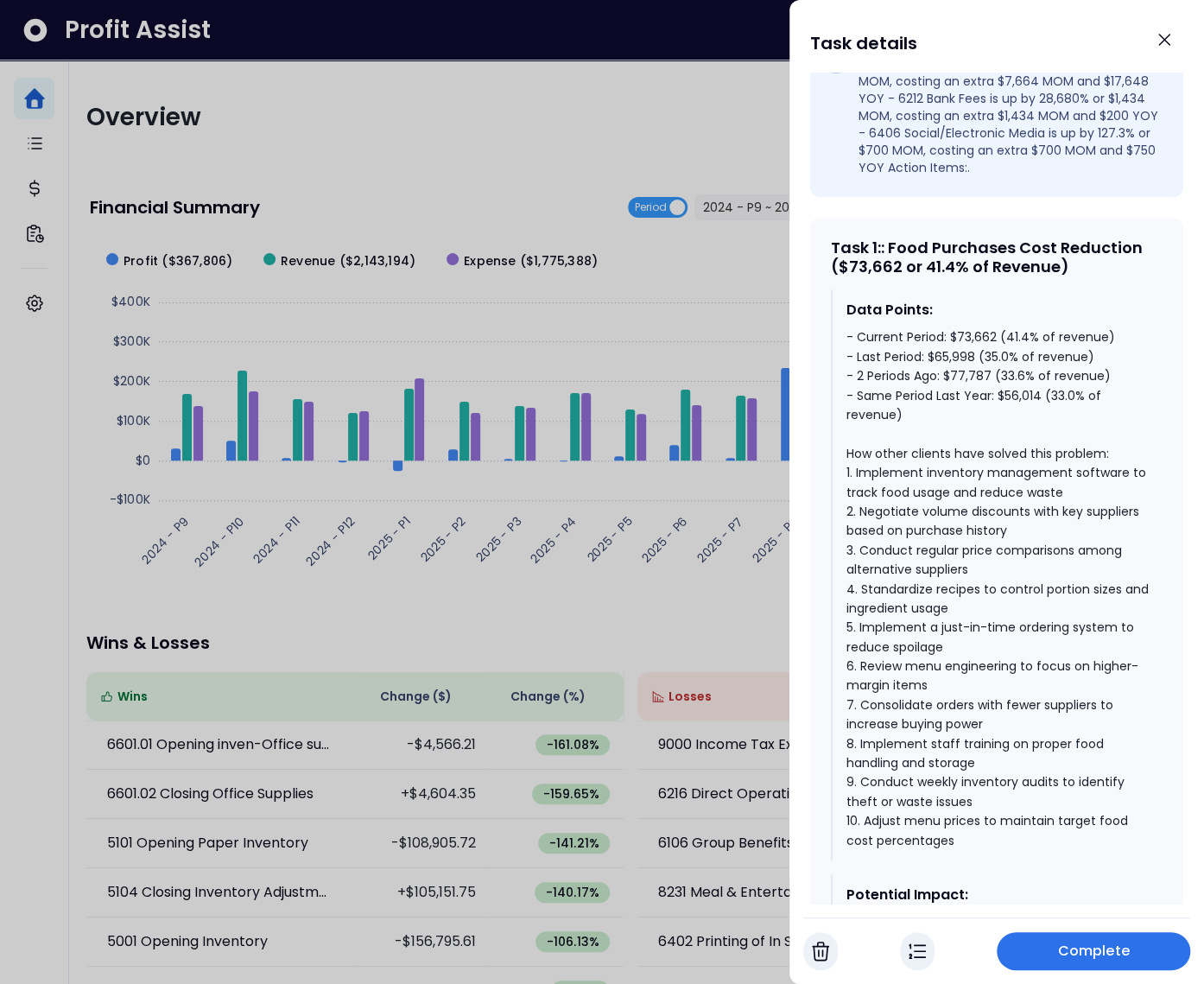
click at [490, 184] on div at bounding box center [602, 492] width 1204 height 984
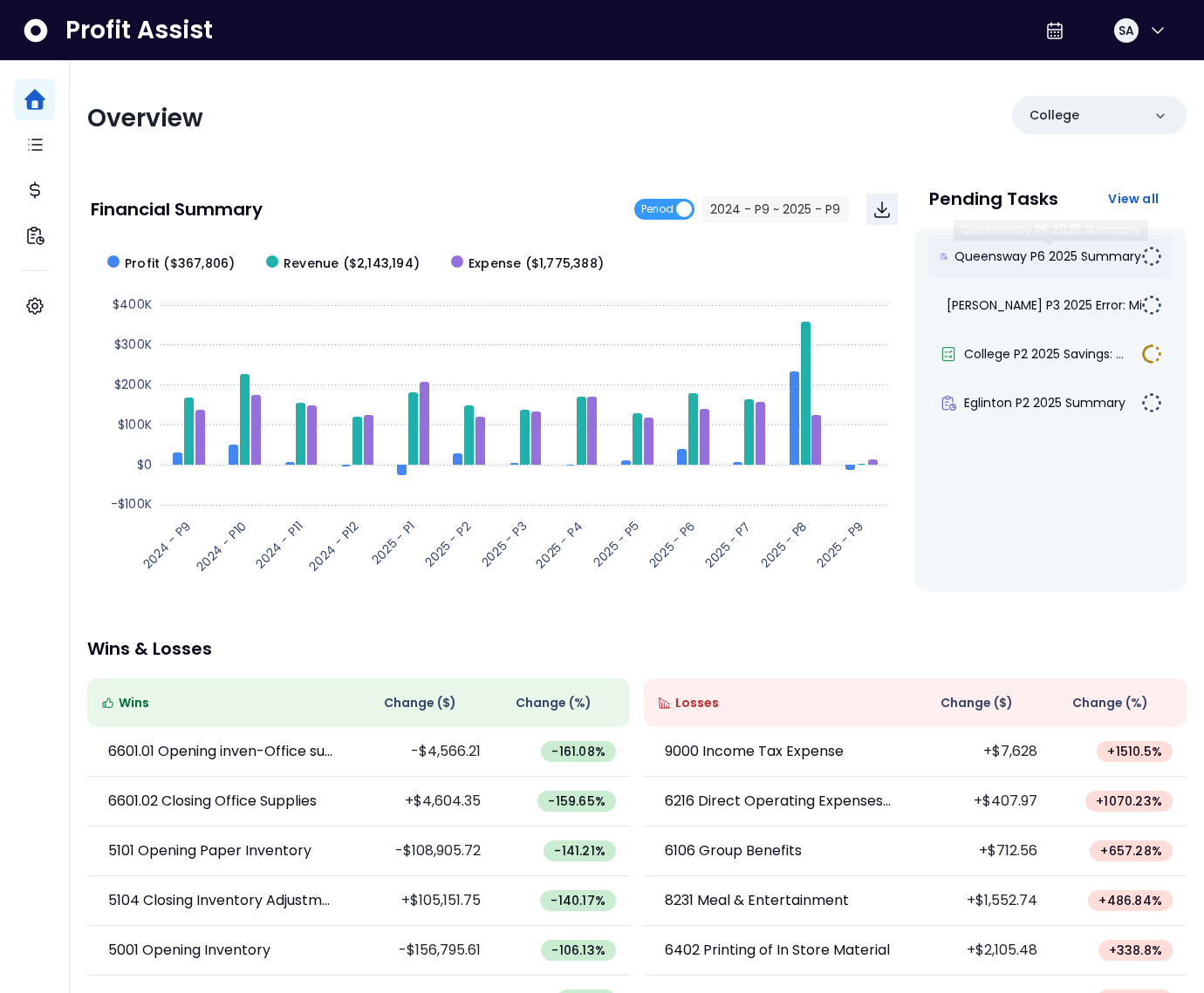
click at [958, 255] on span "Queensway P6 2025 Summary" at bounding box center [1047, 256] width 186 height 17
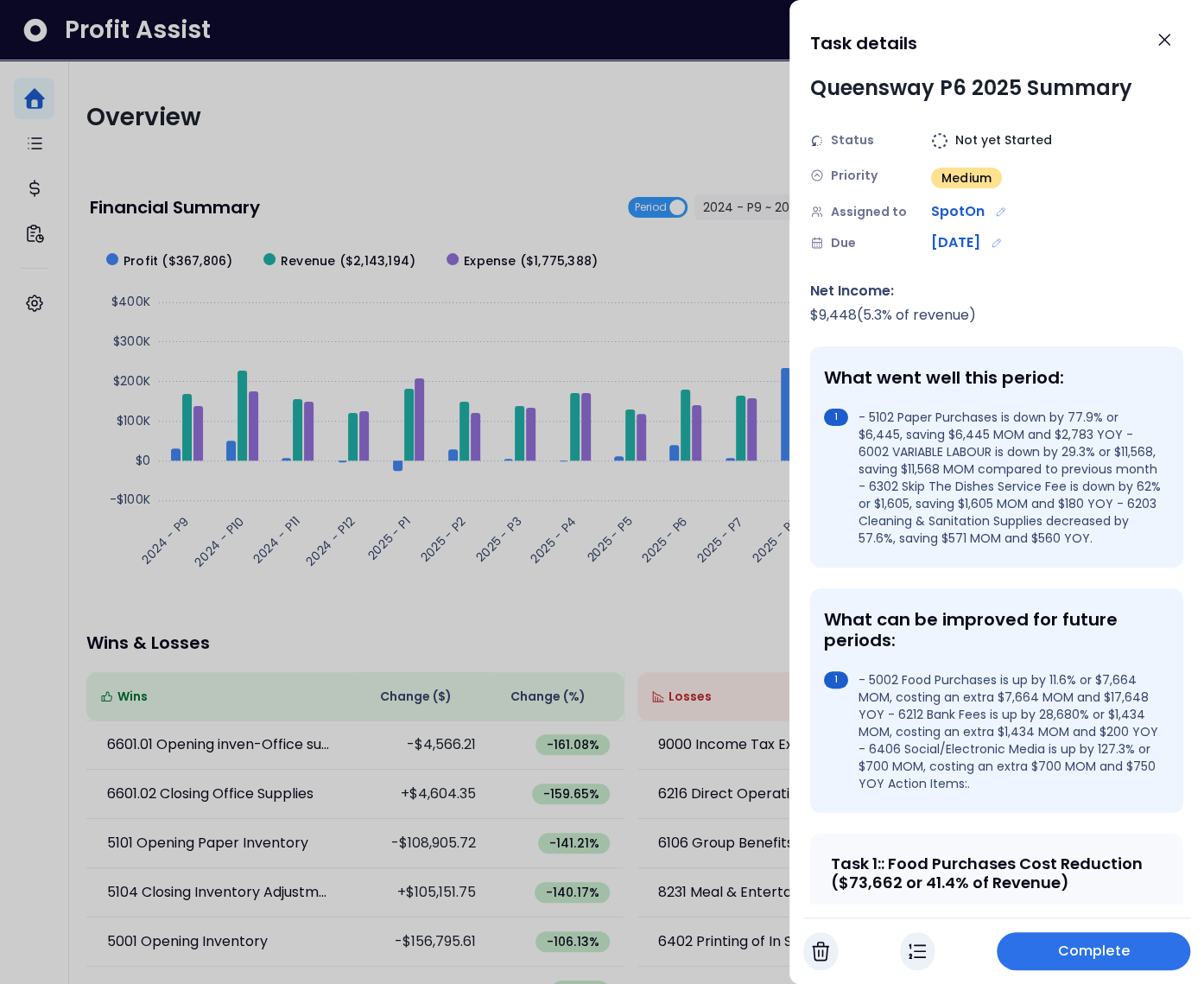
click at [582, 148] on div at bounding box center [602, 492] width 1204 height 984
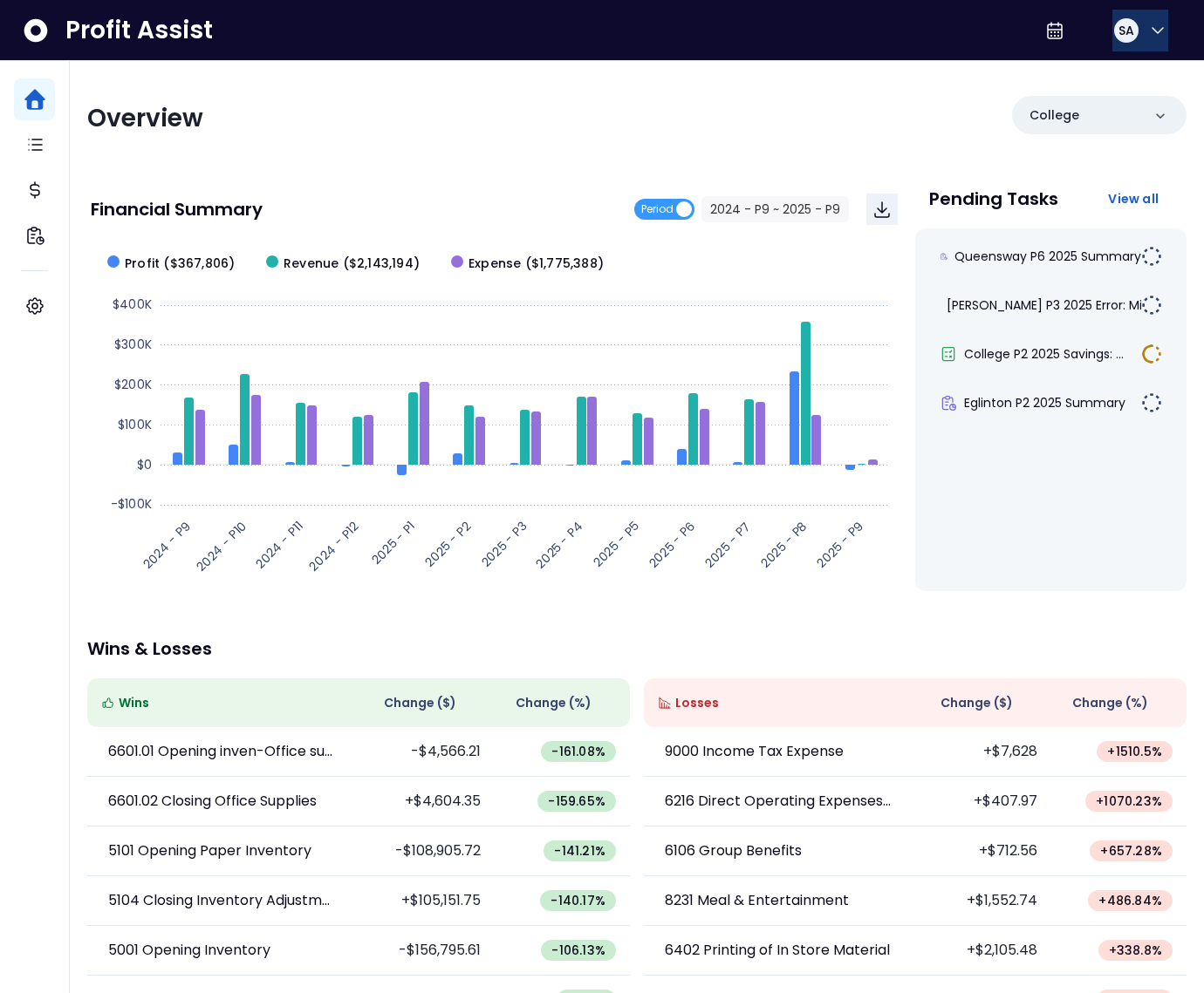
click at [1141, 42] on button "SA" at bounding box center [1140, 30] width 56 height 42
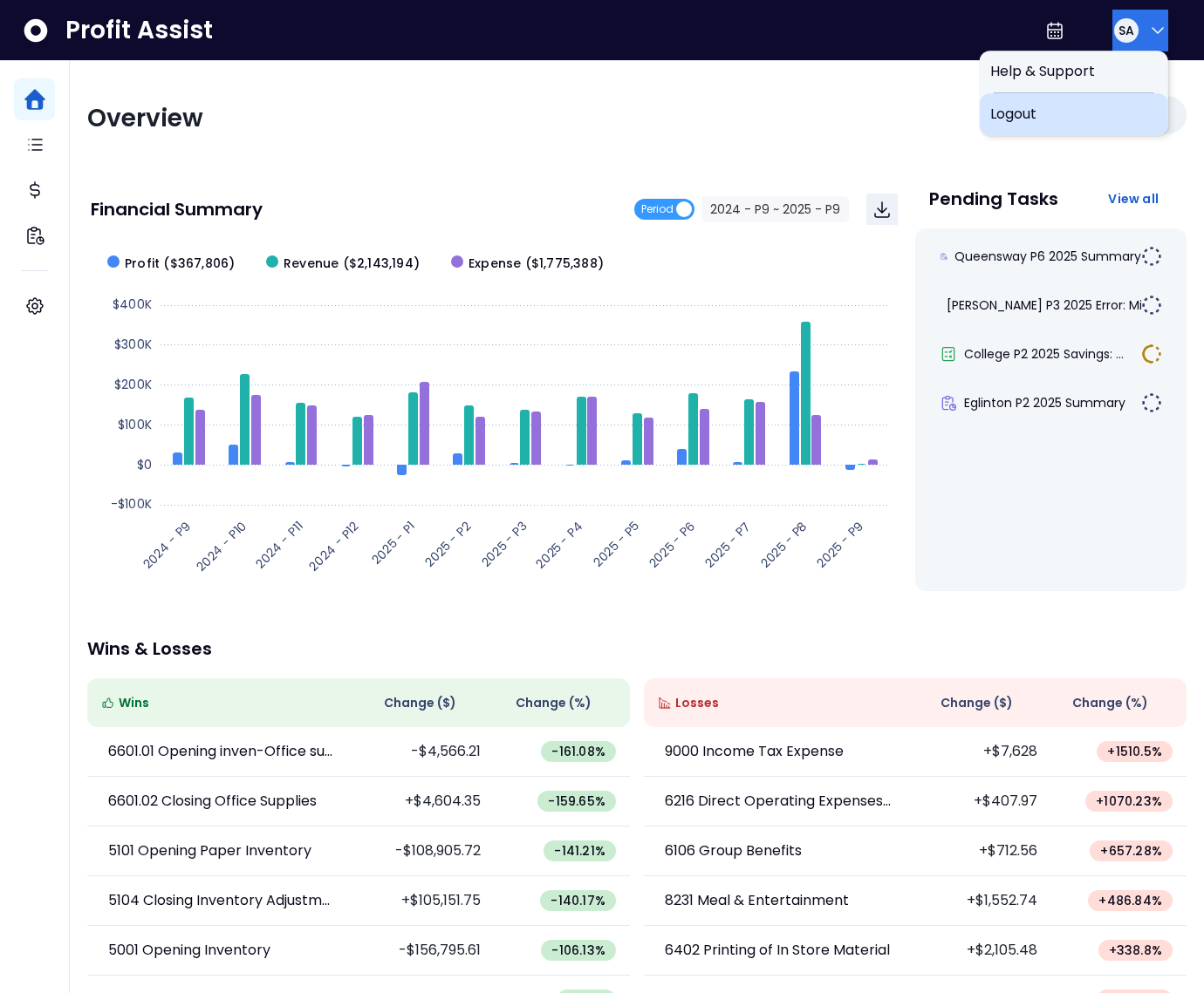
click at [1100, 117] on span "Logout" at bounding box center [1073, 114] width 168 height 21
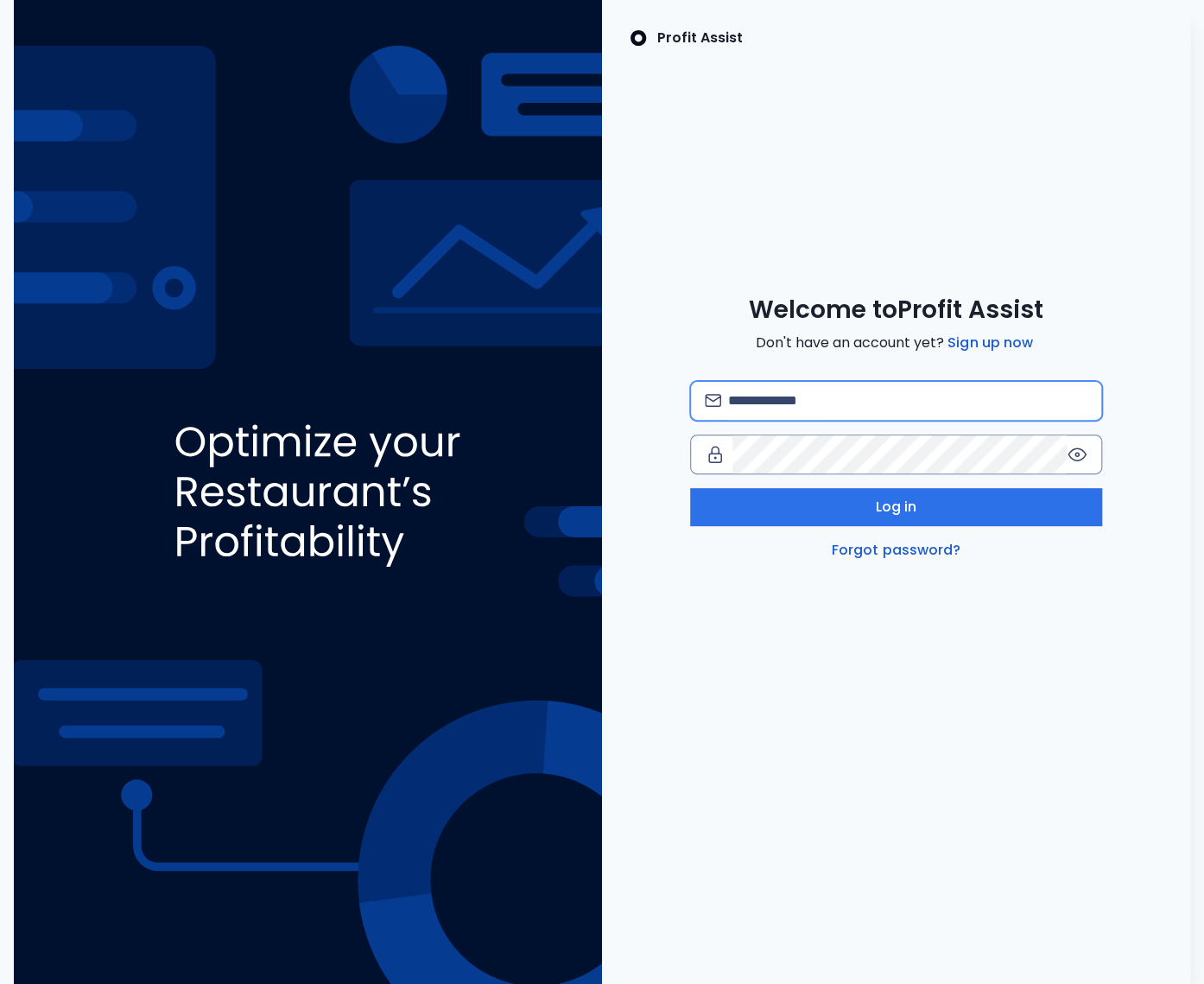
click at [776, 414] on input "email" at bounding box center [908, 400] width 359 height 38
type input "*"
type input "**********"
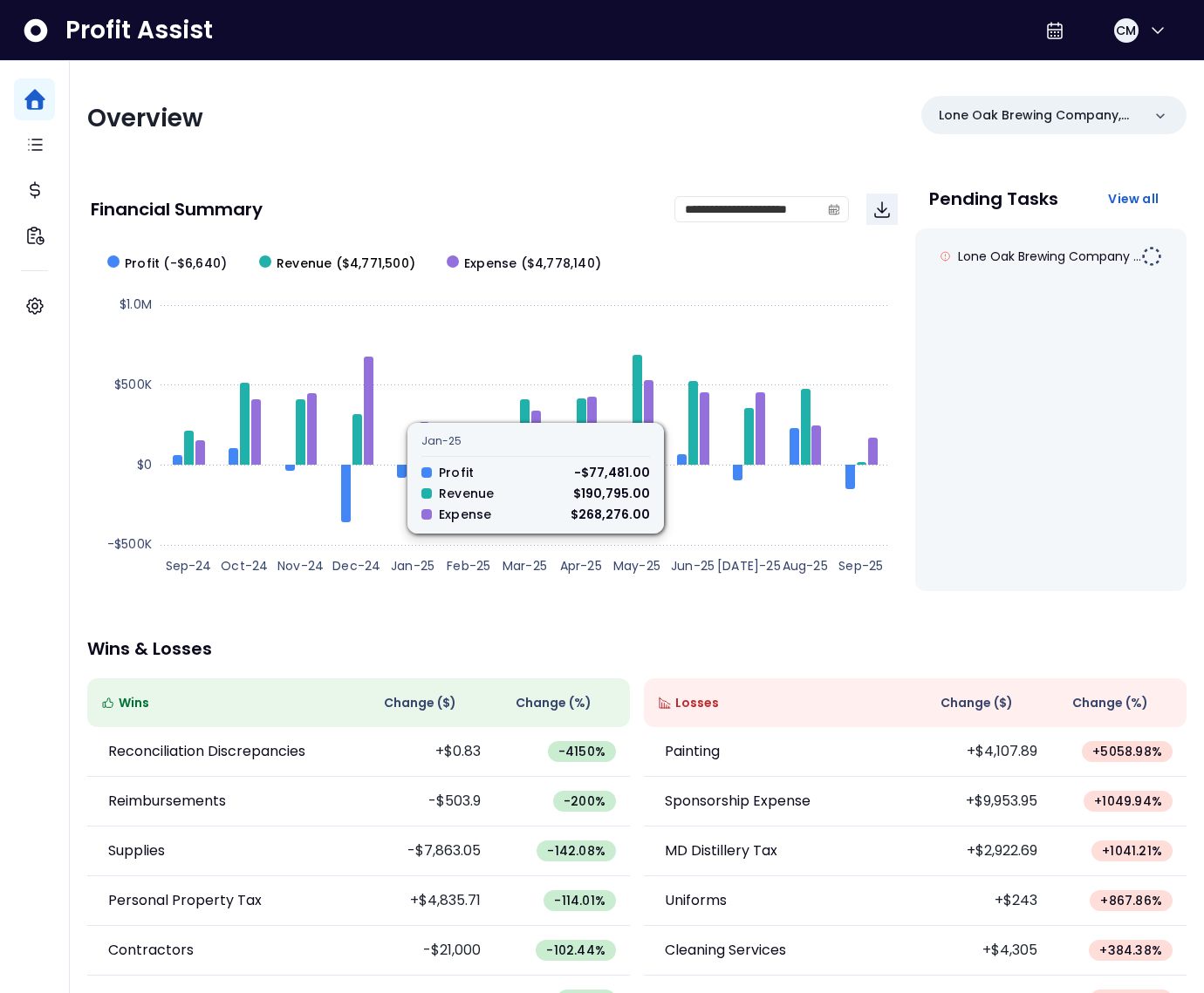
click at [321, 263] on span "Revenue ($4,771,500)" at bounding box center [346, 263] width 139 height 18
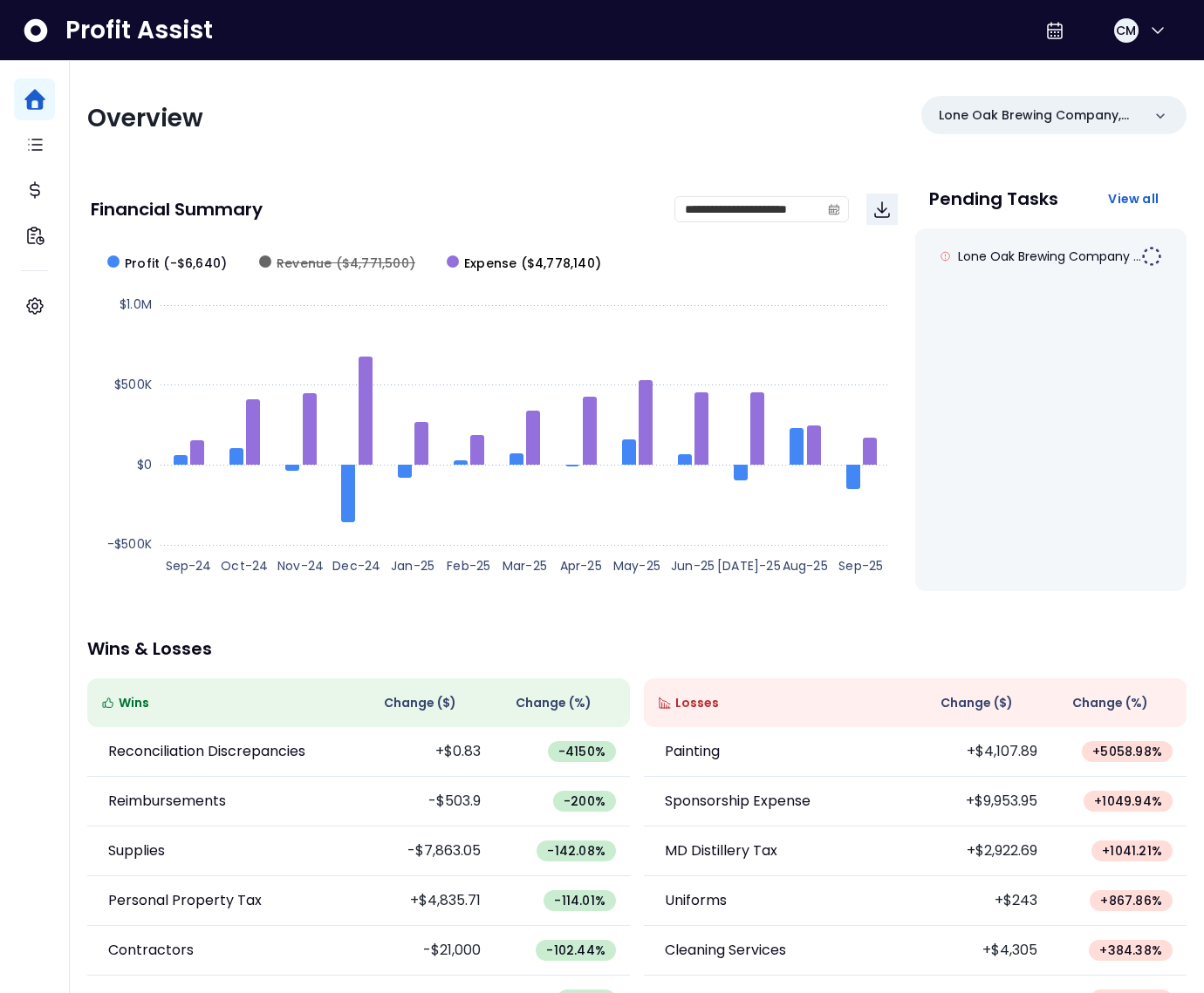
click at [499, 268] on span "Expense ($4,778,140)" at bounding box center [532, 263] width 137 height 18
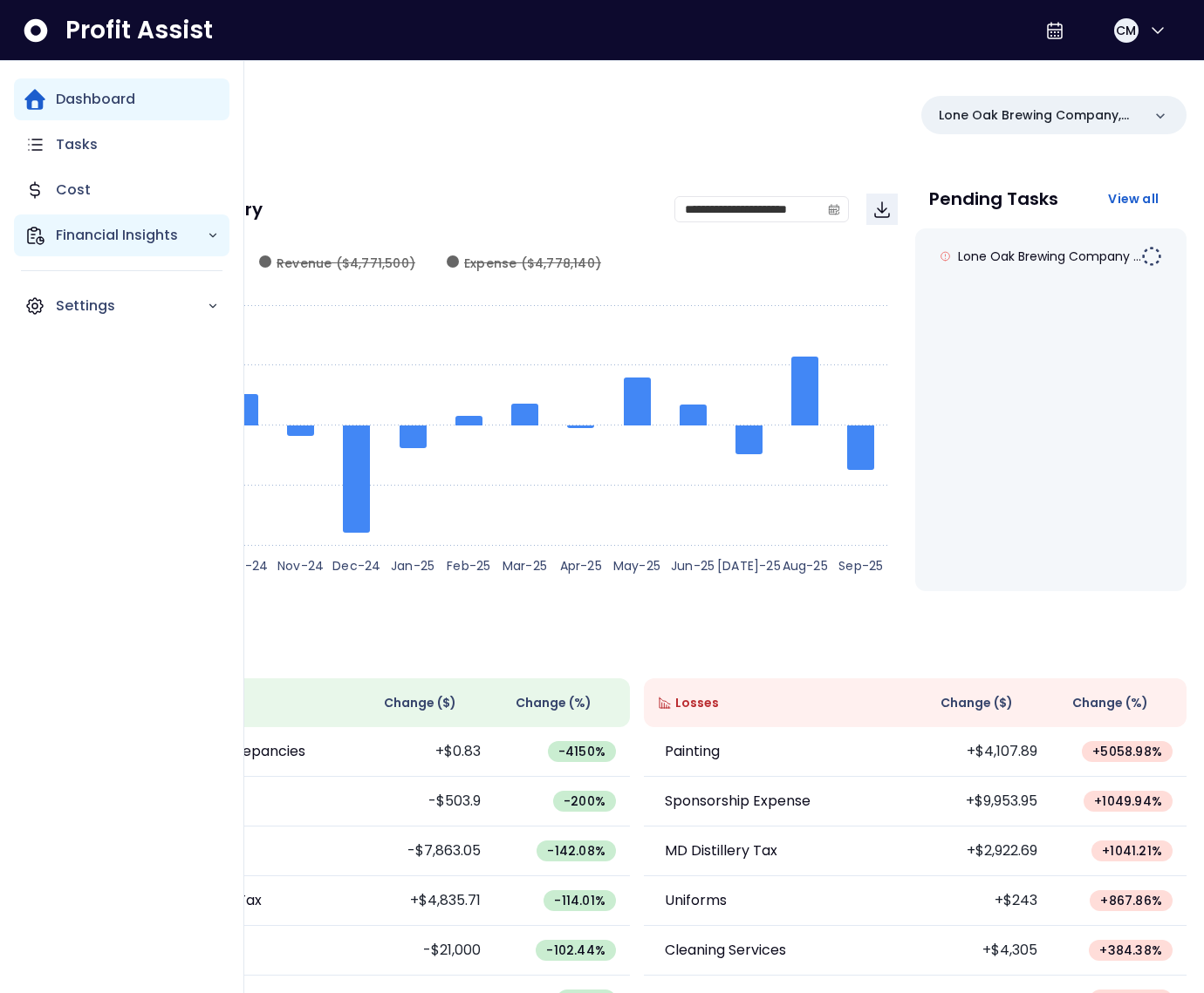
click at [39, 240] on icon "Main navigation" at bounding box center [34, 235] width 21 height 21
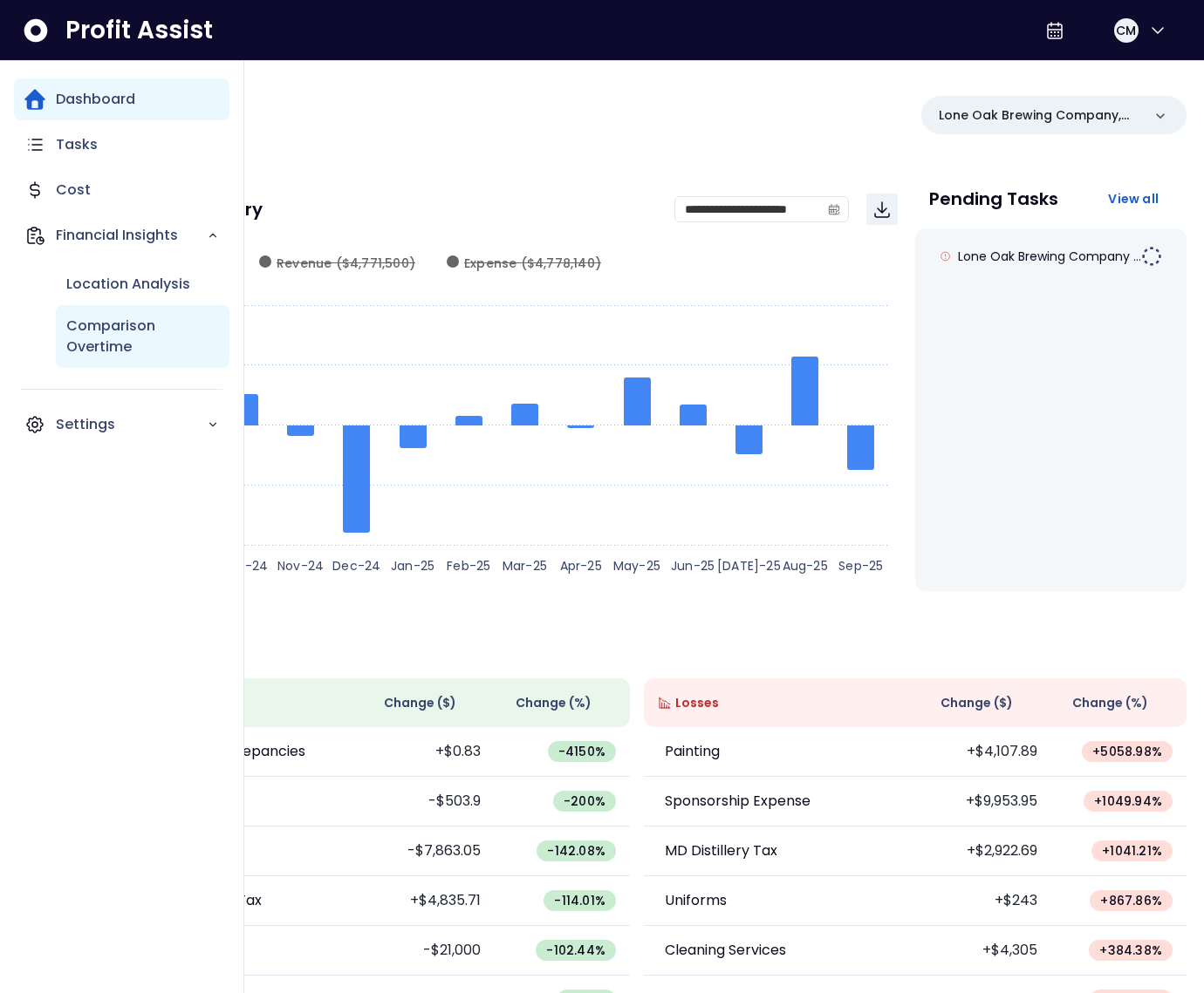
click at [125, 336] on p "Comparison Overtime" at bounding box center [142, 337] width 152 height 42
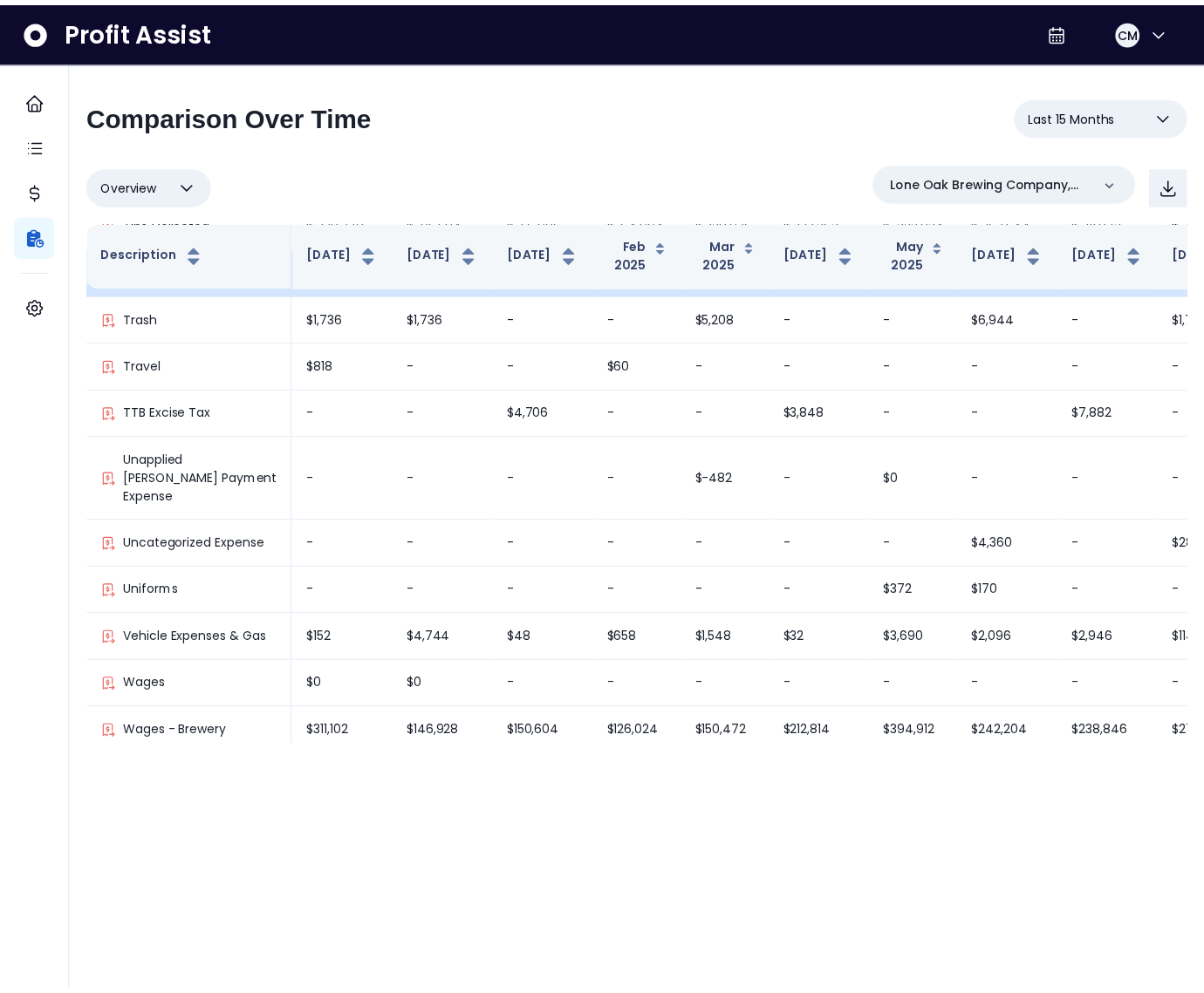
scroll to position [5682, 494]
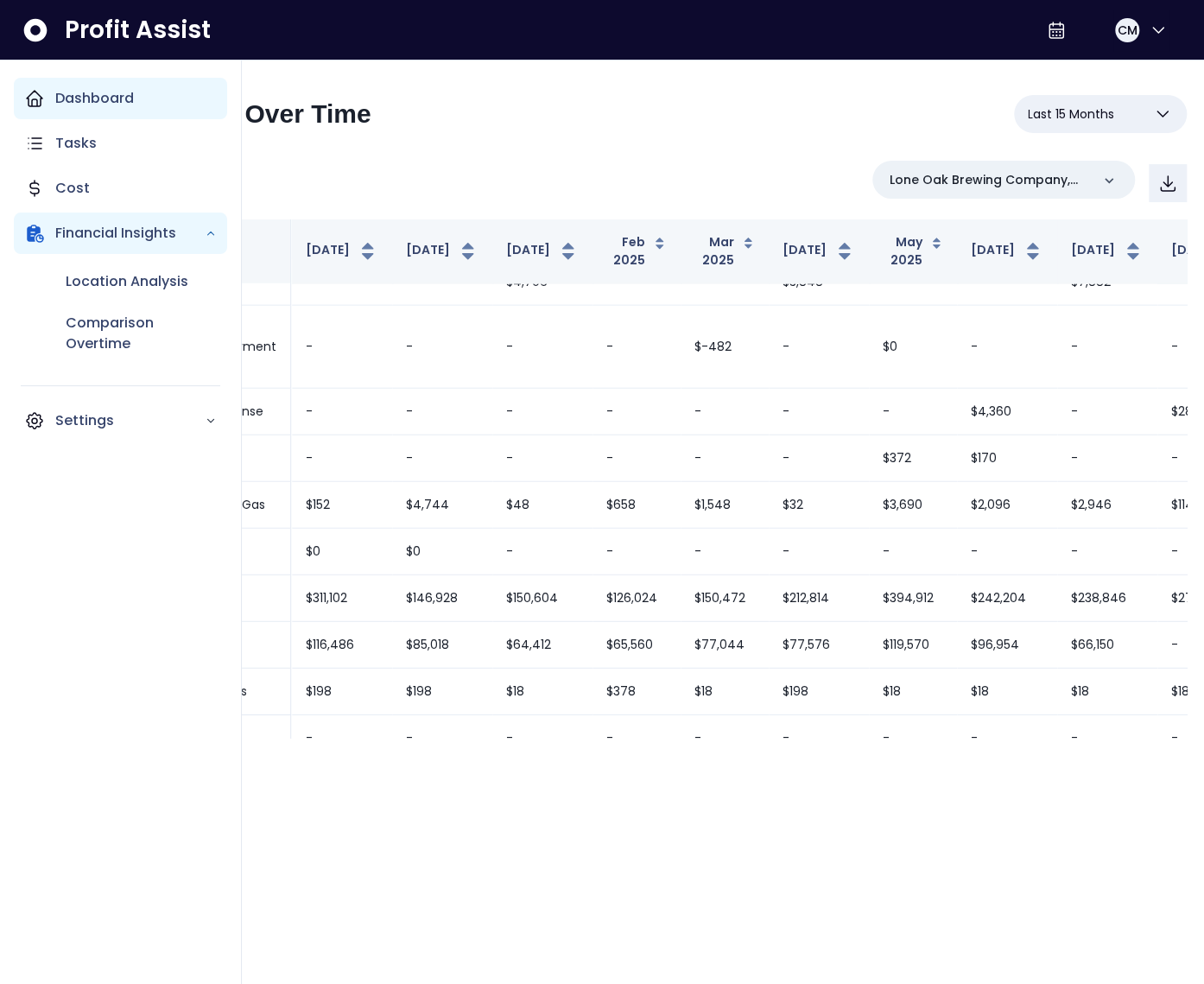
click at [49, 101] on div "Dashboard" at bounding box center [121, 98] width 214 height 42
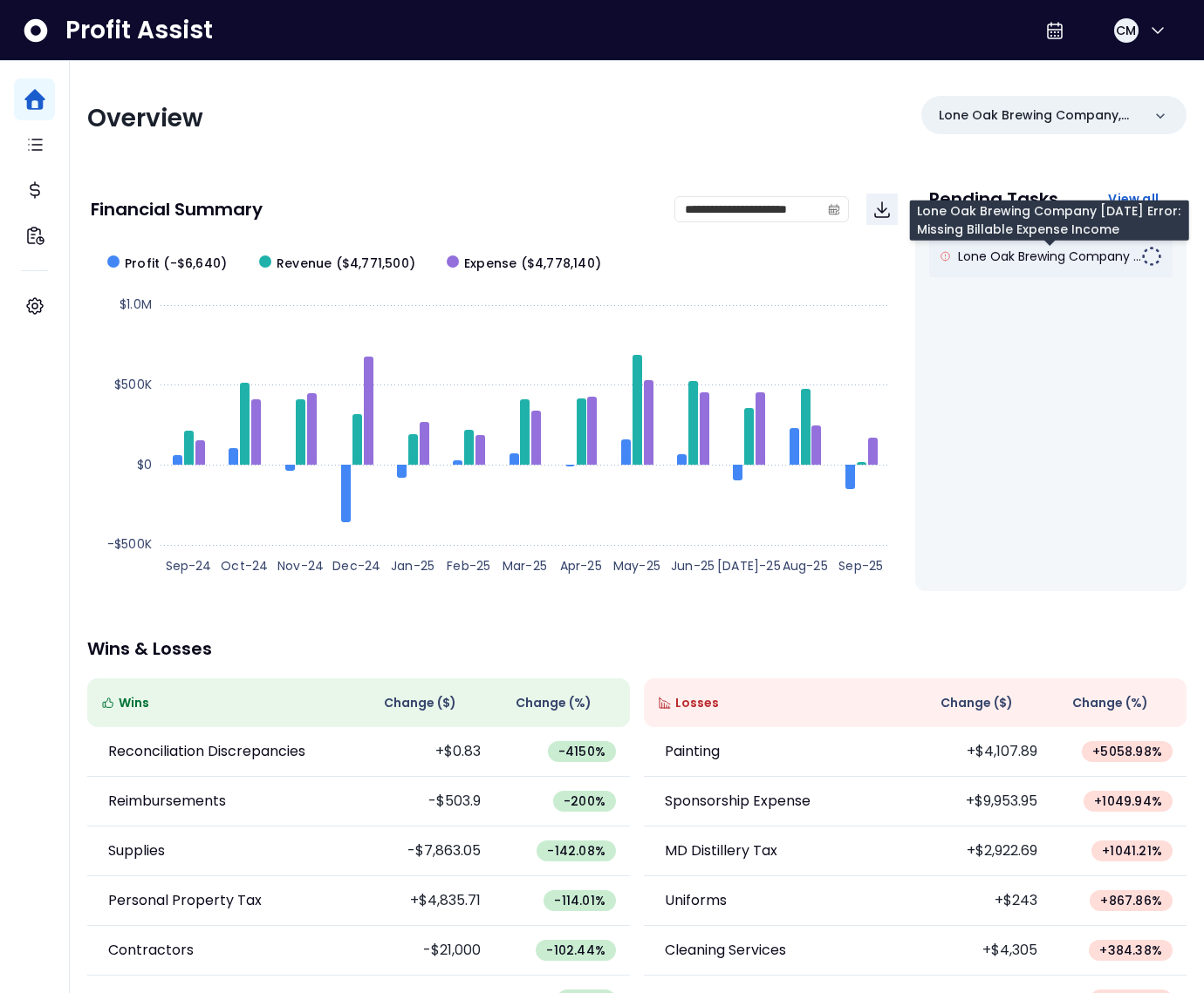
click at [1019, 261] on span "Lone Oak Brewing Company ..." at bounding box center [1049, 256] width 183 height 17
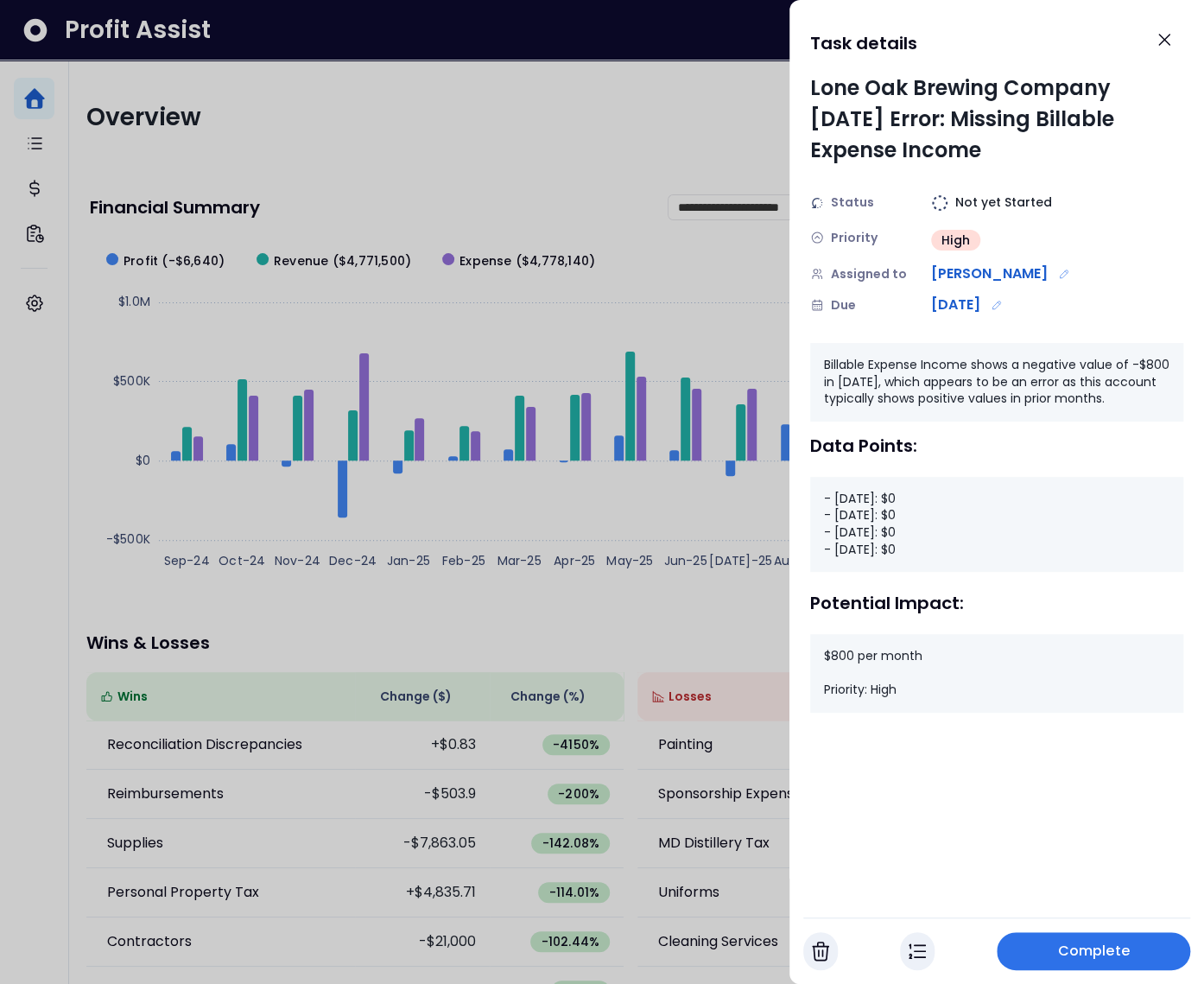
click at [913, 956] on img "button" at bounding box center [917, 950] width 17 height 20
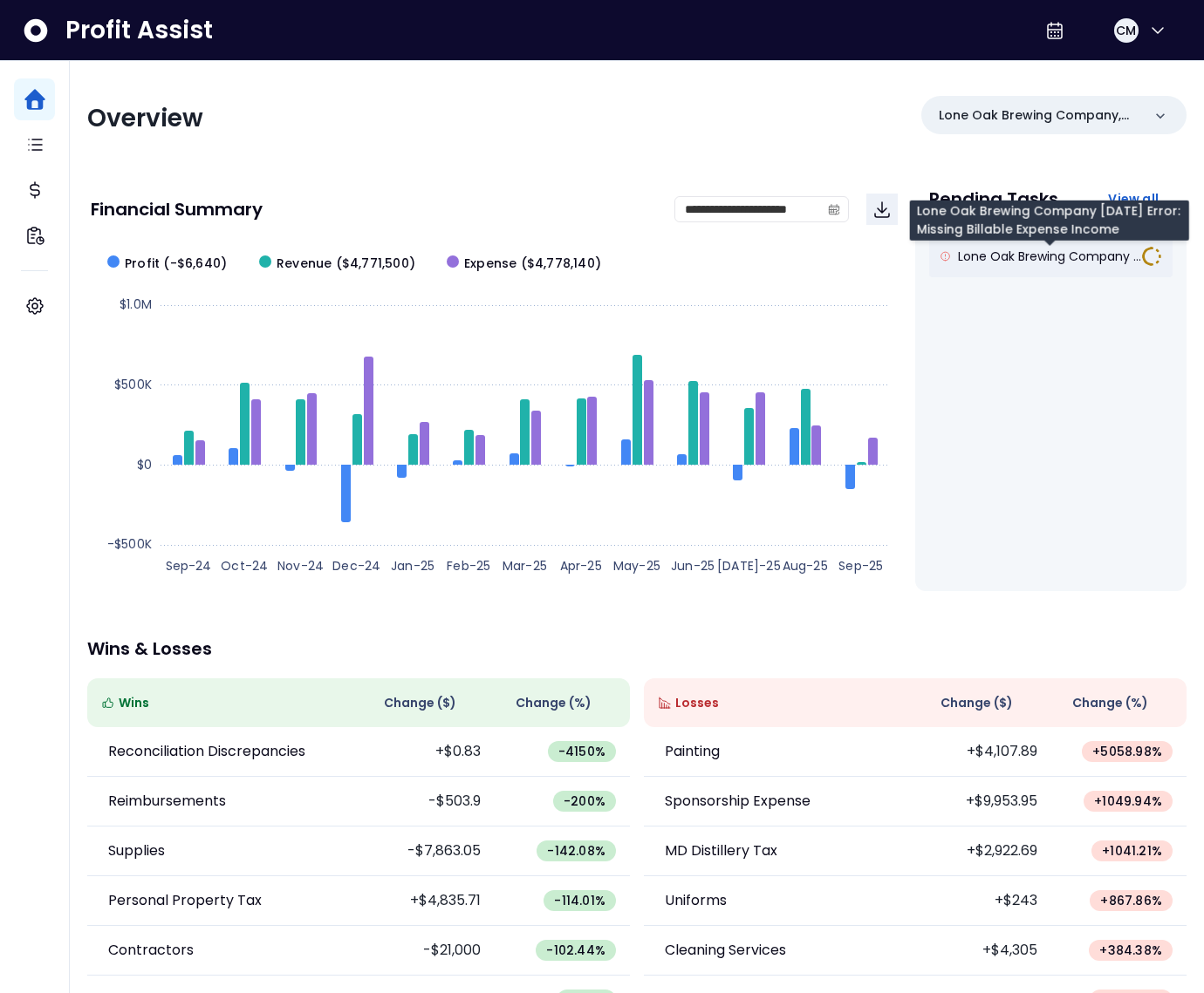
click at [1094, 255] on span "Lone Oak Brewing Company ..." at bounding box center [1049, 256] width 183 height 17
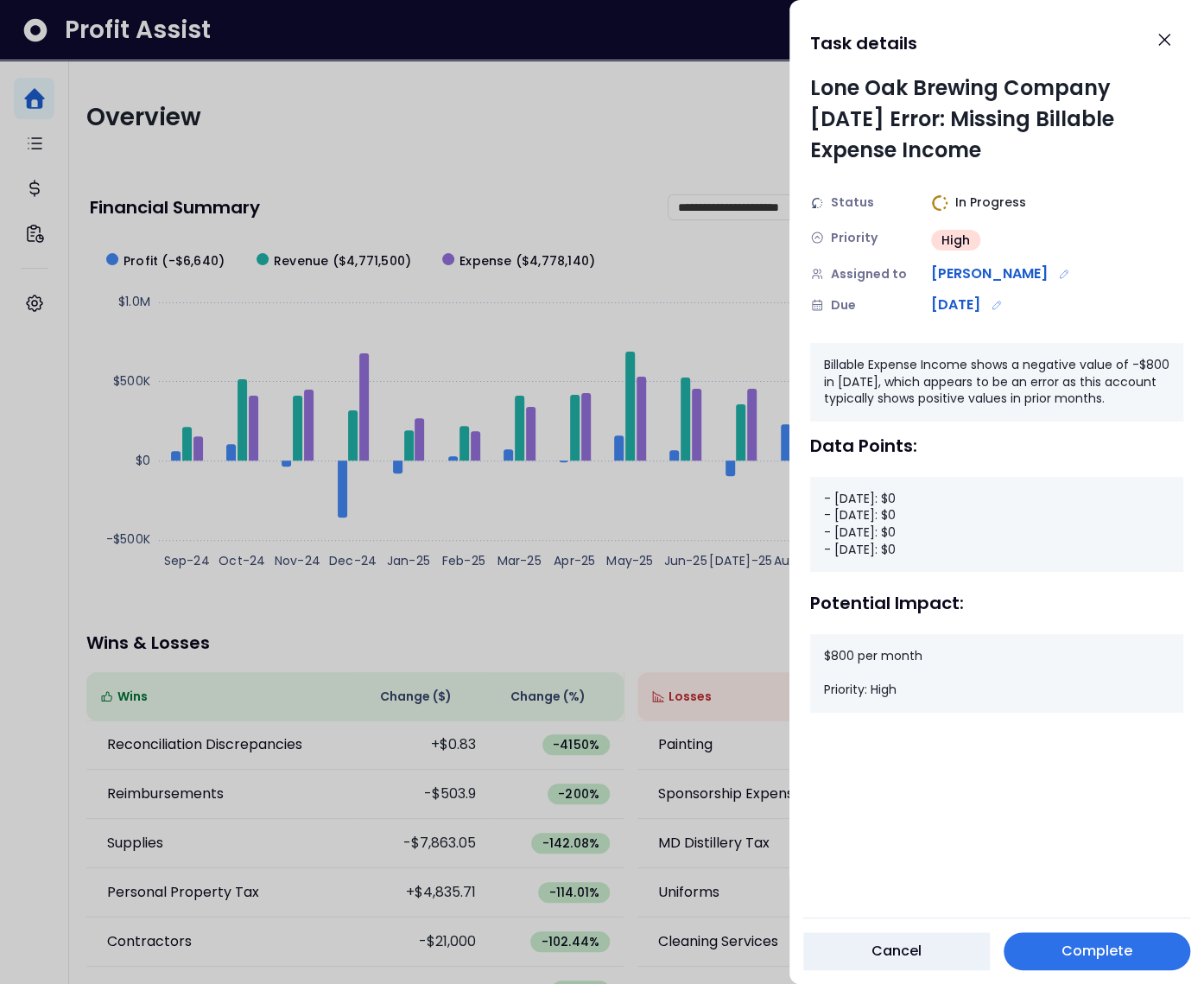
click at [738, 610] on div at bounding box center [602, 492] width 1204 height 984
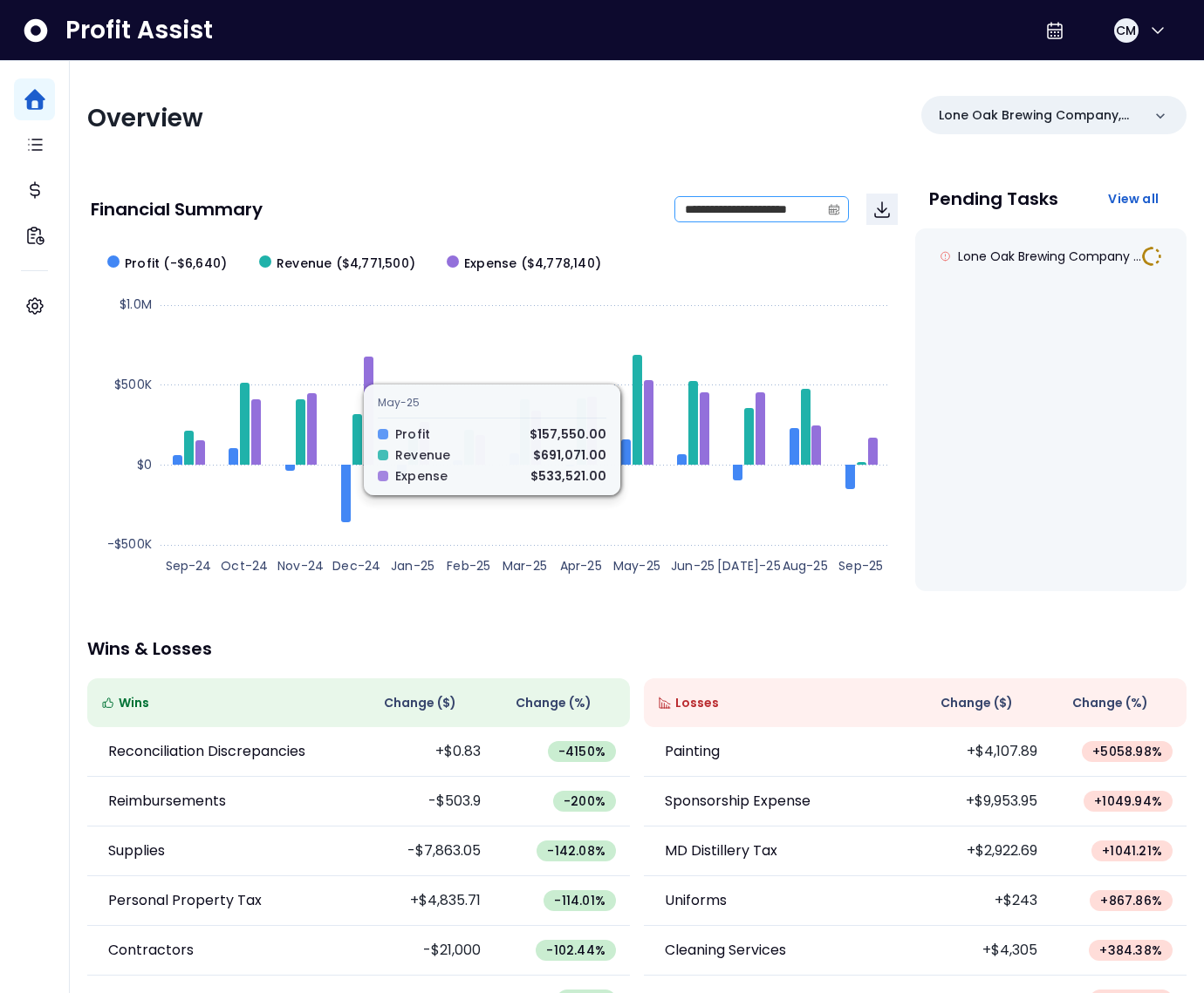
click at [831, 209] on icon "calendar" at bounding box center [834, 210] width 13 height 13
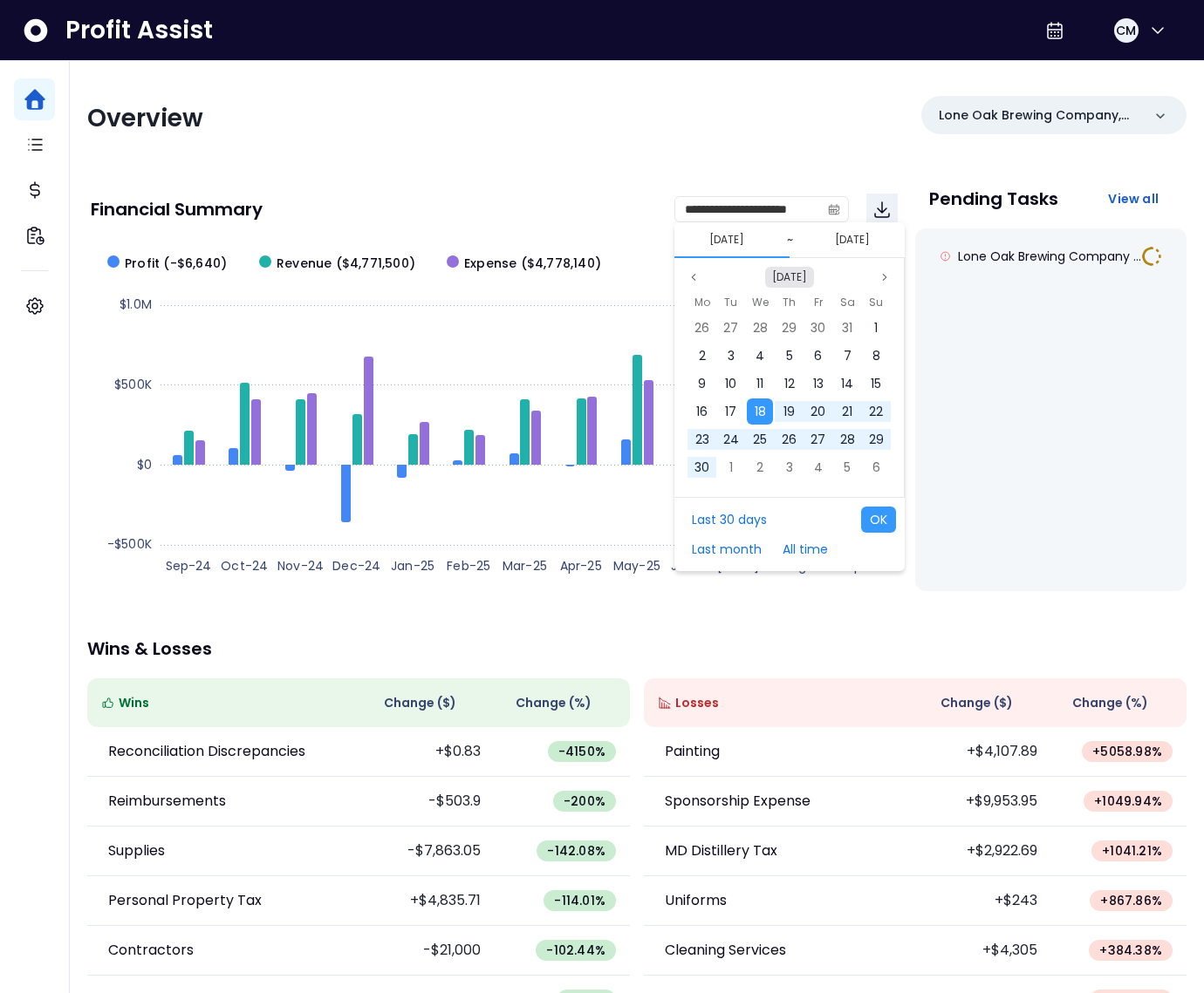
click at [773, 270] on button "Sep 2024" at bounding box center [789, 277] width 49 height 21
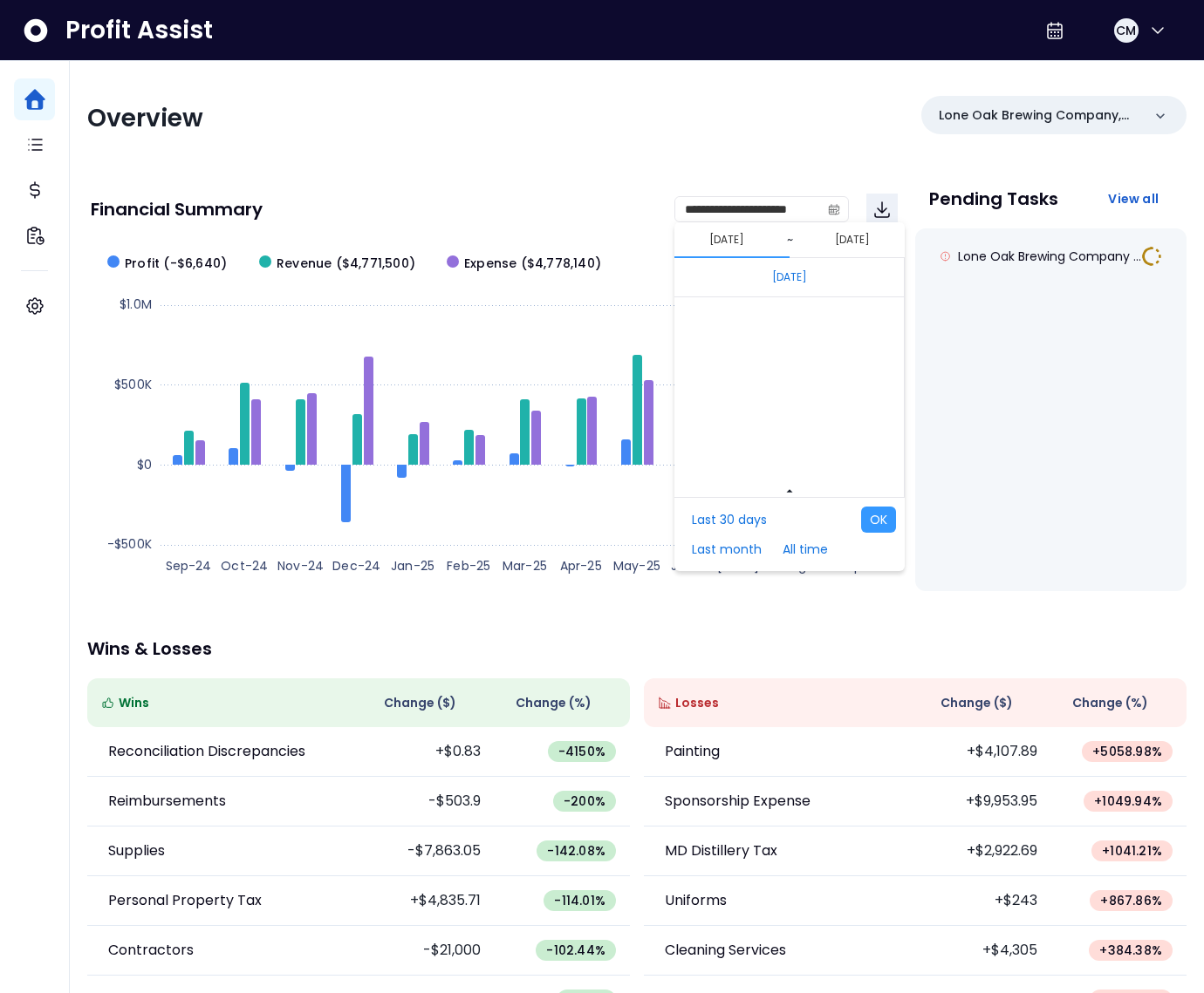
scroll to position [11676, 0]
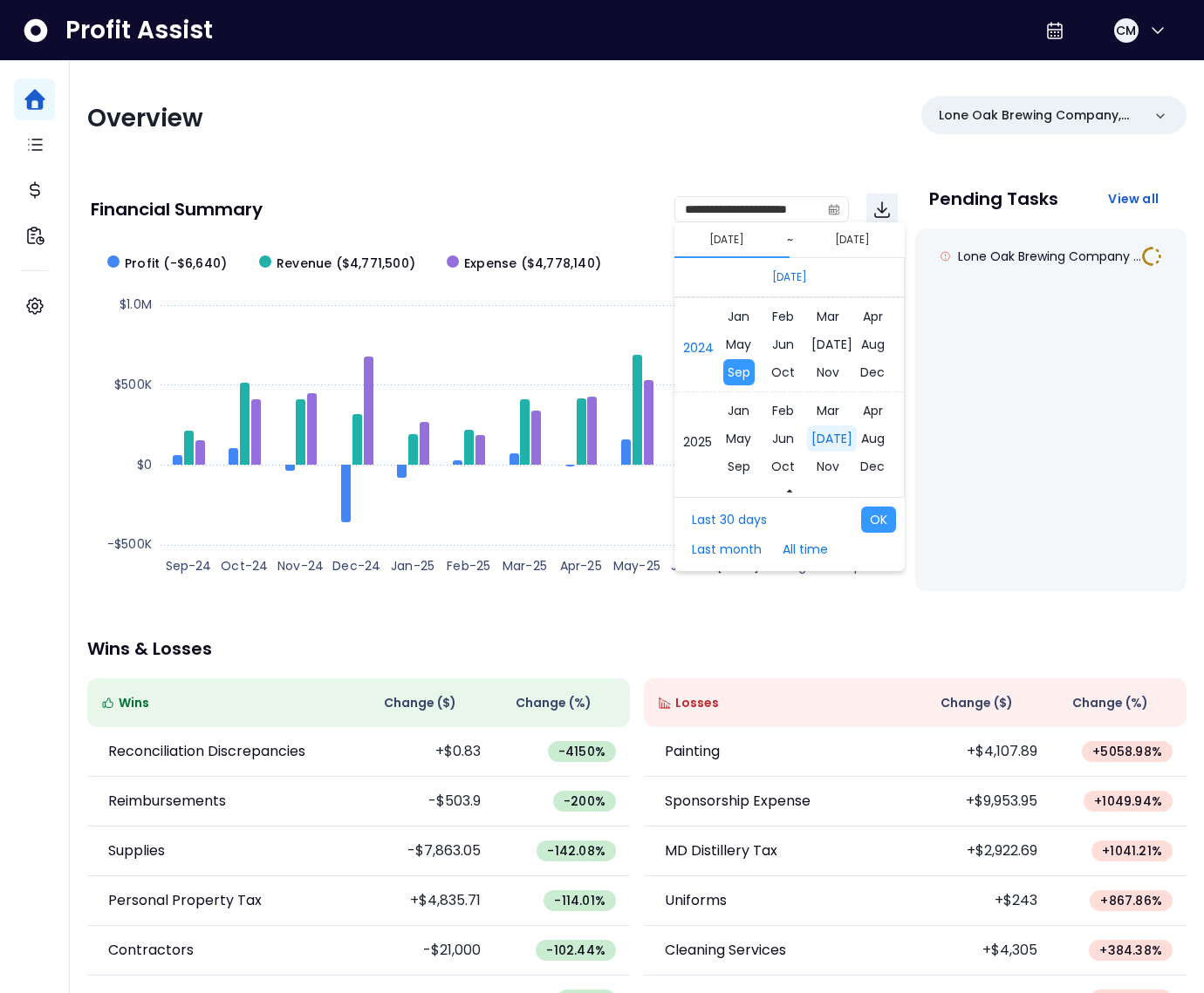
click at [813, 442] on span "Jul" at bounding box center [832, 438] width 50 height 26
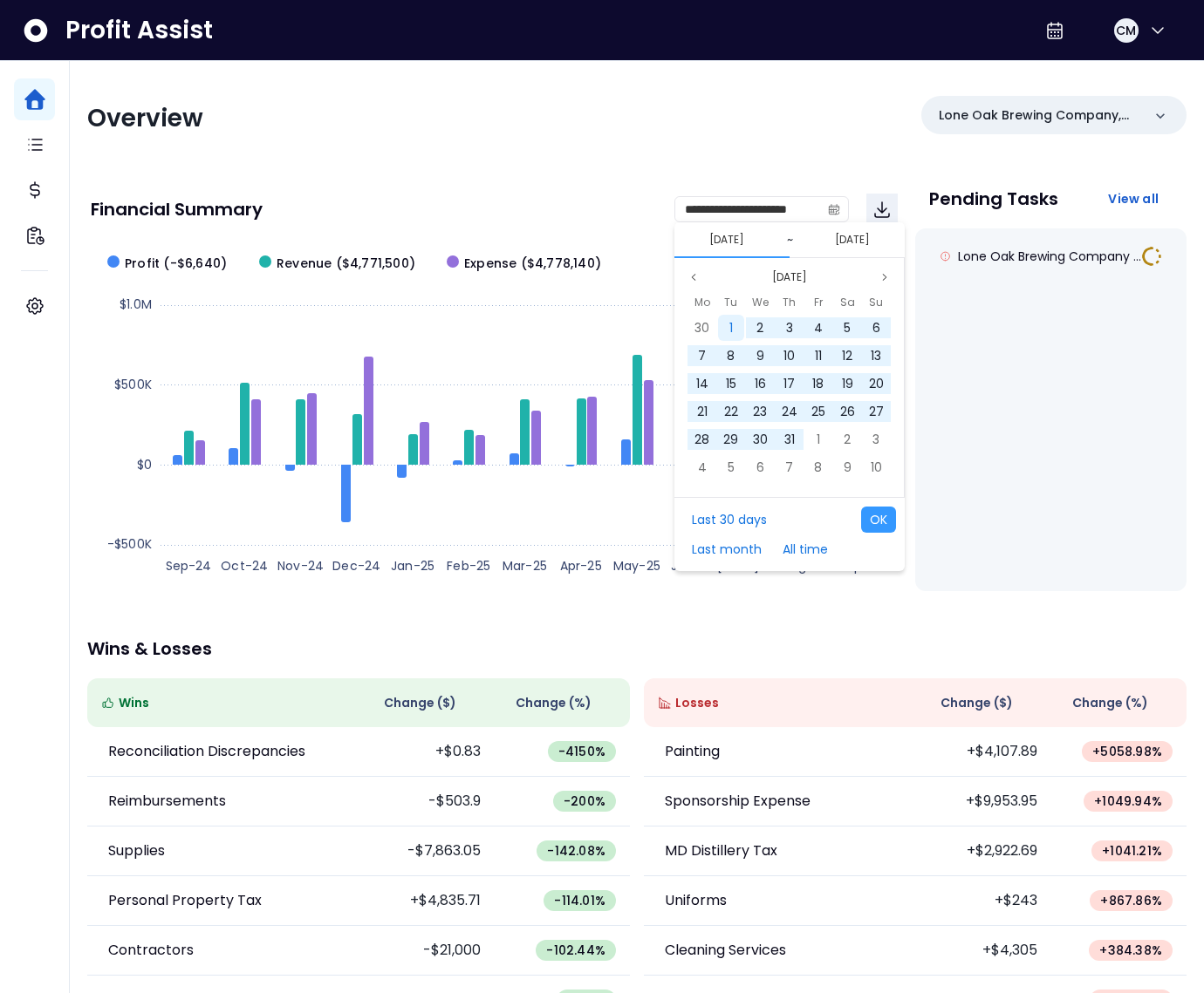
click at [733, 325] on div "1" at bounding box center [730, 328] width 26 height 26
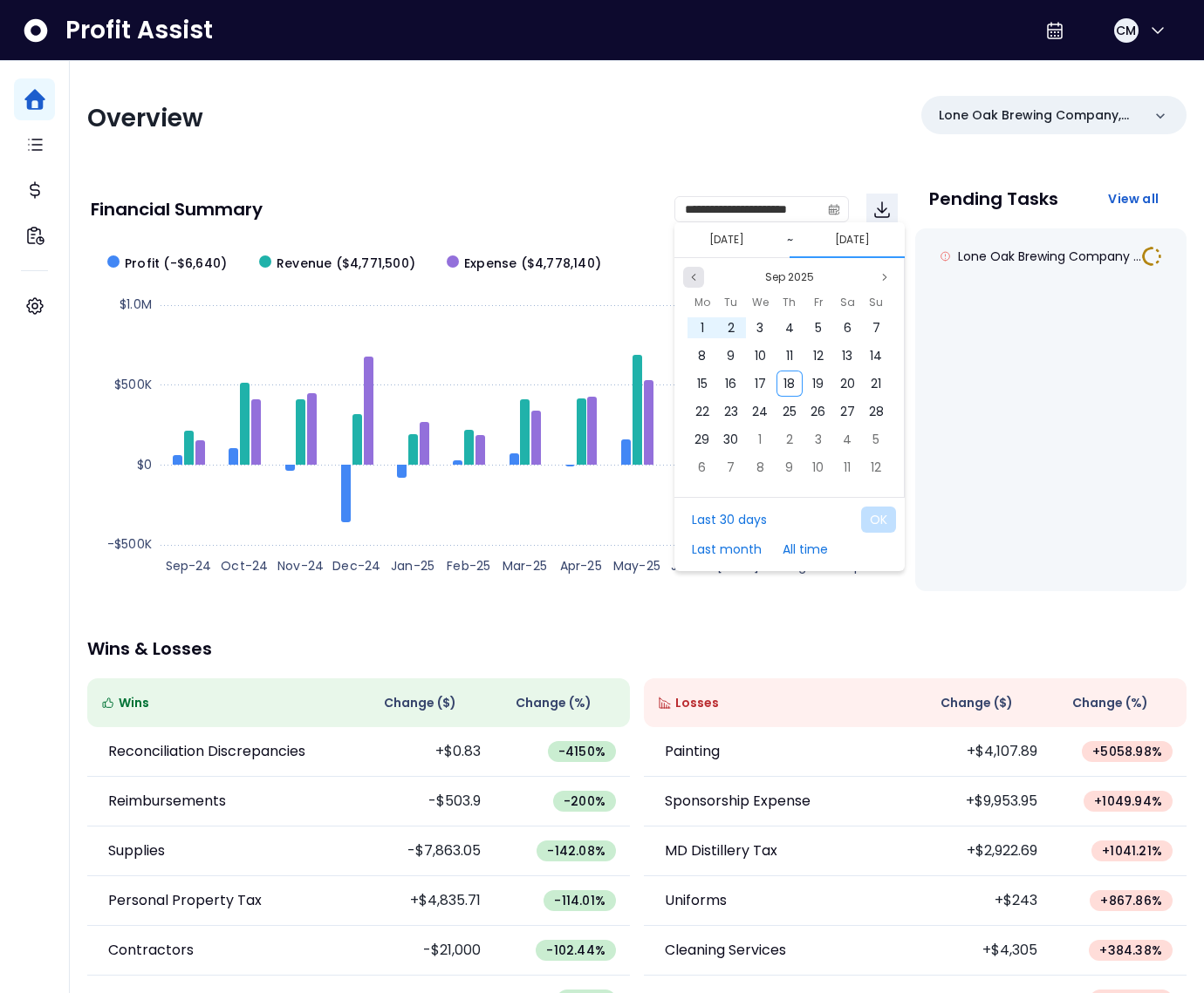
click at [698, 278] on icon "page previous" at bounding box center [693, 278] width 11 height 11
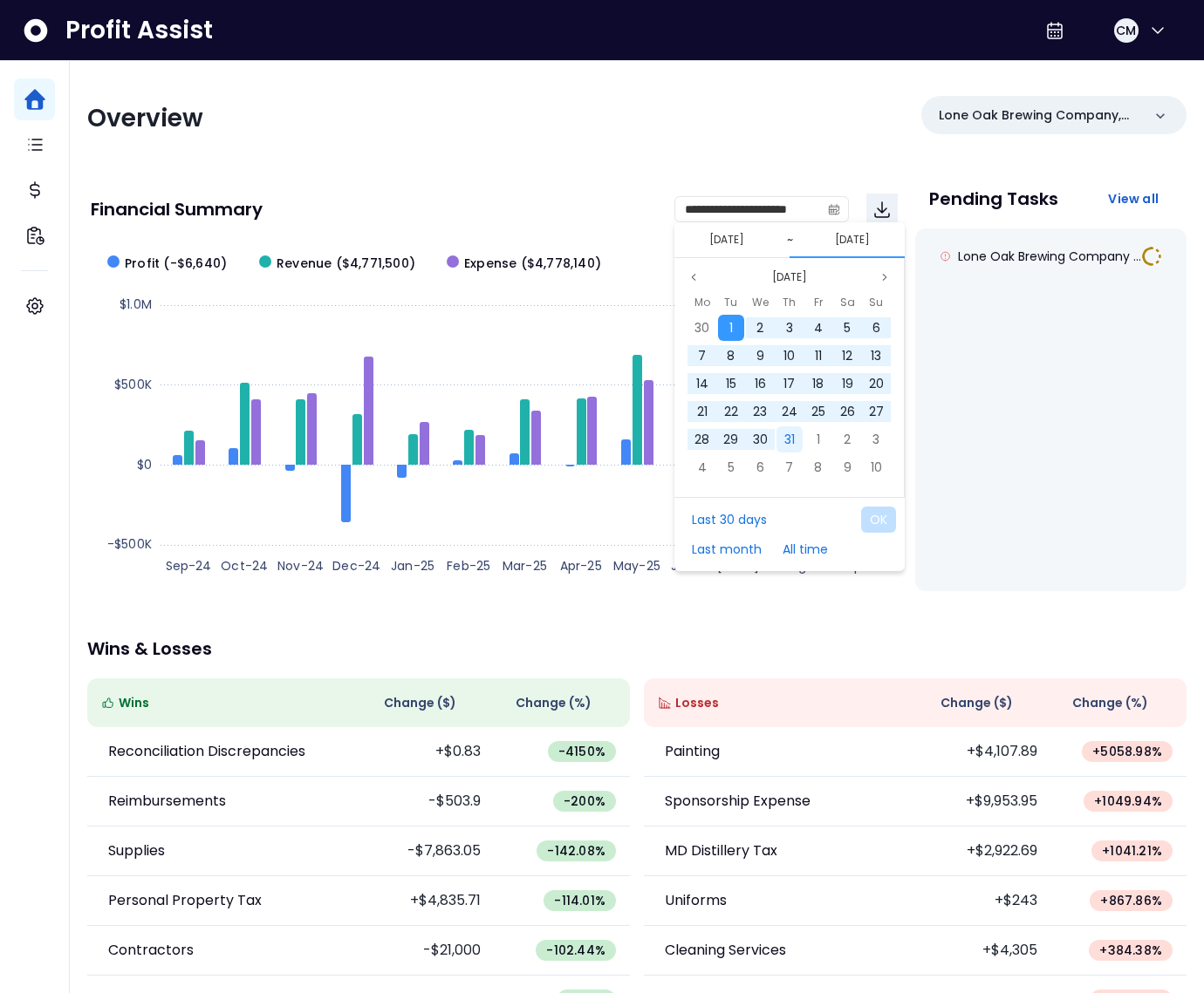
click at [795, 439] on div "31" at bounding box center [789, 439] width 26 height 26
click at [879, 524] on button "OK" at bounding box center [878, 519] width 35 height 26
type input "**********"
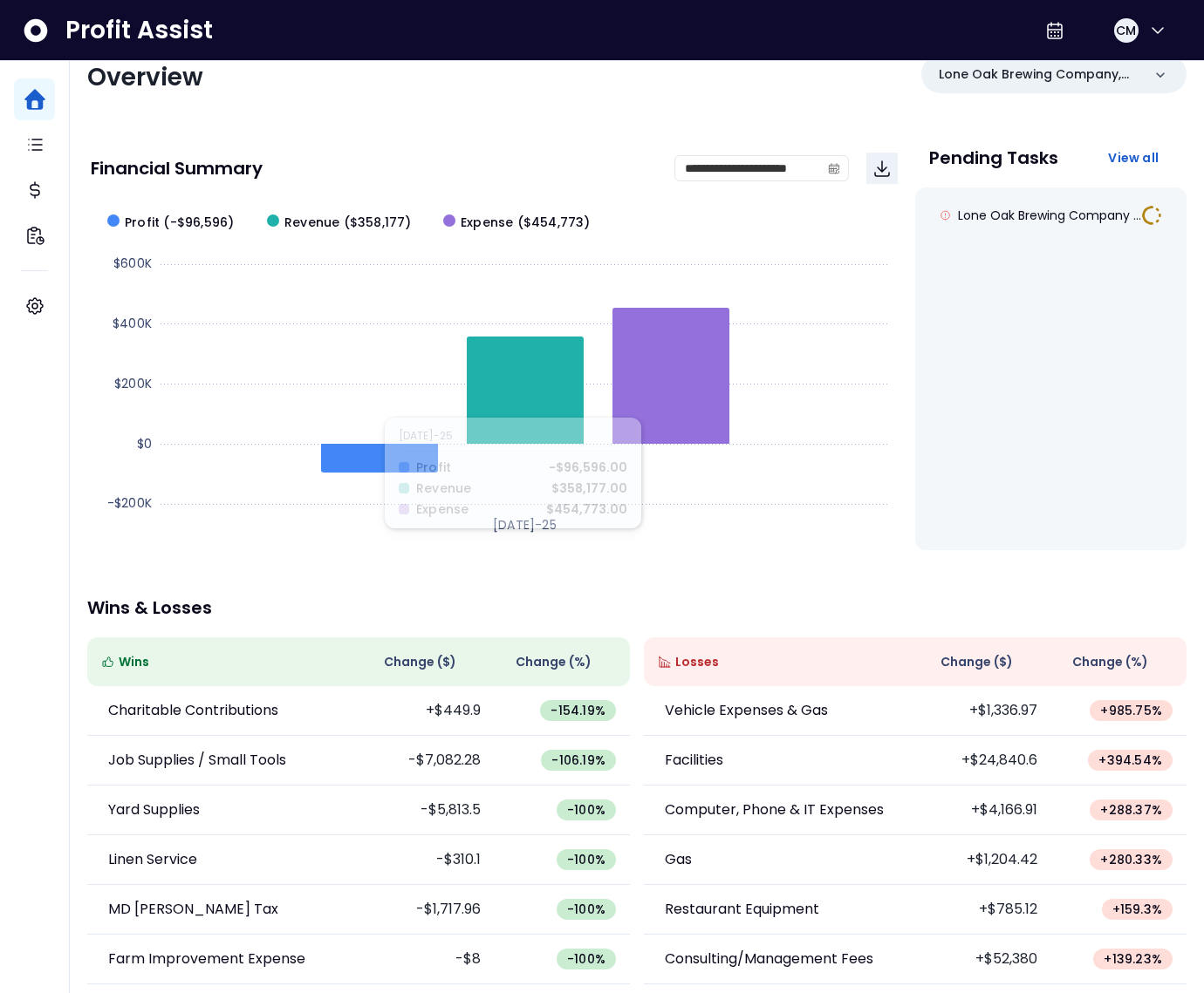
scroll to position [52, 0]
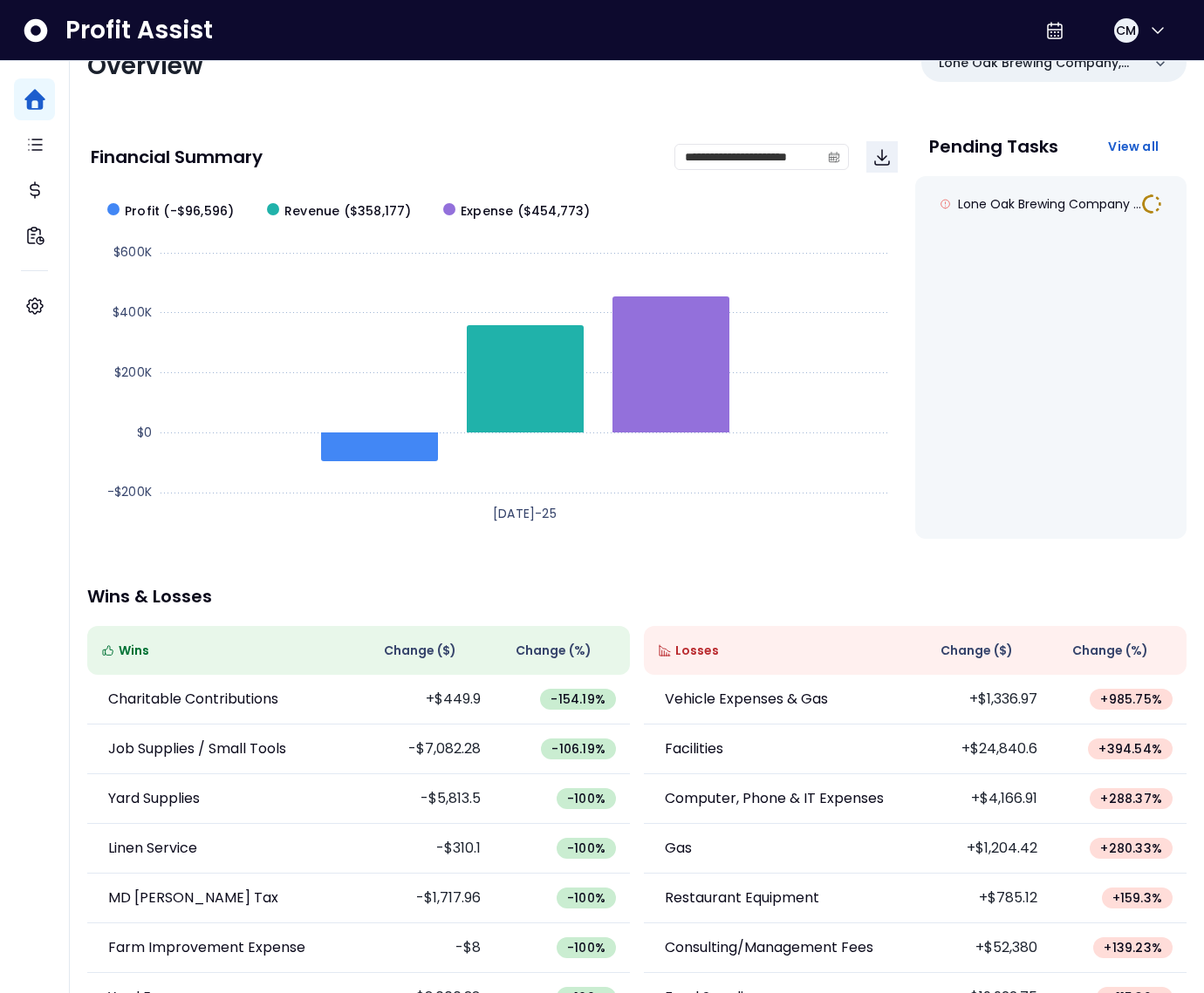
click at [969, 644] on span "Change ( $ )" at bounding box center [976, 651] width 73 height 18
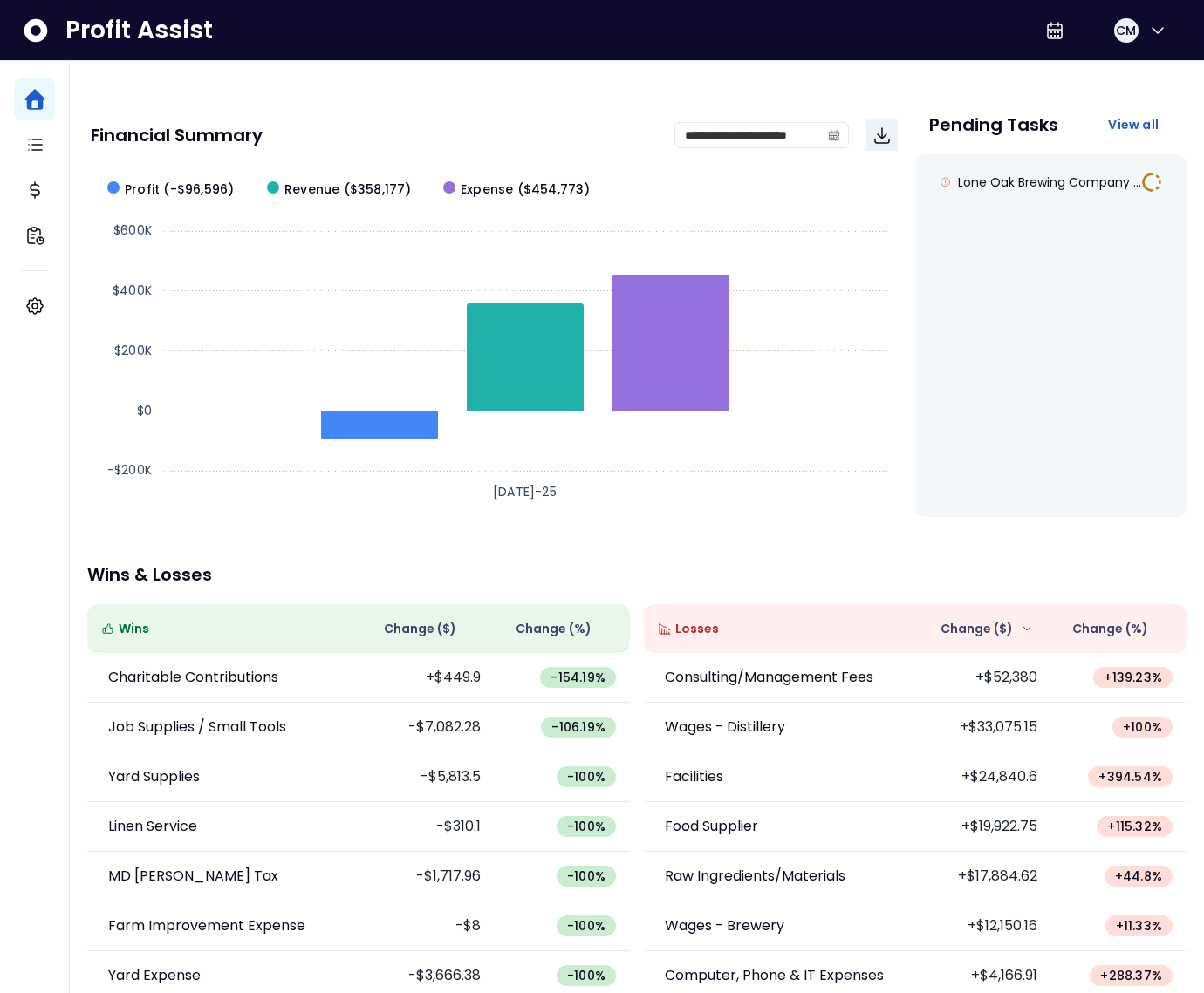
scroll to position [99, 0]
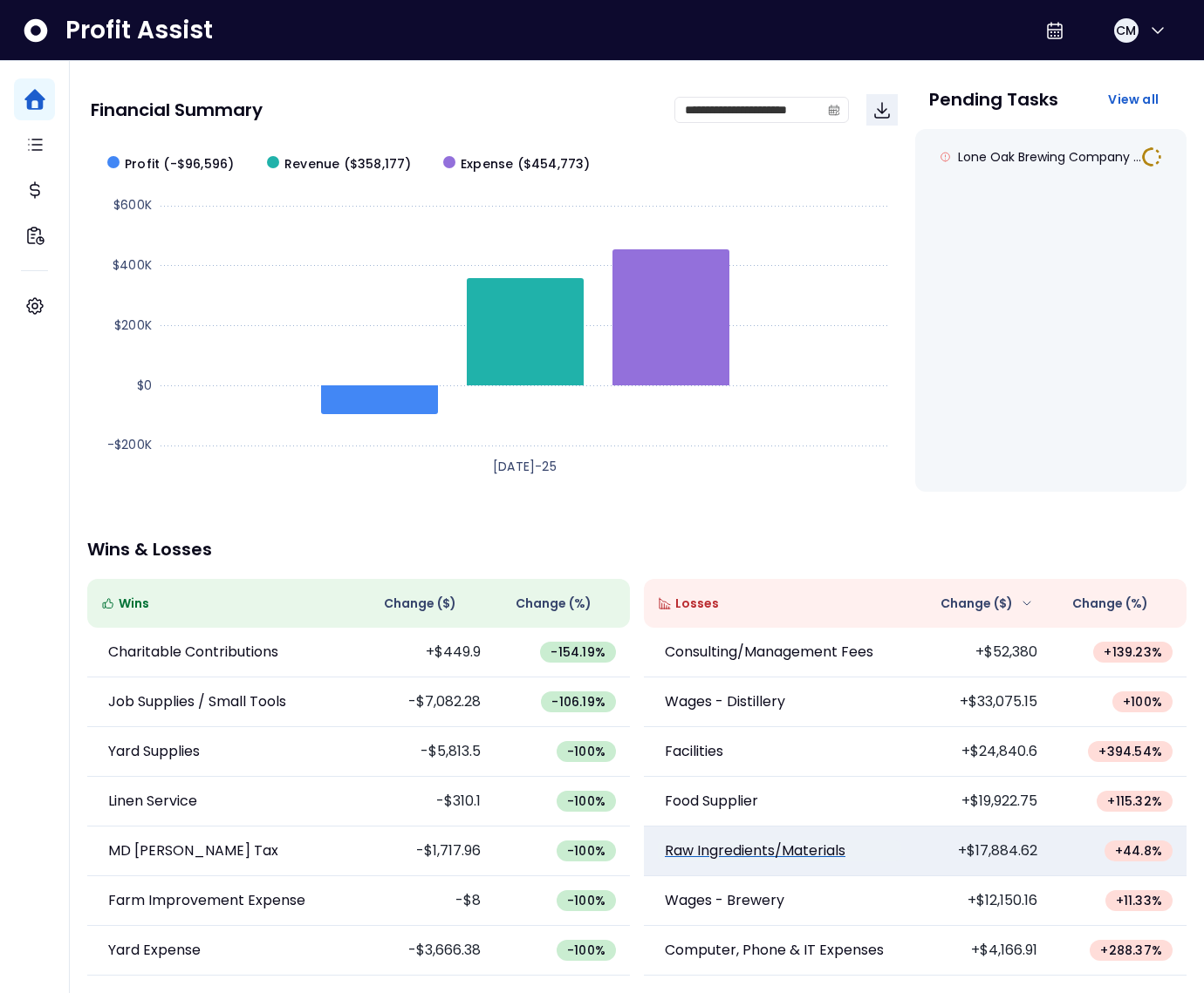
click at [801, 851] on p "Raw Ingredients/Materials" at bounding box center [755, 851] width 181 height 21
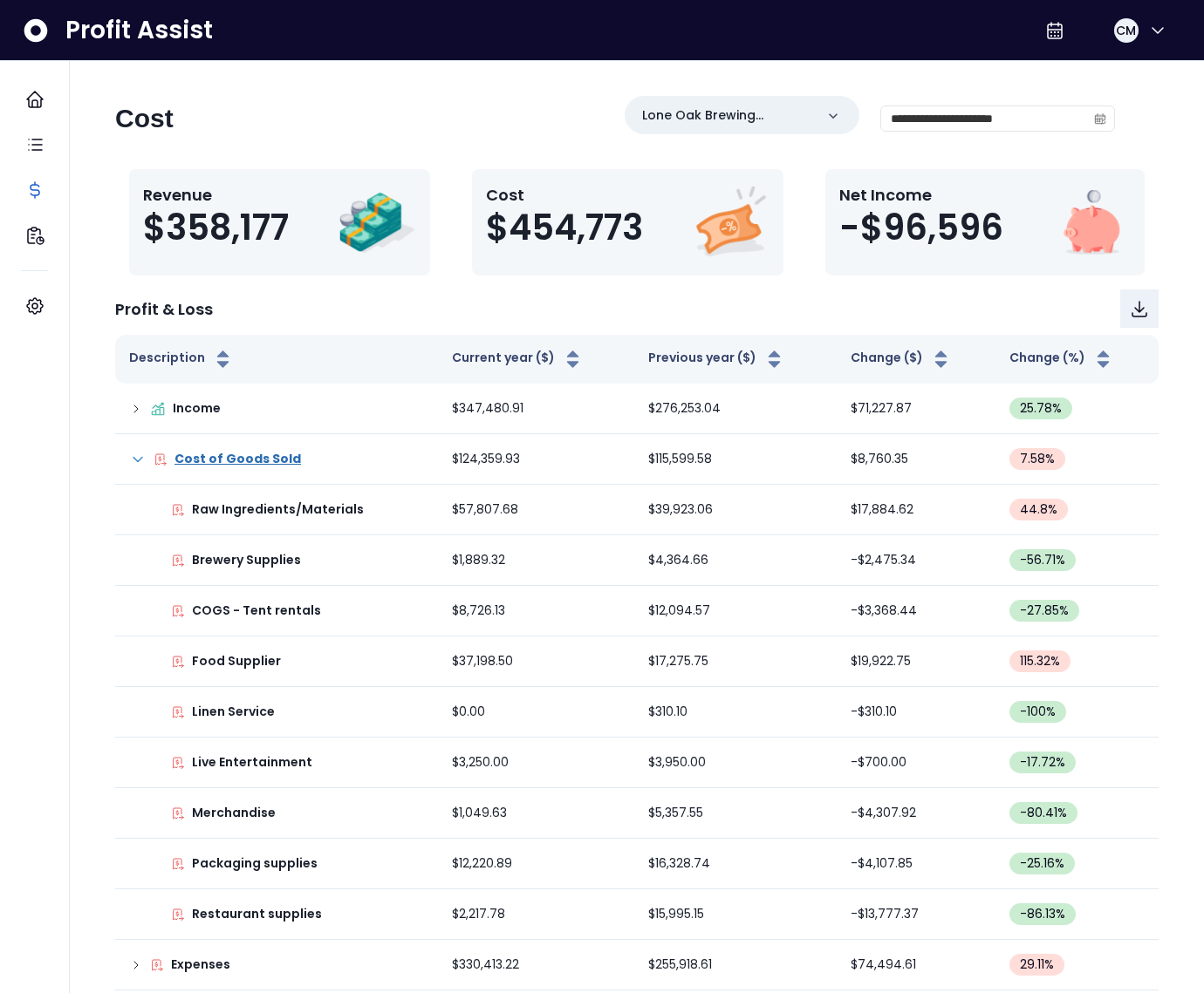
click at [1122, 117] on div "**********" at bounding box center [636, 592] width 1099 height 992
click at [1101, 116] on icon "calendar" at bounding box center [1100, 119] width 13 height 13
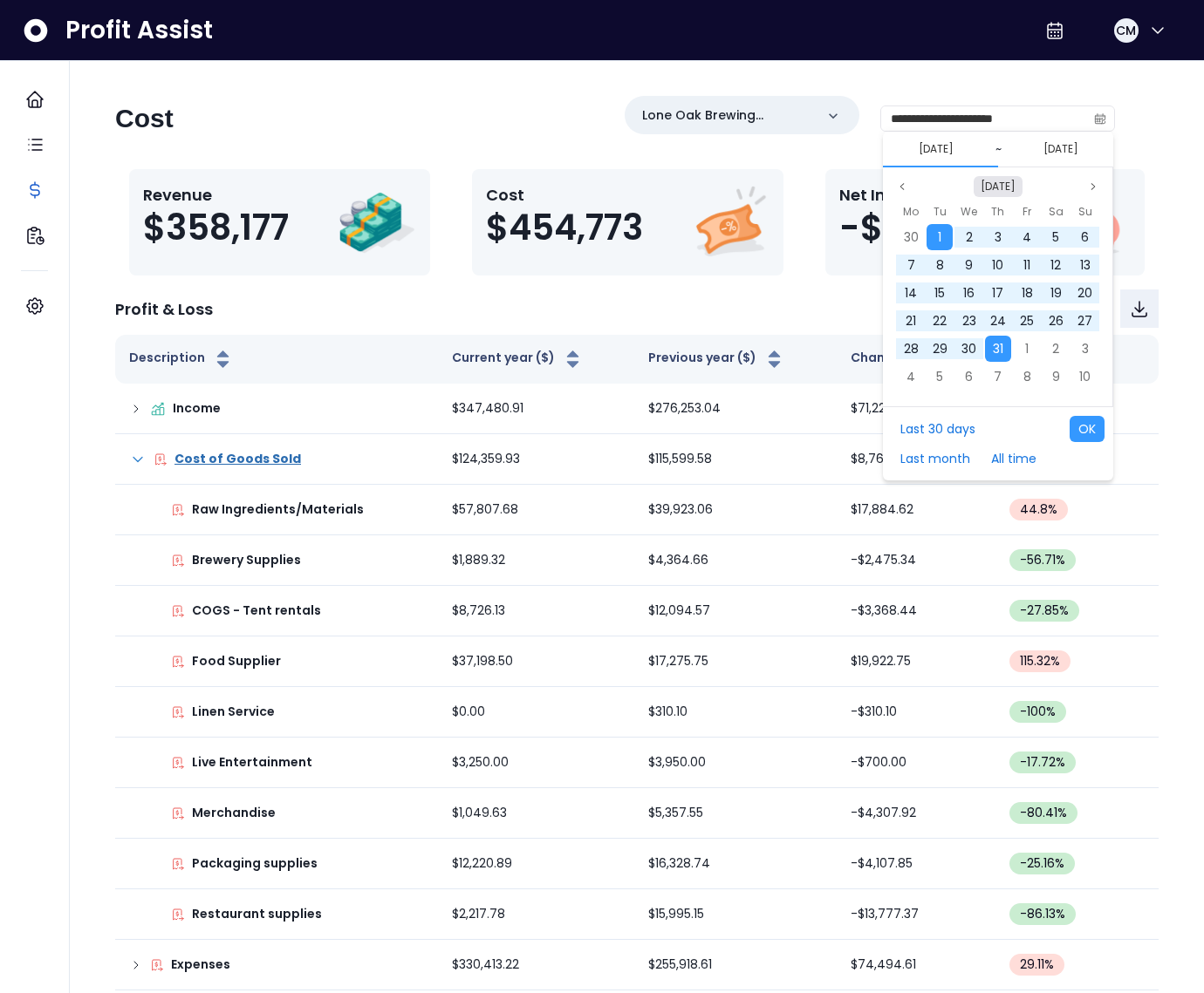
click at [994, 183] on button "Jul 2025" at bounding box center [998, 186] width 49 height 21
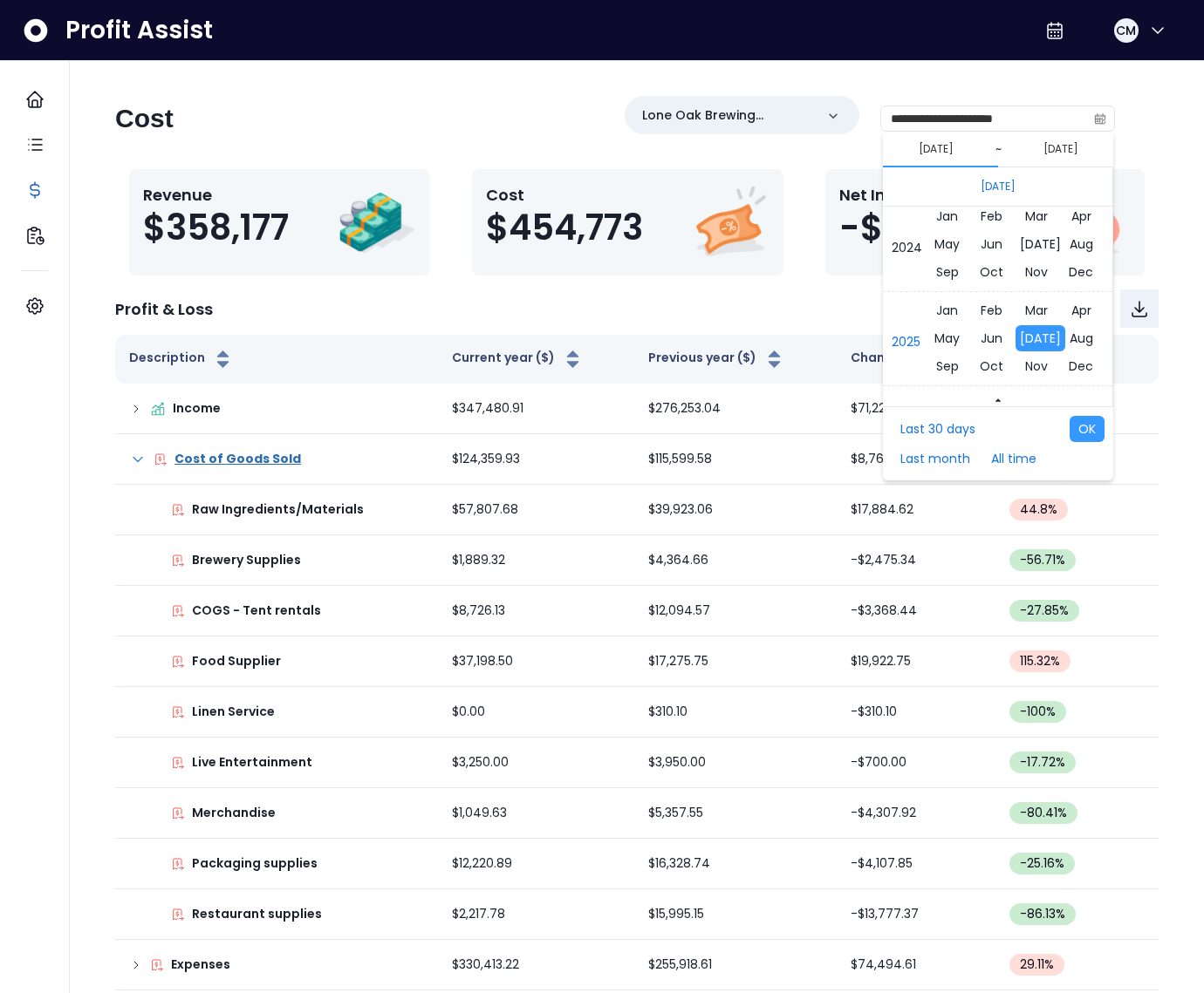
scroll to position [11683, 0]
click at [1033, 340] on span "Jul" at bounding box center [1040, 340] width 50 height 26
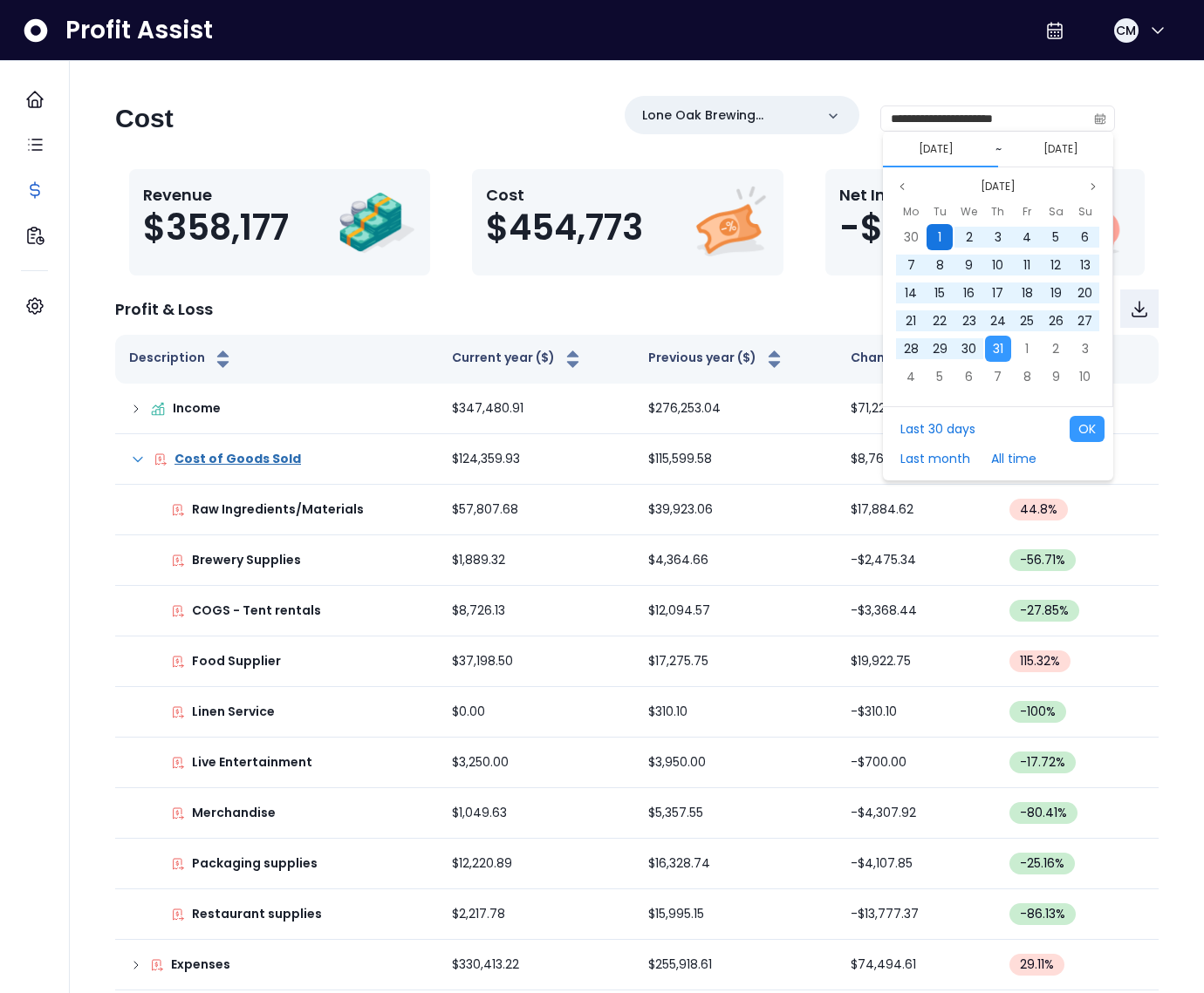
click at [940, 237] on span "1" at bounding box center [940, 236] width 4 height 17
click at [994, 349] on span "31" at bounding box center [998, 348] width 11 height 17
click at [1086, 428] on button "OK" at bounding box center [1087, 428] width 35 height 26
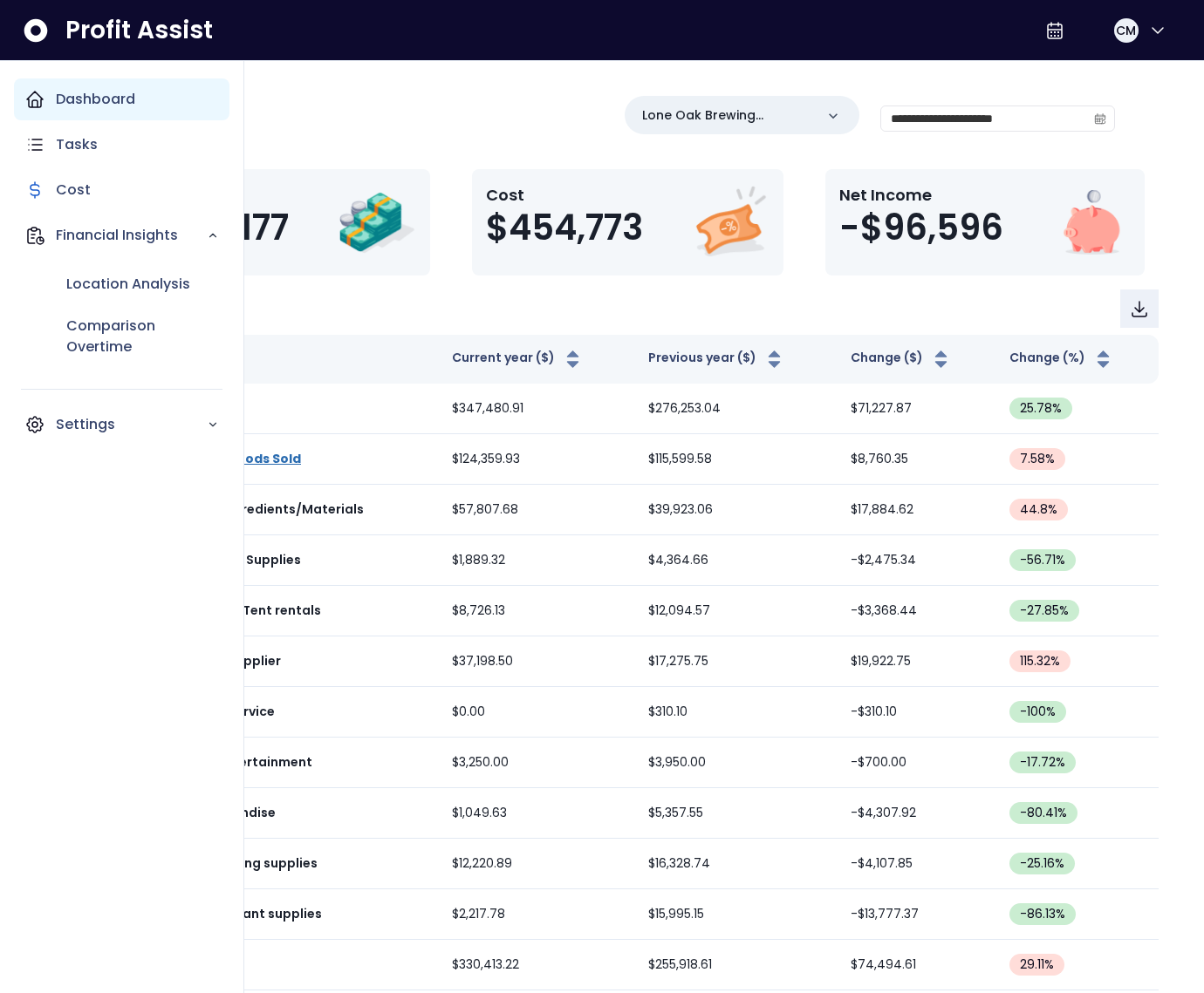
click at [41, 98] on icon "Main navigation" at bounding box center [35, 99] width 16 height 16
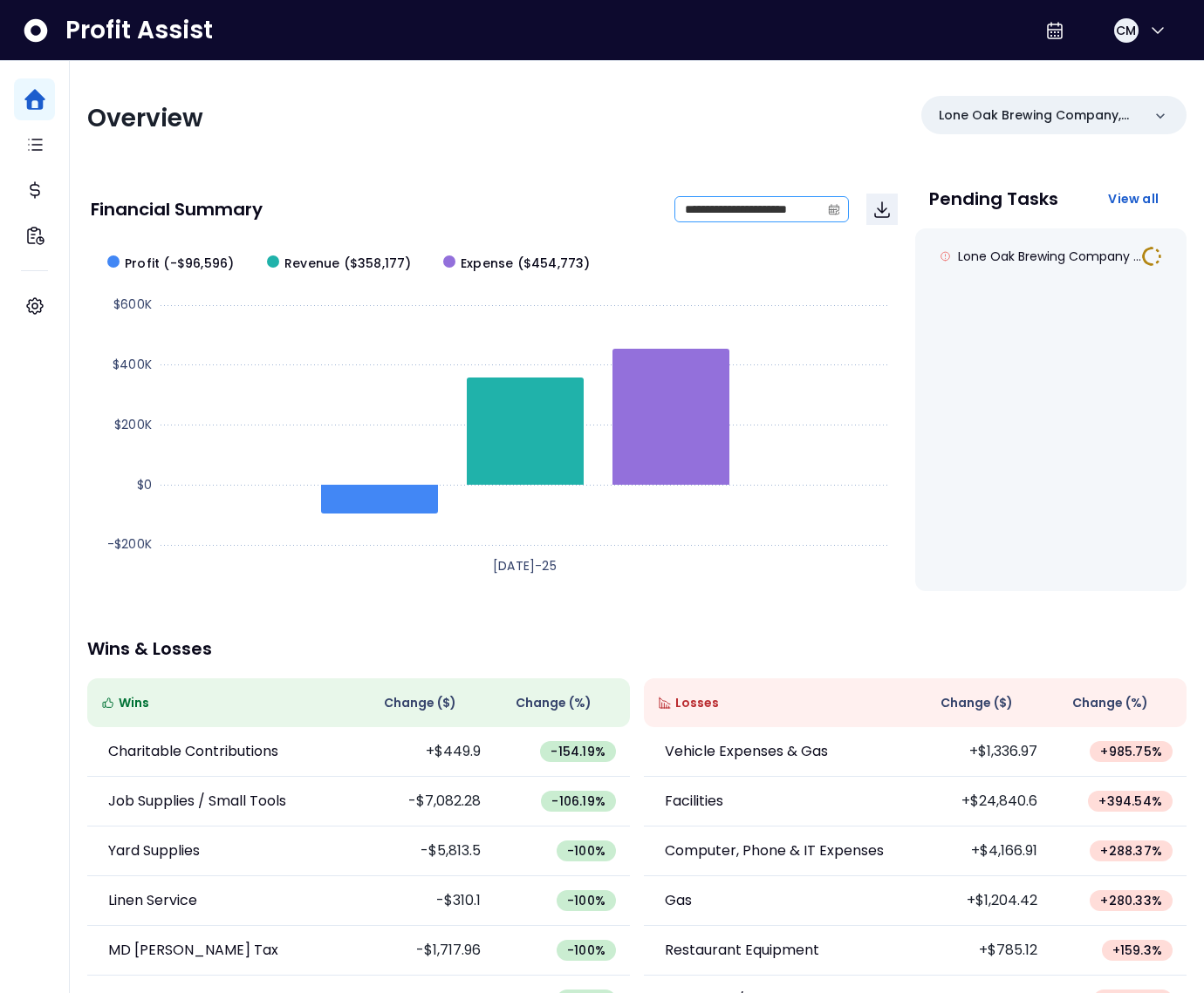
click at [847, 206] on span at bounding box center [833, 209] width 28 height 24
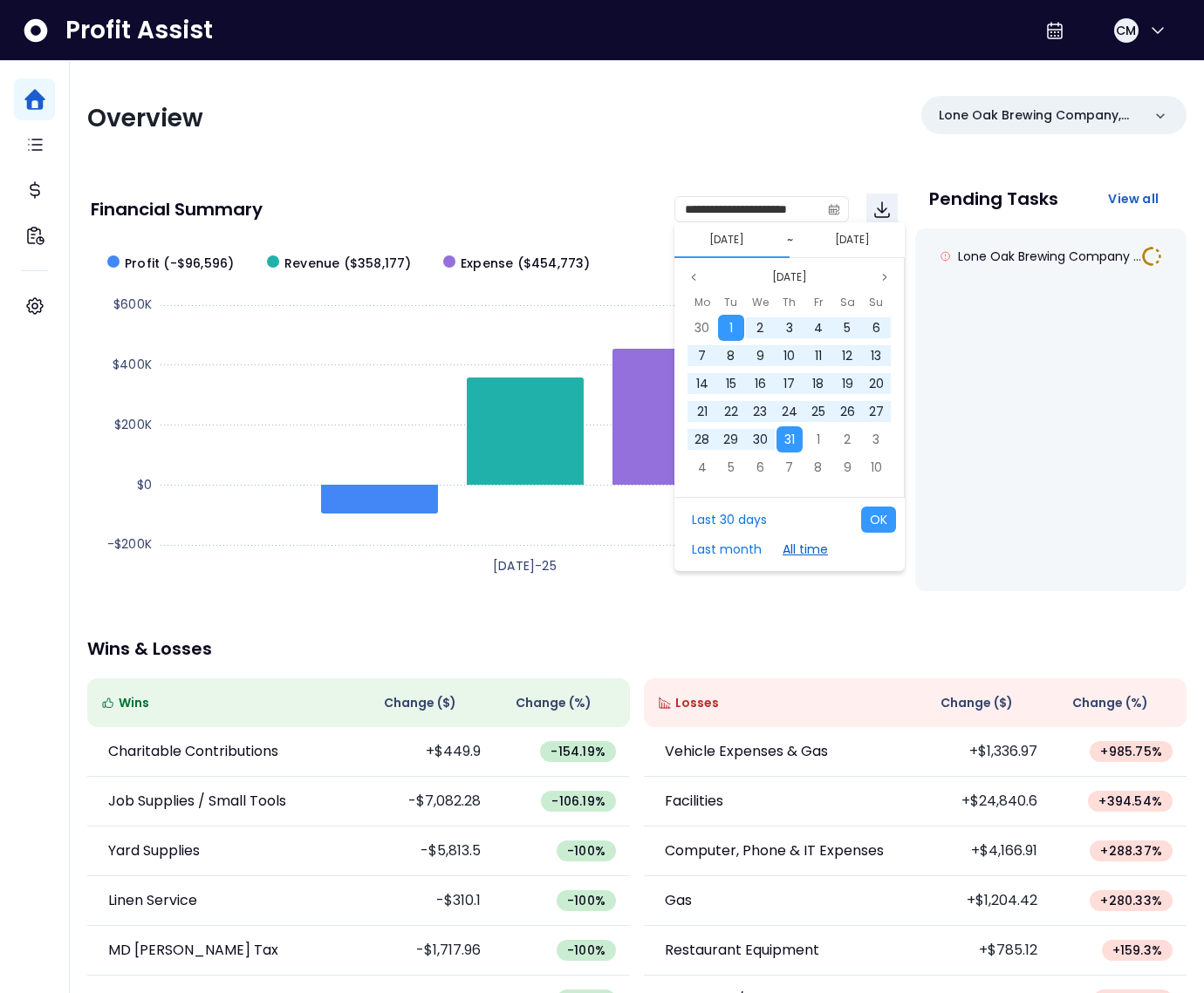
click at [796, 549] on button "All time" at bounding box center [805, 549] width 63 height 26
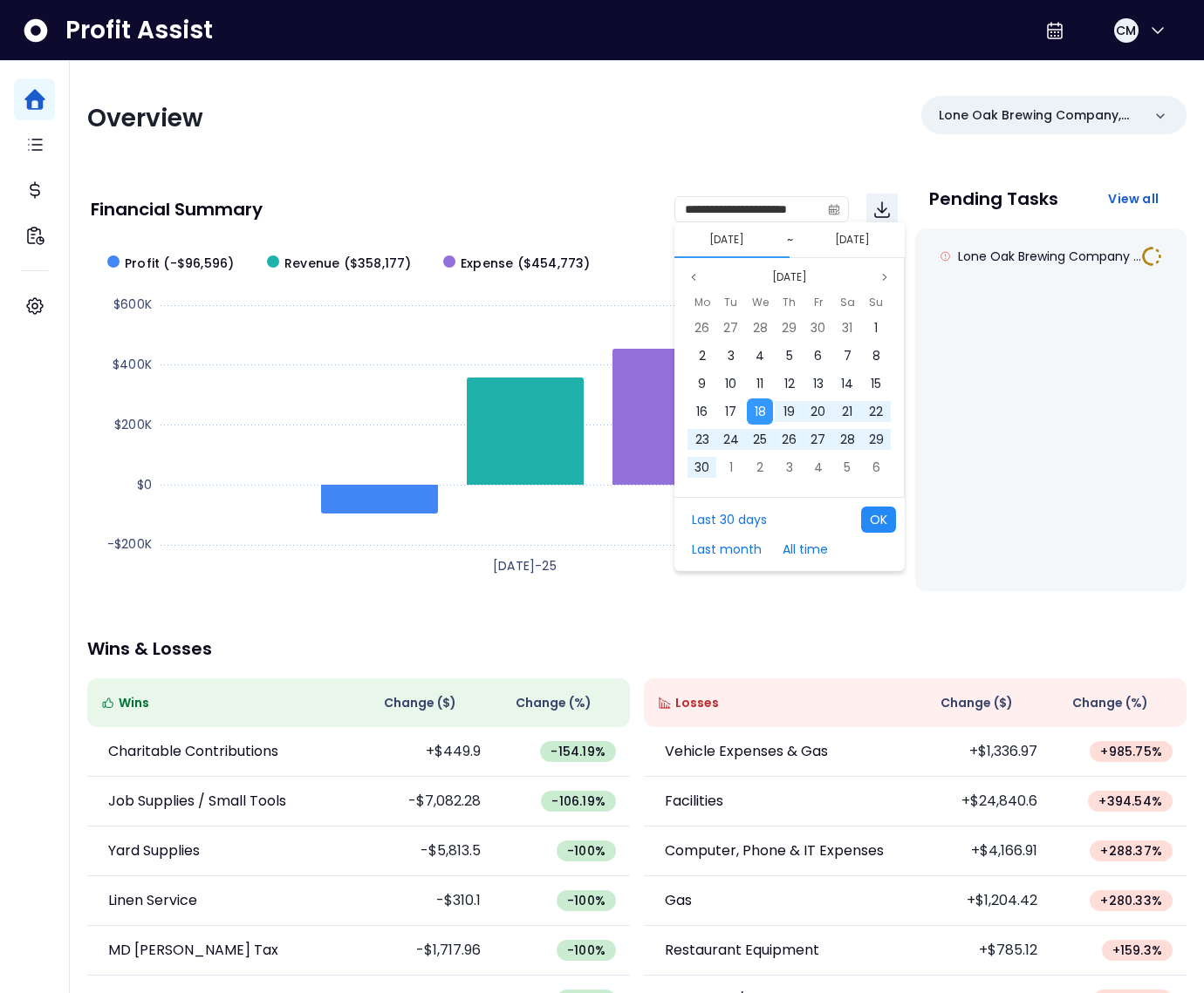
click at [877, 517] on button "OK" at bounding box center [878, 519] width 35 height 26
type input "**********"
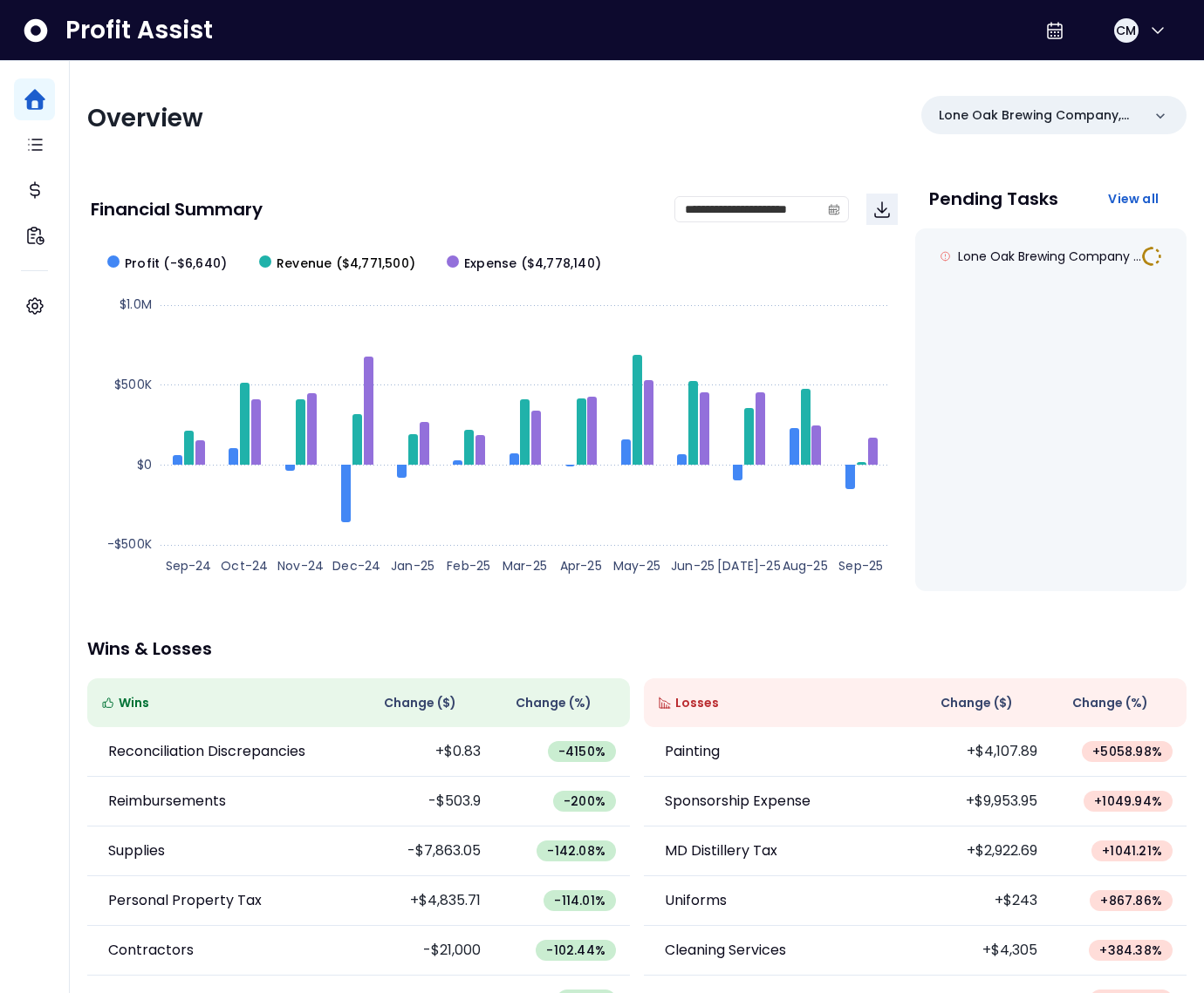
click at [313, 261] on span "Revenue ($4,771,500)" at bounding box center [346, 263] width 139 height 18
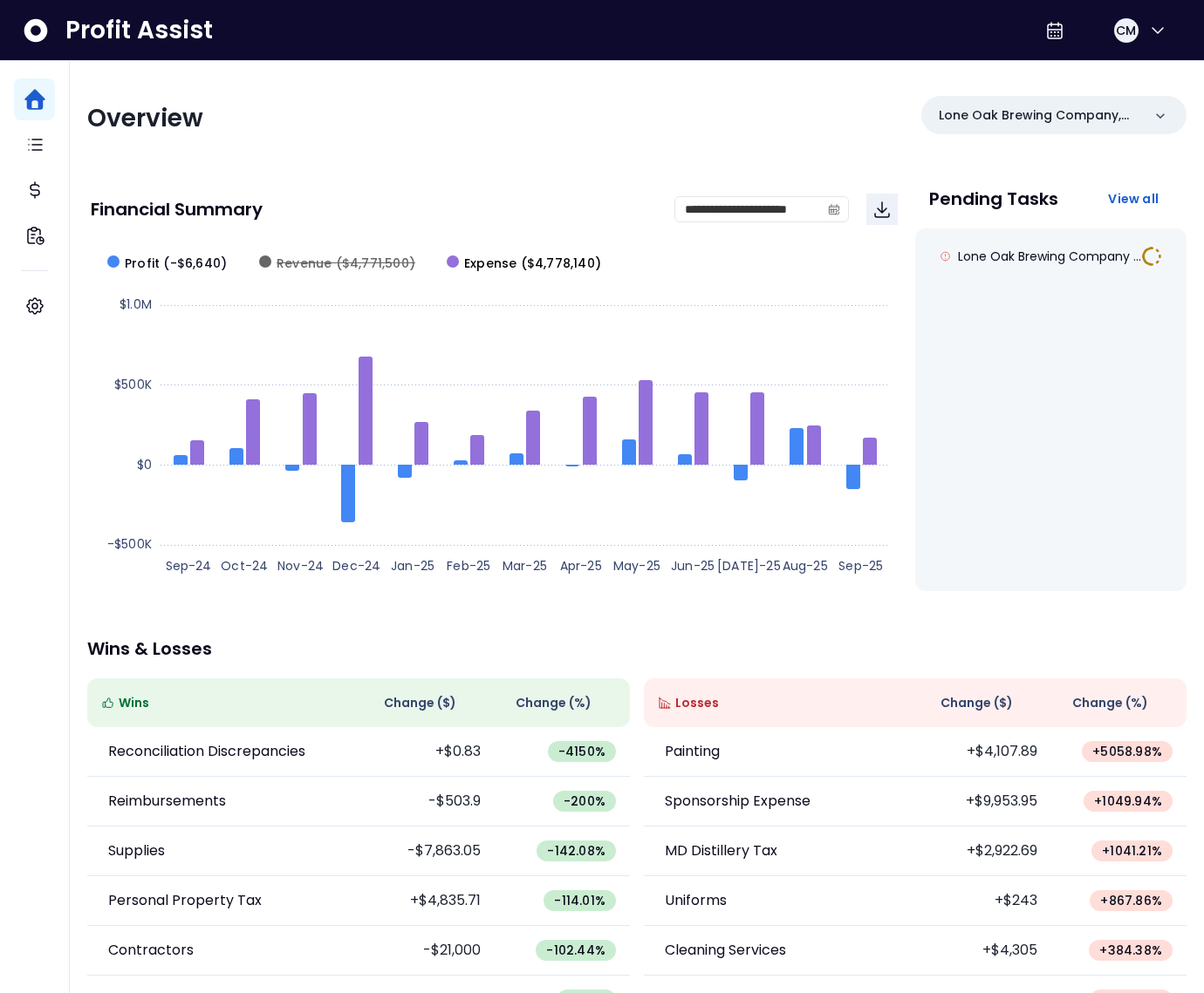
click at [483, 257] on span "Expense ($4,778,140)" at bounding box center [532, 263] width 137 height 18
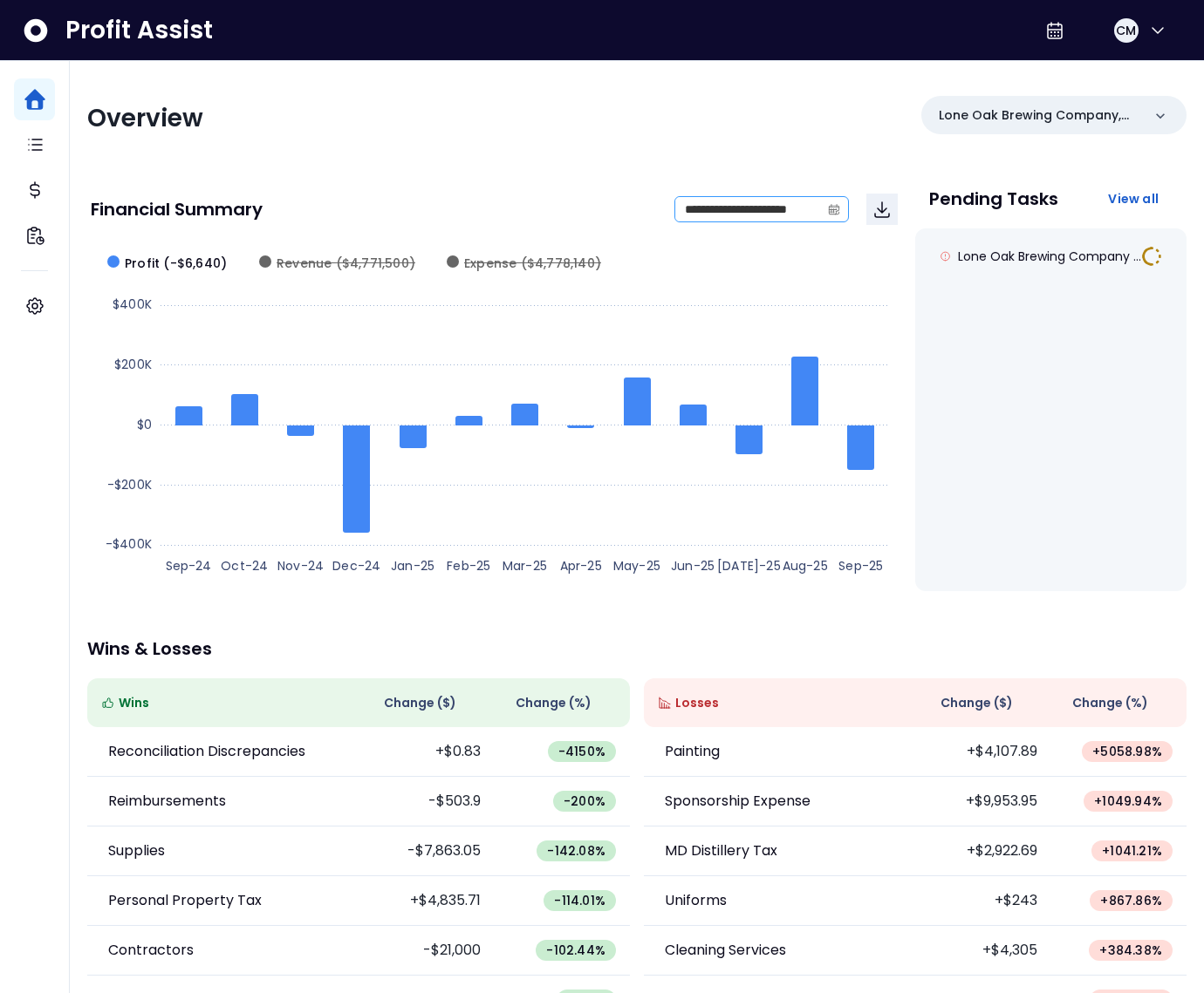
click at [823, 210] on span at bounding box center [833, 209] width 28 height 24
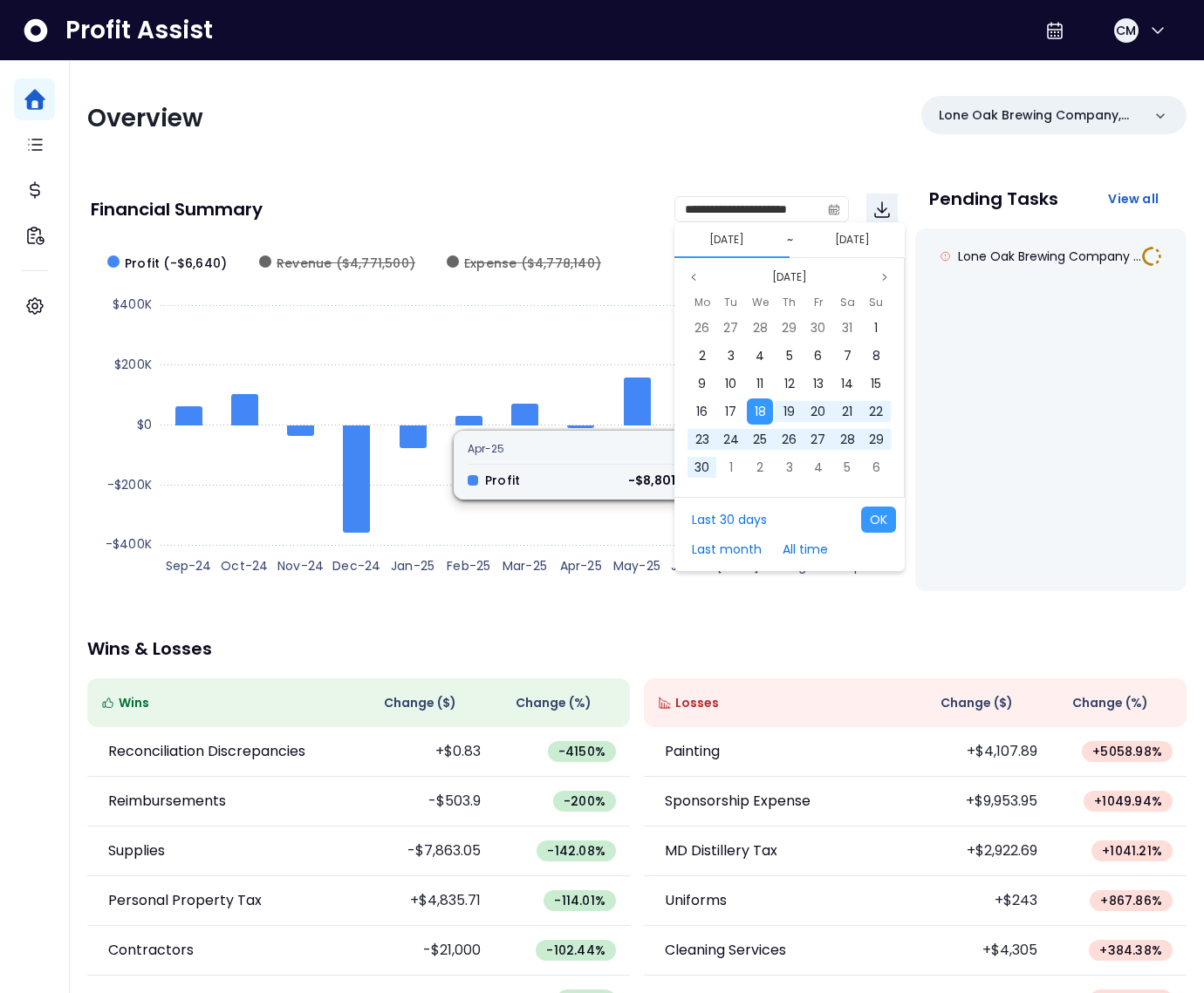
click at [489, 184] on div "**********" at bounding box center [494, 210] width 807 height 59
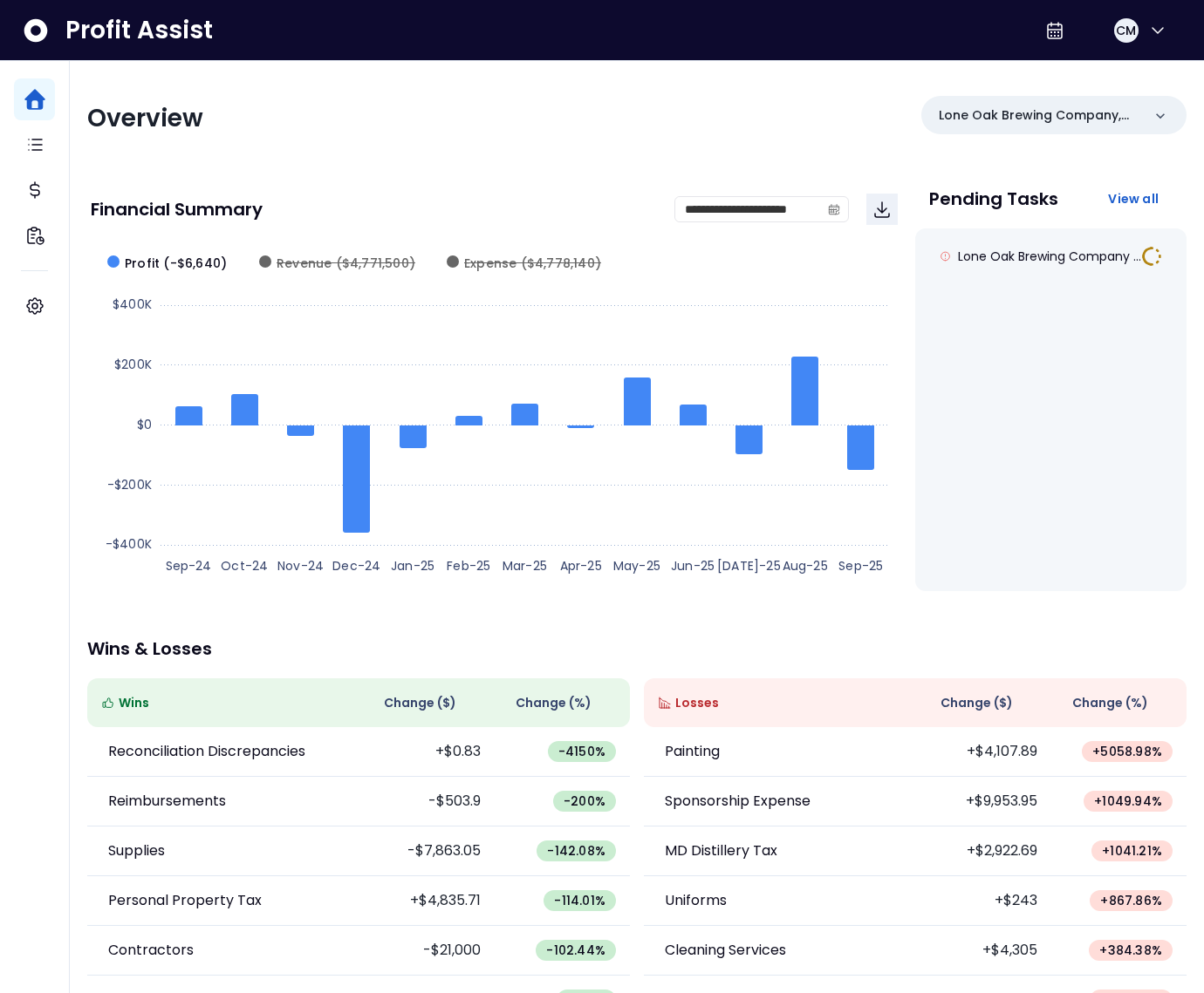
click at [725, 170] on div "**********" at bounding box center [637, 577] width 1134 height 1032
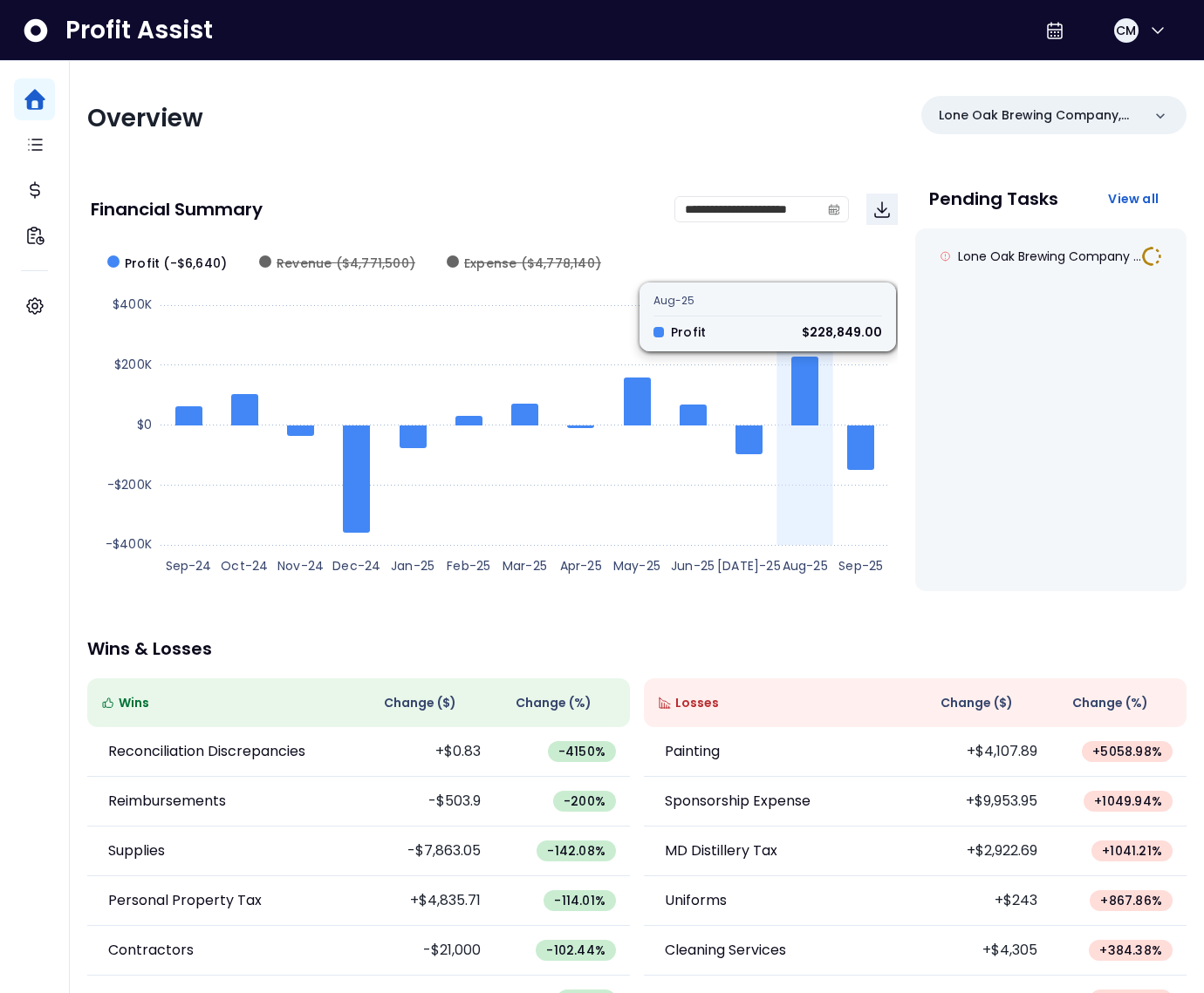
click at [811, 373] on icon at bounding box center [804, 390] width 27 height 69
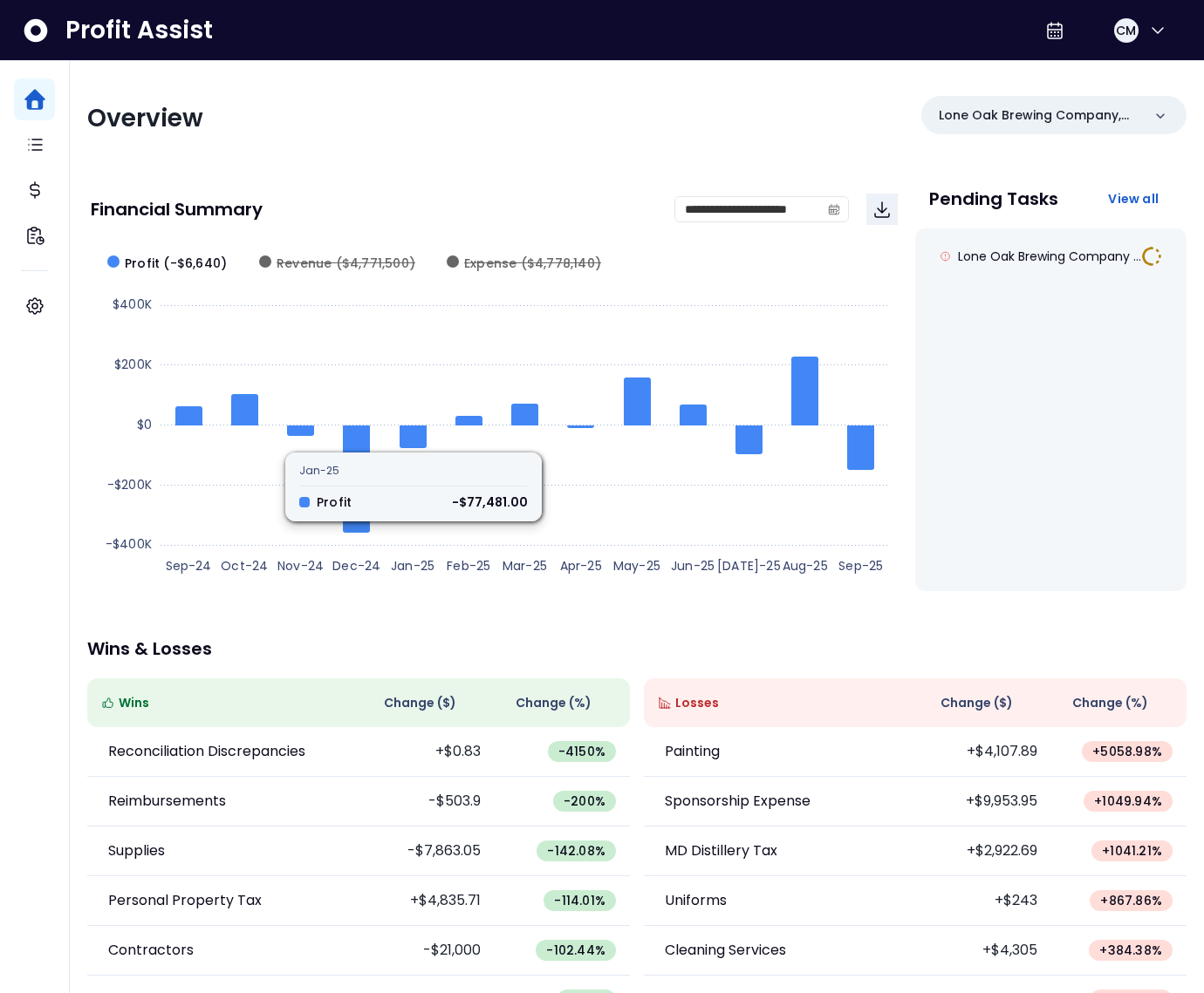
click at [300, 262] on span "Revenue ($4,771,500)" at bounding box center [346, 263] width 139 height 18
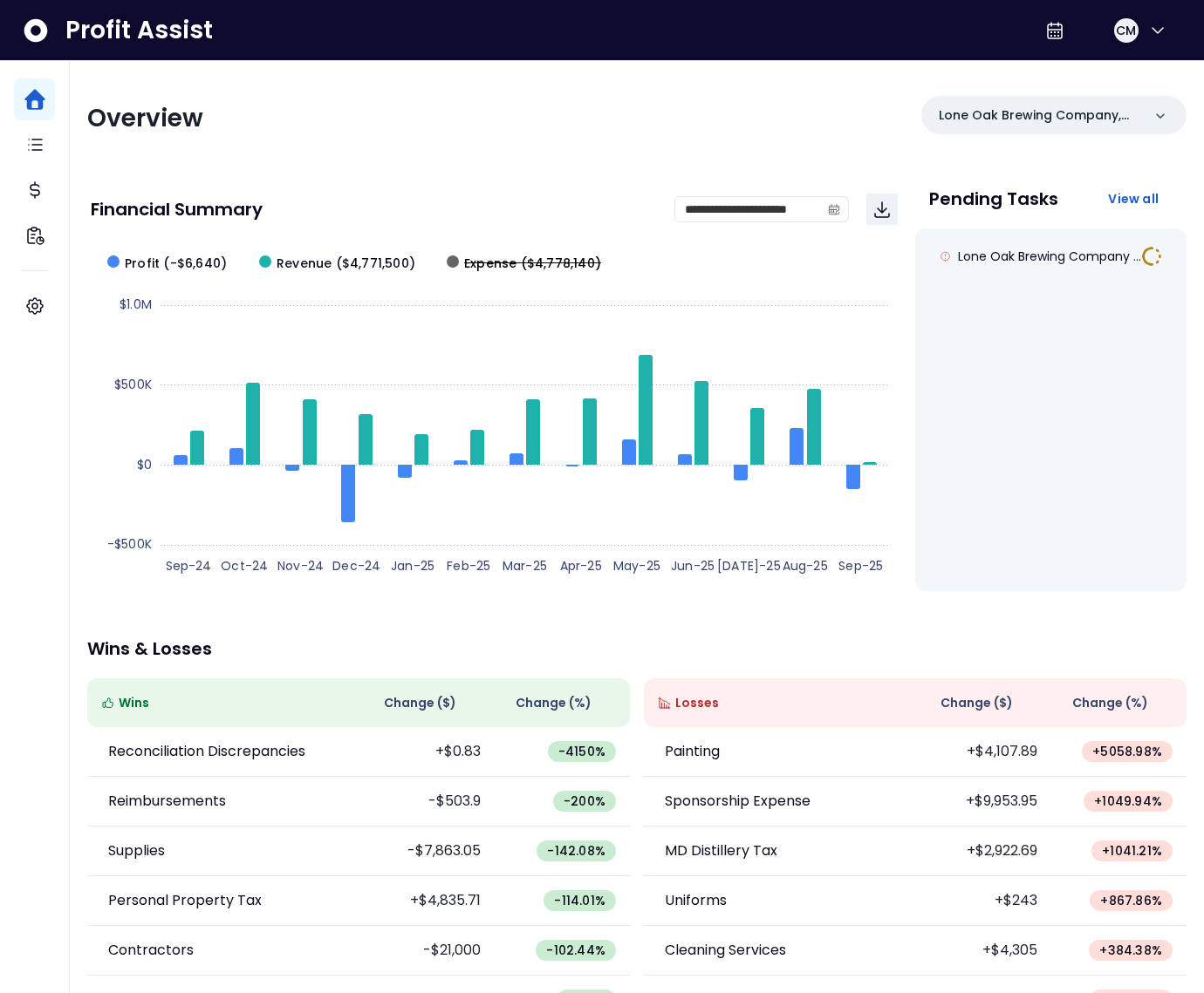
click at [489, 259] on span "Expense ($4,778,140)" at bounding box center [532, 263] width 137 height 18
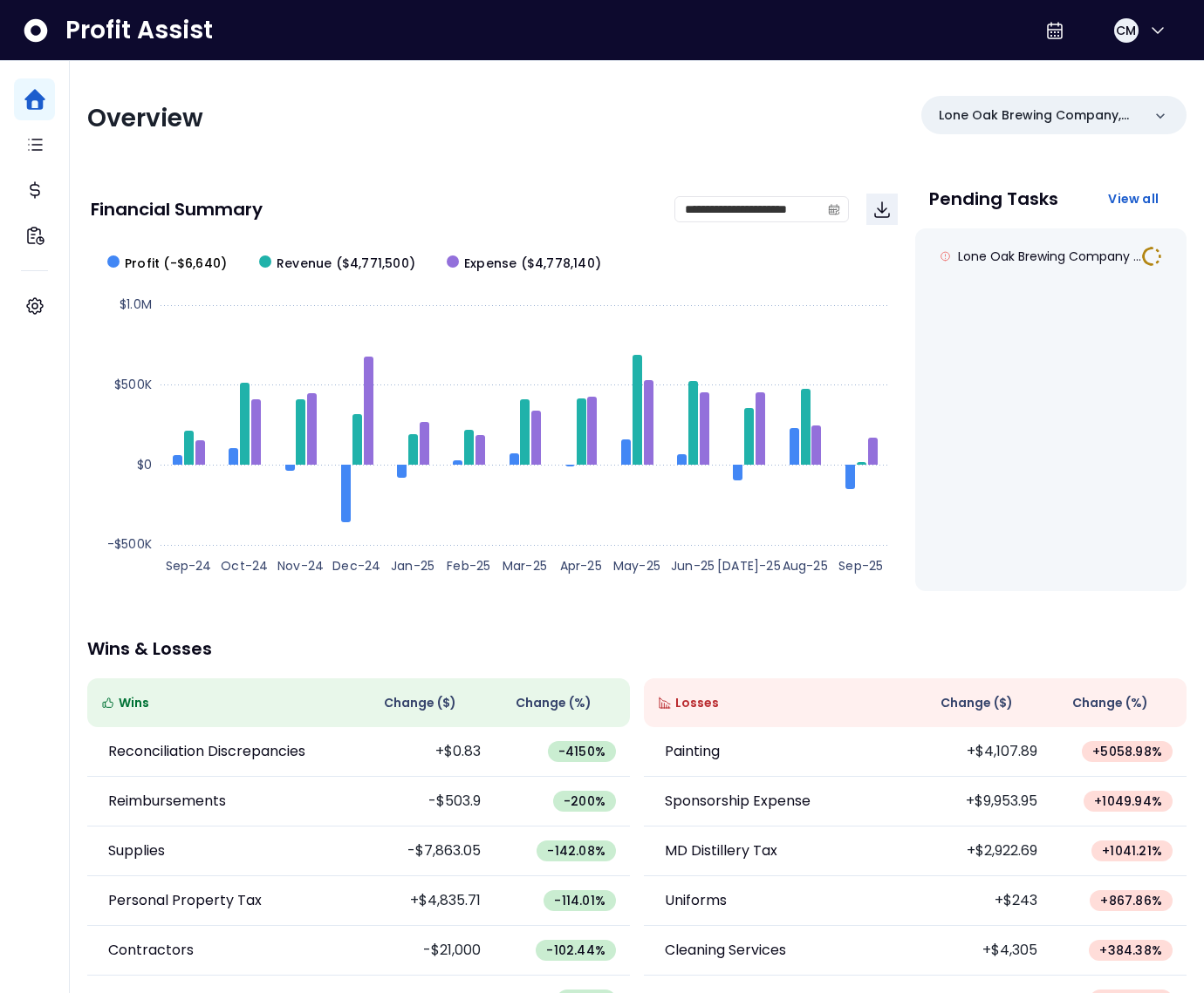
click at [185, 261] on span "Profit (-$6,640)" at bounding box center [176, 263] width 102 height 18
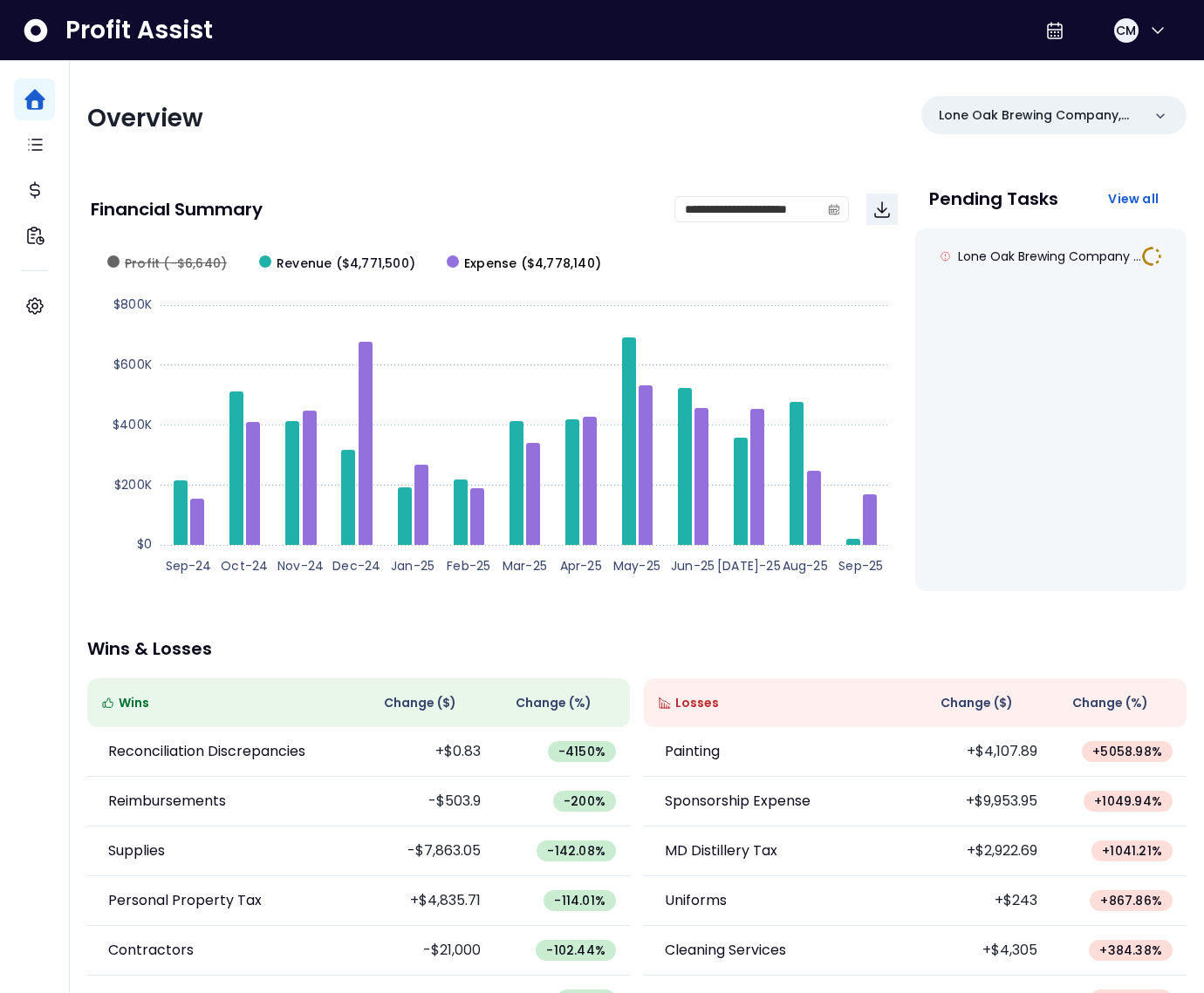
click at [471, 259] on span "Expense ($4,778,140)" at bounding box center [532, 263] width 137 height 18
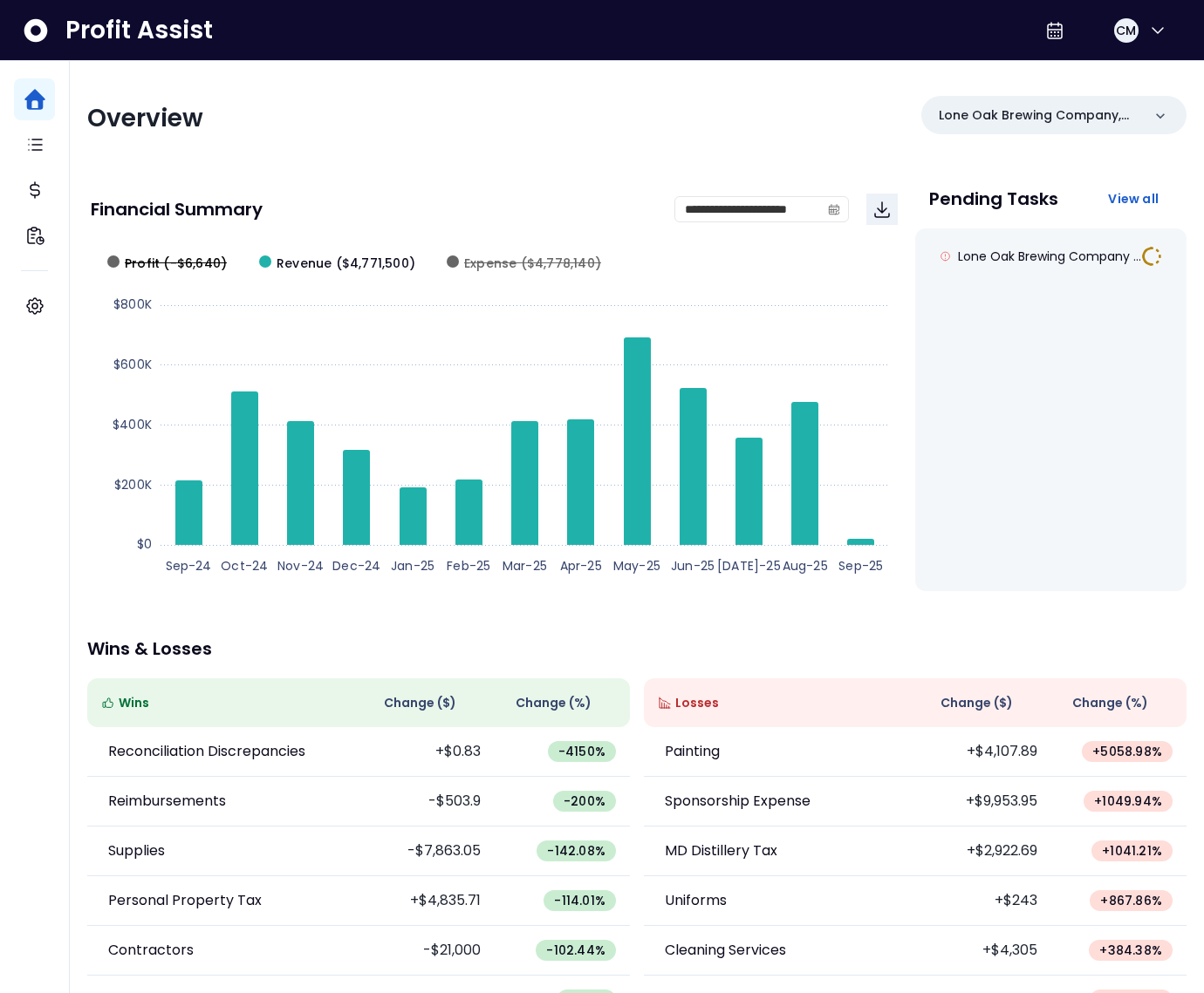
click at [185, 261] on span "Profit (-$6,640)" at bounding box center [176, 263] width 102 height 18
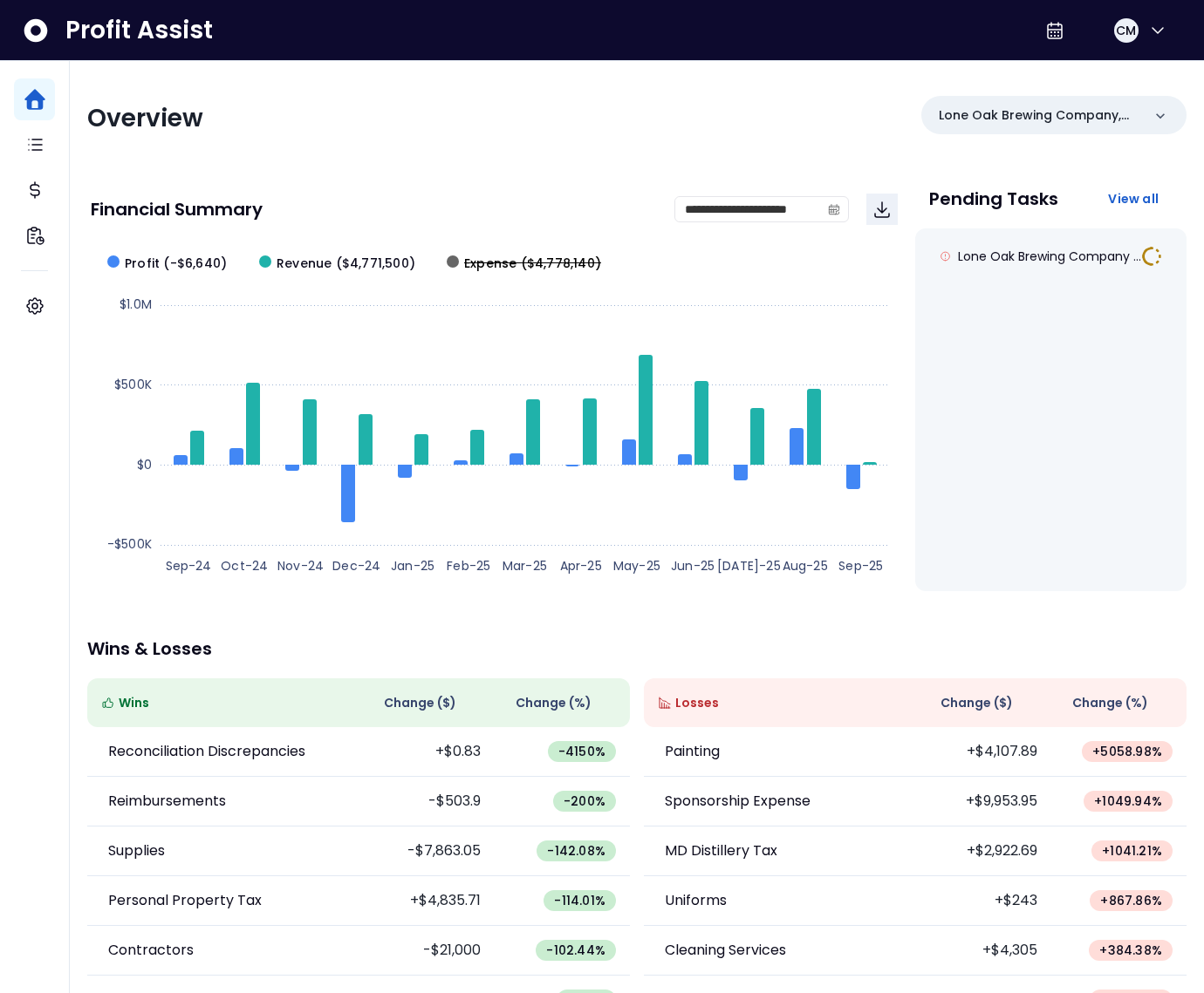
click at [480, 260] on span "Expense ($4,778,140)" at bounding box center [532, 263] width 137 height 18
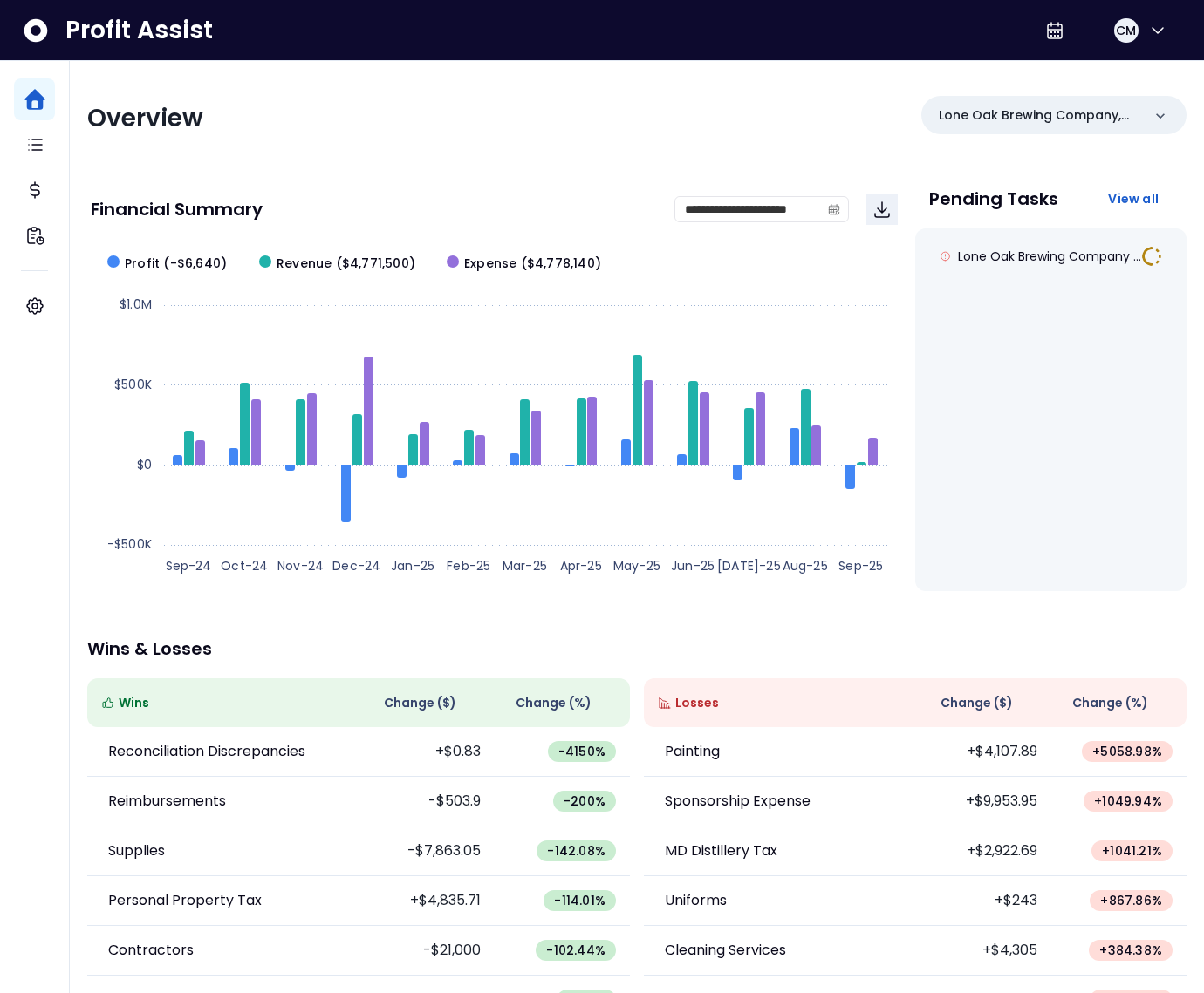
click at [667, 150] on div "**********" at bounding box center [637, 577] width 1134 height 1032
click at [1151, 42] on button "CM" at bounding box center [1140, 30] width 56 height 42
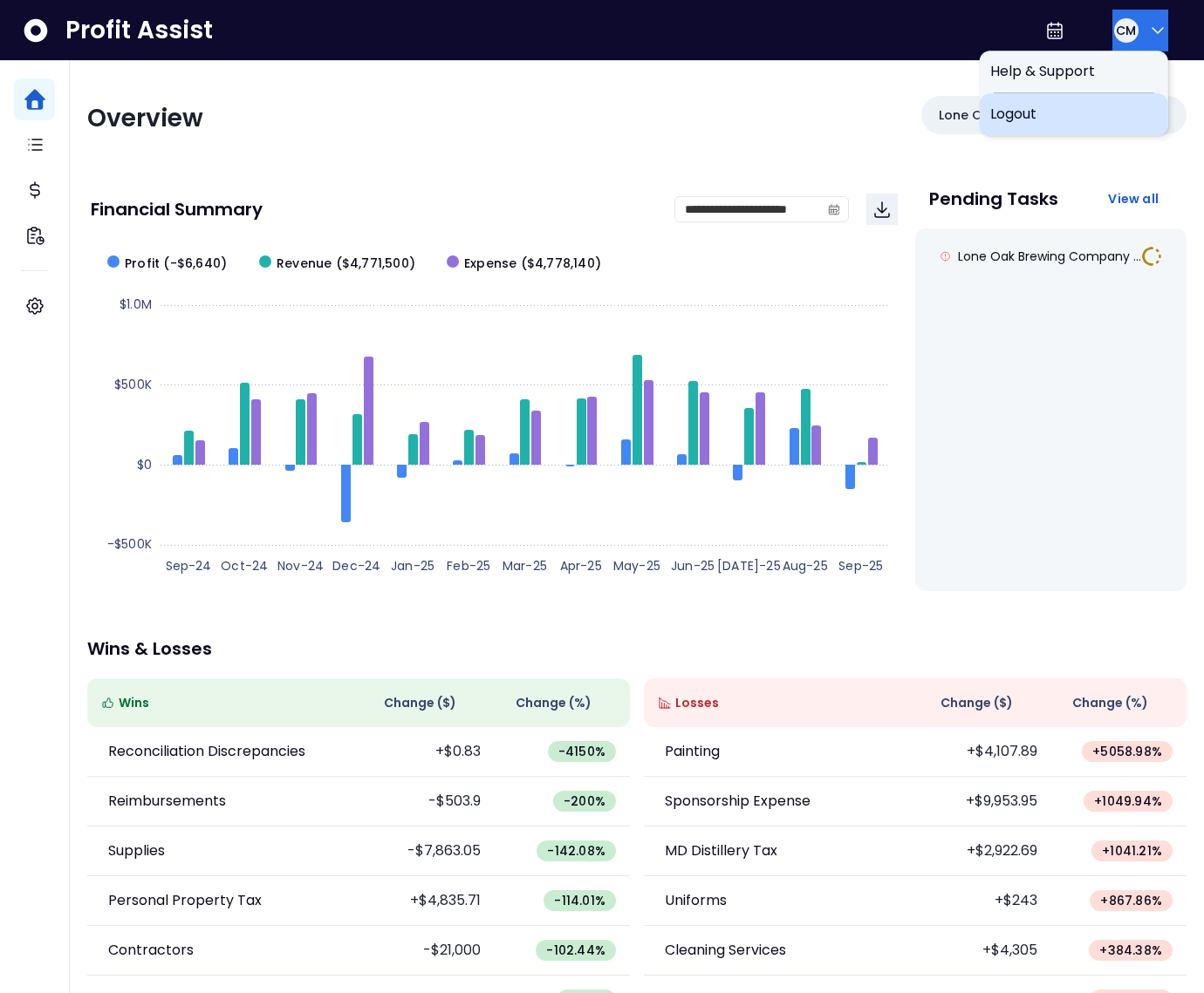
click at [1106, 103] on div "Logout" at bounding box center [1074, 114] width 188 height 42
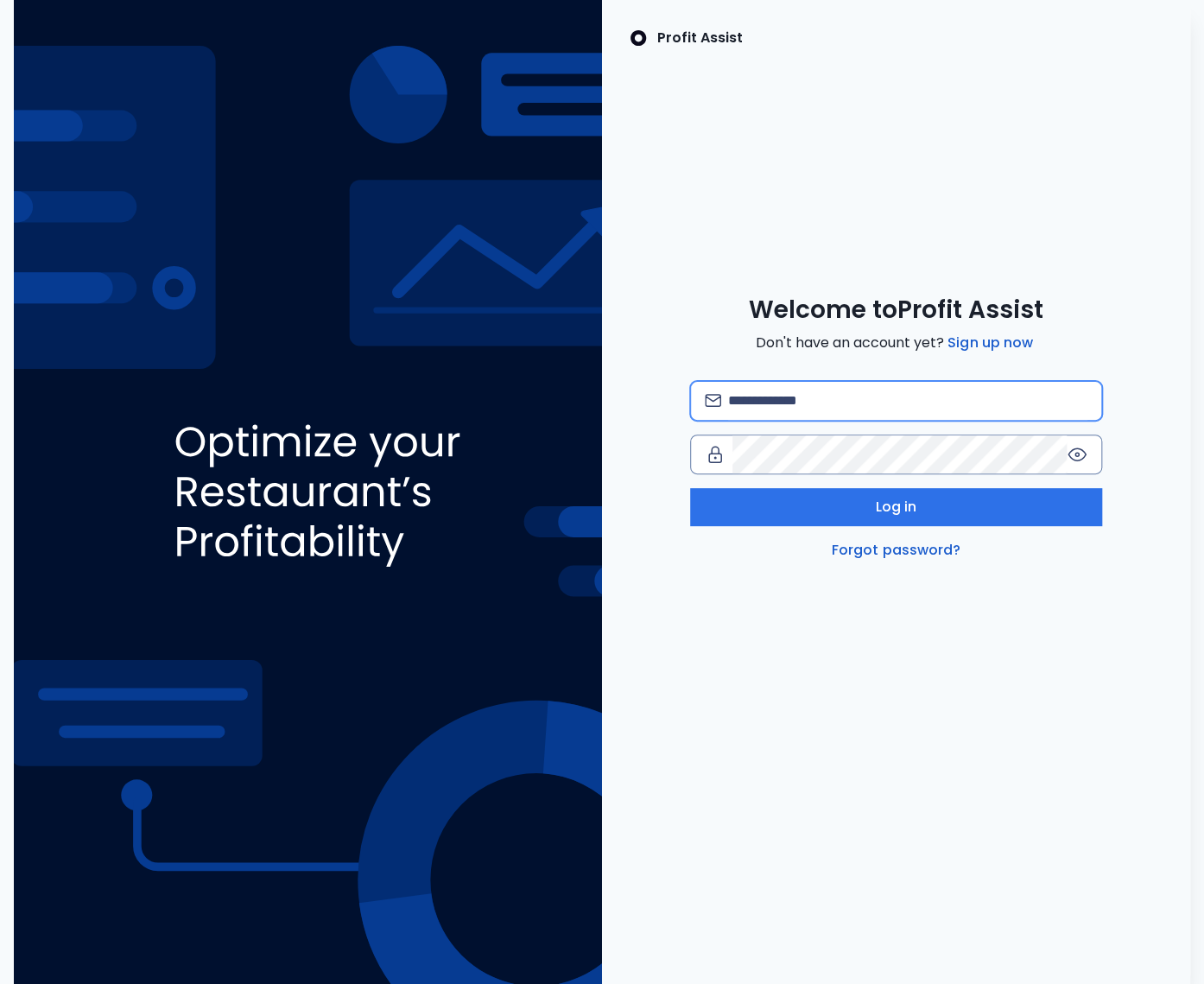
click at [770, 405] on input "email" at bounding box center [908, 400] width 359 height 38
type input "**********"
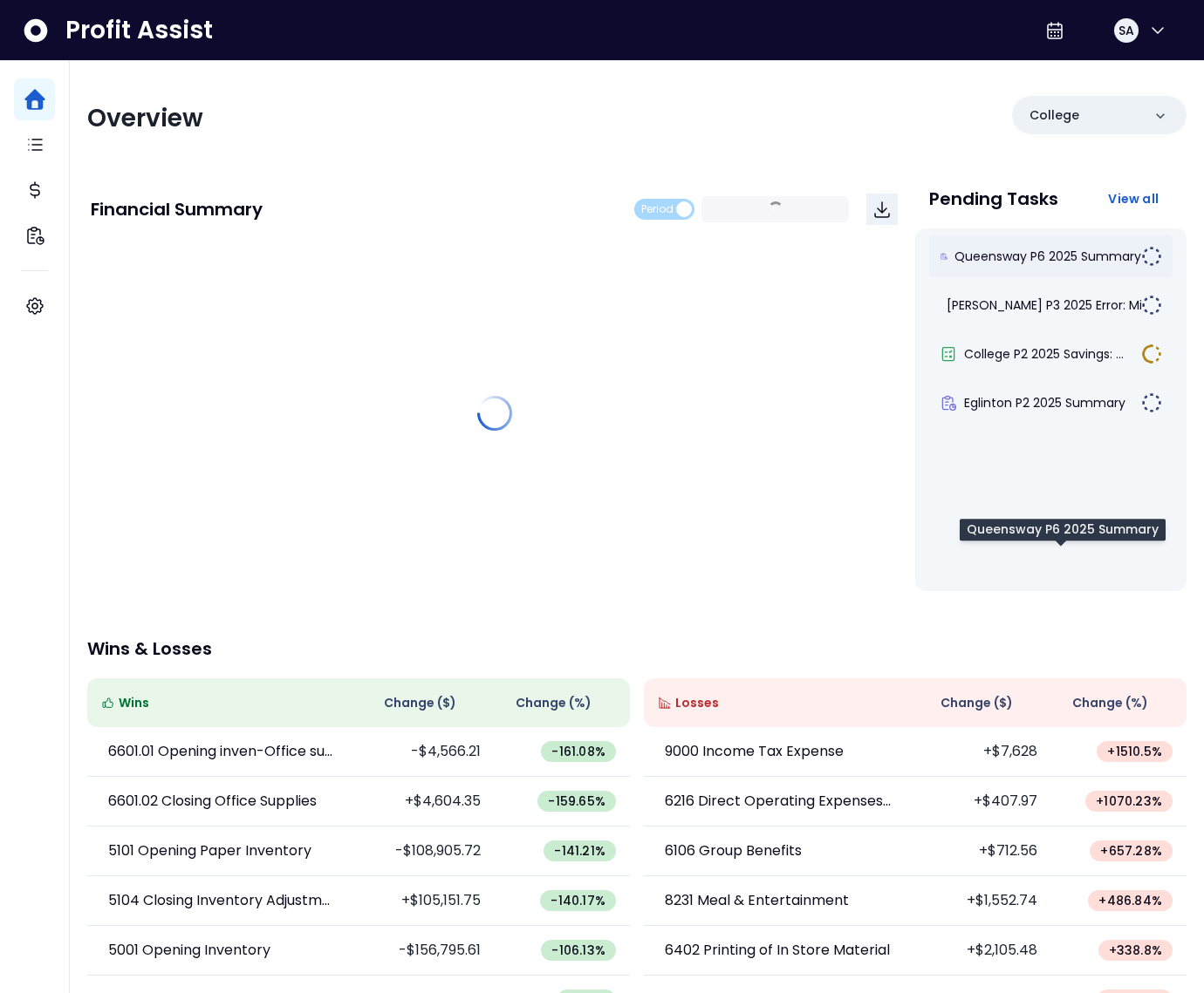
click at [1028, 250] on span "Queensway P6 2025 Summary" at bounding box center [1047, 256] width 186 height 17
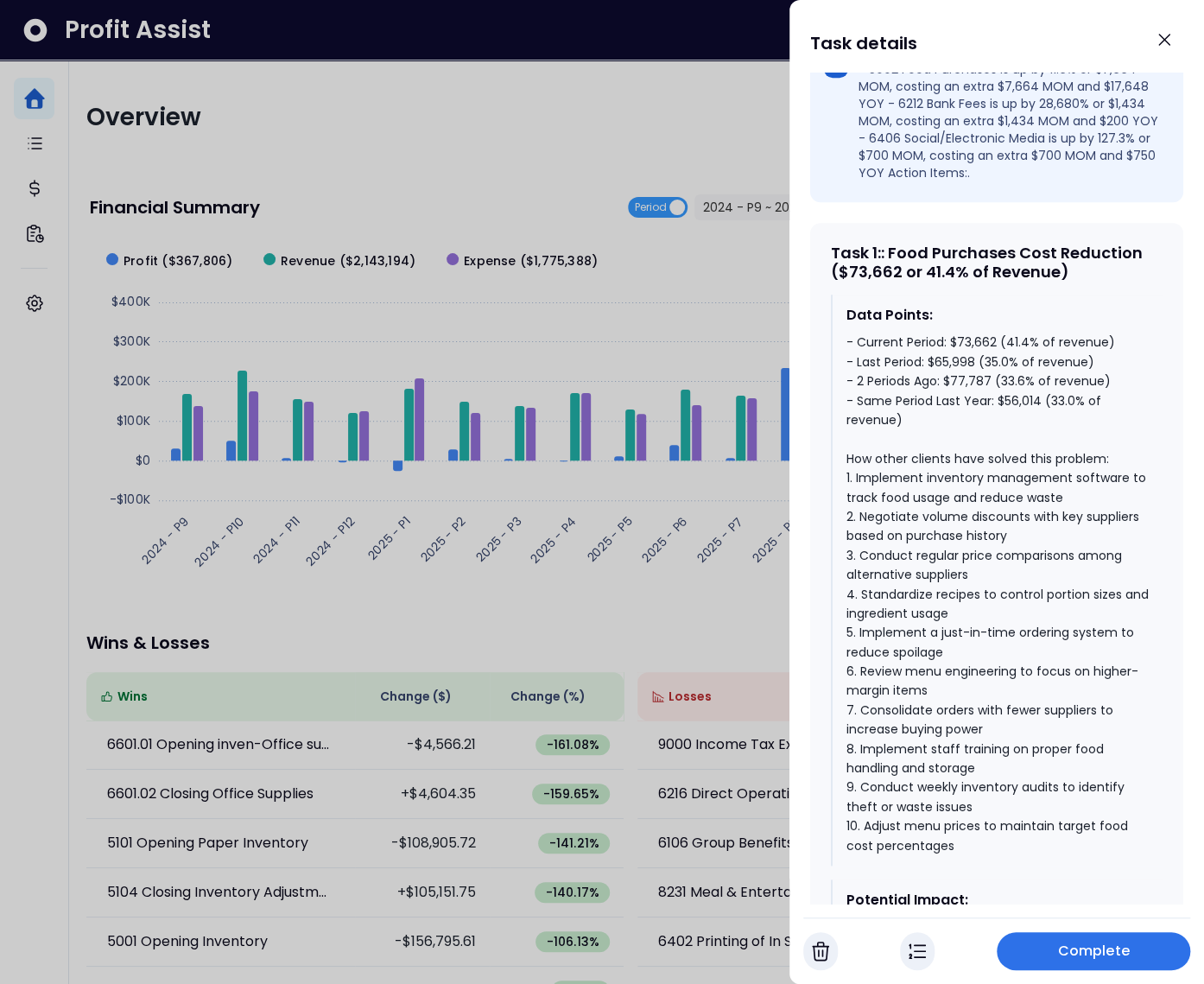
scroll to position [468, 0]
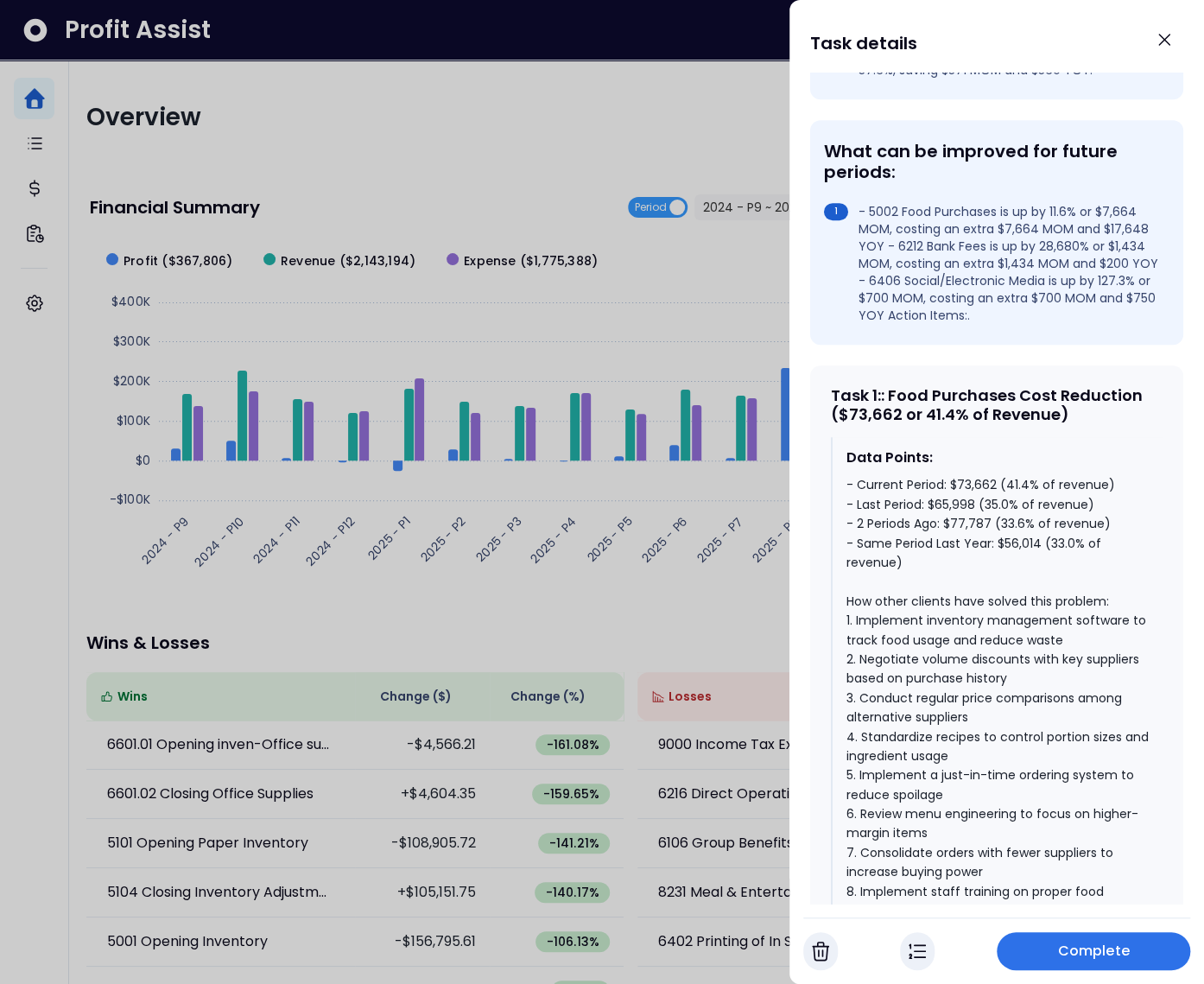
click at [1011, 542] on div "- Current Period: $73,662 (41.4% of revenue) - Last Period: $65,998 (35.0% of r…" at bounding box center [997, 736] width 303 height 523
click at [990, 523] on div "- Current Period: $73,662 (41.4% of revenue) - Last Period: $65,998 (35.0% of r…" at bounding box center [997, 736] width 303 height 523
click at [1019, 500] on div "- Current Period: $73,662 (41.4% of revenue) - Last Period: $65,998 (35.0% of r…" at bounding box center [997, 736] width 303 height 523
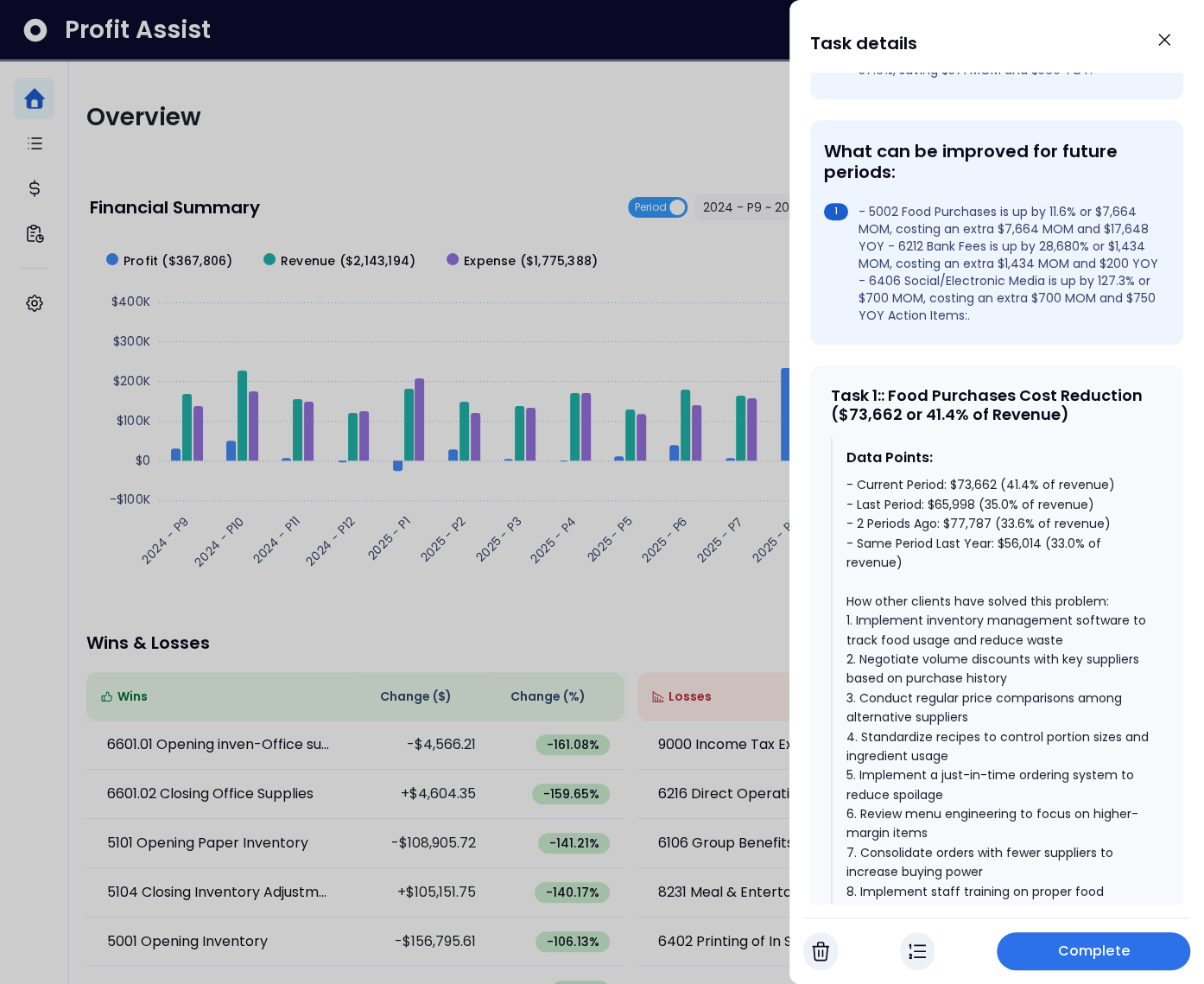
click at [1019, 500] on div "- Current Period: $73,662 (41.4% of revenue) - Last Period: $65,998 (35.0% of r…" at bounding box center [997, 736] width 303 height 523
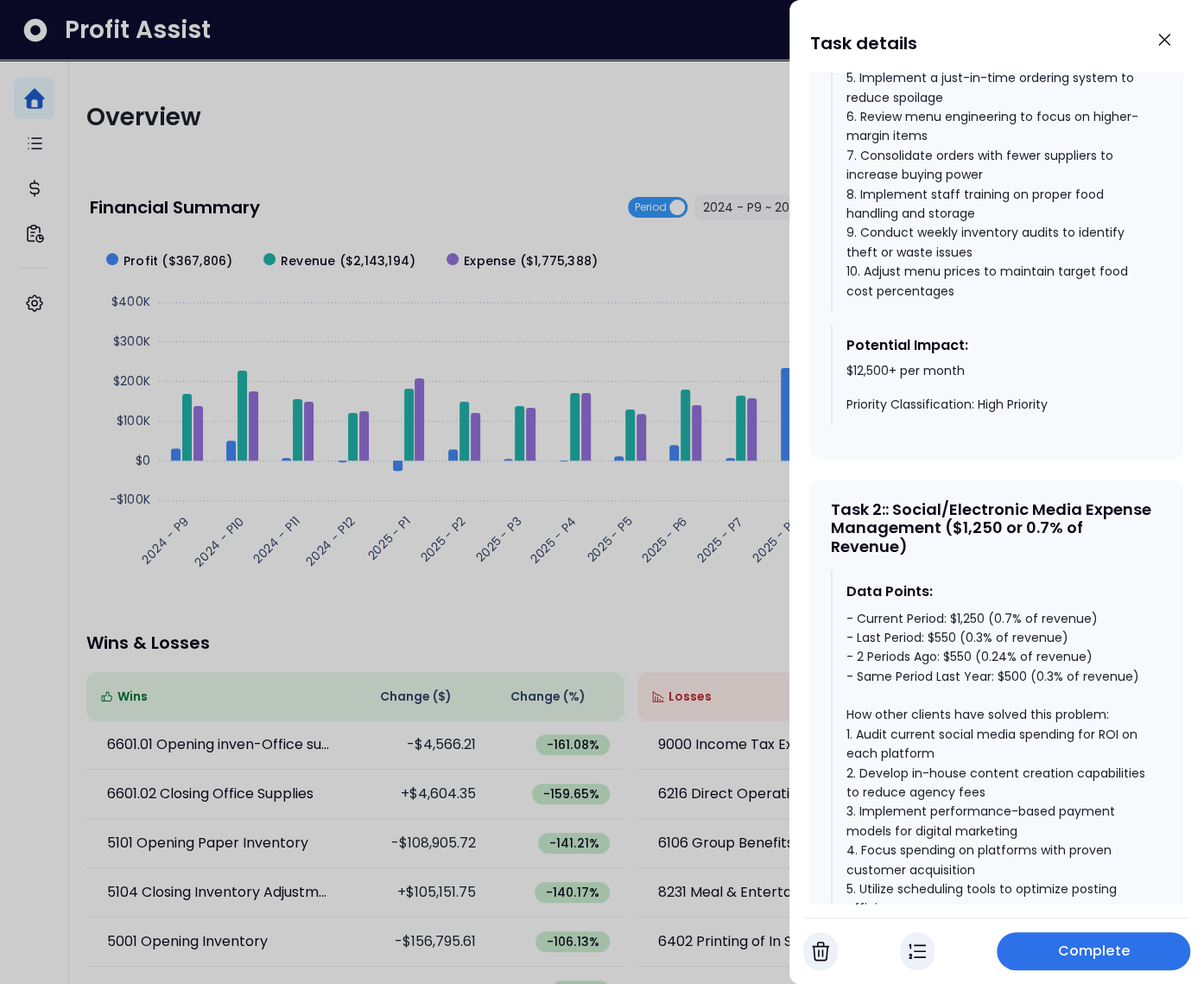
scroll to position [1305, 0]
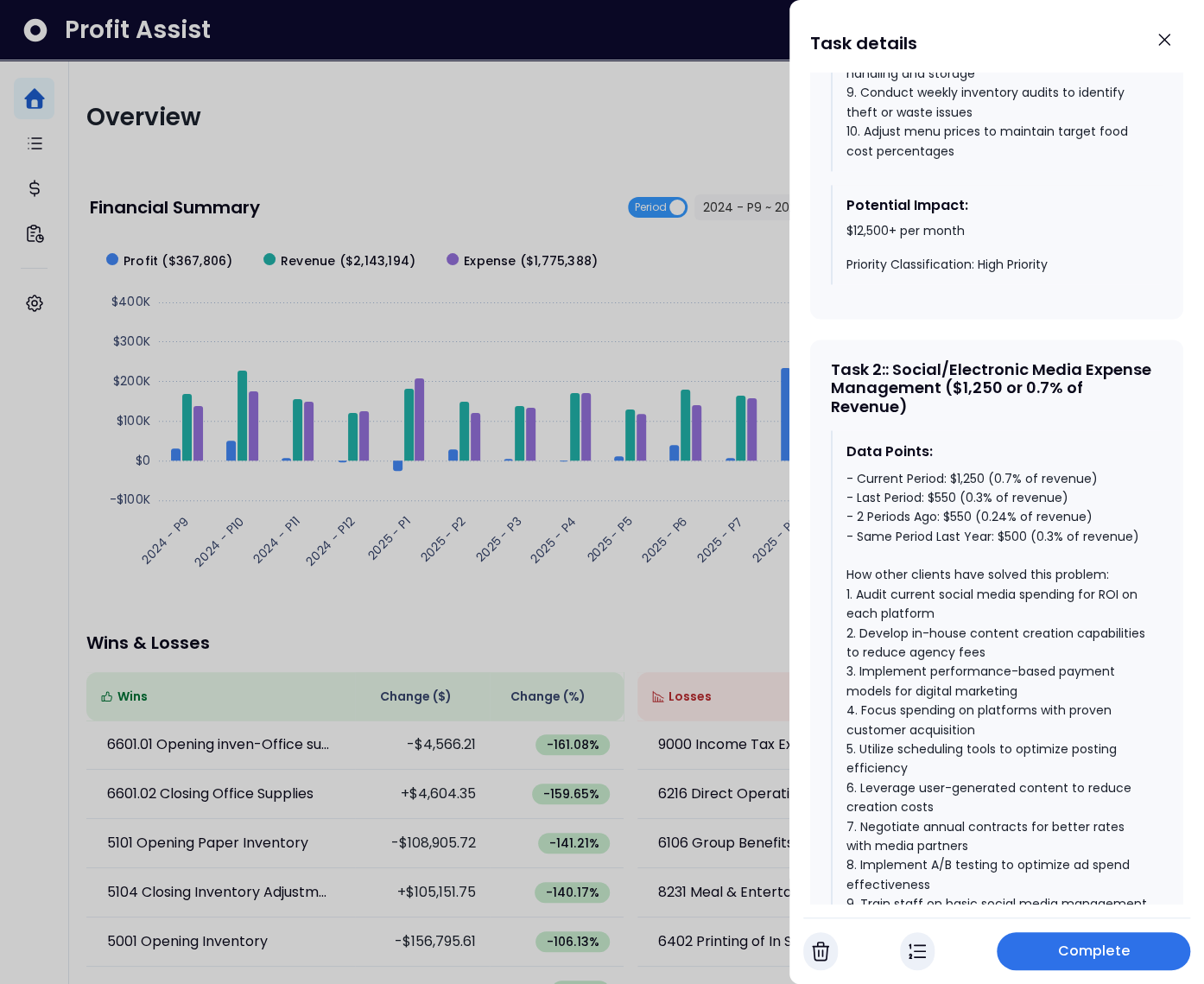
click at [1011, 547] on div "- Current Period: $1,250 (0.7% of revenue) - Last Period: $550 (0.3% of revenue…" at bounding box center [997, 710] width 303 height 484
click at [956, 528] on div "- Current Period: $1,250 (0.7% of revenue) - Last Period: $550 (0.3% of revenue…" at bounding box center [997, 710] width 303 height 484
click at [966, 490] on div "- Current Period: $1,250 (0.7% of revenue) - Last Period: $550 (0.3% of revenue…" at bounding box center [997, 710] width 303 height 484
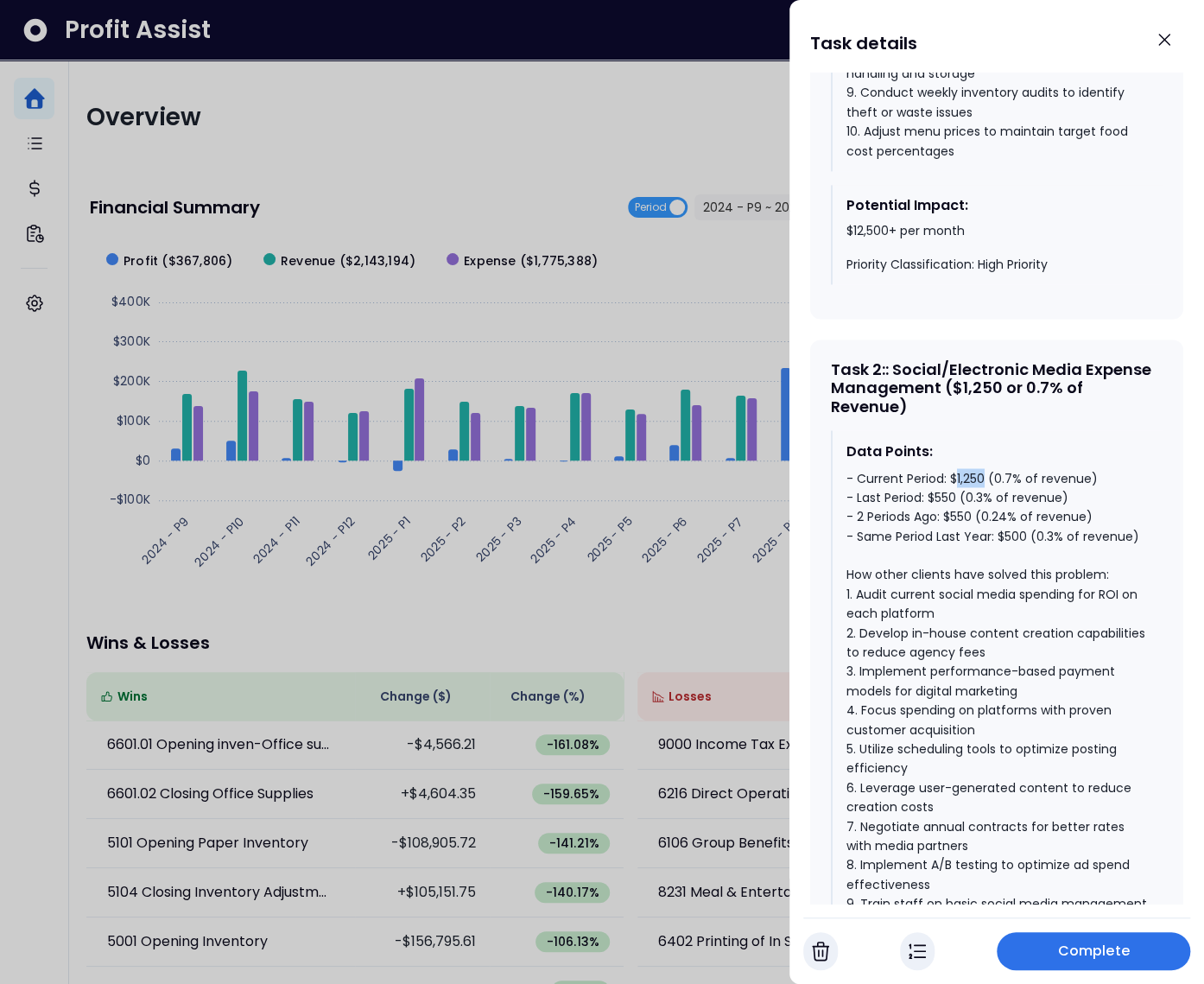
click at [966, 490] on div "- Current Period: $1,250 (0.7% of revenue) - Last Period: $550 (0.3% of revenue…" at bounding box center [997, 710] width 303 height 484
click at [969, 485] on div "- Current Period: $1,250 (0.7% of revenue) - Last Period: $550 (0.3% of revenue…" at bounding box center [997, 710] width 303 height 484
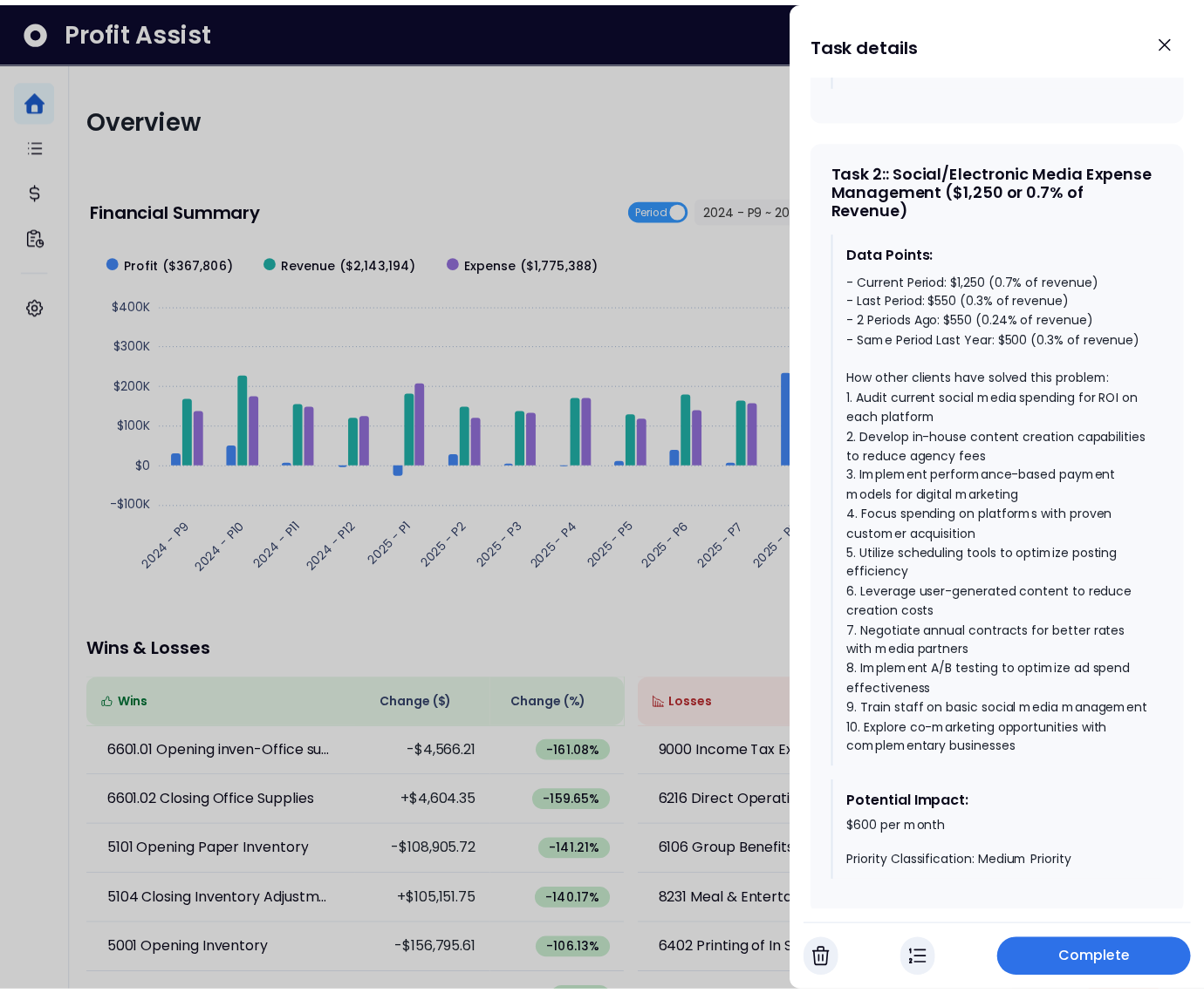
scroll to position [1466, 0]
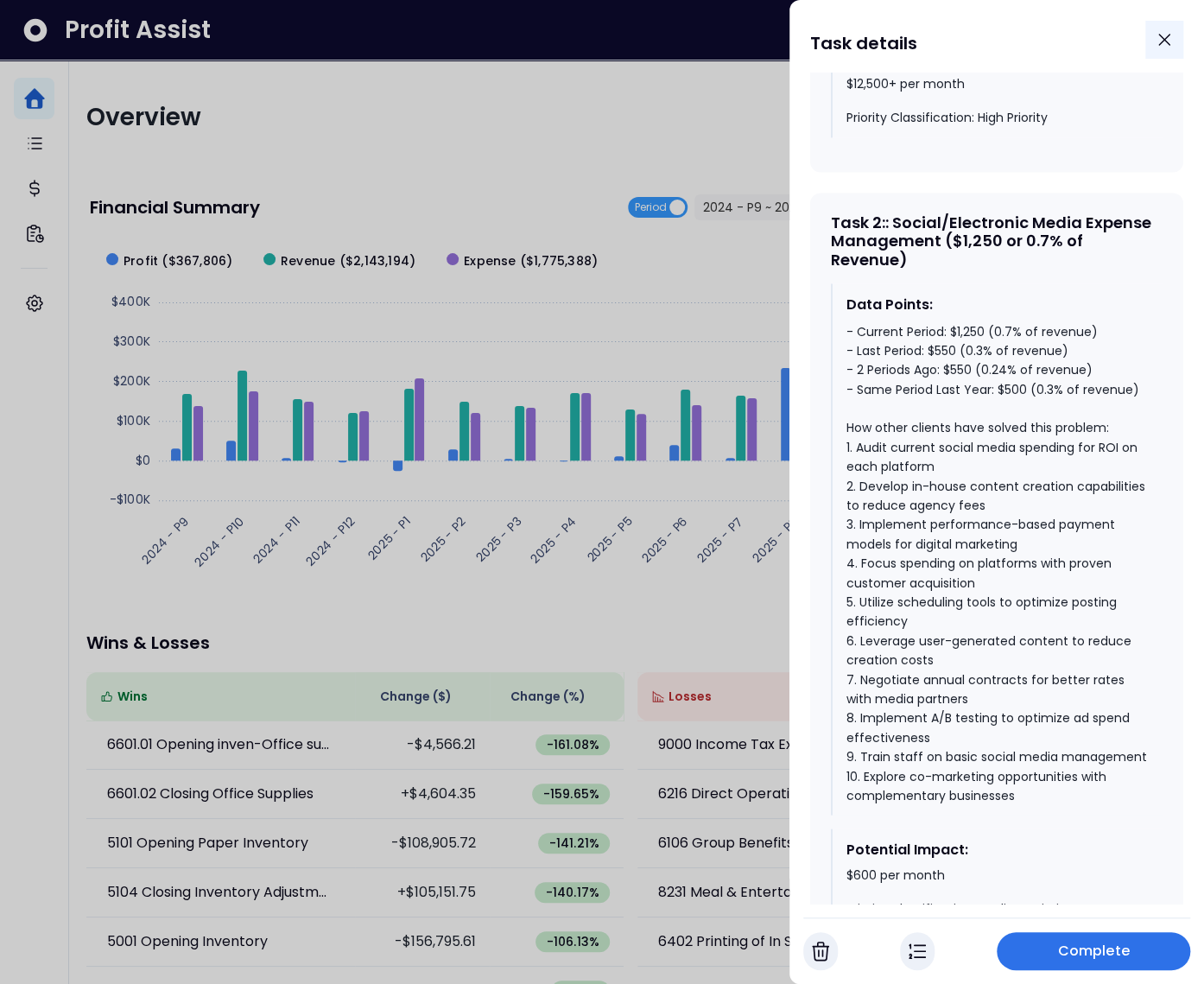
click at [1160, 34] on icon "Close" at bounding box center [1164, 39] width 20 height 20
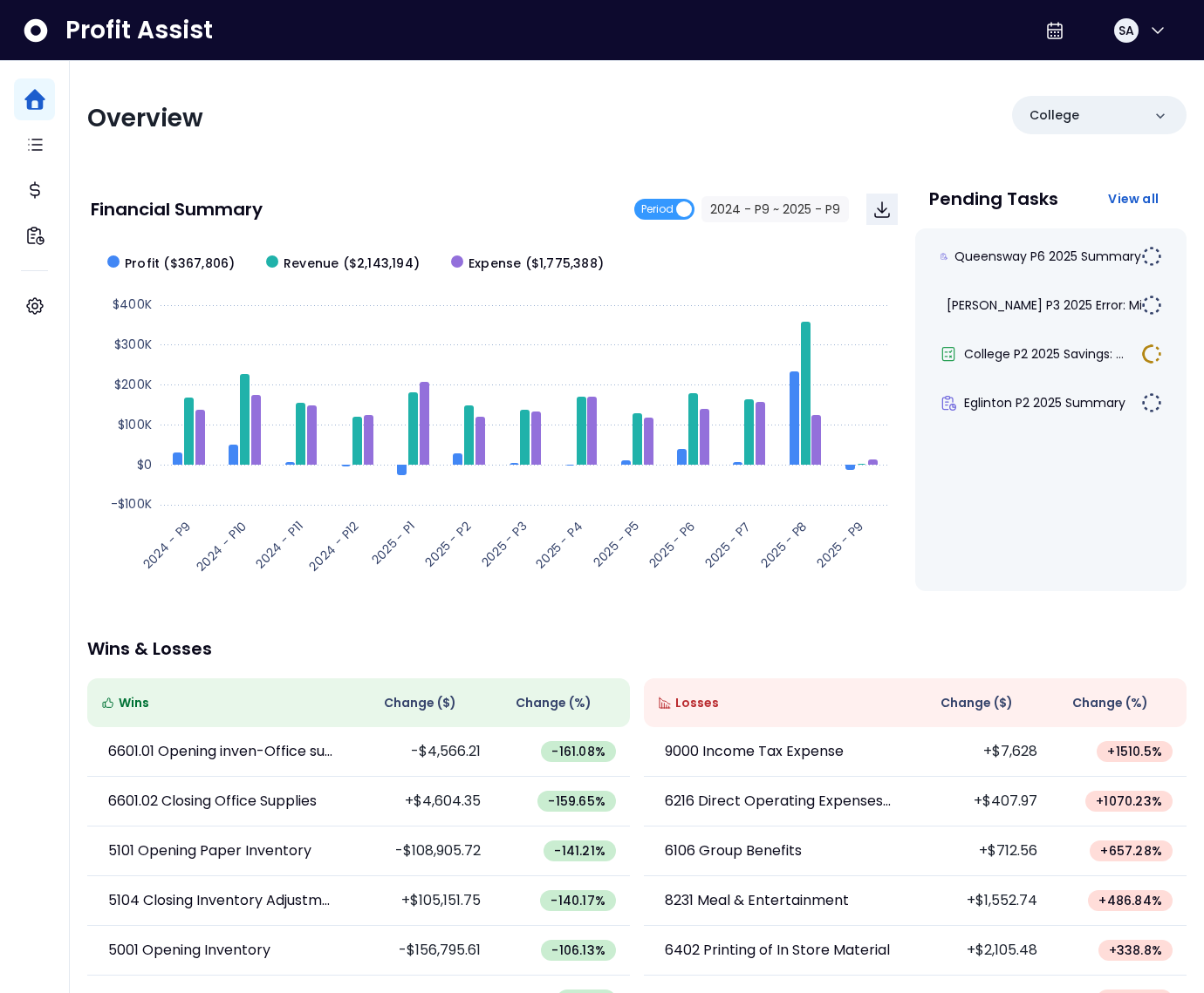
click at [649, 146] on div "Overview College Financial Summary Period 2024 - P9 ~ 2025 - P9 Created with Hi…" at bounding box center [637, 577] width 1134 height 1032
click at [1045, 272] on div "Queensway P6 2025 Summary" at bounding box center [1051, 256] width 244 height 42
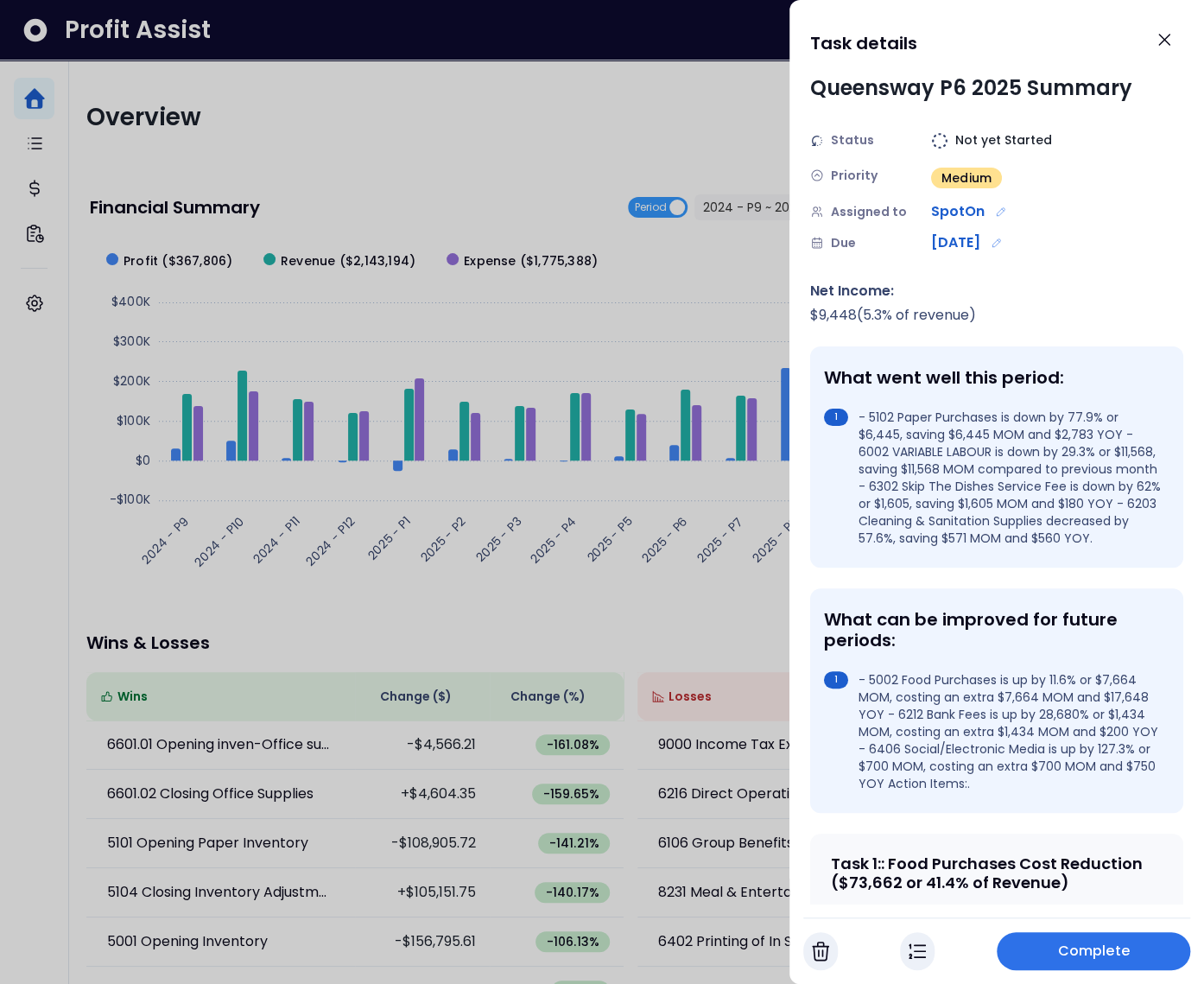
click at [617, 123] on div at bounding box center [602, 492] width 1204 height 984
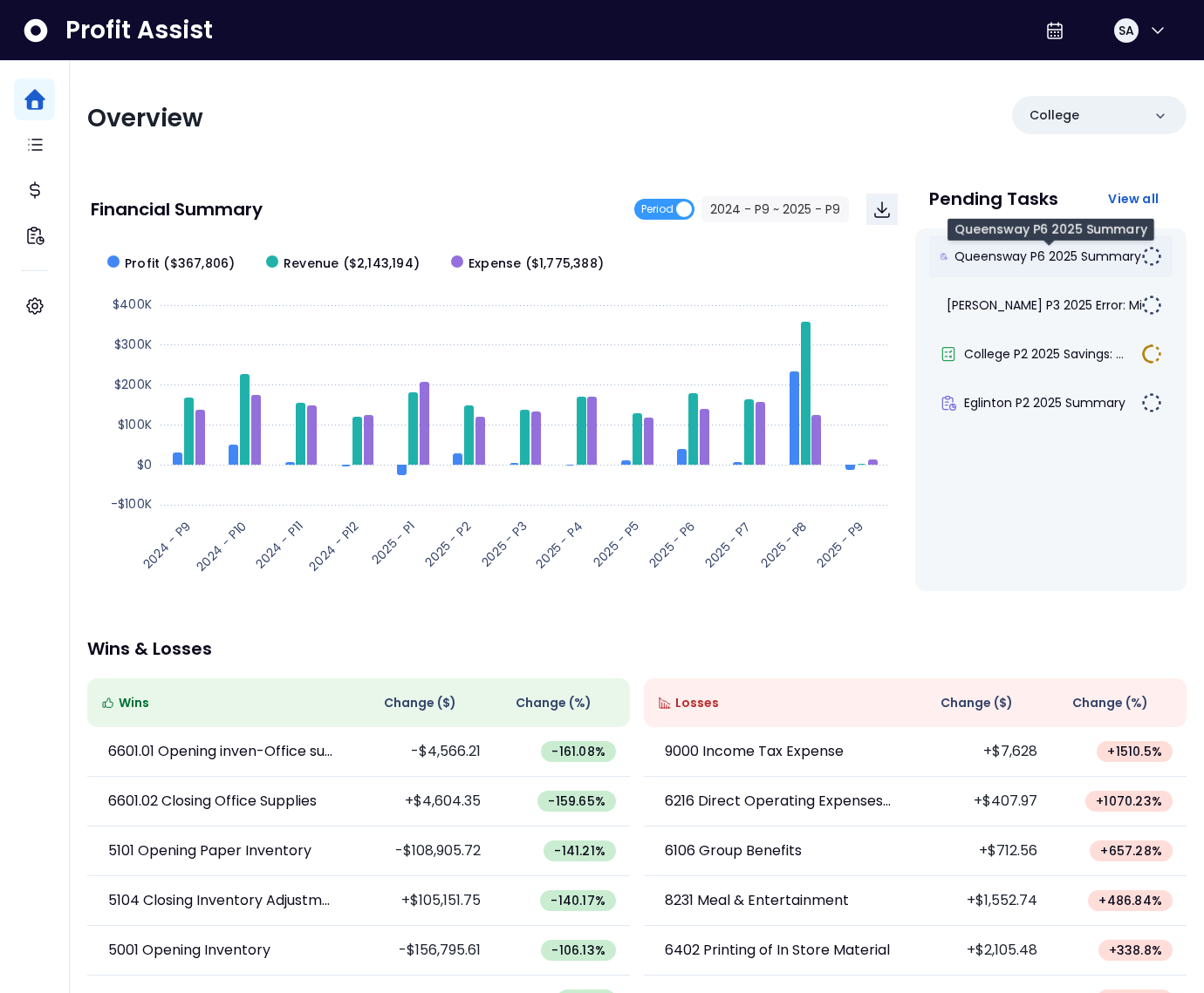
click at [1022, 263] on span "Queensway P6 2025 Summary" at bounding box center [1047, 256] width 186 height 17
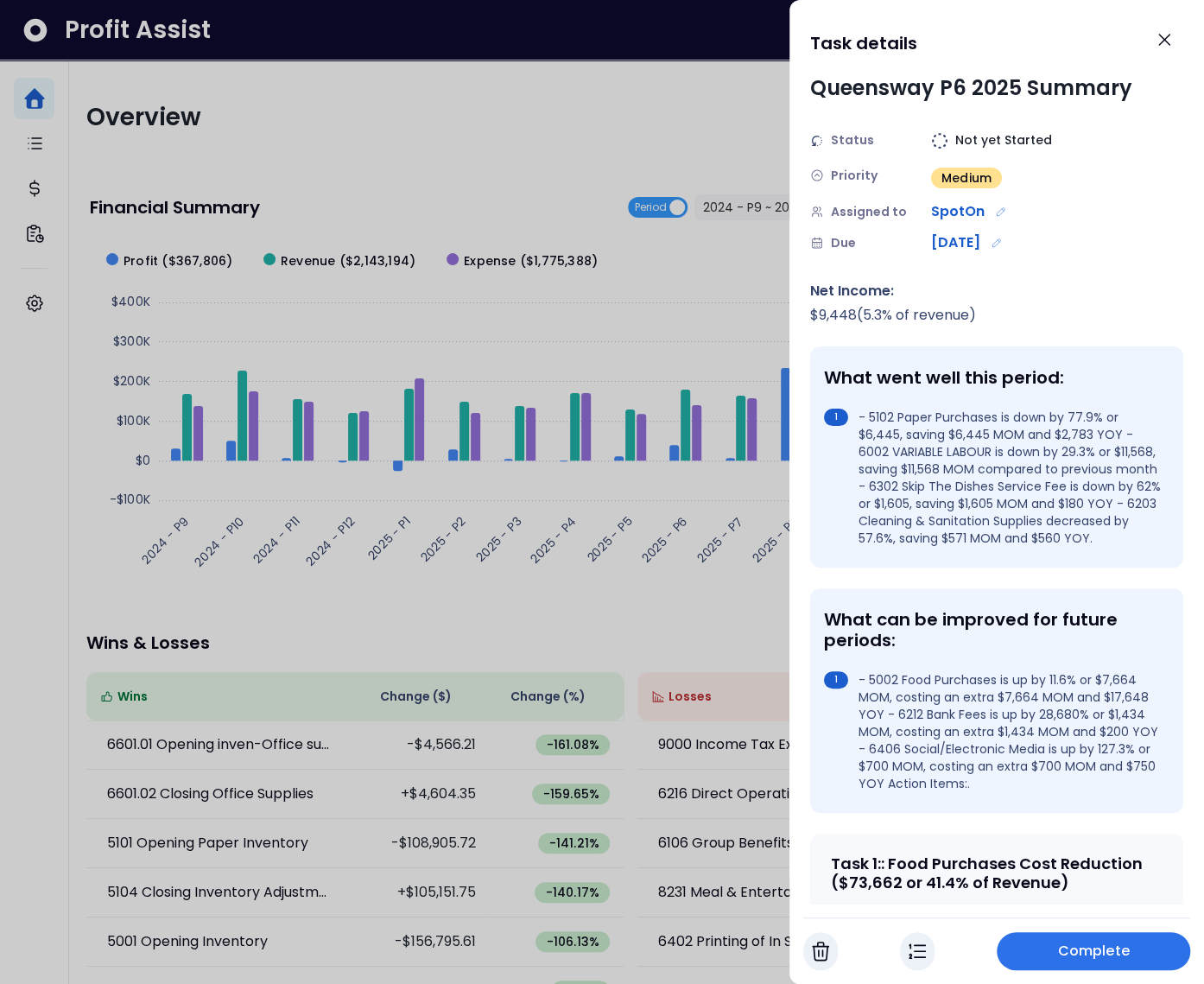
click at [689, 292] on div at bounding box center [602, 492] width 1204 height 984
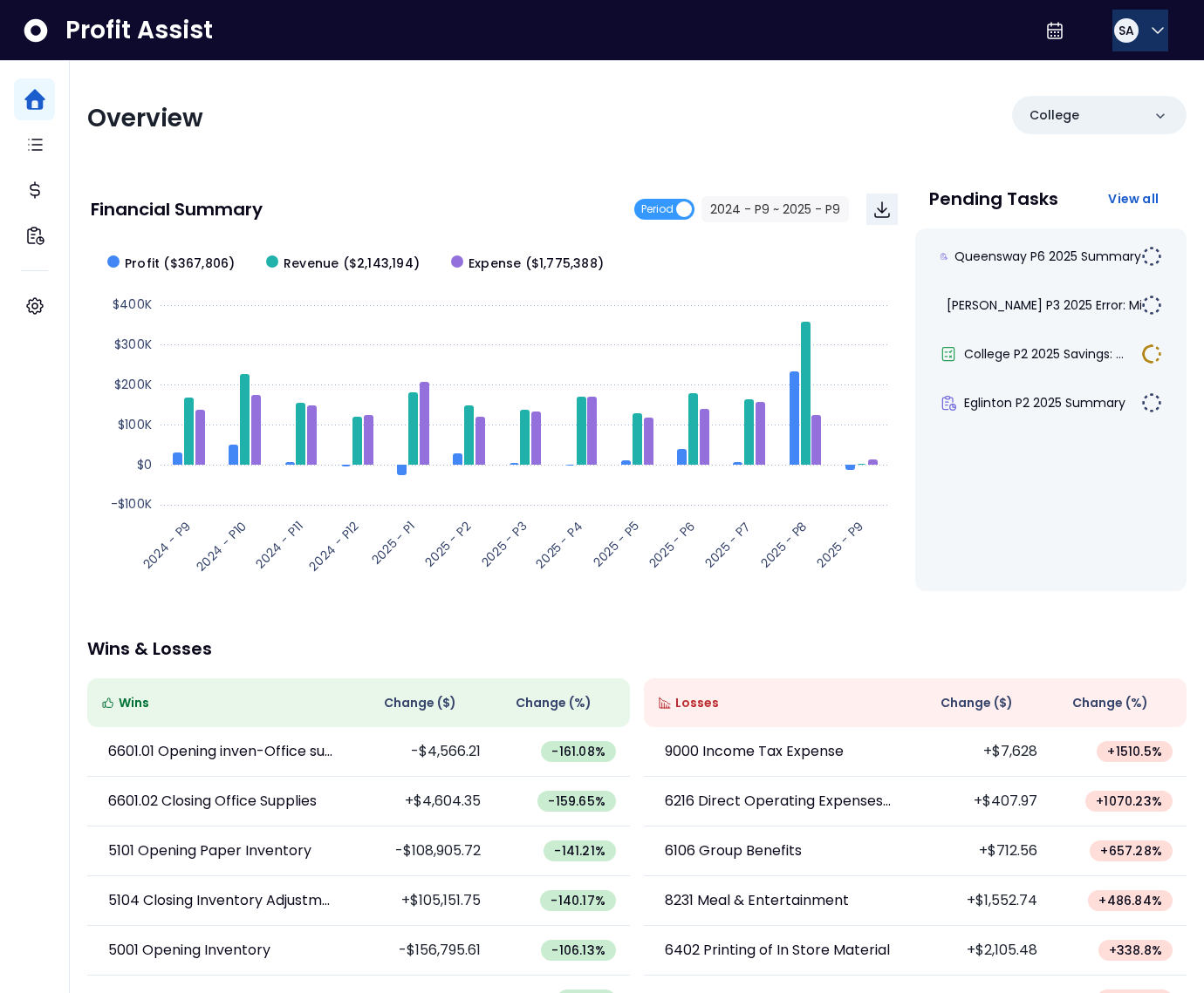
click at [1123, 41] on div "SA" at bounding box center [1126, 30] width 24 height 24
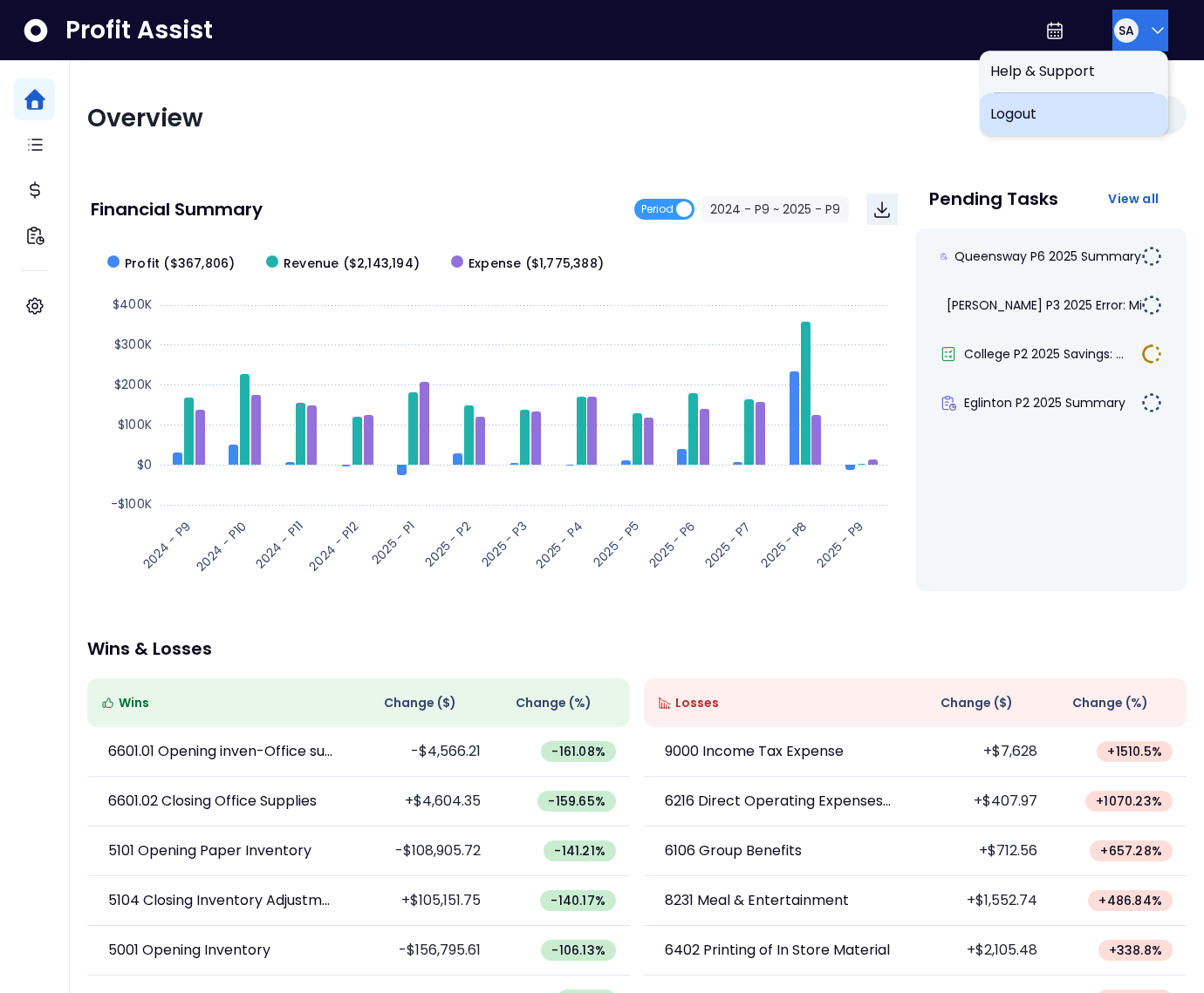
click at [1096, 118] on span "Logout" at bounding box center [1073, 114] width 168 height 21
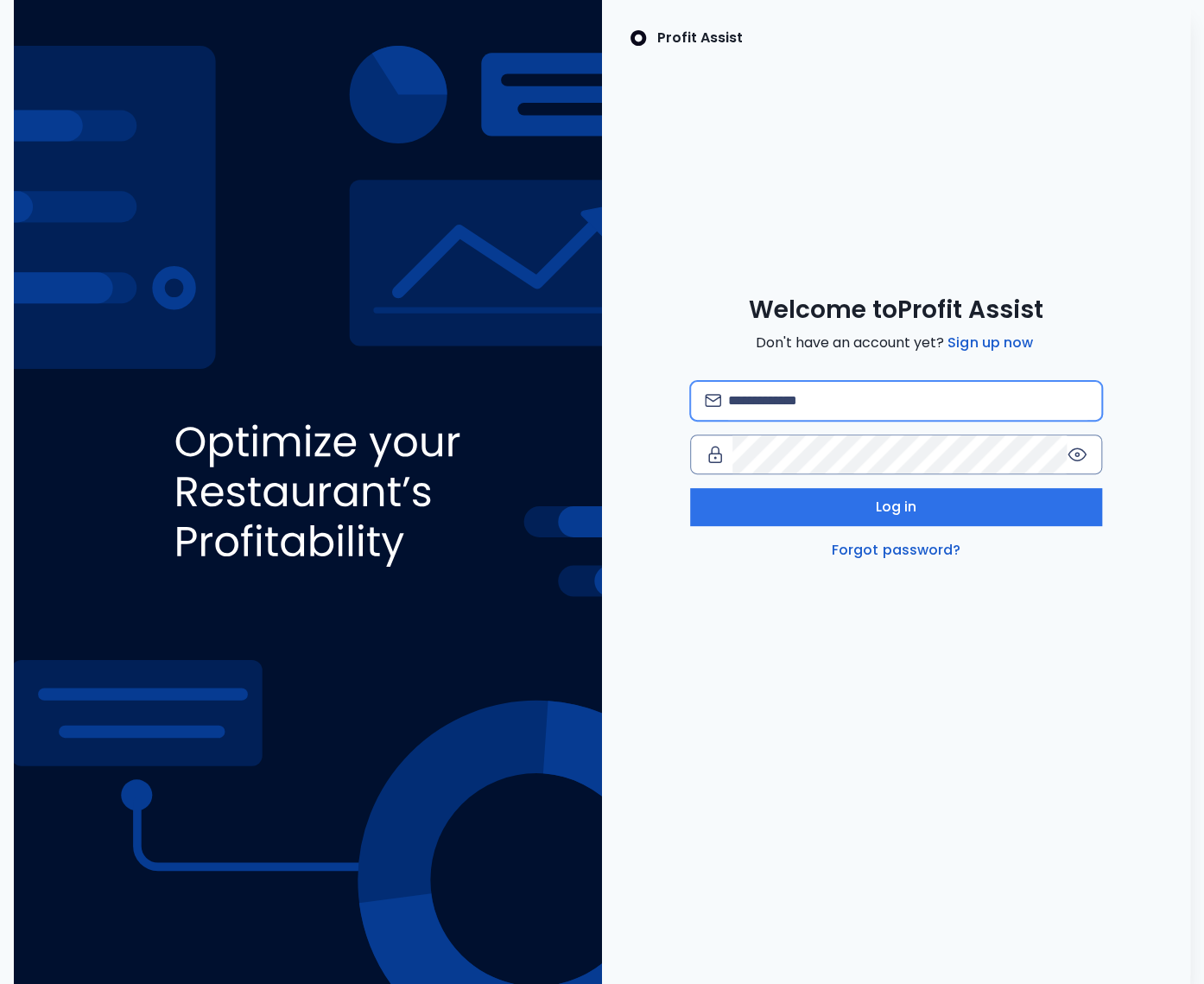
click at [784, 411] on input "email" at bounding box center [908, 400] width 359 height 38
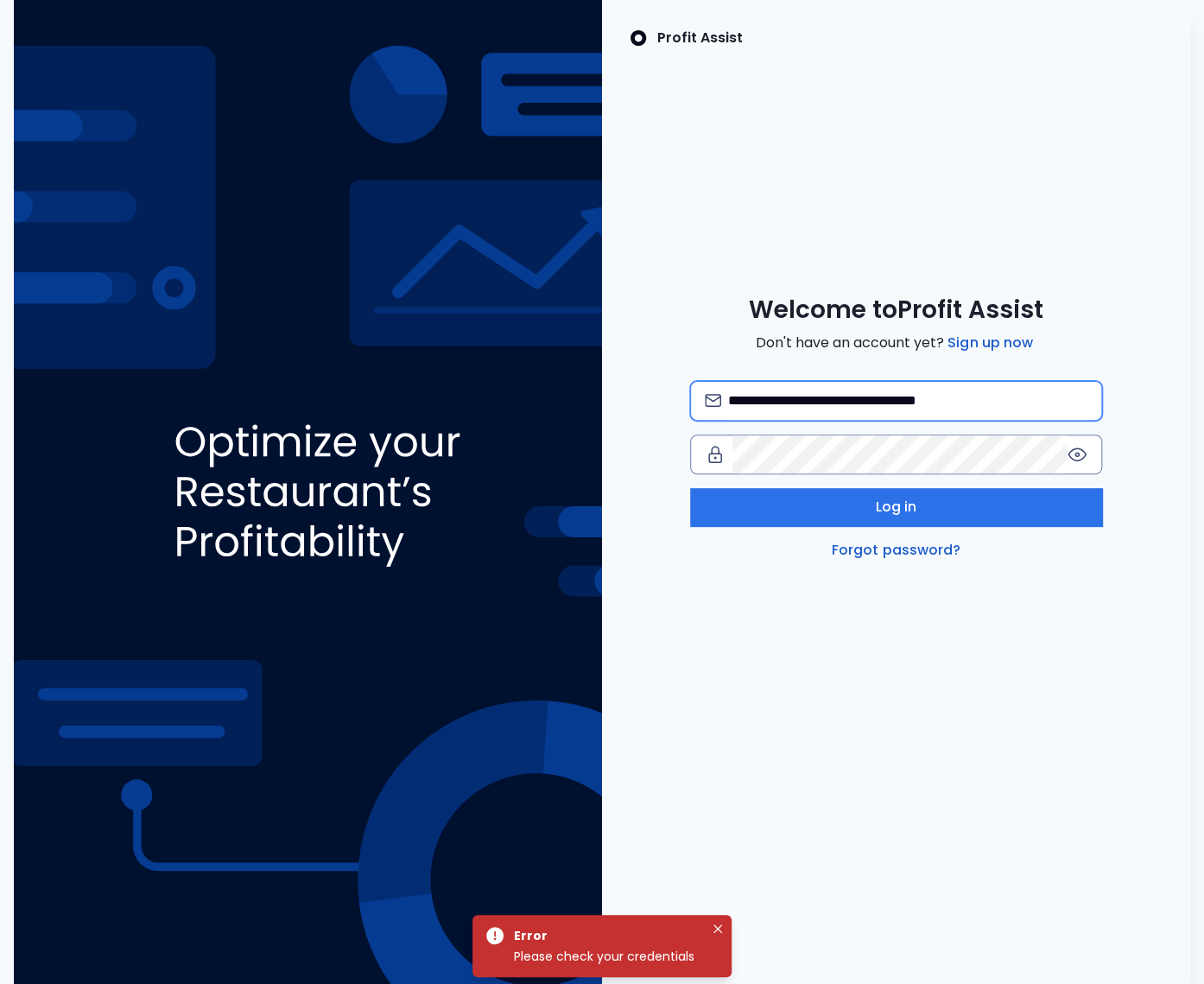
click at [933, 403] on input "**********" at bounding box center [908, 400] width 359 height 38
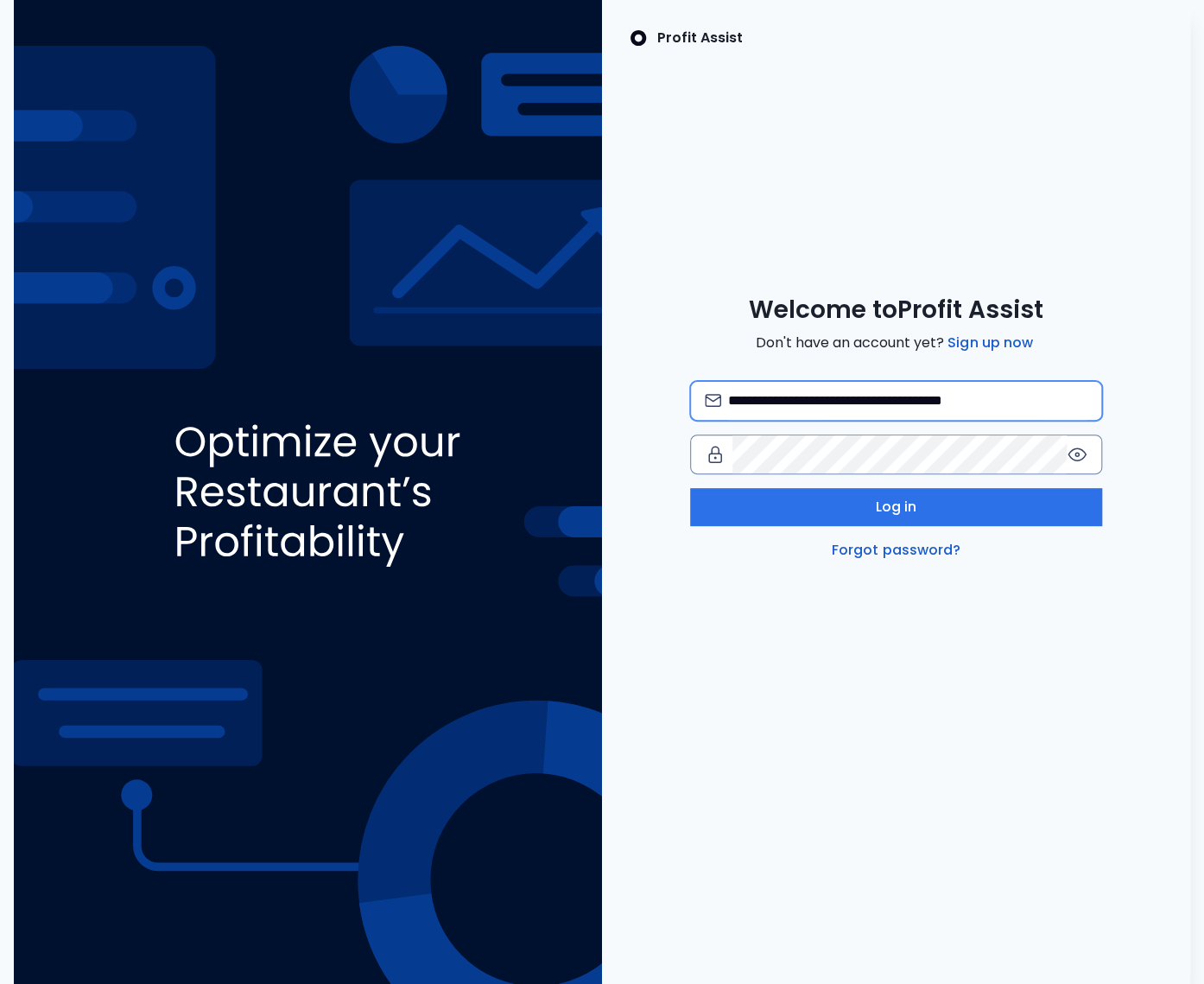
type input "**********"
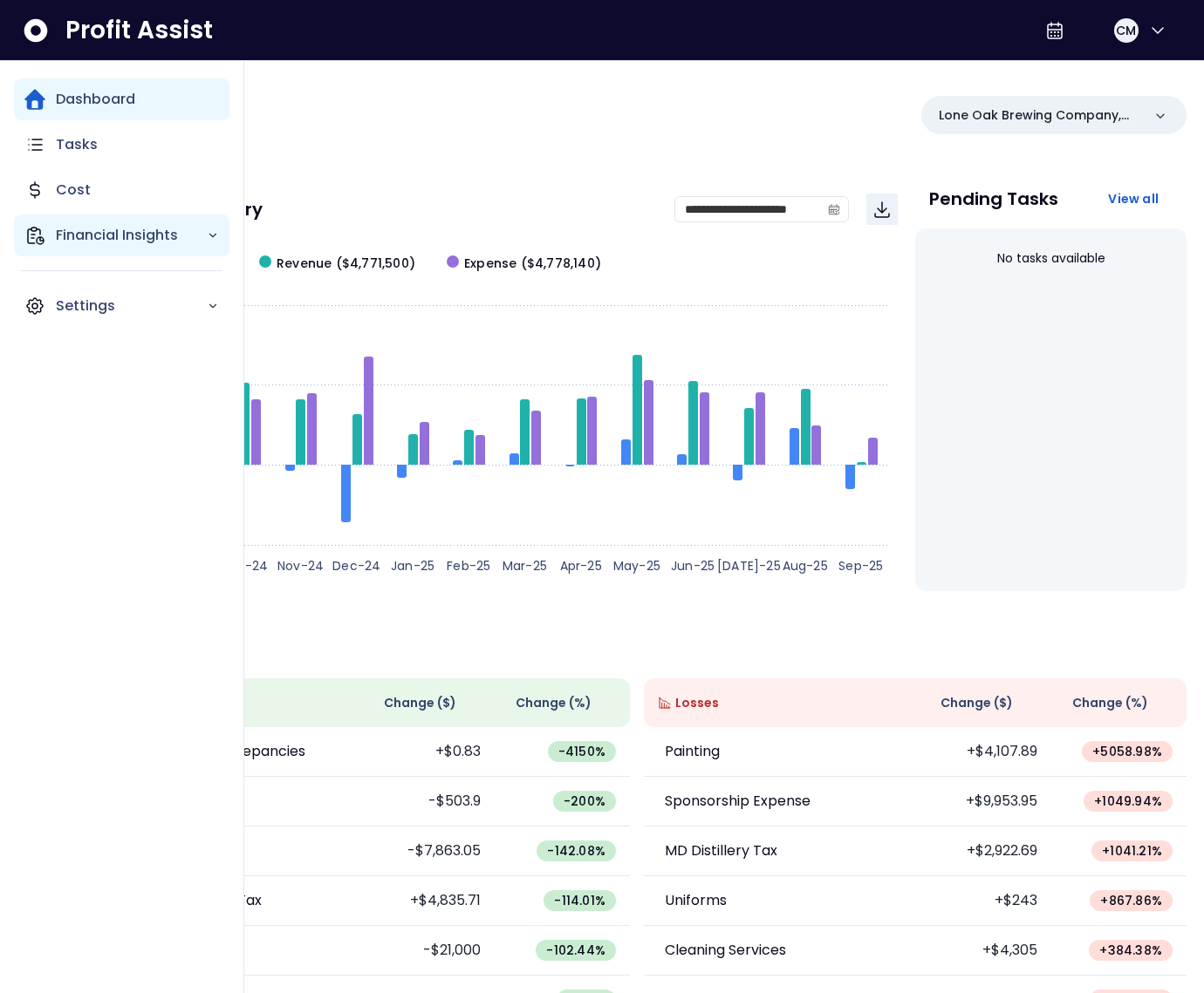
click at [53, 228] on div "Financial Insights" at bounding box center [122, 235] width 216 height 42
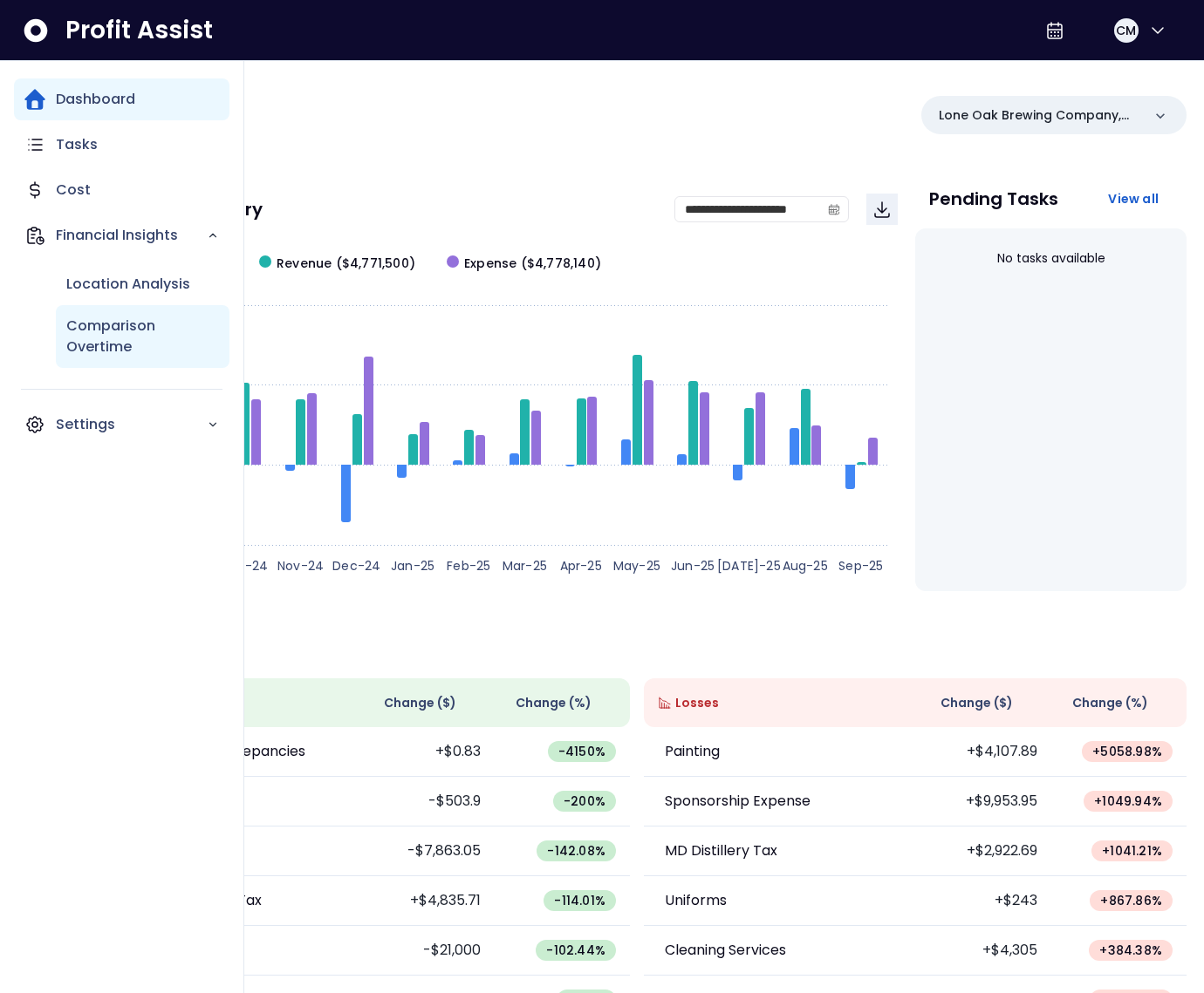
click at [103, 347] on p "Comparison Overtime" at bounding box center [142, 337] width 152 height 42
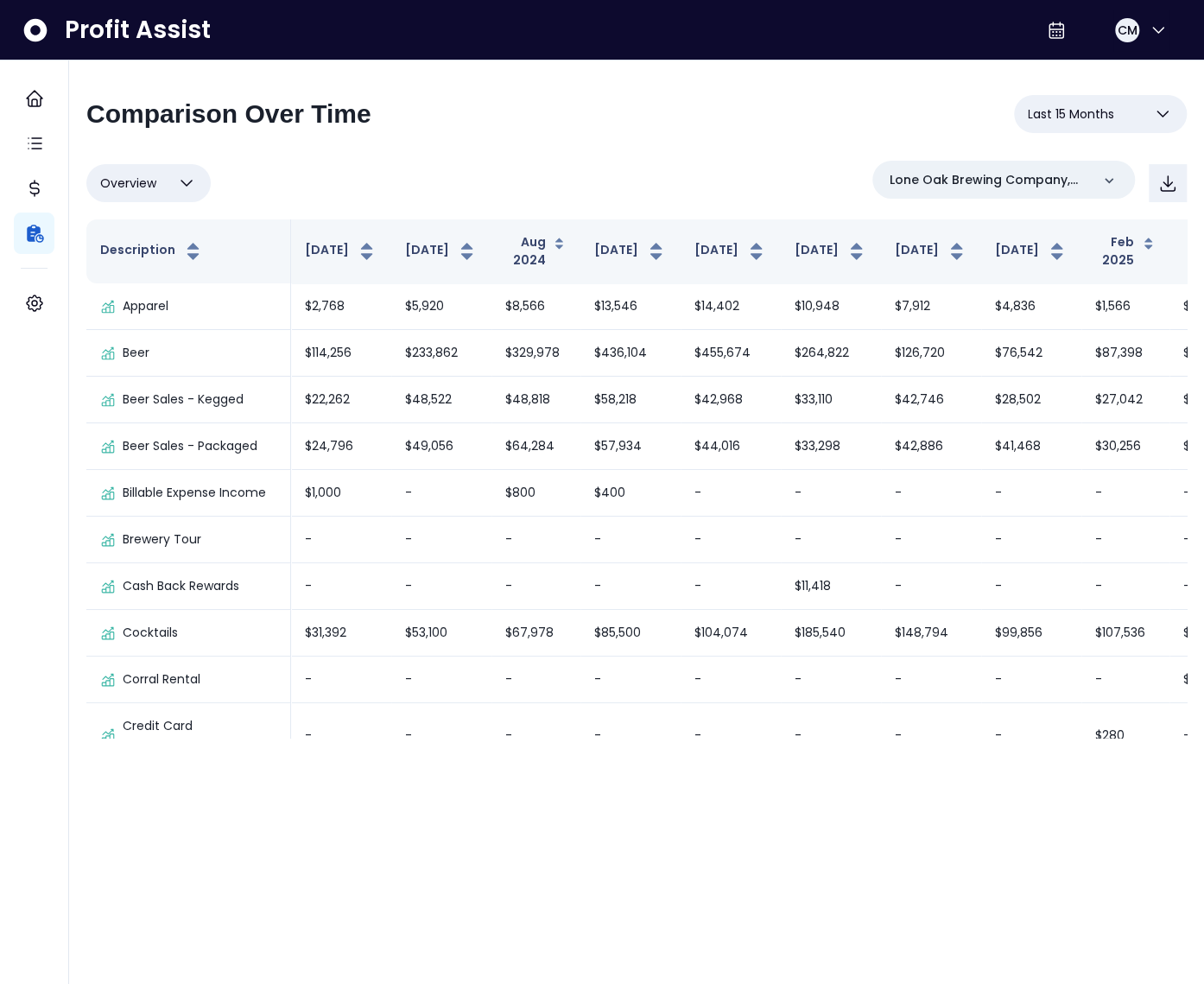
click at [1067, 116] on span "Last 15 Months" at bounding box center [1071, 114] width 86 height 20
click at [759, 153] on div "**********" at bounding box center [636, 416] width 1101 height 642
click at [154, 190] on span "Overview" at bounding box center [128, 183] width 56 height 20
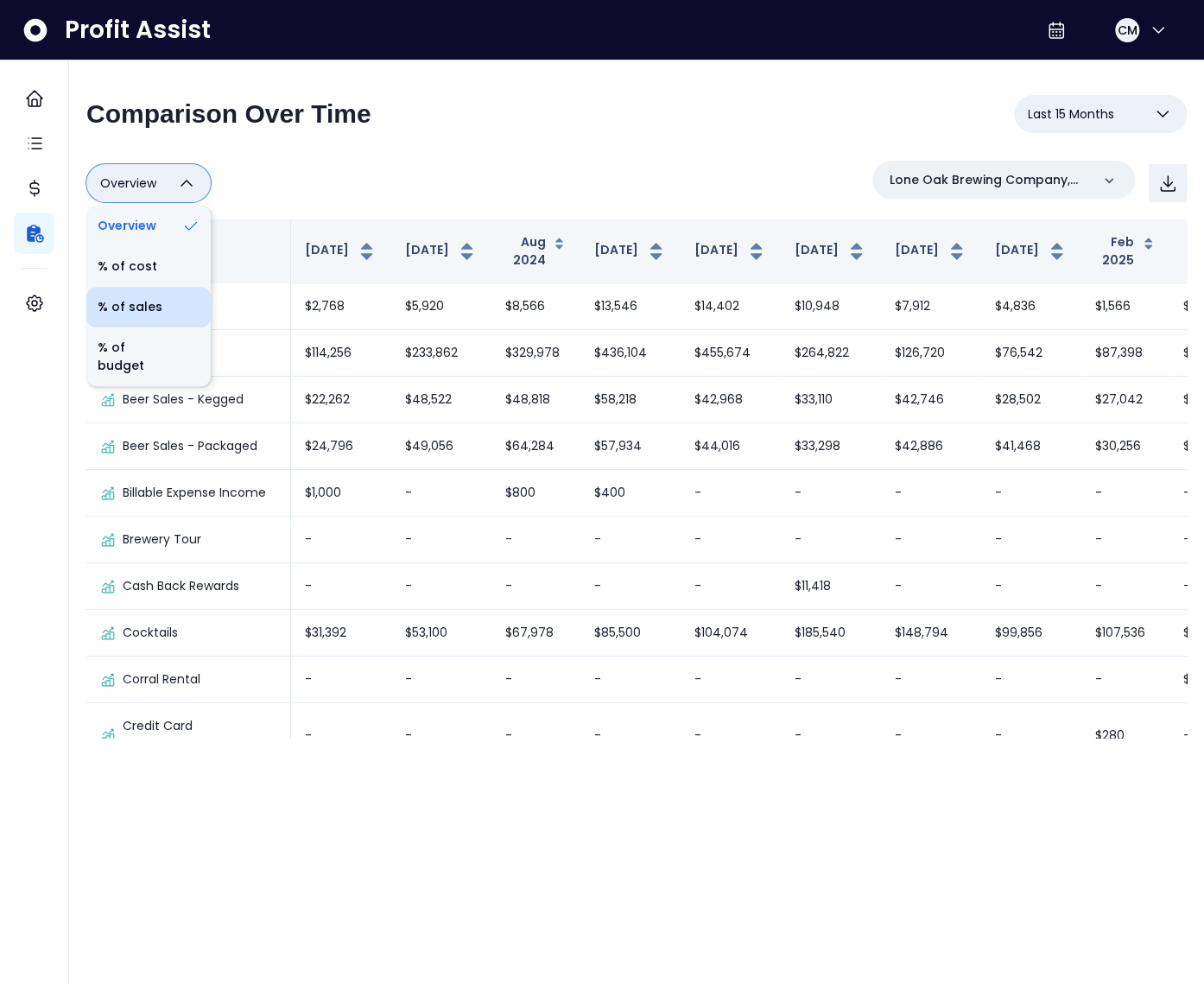
click at [142, 312] on li "% of sales" at bounding box center [148, 307] width 124 height 41
type input "*********"
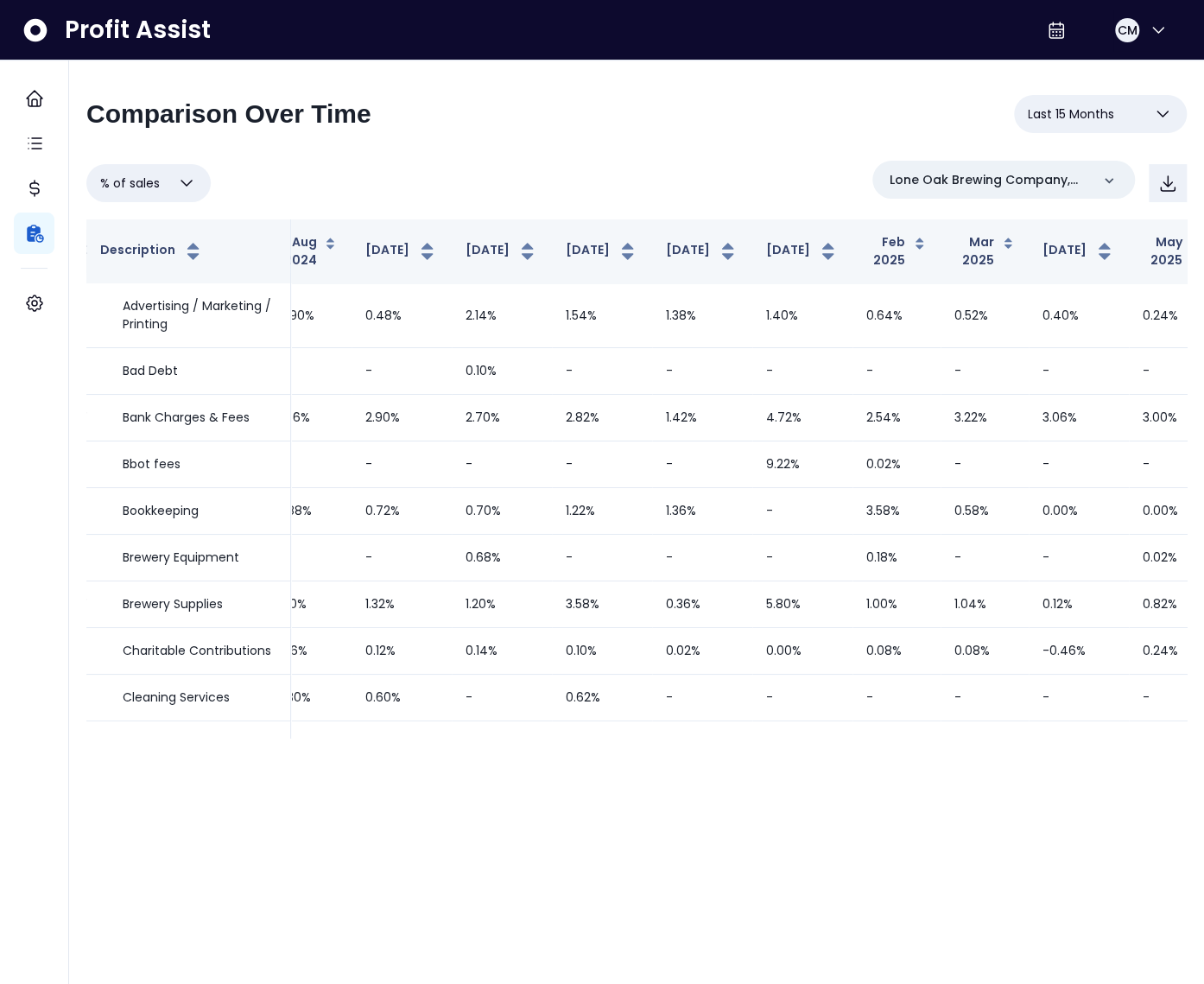
scroll to position [0, 486]
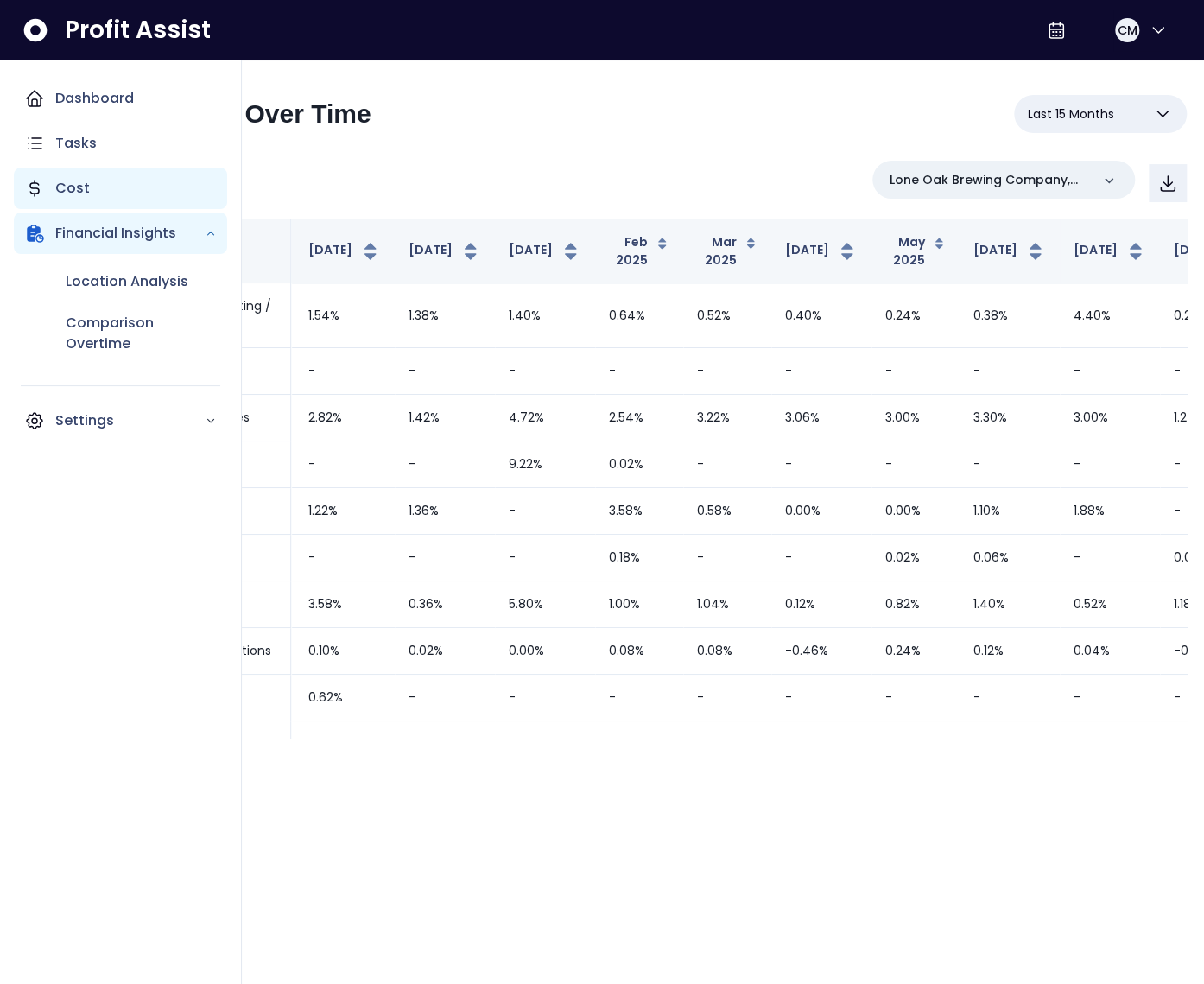
click at [127, 193] on div "Cost" at bounding box center [121, 188] width 214 height 42
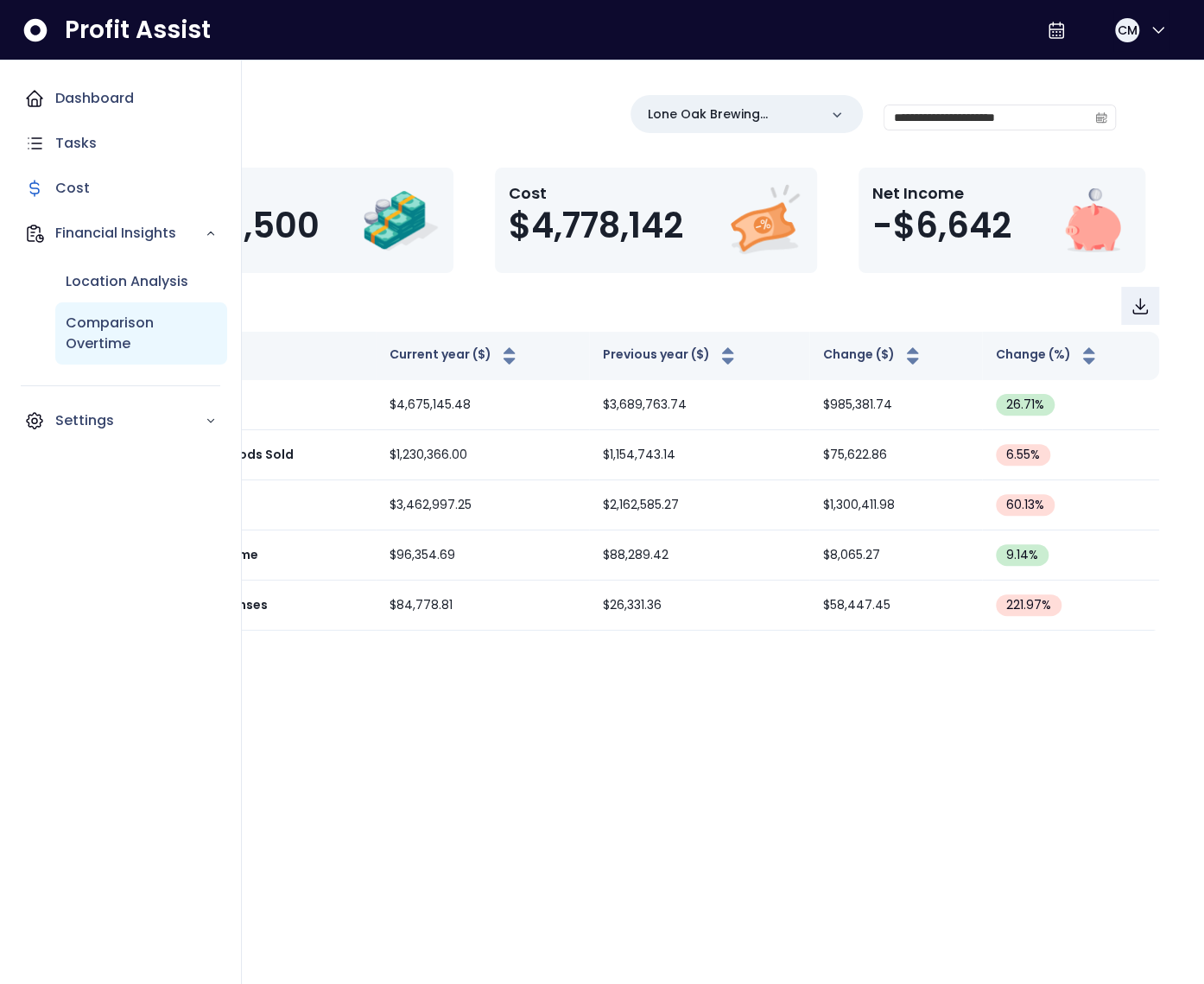
click at [75, 320] on p "Comparison Overtime" at bounding box center [141, 334] width 151 height 42
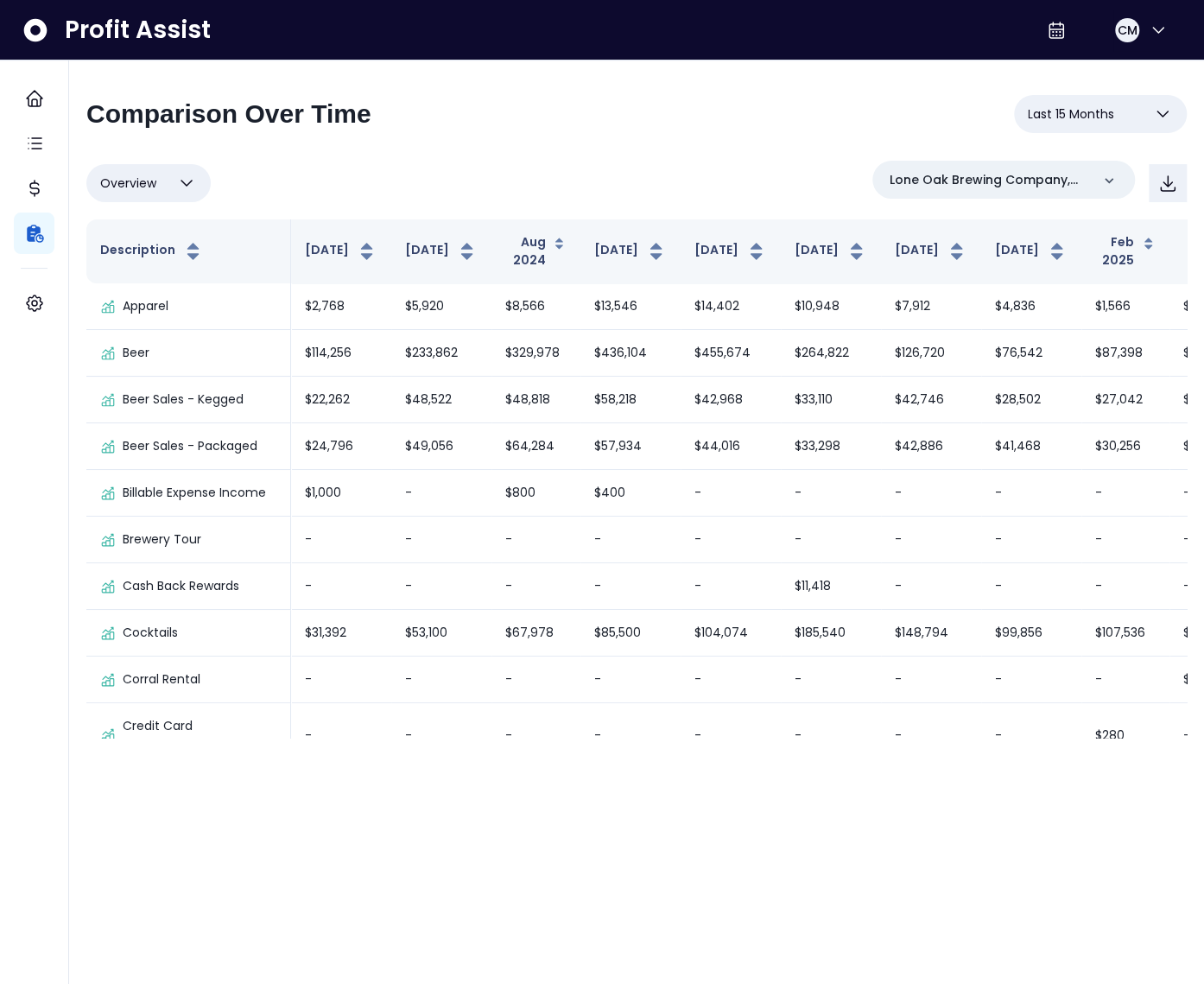
click at [153, 180] on span "Overview" at bounding box center [128, 183] width 56 height 20
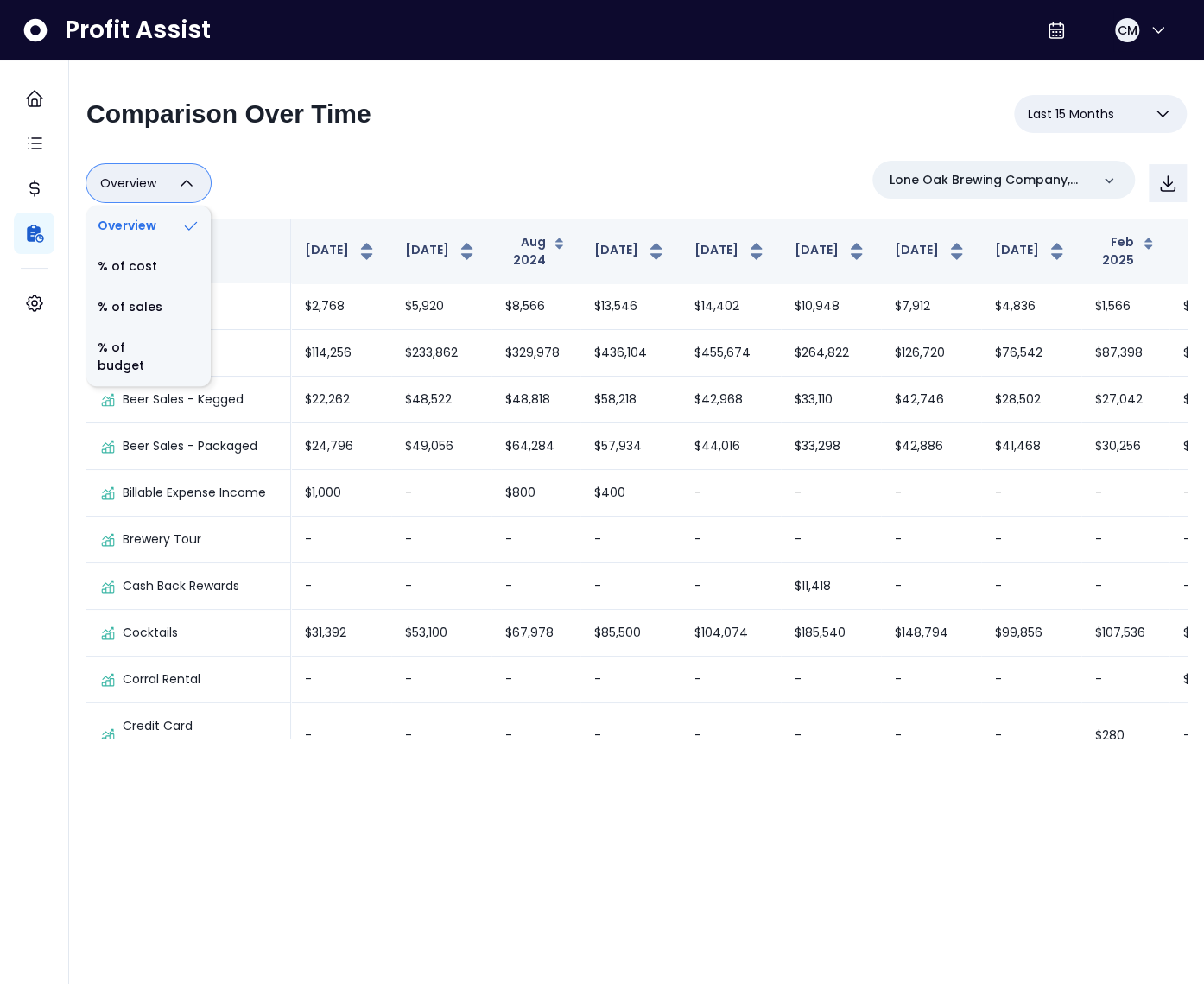
click at [335, 171] on div "Overview Overview % of cost % of sales % of budget ******** Lone Oak Brewing Co…" at bounding box center [636, 183] width 1101 height 45
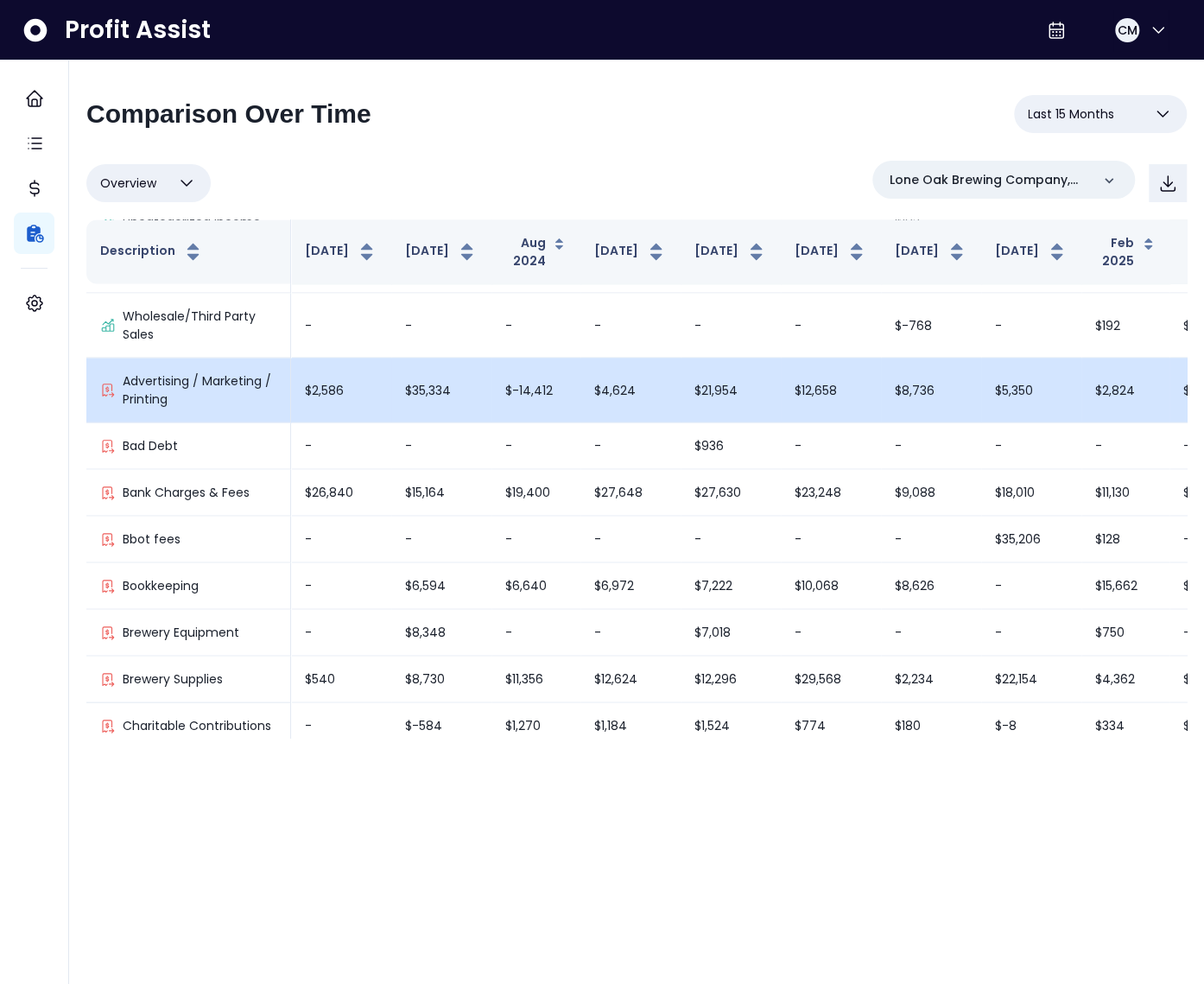
scroll to position [1626, 0]
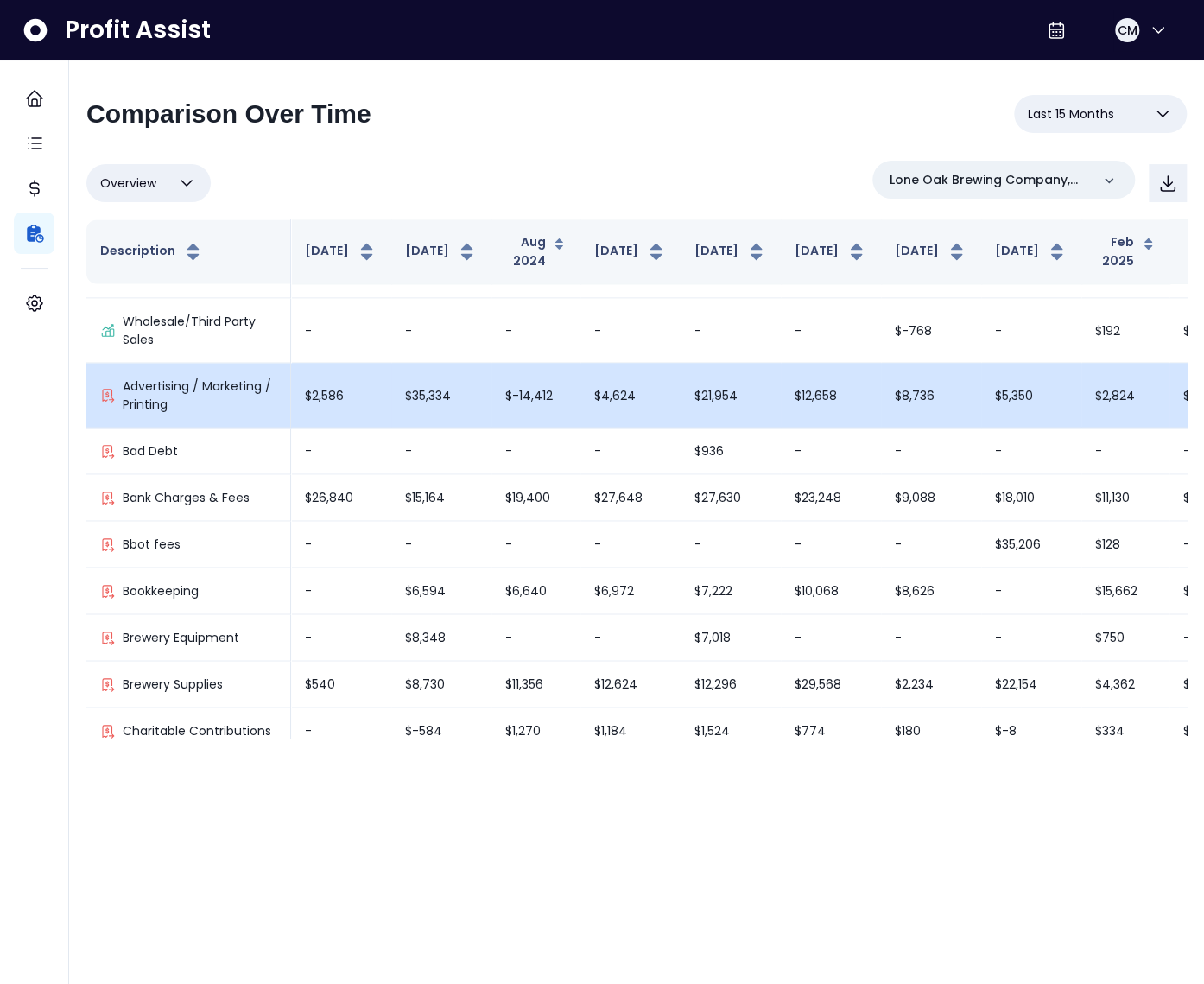
click at [374, 386] on td "$2,586" at bounding box center [341, 395] width 100 height 65
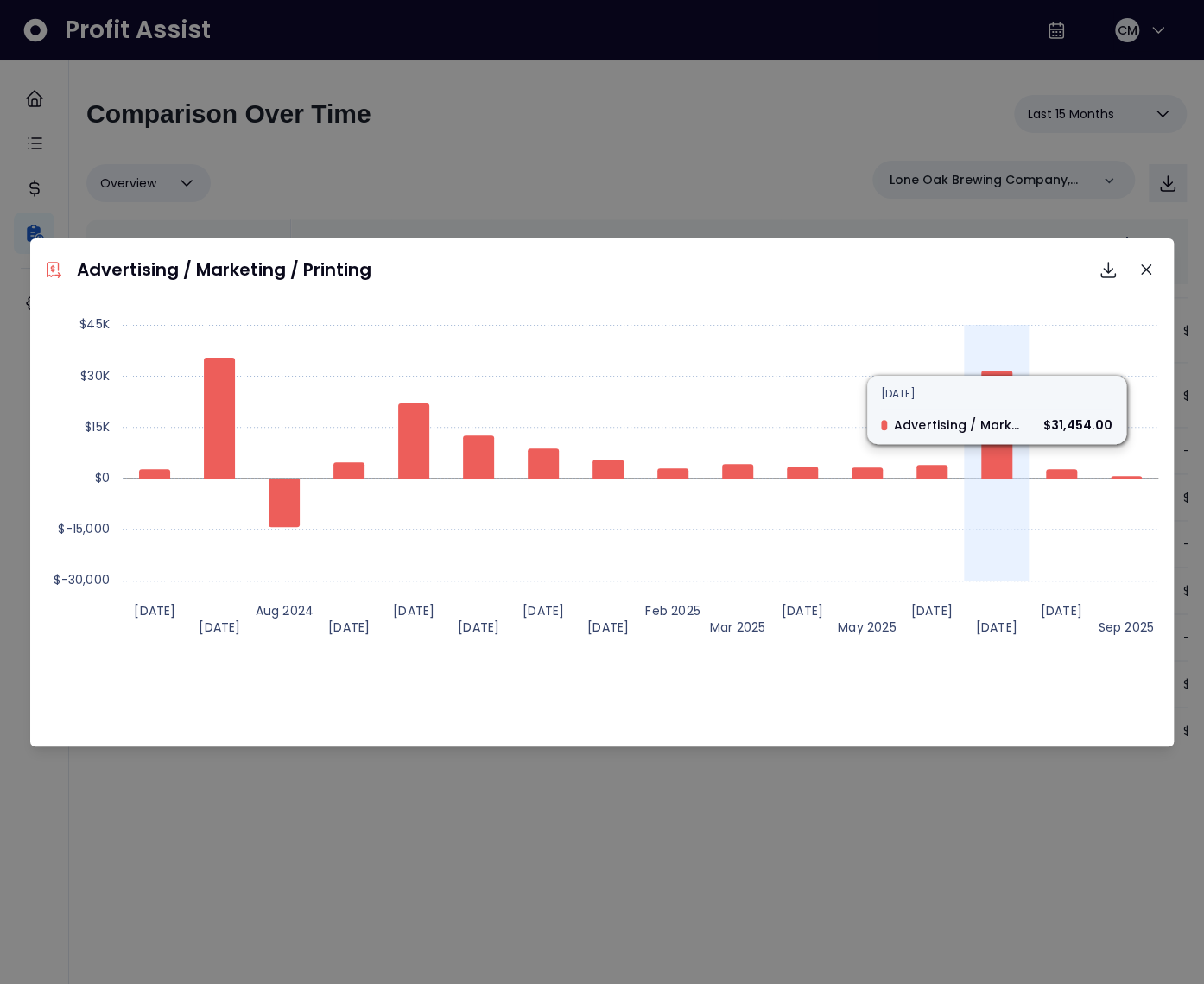
click at [990, 445] on icon at bounding box center [996, 425] width 31 height 108
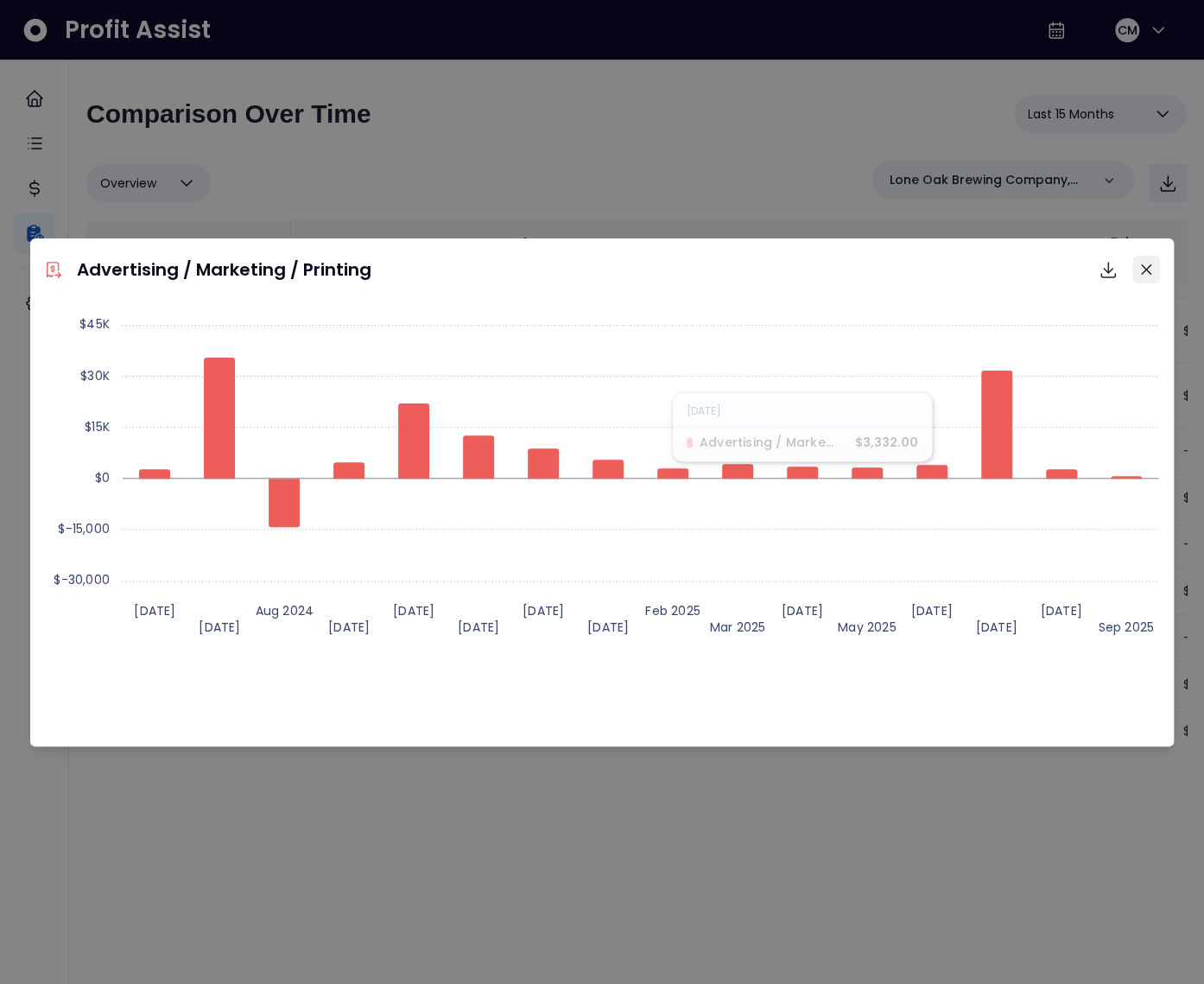
click at [1151, 264] on icon "Close" at bounding box center [1146, 270] width 11 height 11
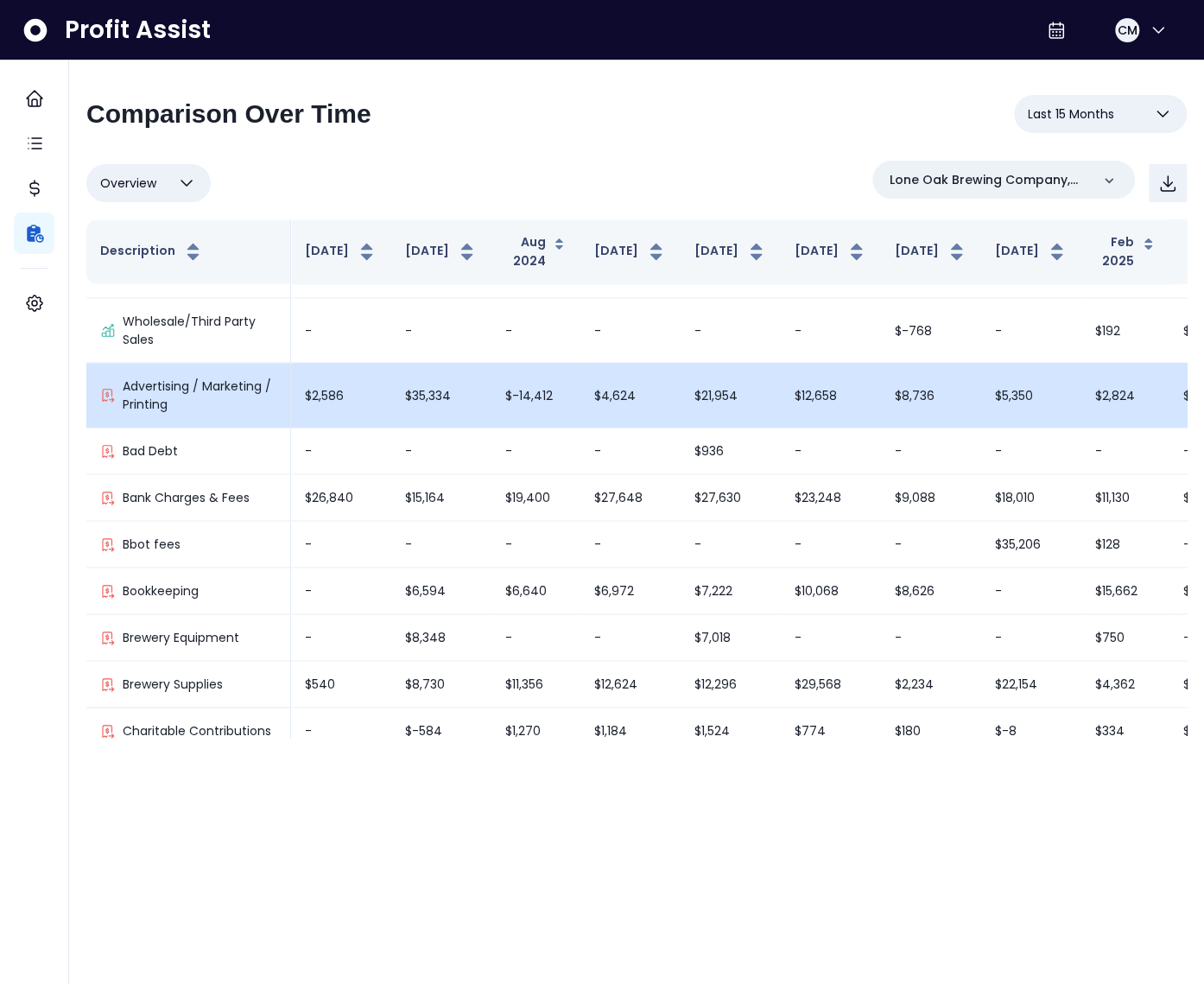
click at [395, 404] on td "$35,334" at bounding box center [441, 395] width 100 height 65
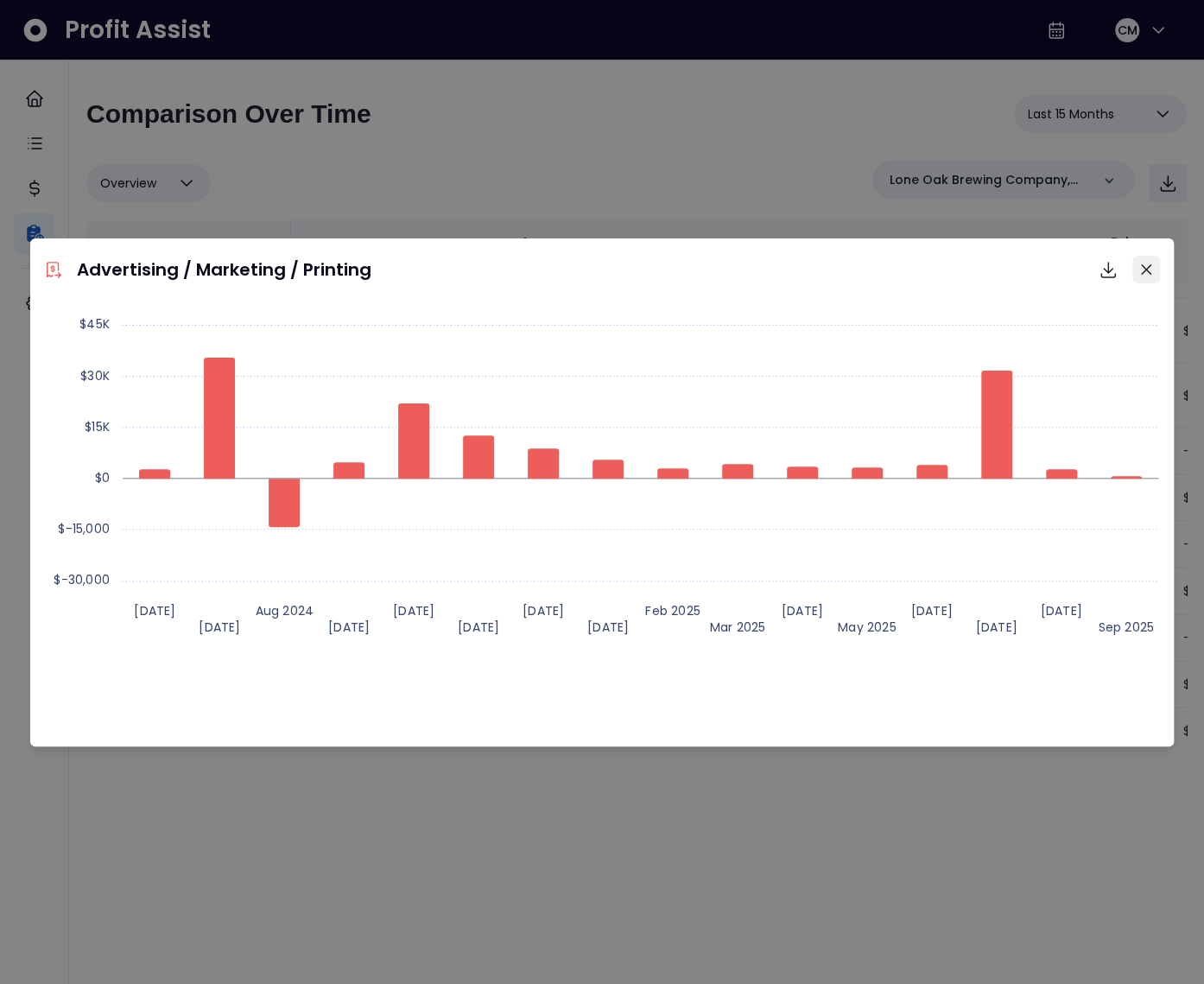
click at [1147, 272] on icon "Close" at bounding box center [1146, 269] width 11 height 11
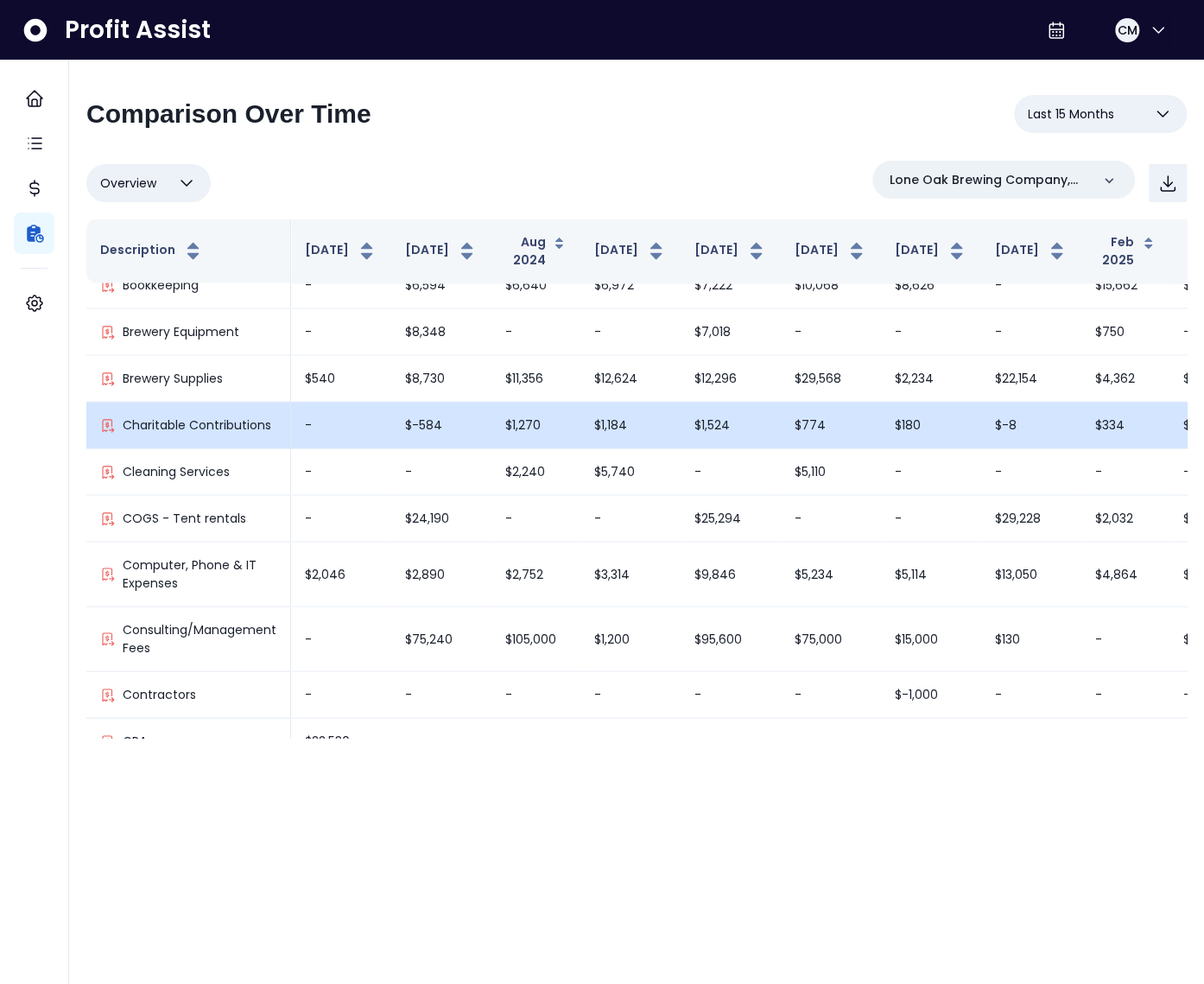
scroll to position [1935, 0]
